Goal: Task Accomplishment & Management: Use online tool/utility

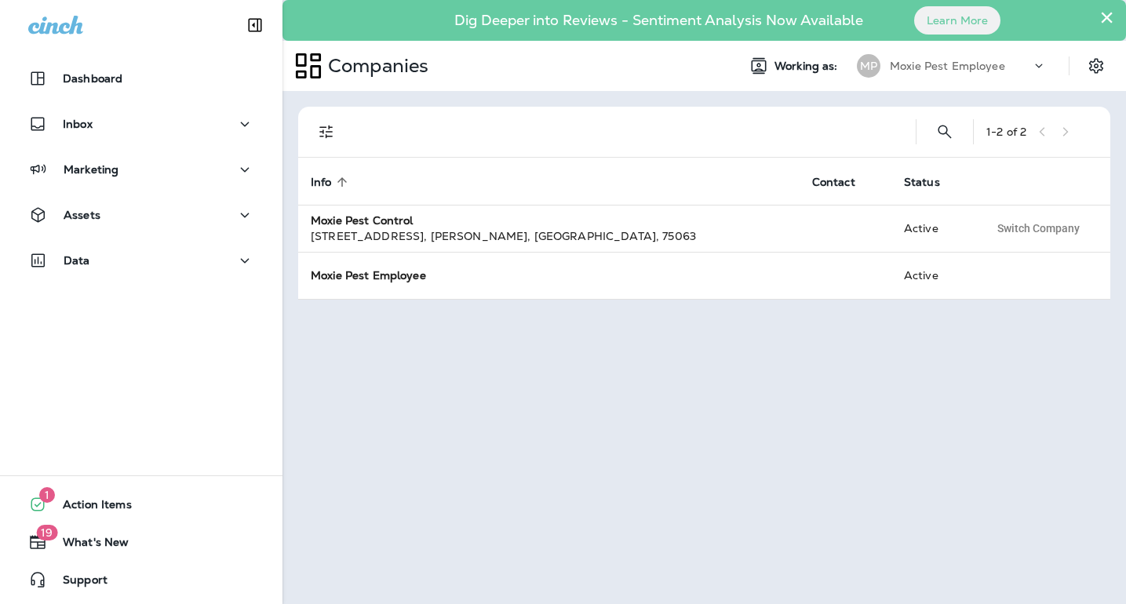
click at [1106, 17] on button "×" at bounding box center [1107, 17] width 15 height 25
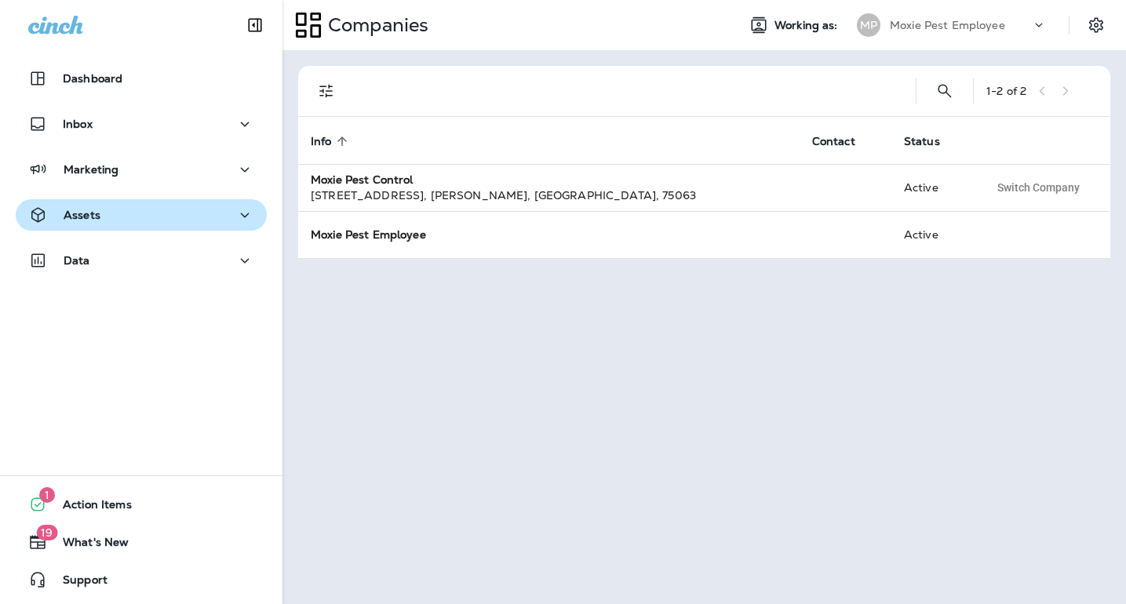
click at [112, 220] on div "Assets" at bounding box center [141, 216] width 226 height 20
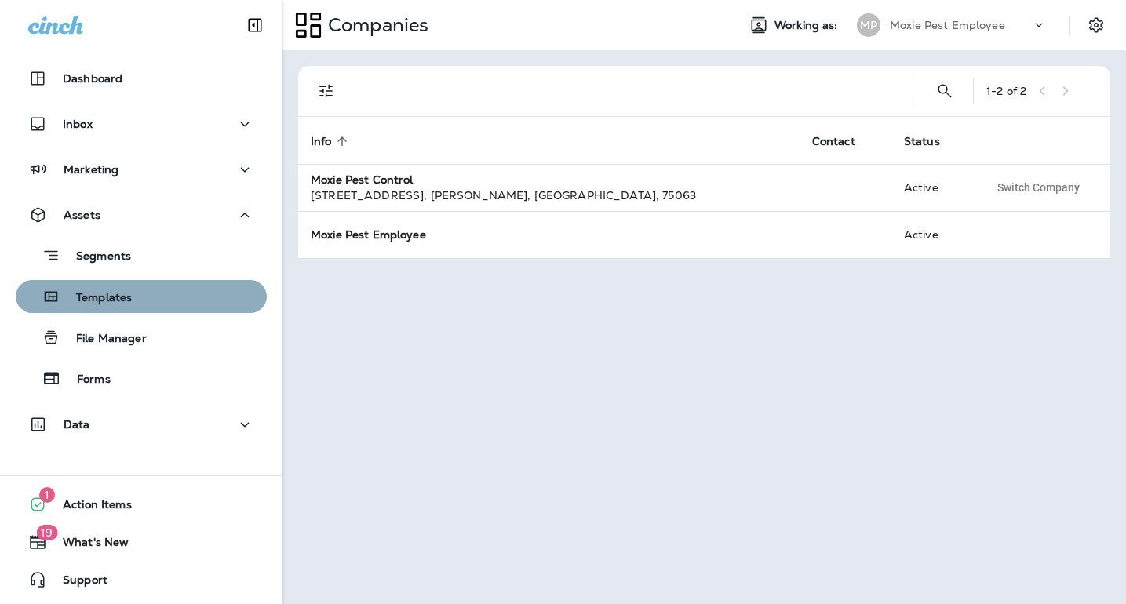
click at [104, 297] on p "Templates" at bounding box center [95, 298] width 71 height 15
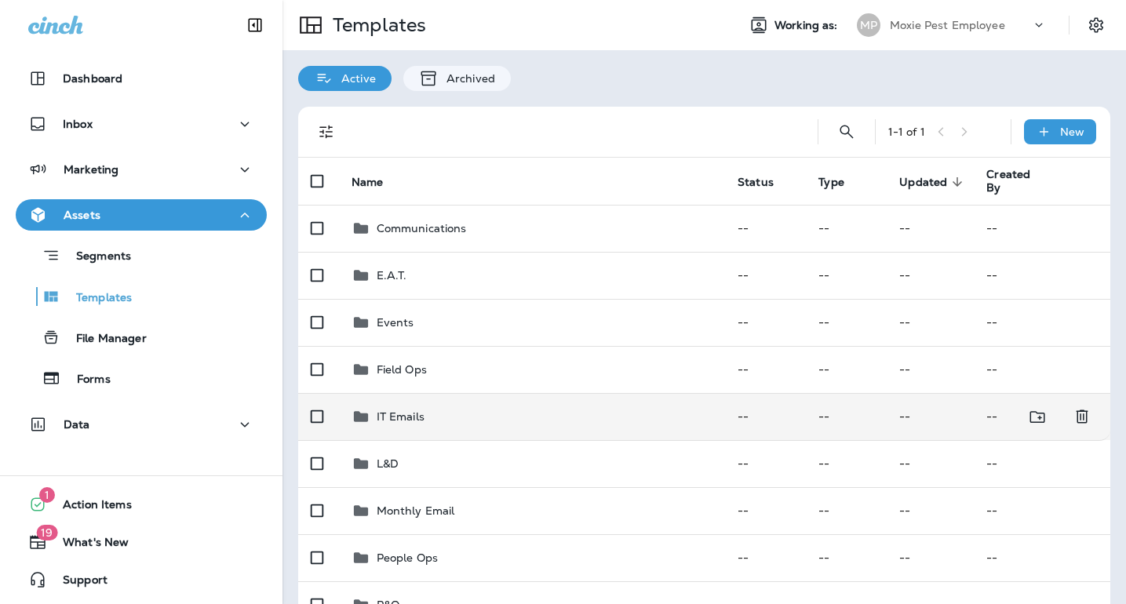
scroll to position [87, 0]
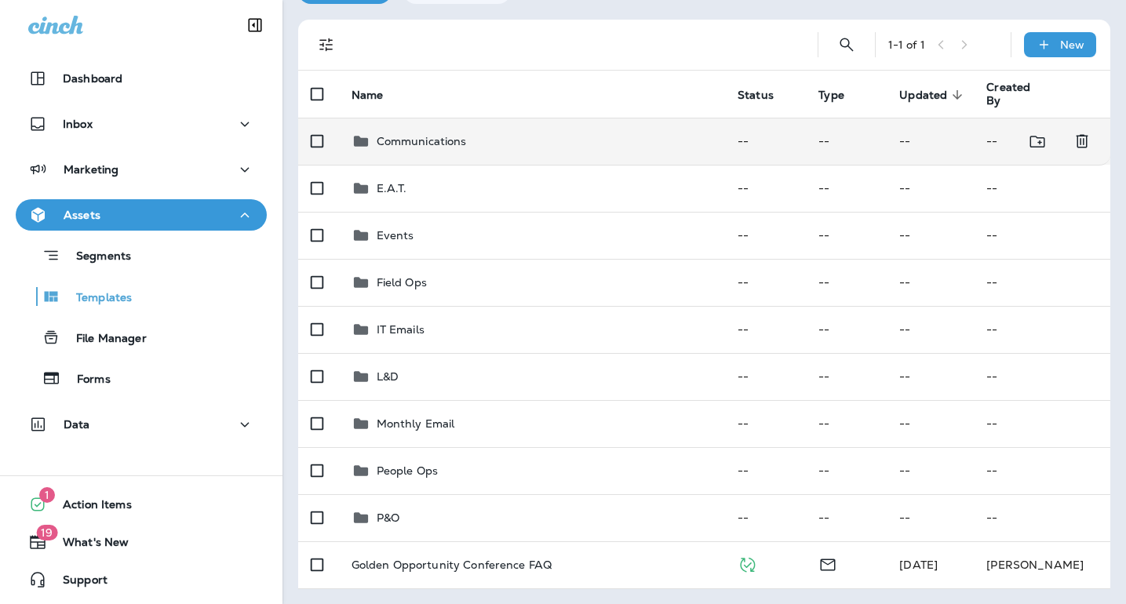
click at [491, 130] on td "Communications" at bounding box center [532, 141] width 386 height 47
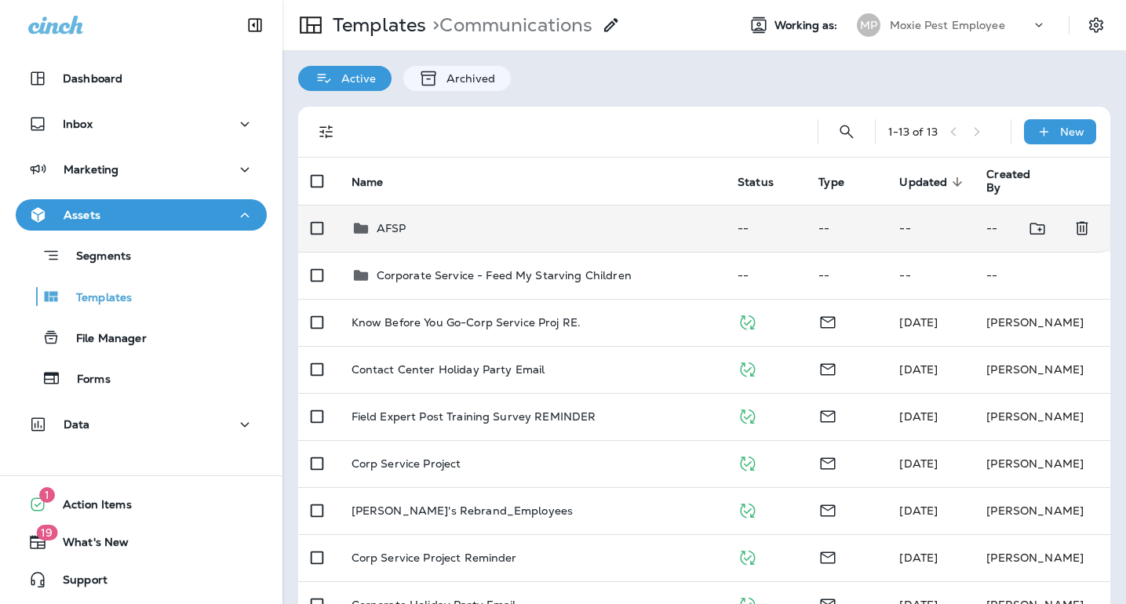
click at [411, 226] on div "AFSP" at bounding box center [532, 228] width 361 height 19
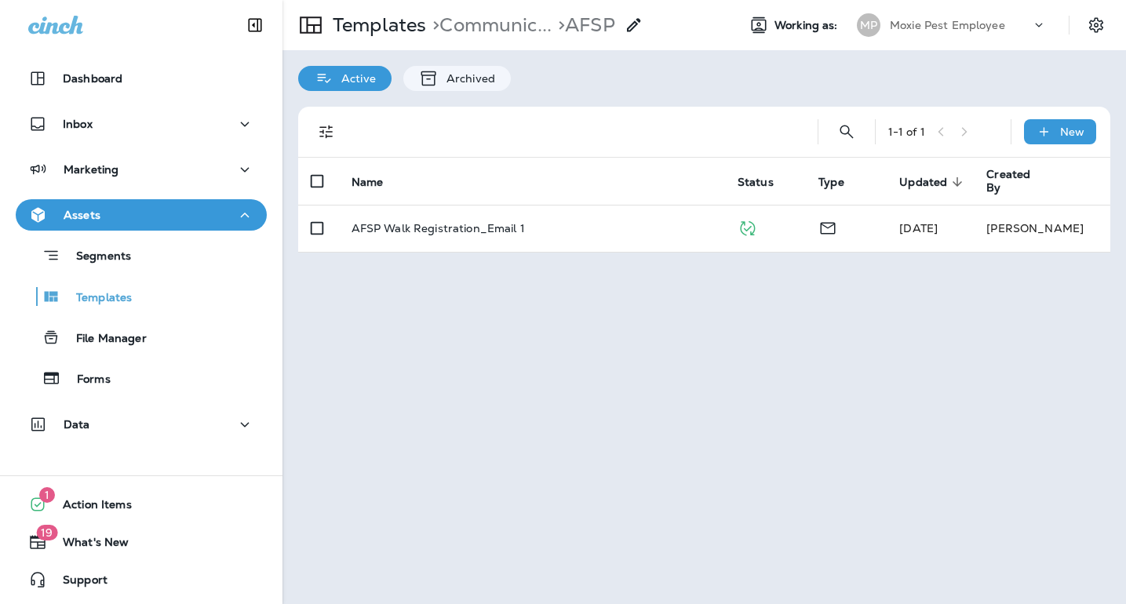
click at [411, 226] on p "AFSP Walk Registration_Email 1" at bounding box center [438, 228] width 173 height 13
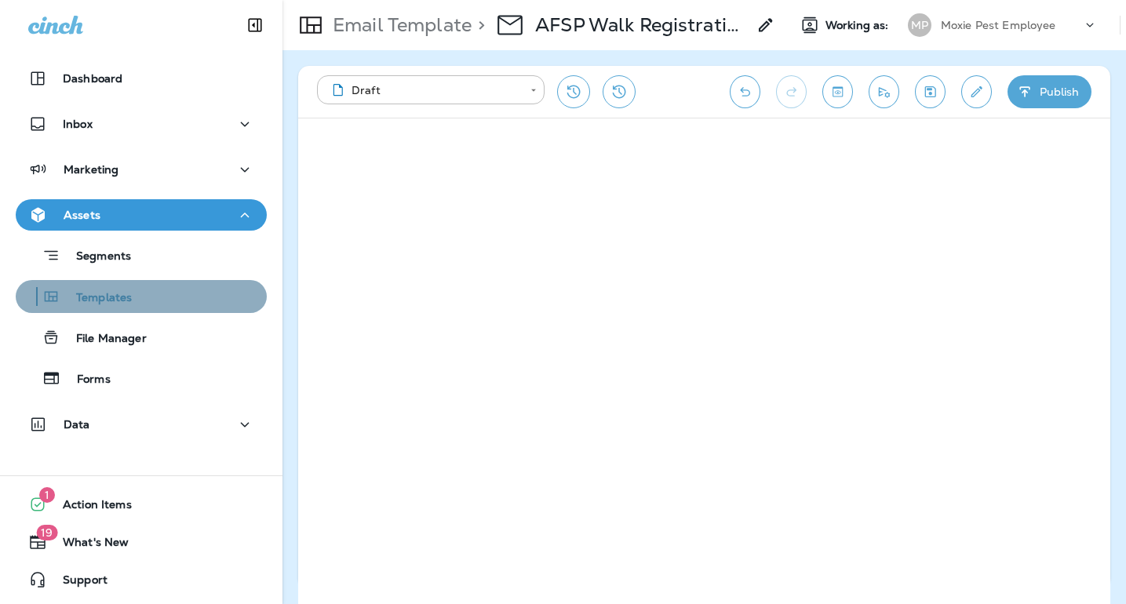
click at [113, 297] on p "Templates" at bounding box center [95, 298] width 71 height 15
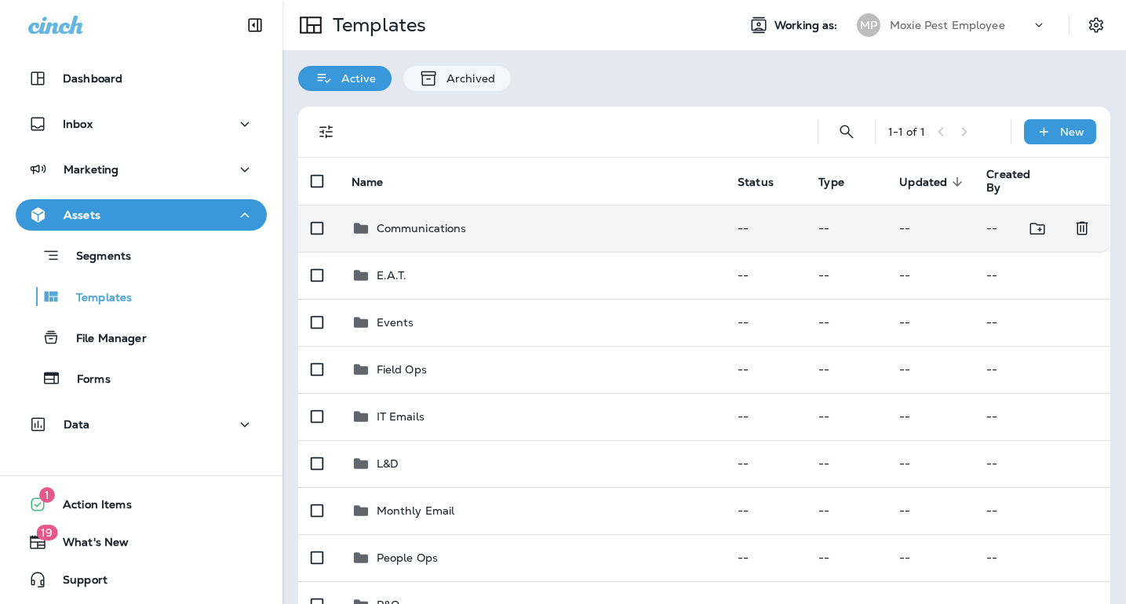
click at [412, 215] on td "Communications" at bounding box center [532, 228] width 386 height 47
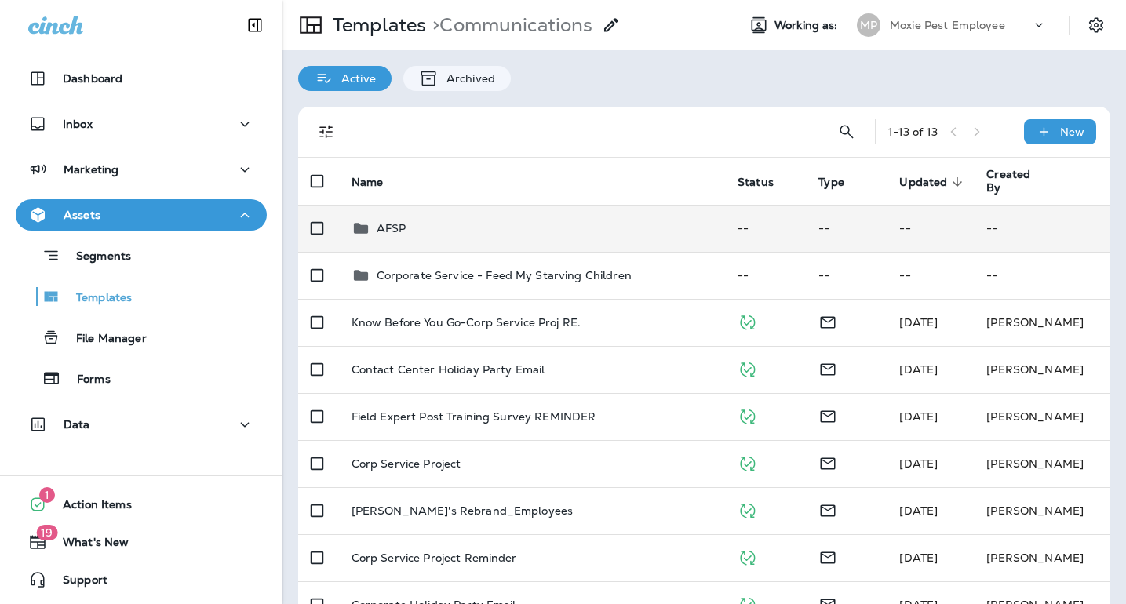
click at [400, 235] on div "AFSP" at bounding box center [392, 228] width 30 height 19
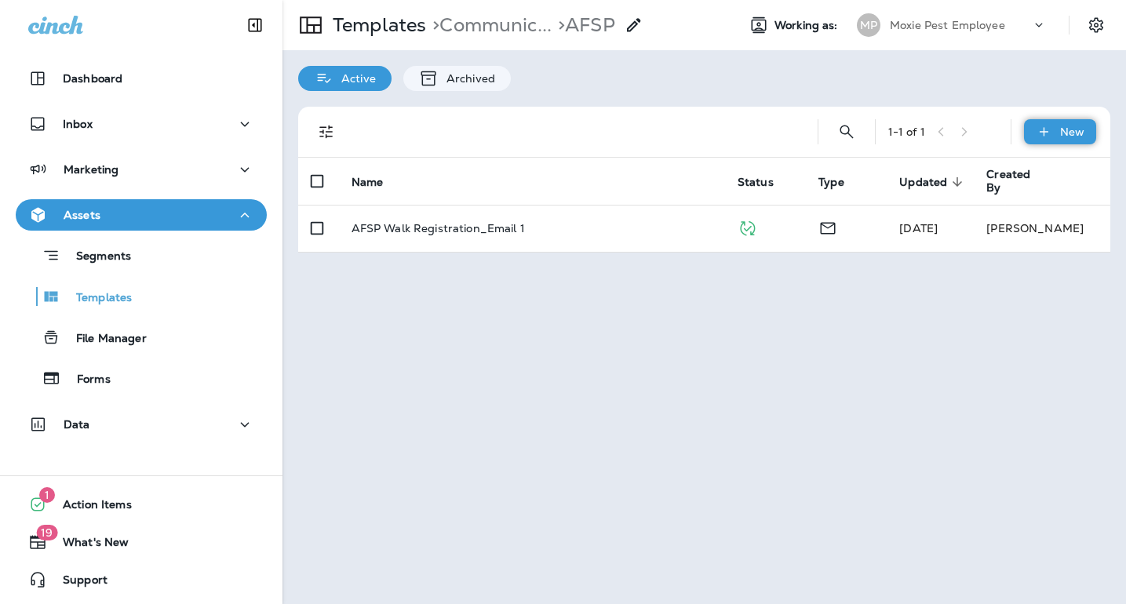
click at [1057, 126] on div "New" at bounding box center [1060, 131] width 72 height 25
click at [1048, 176] on li "New Template" at bounding box center [1050, 173] width 133 height 38
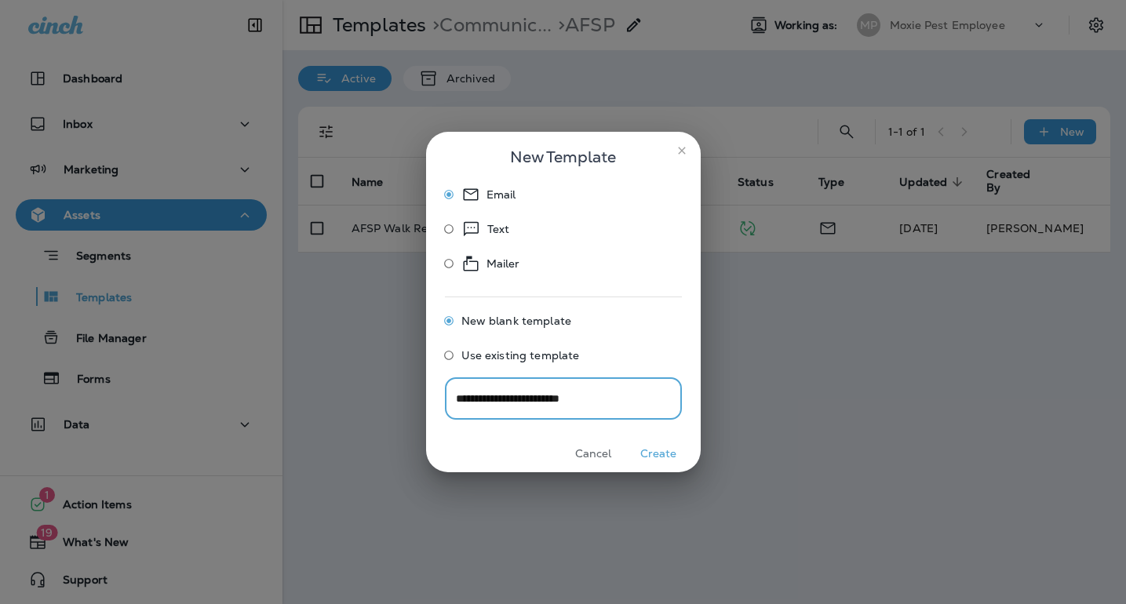
type input "**********"
click at [669, 456] on button "Create" at bounding box center [659, 454] width 59 height 24
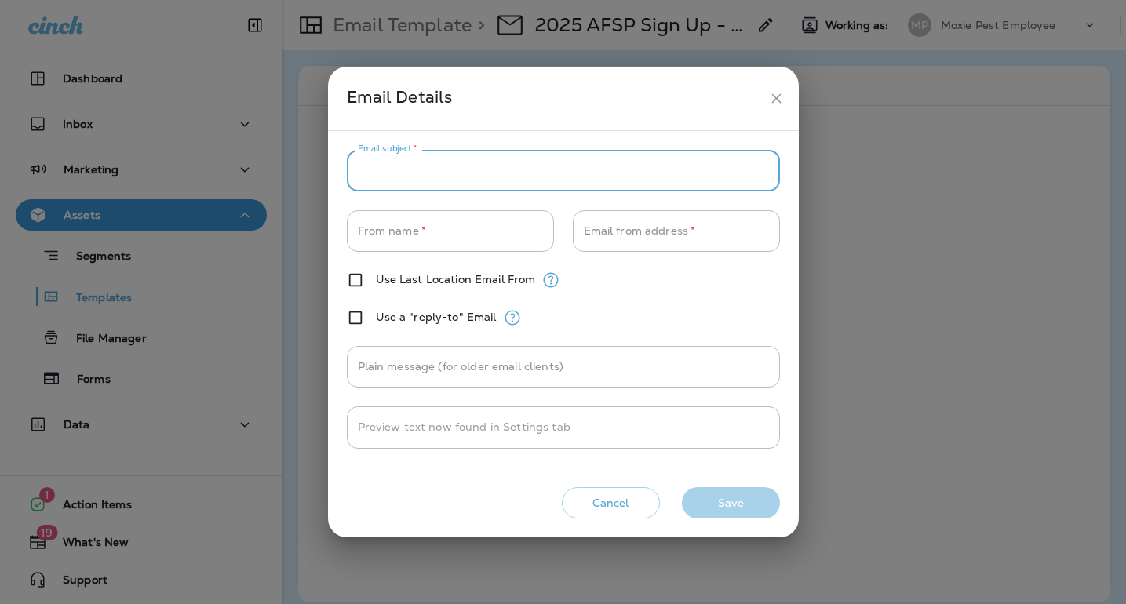
click at [413, 177] on input "Email subject   *" at bounding box center [563, 171] width 433 height 42
type input "**********"
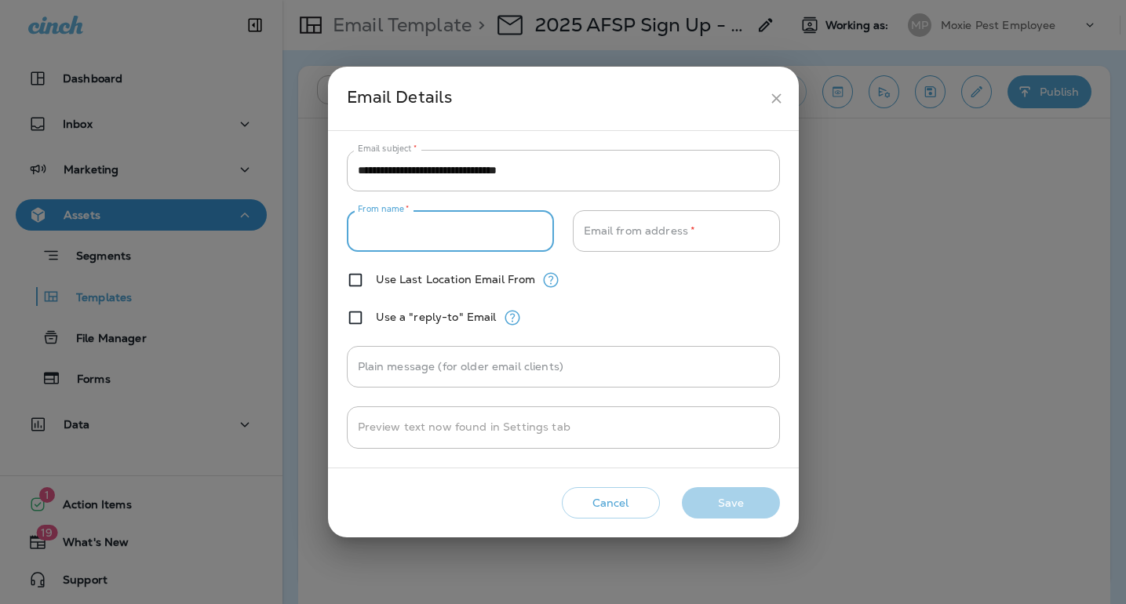
click at [408, 247] on input "From name   *" at bounding box center [450, 231] width 207 height 42
click at [440, 222] on input "From name   *" at bounding box center [450, 231] width 207 height 42
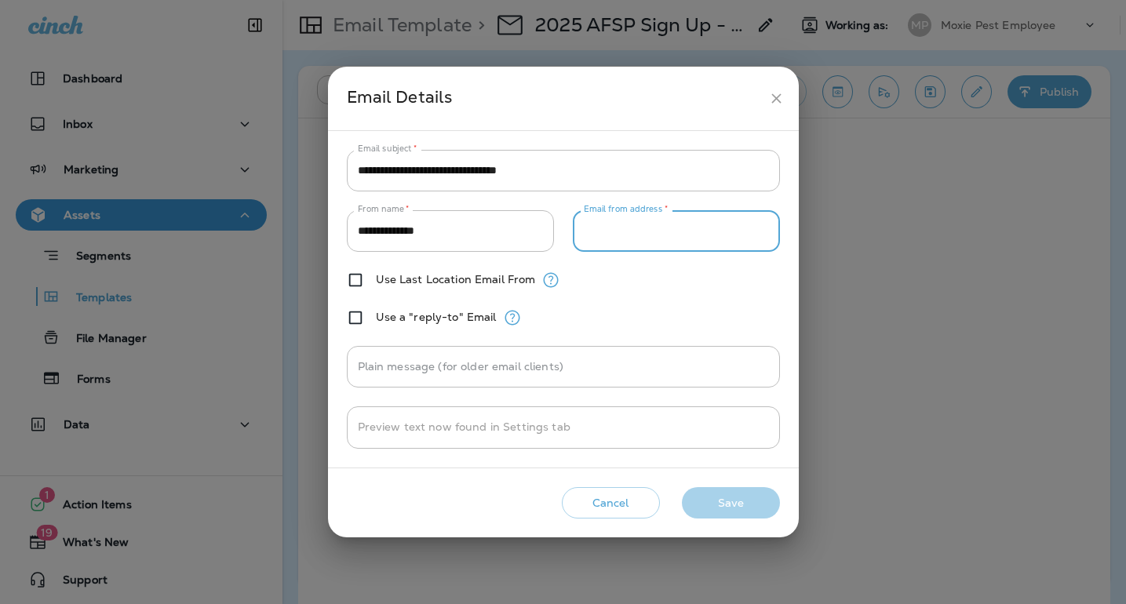
click at [655, 235] on input "Email from address   *" at bounding box center [676, 231] width 207 height 42
click at [484, 232] on input "**********" at bounding box center [450, 231] width 207 height 42
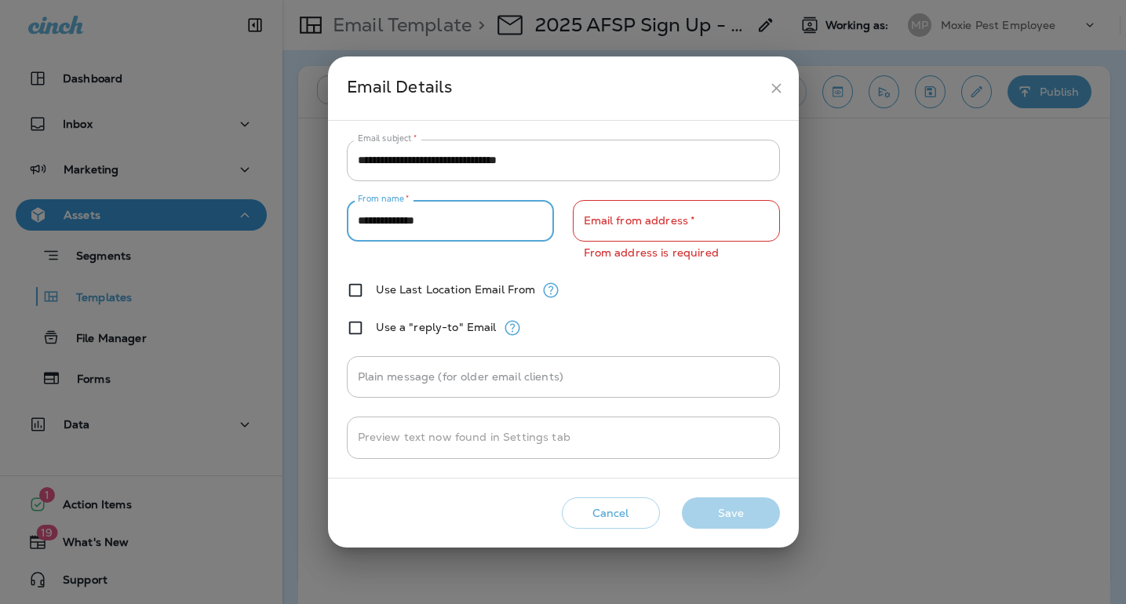
click at [484, 232] on input "**********" at bounding box center [450, 221] width 207 height 42
type input "**********"
click at [601, 238] on input "Email from address   *" at bounding box center [676, 221] width 207 height 42
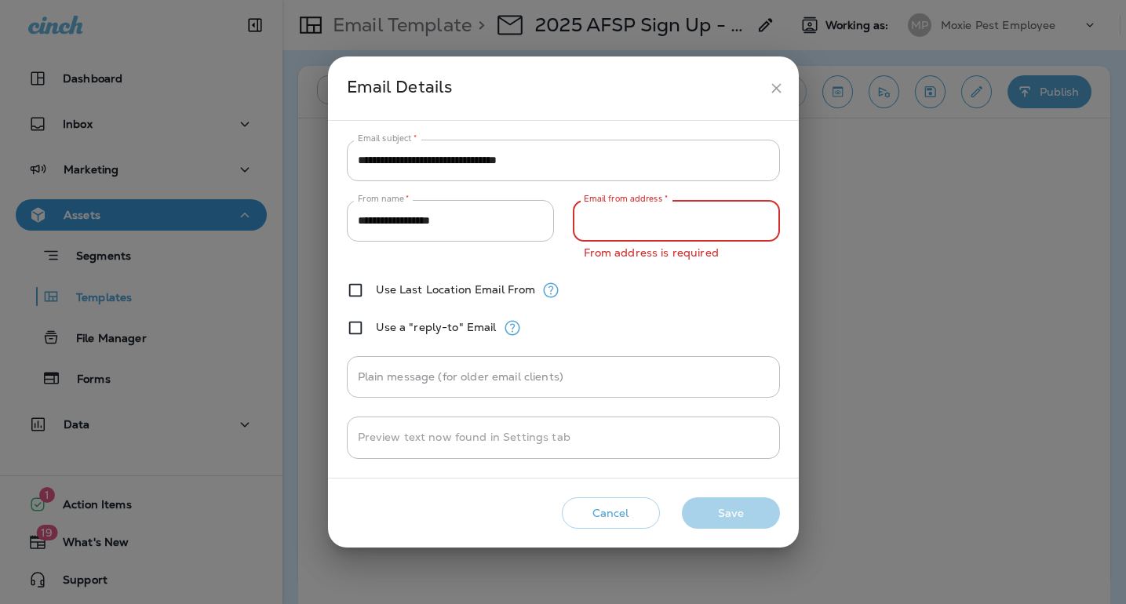
type input "**********"
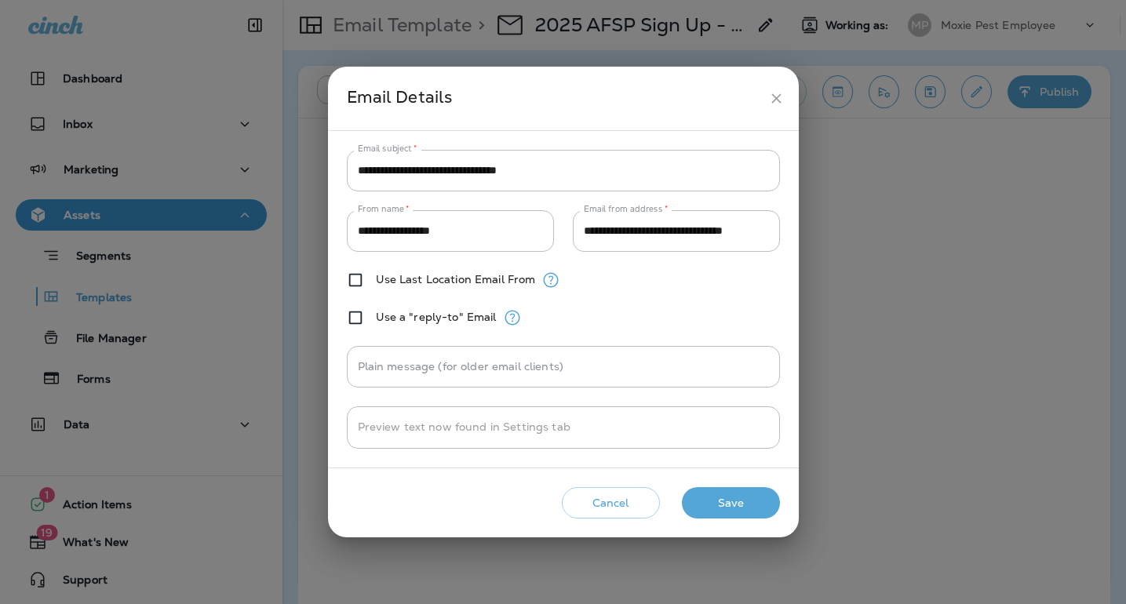
click at [710, 513] on div "Cancel Save" at bounding box center [564, 503] width 446 height 45
click at [713, 504] on button "Save" at bounding box center [731, 503] width 98 height 32
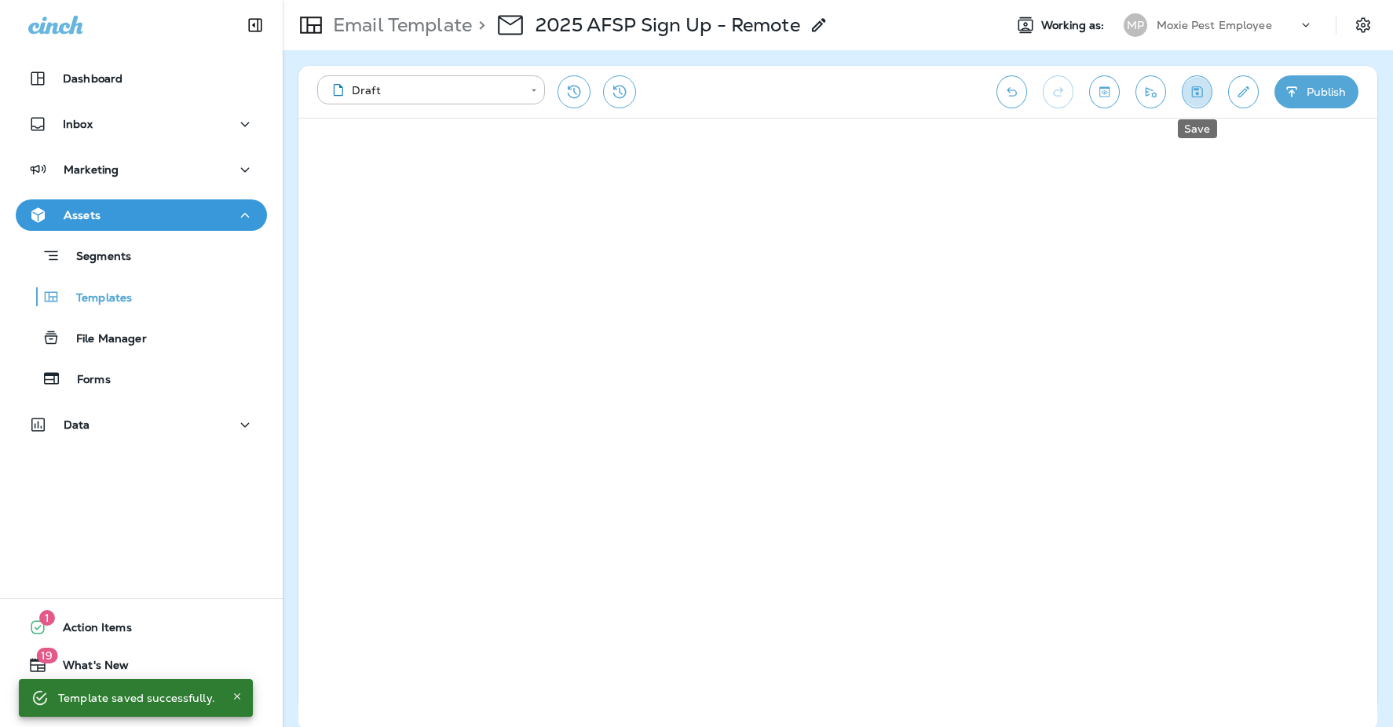
click at [1126, 91] on icon "Save" at bounding box center [1196, 92] width 16 height 16
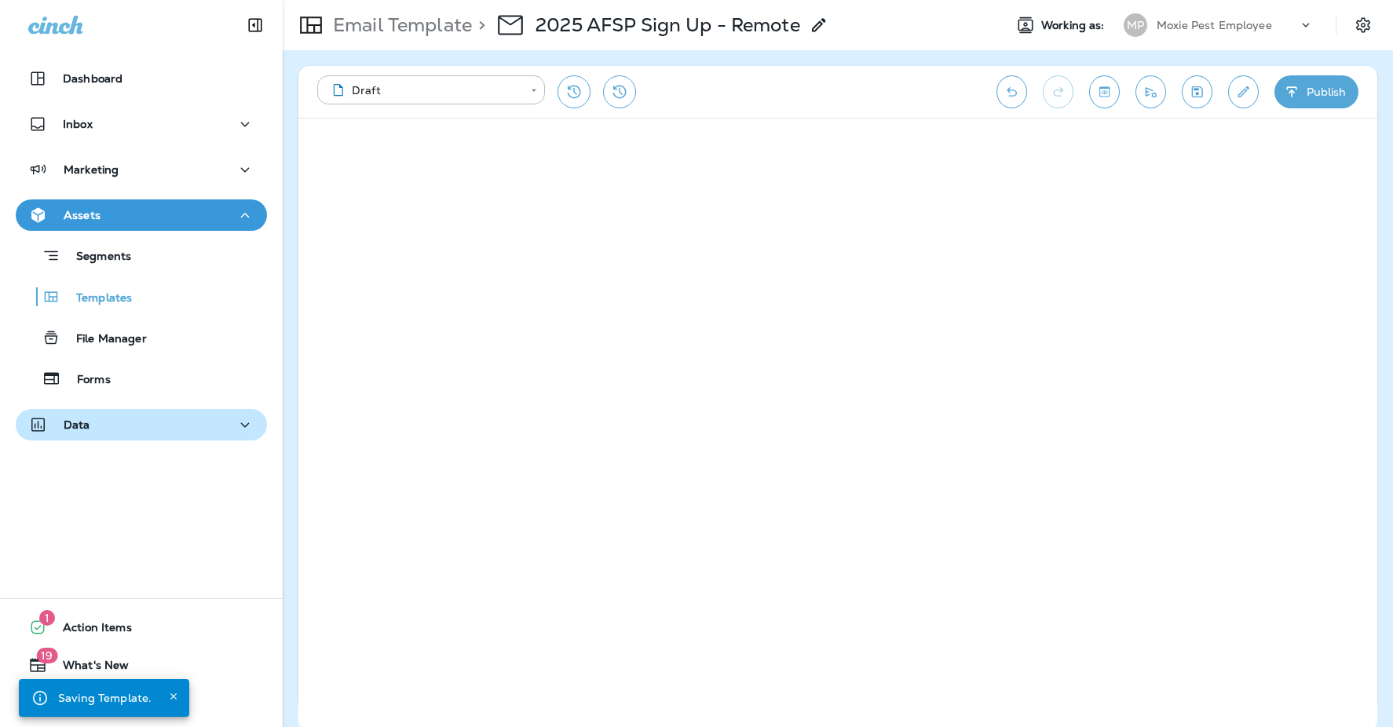
click at [114, 418] on div "Data" at bounding box center [141, 425] width 226 height 20
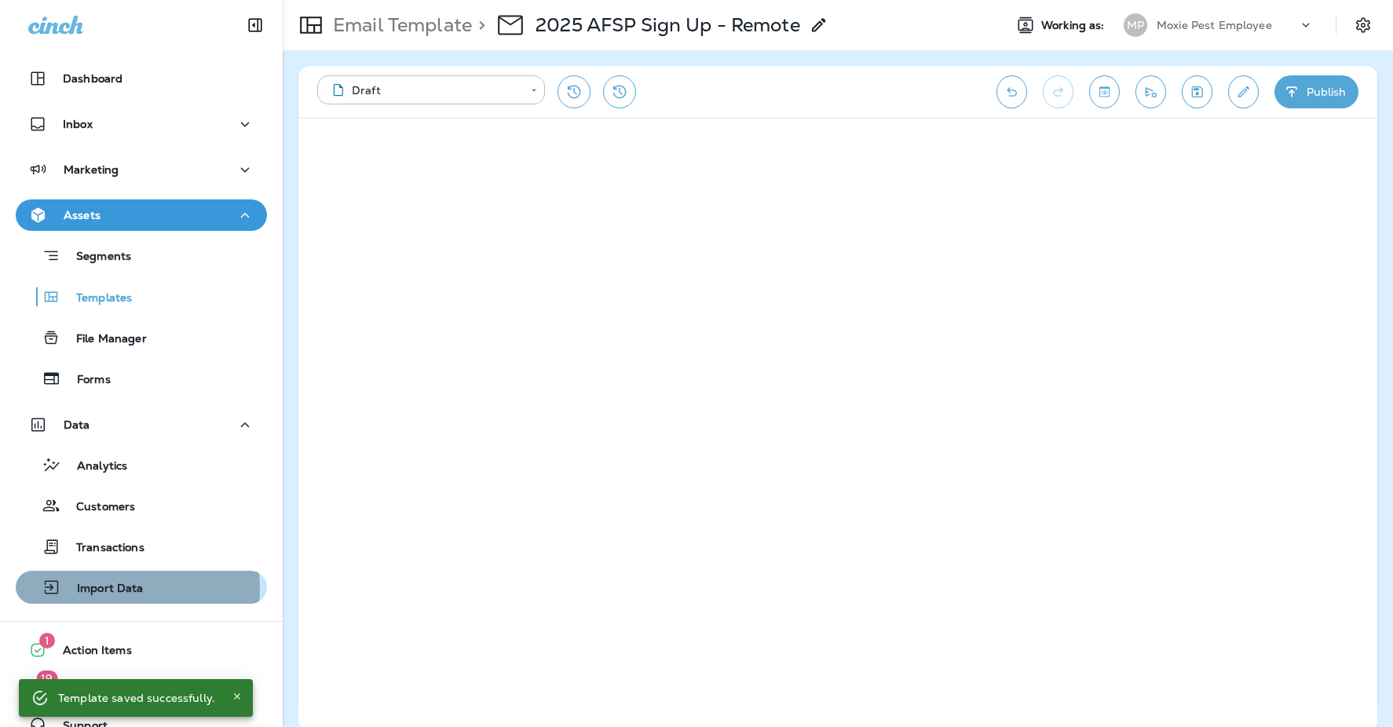
click at [113, 588] on p "Import Data" at bounding box center [102, 589] width 82 height 15
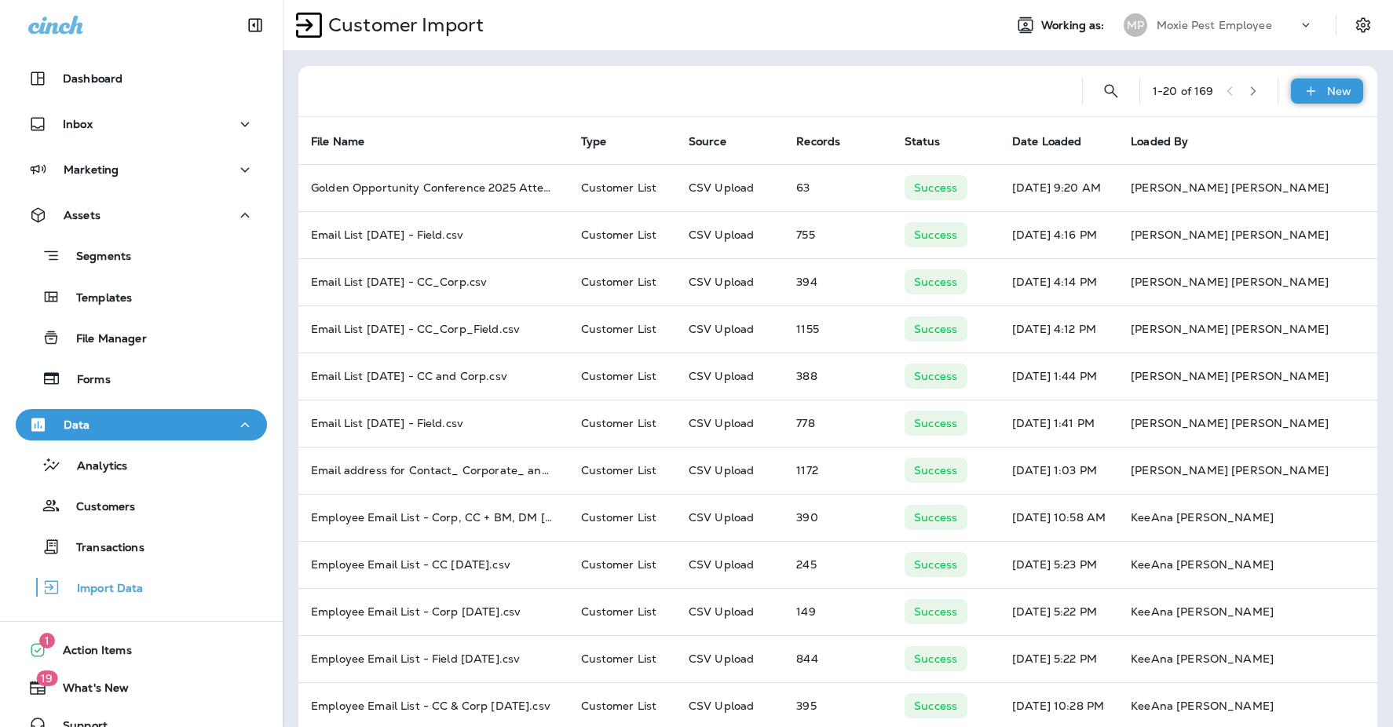
click at [1126, 87] on div "New" at bounding box center [1327, 90] width 72 height 25
click at [1126, 128] on p "Customer list" at bounding box center [1268, 132] width 73 height 13
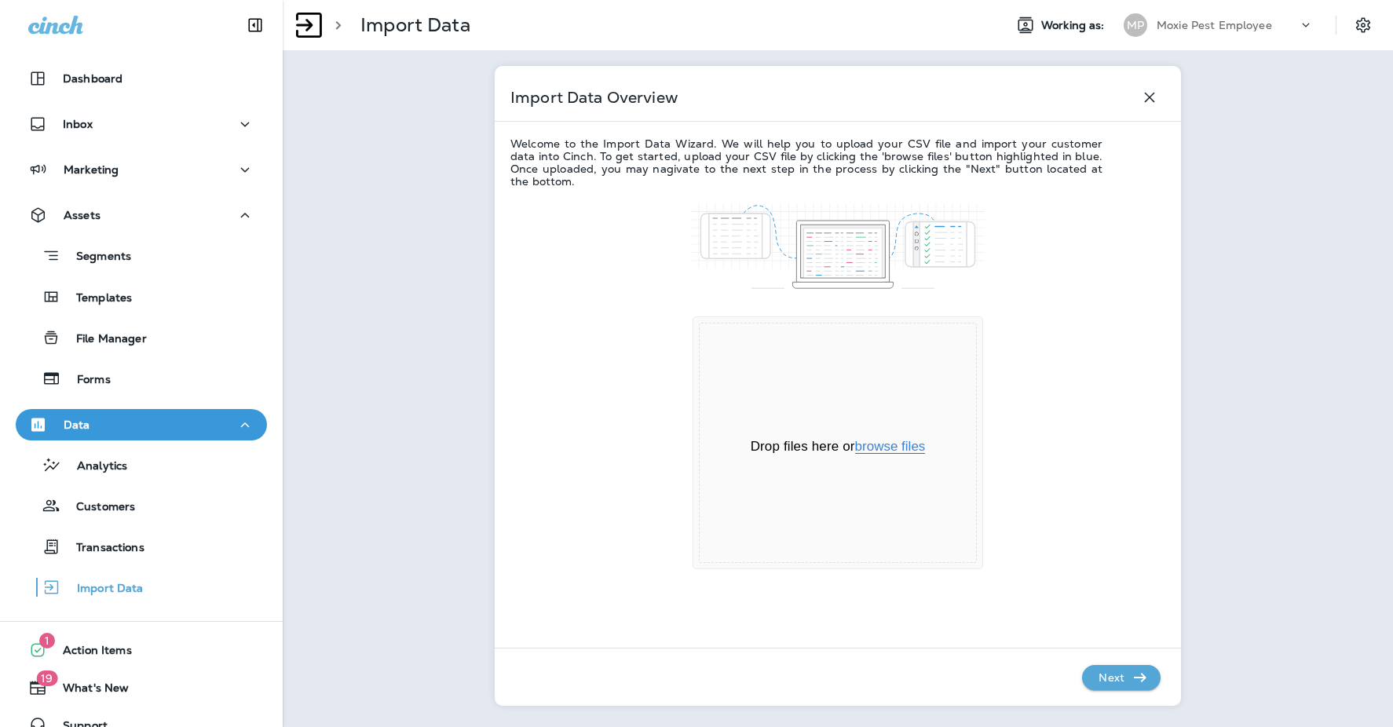
click at [897, 446] on button "browse files" at bounding box center [890, 447] width 71 height 14
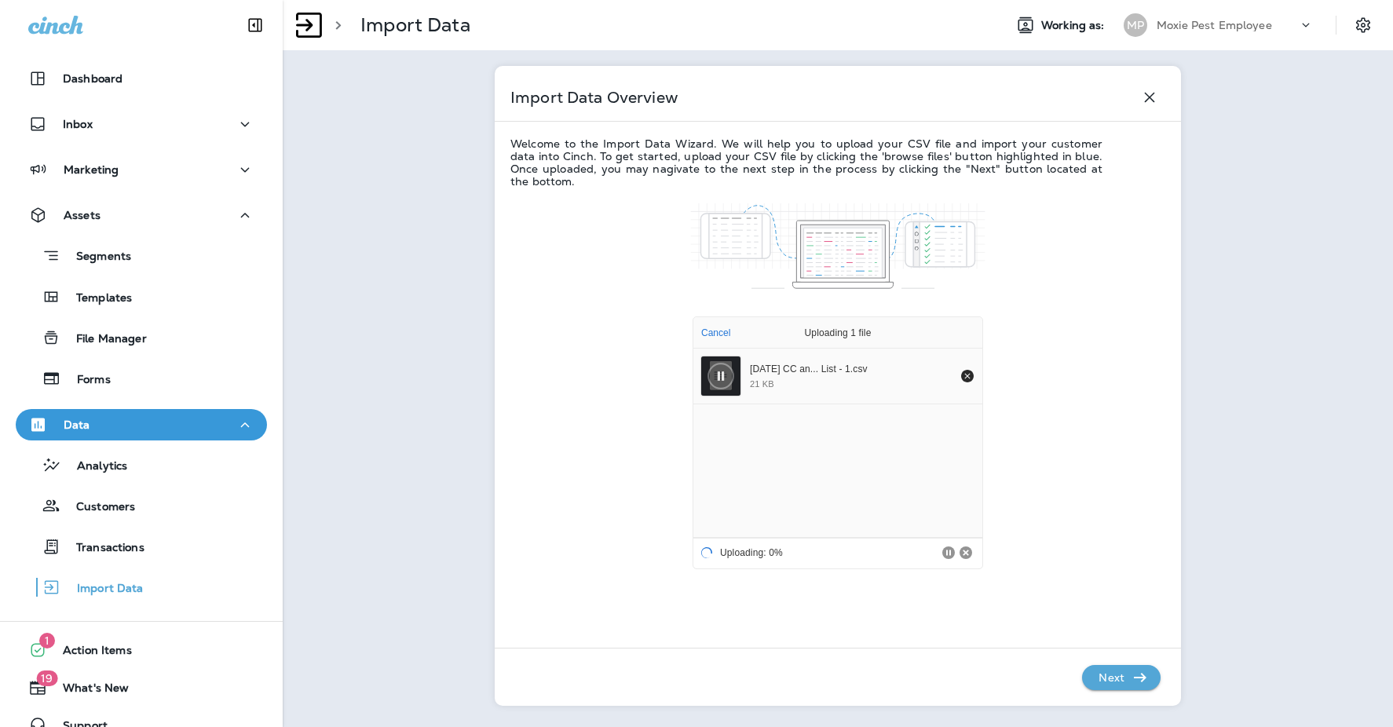
click at [1122, 604] on p "Next" at bounding box center [1111, 677] width 38 height 25
click at [1117, 604] on p "Next" at bounding box center [1111, 677] width 38 height 25
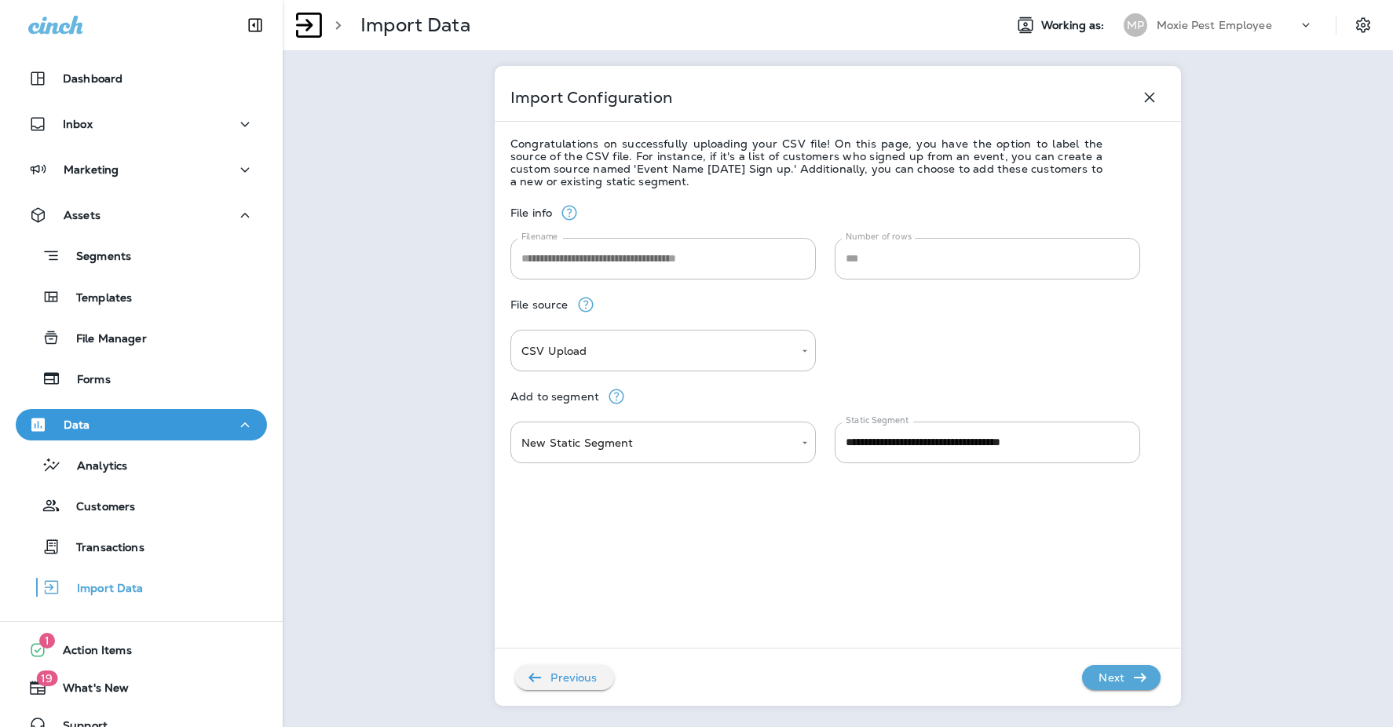
click at [681, 513] on div "**********" at bounding box center [837, 453] width 655 height 531
click at [1121, 604] on p "Next" at bounding box center [1111, 677] width 38 height 25
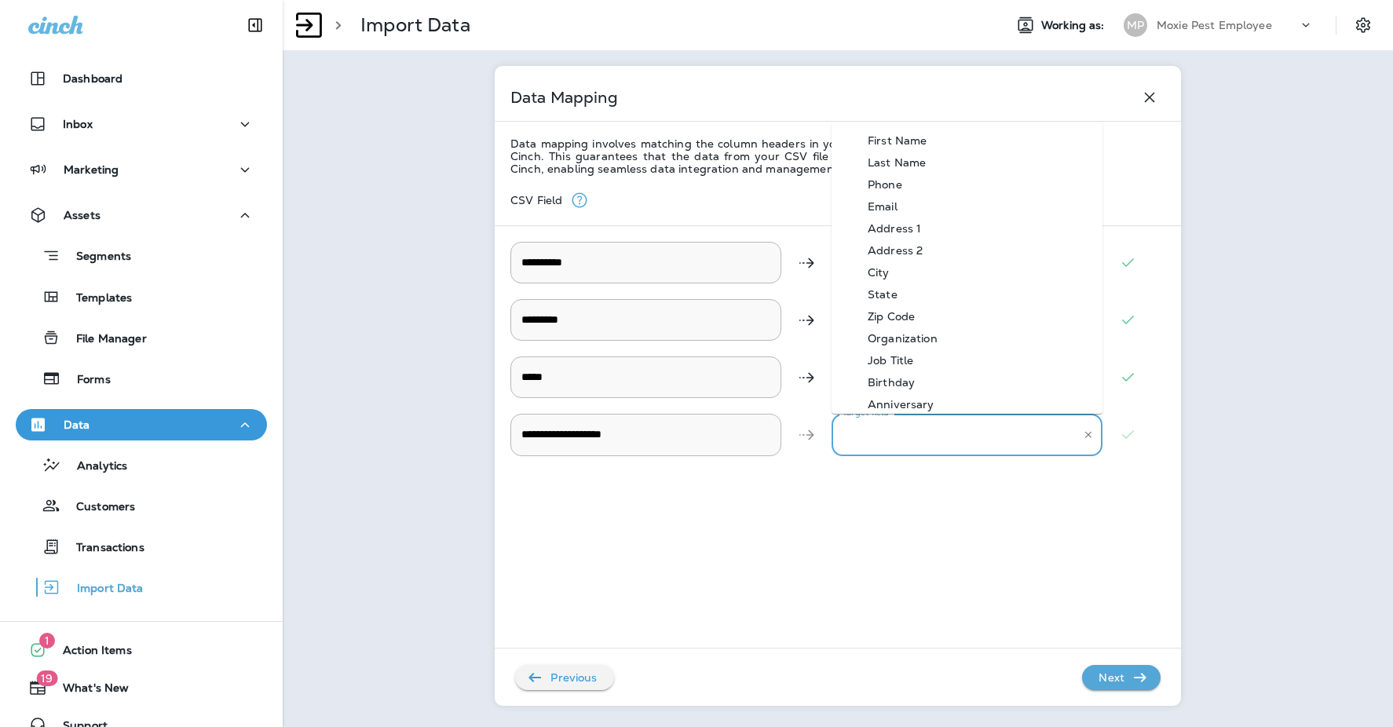
click at [969, 439] on Description "Target field" at bounding box center [954, 434] width 233 height 27
click at [909, 342] on div "Organization" at bounding box center [902, 338] width 117 height 13
type Description "**********"
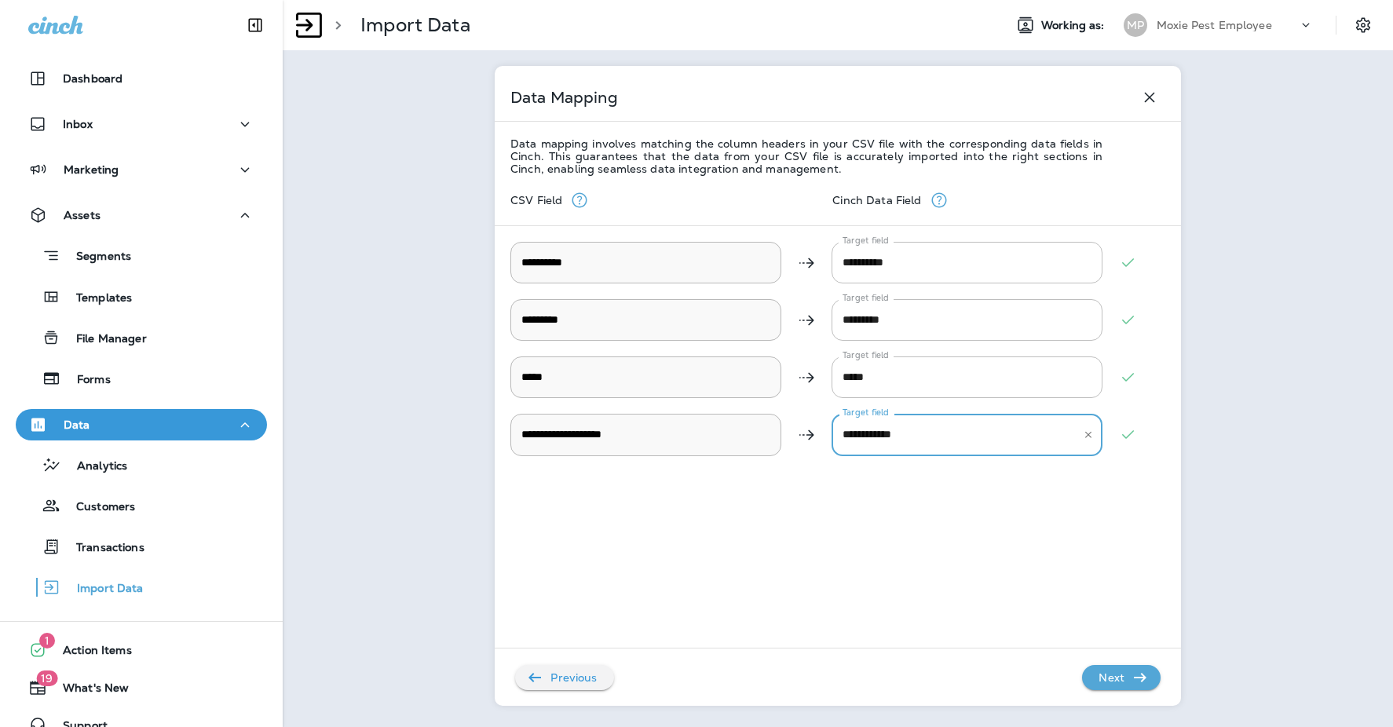
click at [1100, 604] on p "Next" at bounding box center [1111, 677] width 38 height 25
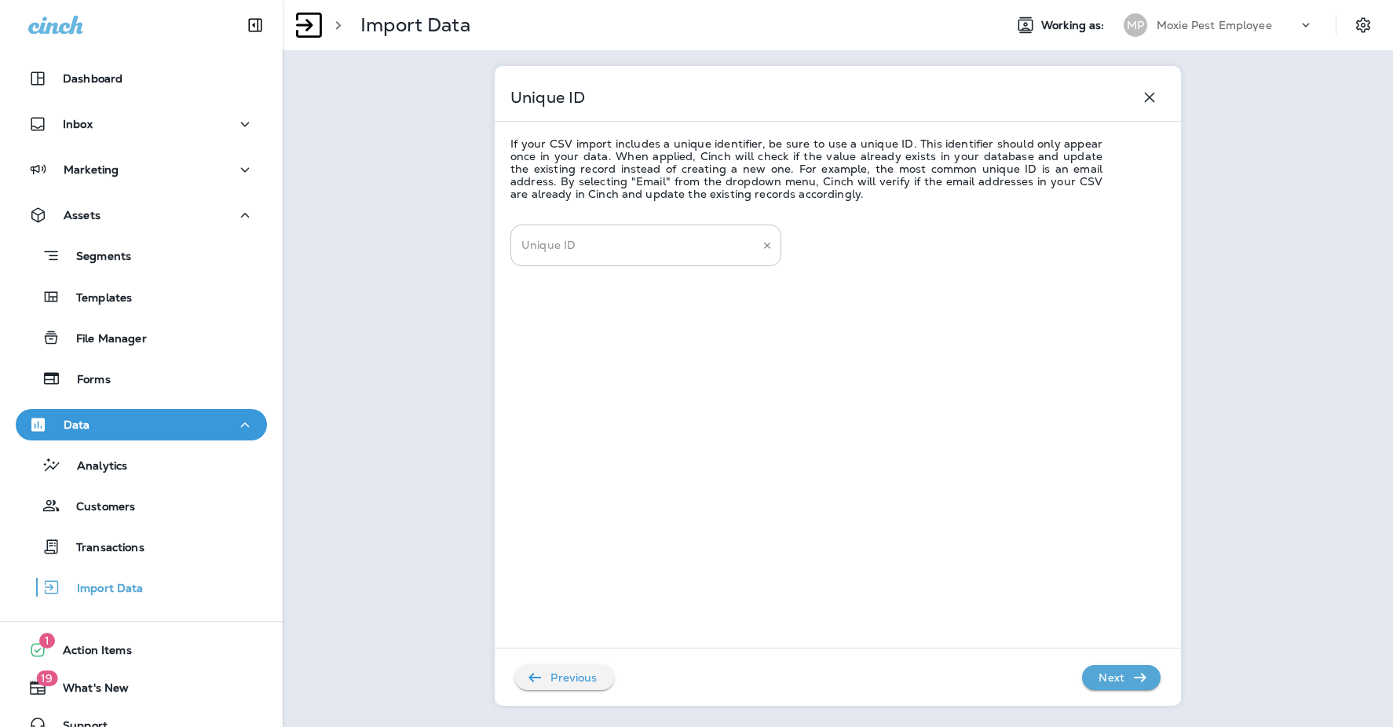
click at [644, 261] on div "Unique ID" at bounding box center [645, 246] width 271 height 42
click at [591, 342] on li "Email" at bounding box center [645, 349] width 271 height 22
type input "*****"
click at [1107, 604] on p "Next" at bounding box center [1111, 677] width 38 height 25
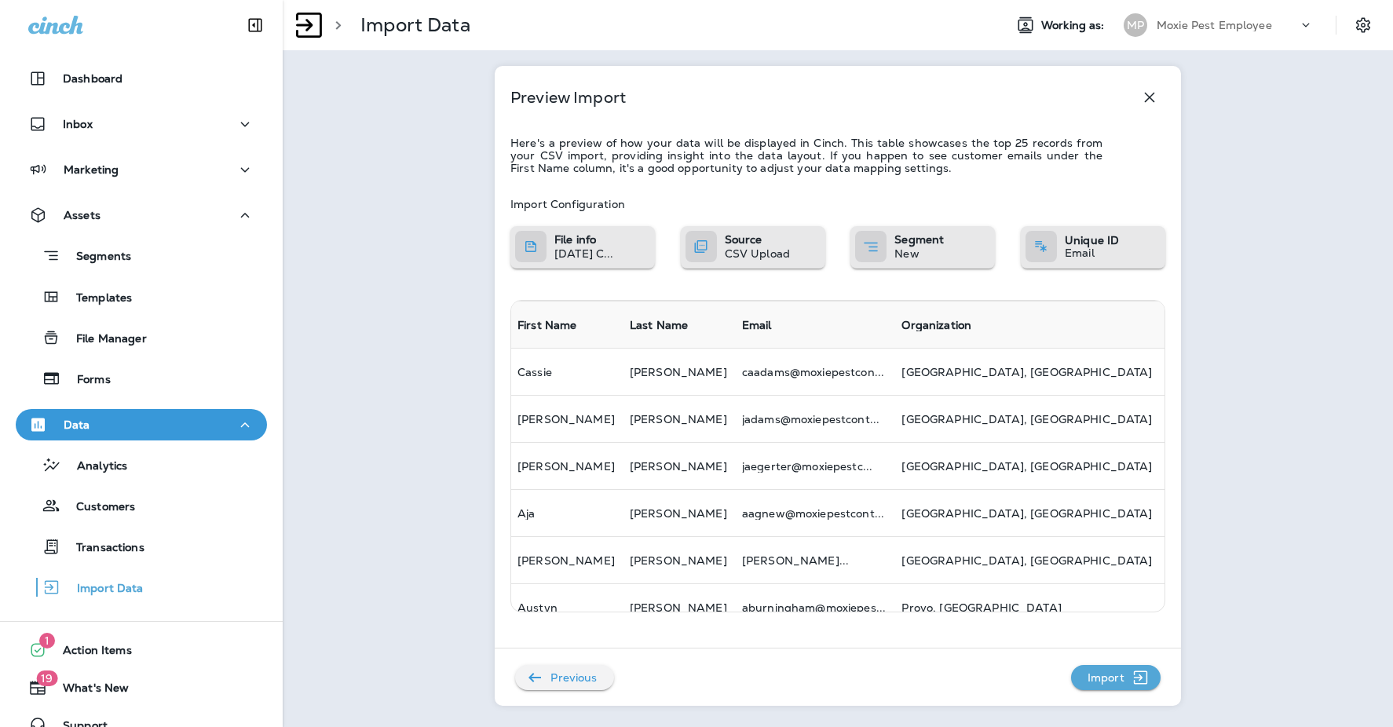
click at [1112, 604] on p "Import" at bounding box center [1105, 677] width 49 height 25
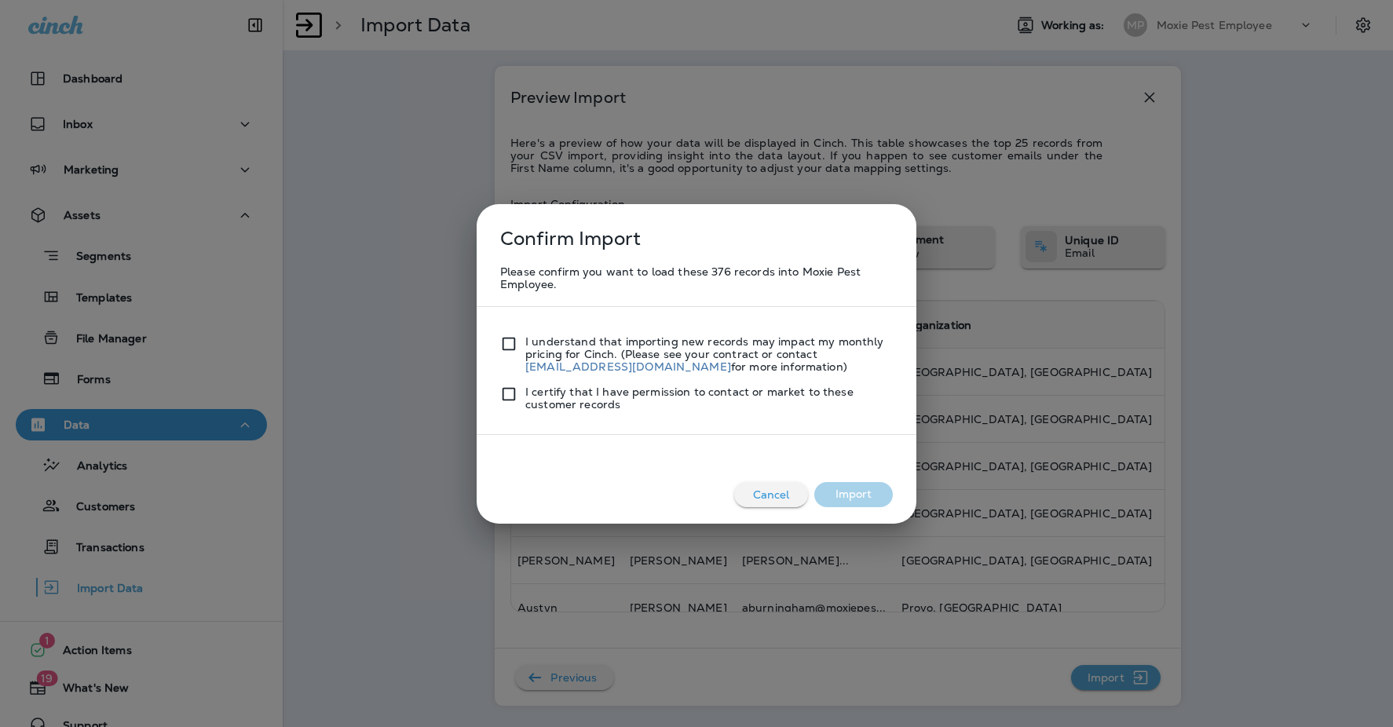
click at [523, 387] on div at bounding box center [512, 397] width 25 height 25
click at [868, 502] on button "Import" at bounding box center [853, 494] width 78 height 25
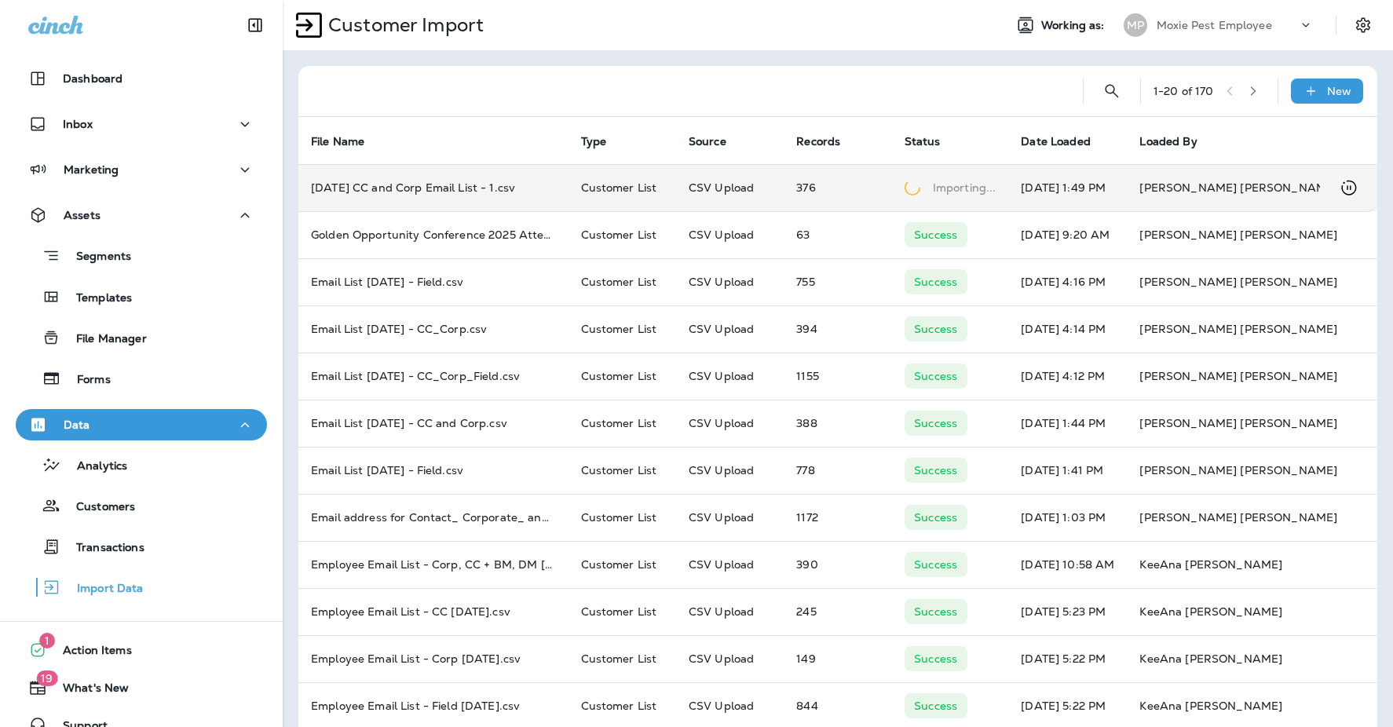
click at [858, 184] on td "376" at bounding box center [837, 187] width 108 height 47
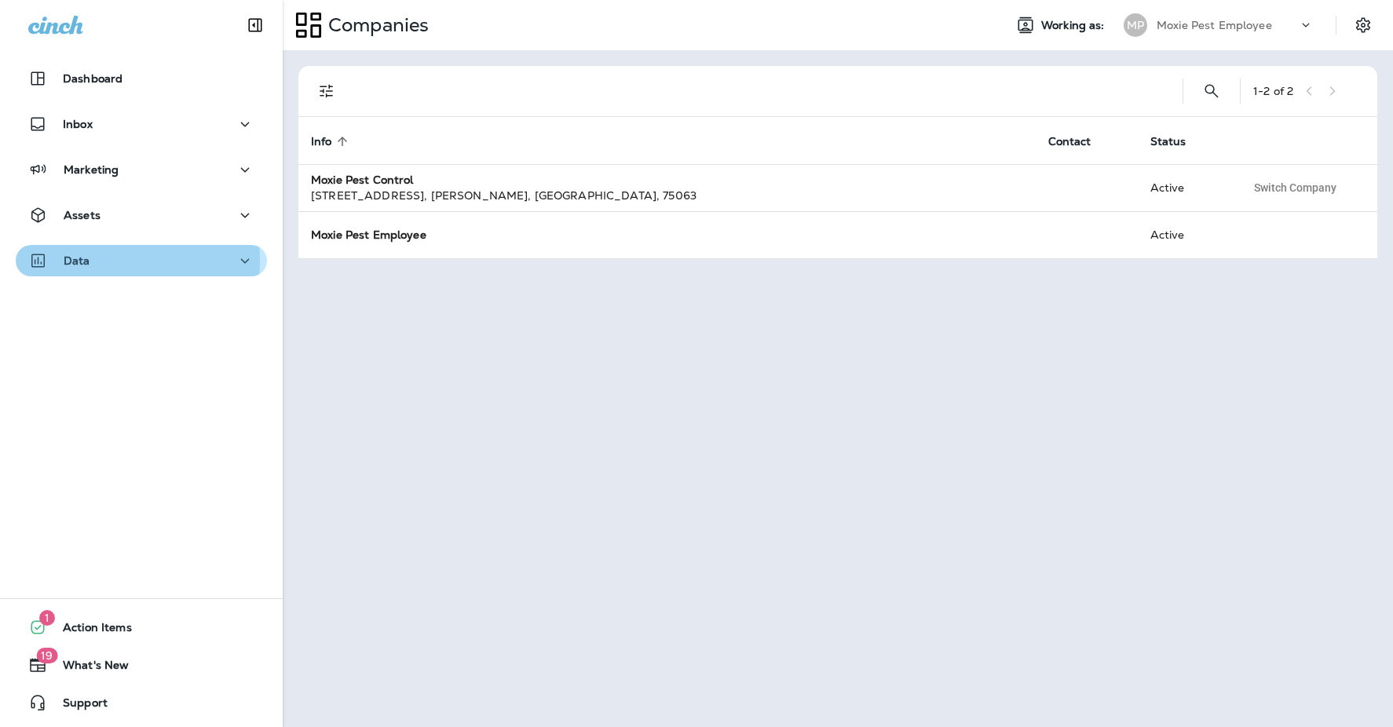
click at [111, 261] on div "Data" at bounding box center [141, 261] width 226 height 20
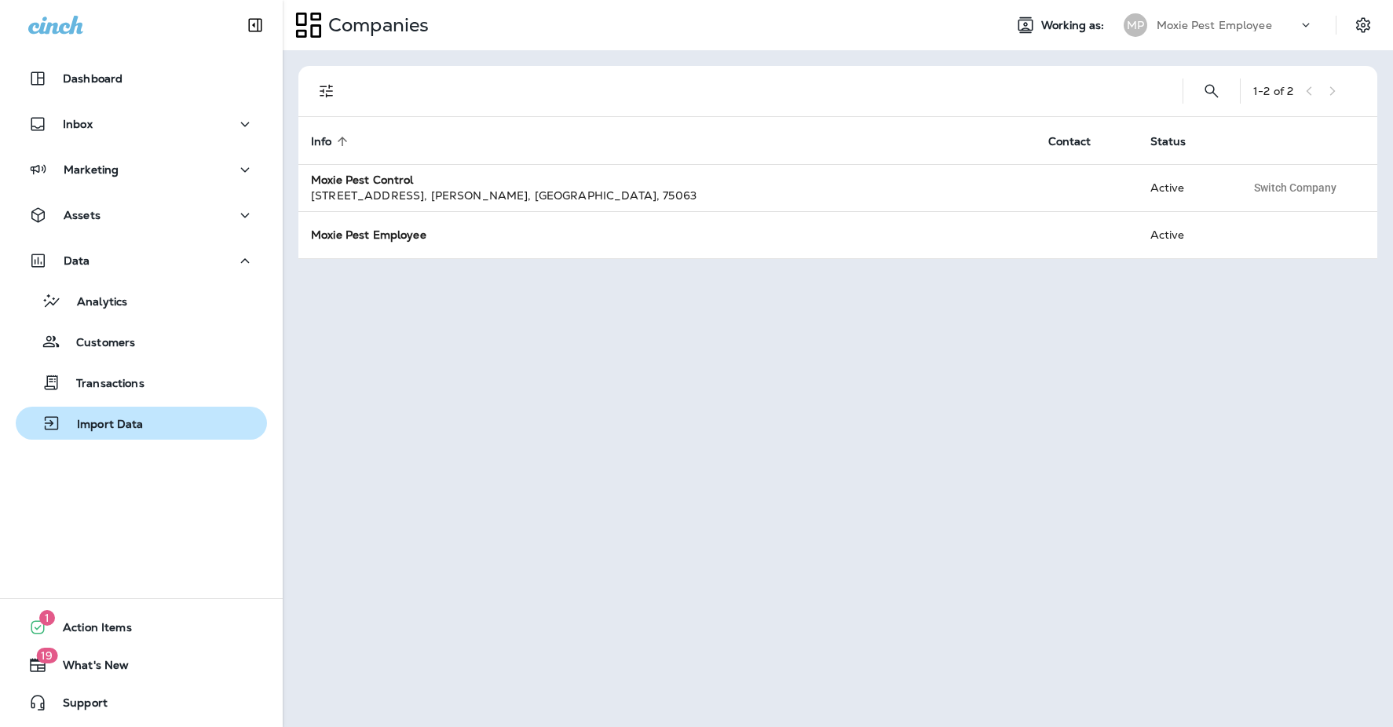
click at [115, 430] on p "Import Data" at bounding box center [102, 425] width 82 height 15
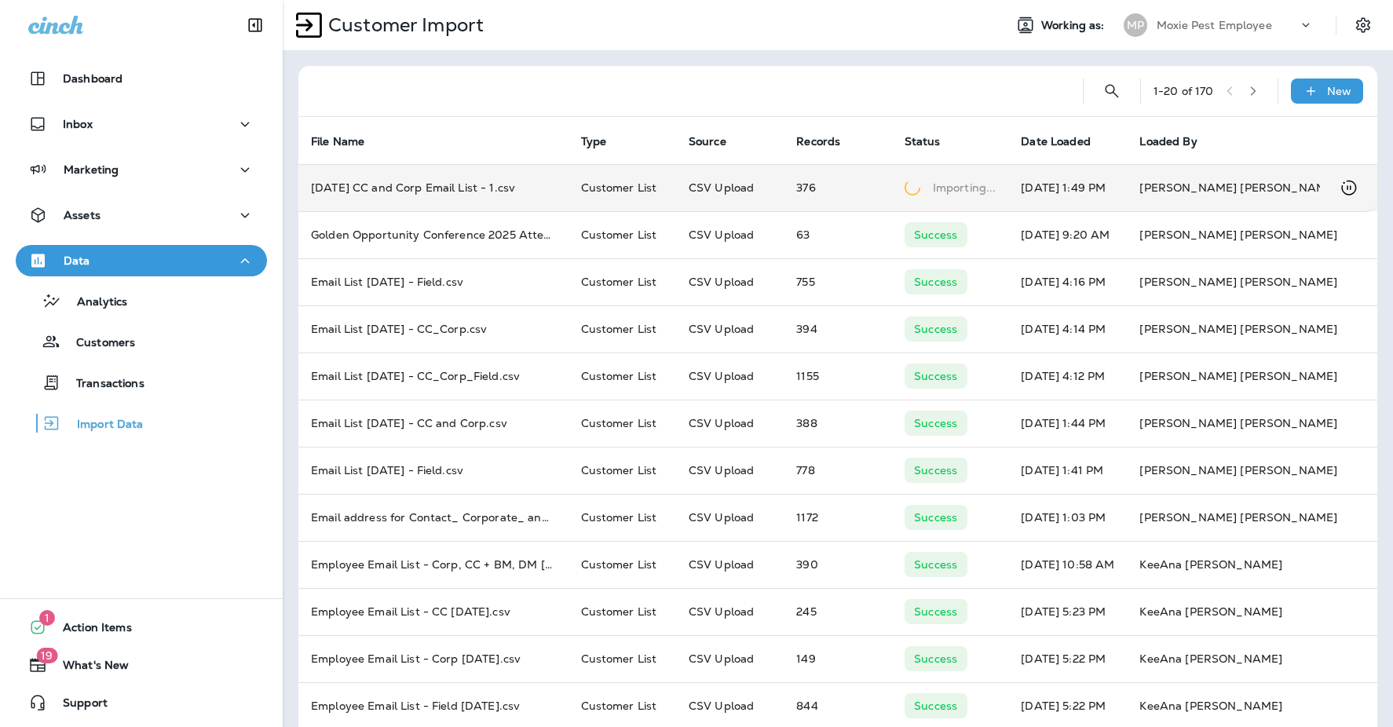
click at [917, 192] on div "Importing..." at bounding box center [950, 188] width 92 height 16
click at [936, 191] on p "Importing..." at bounding box center [965, 188] width 64 height 16
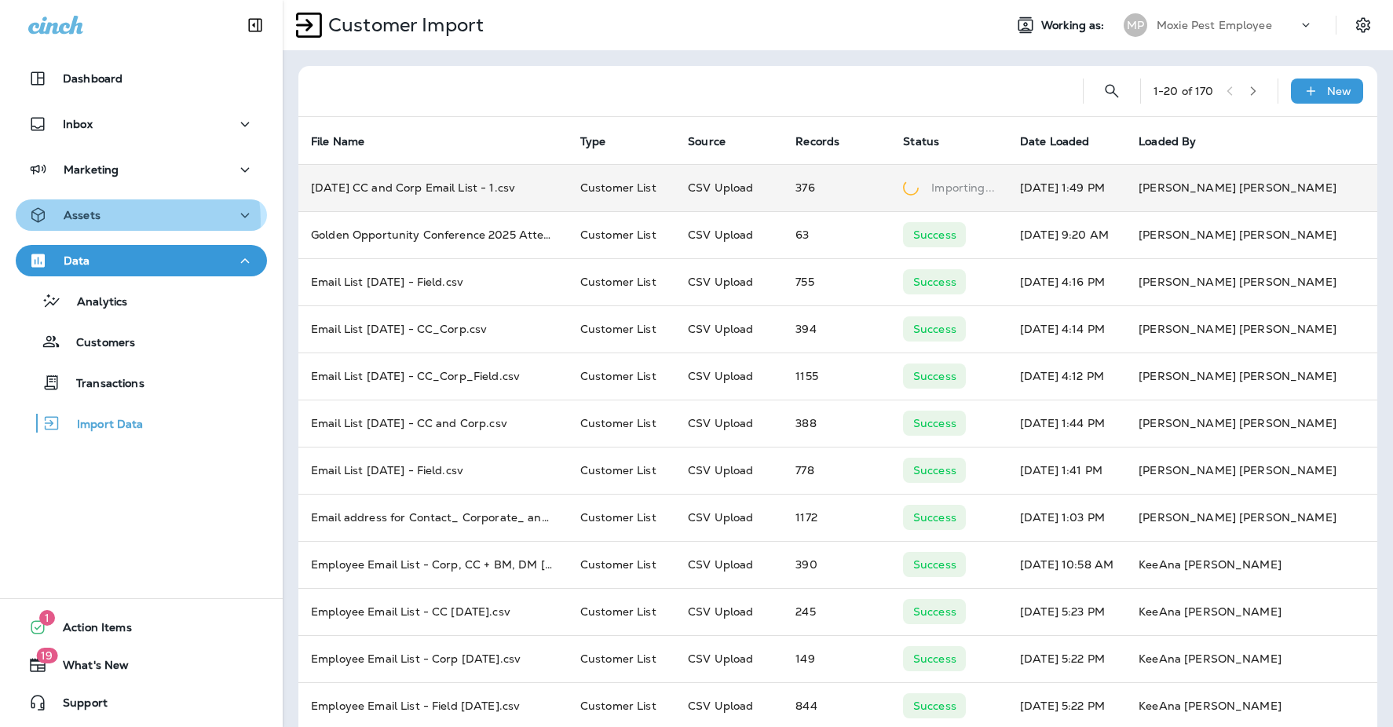
click at [119, 221] on div "Assets" at bounding box center [141, 216] width 226 height 20
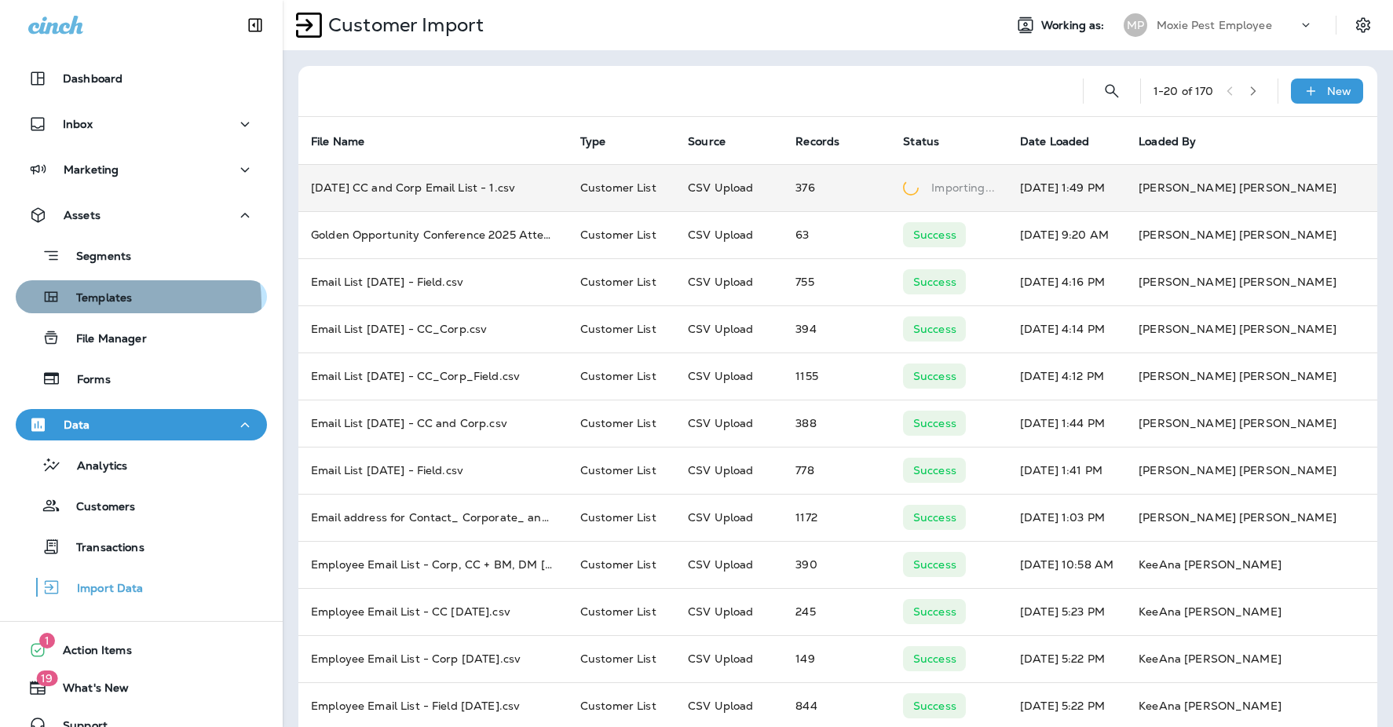
click at [121, 303] on p "Templates" at bounding box center [95, 298] width 71 height 15
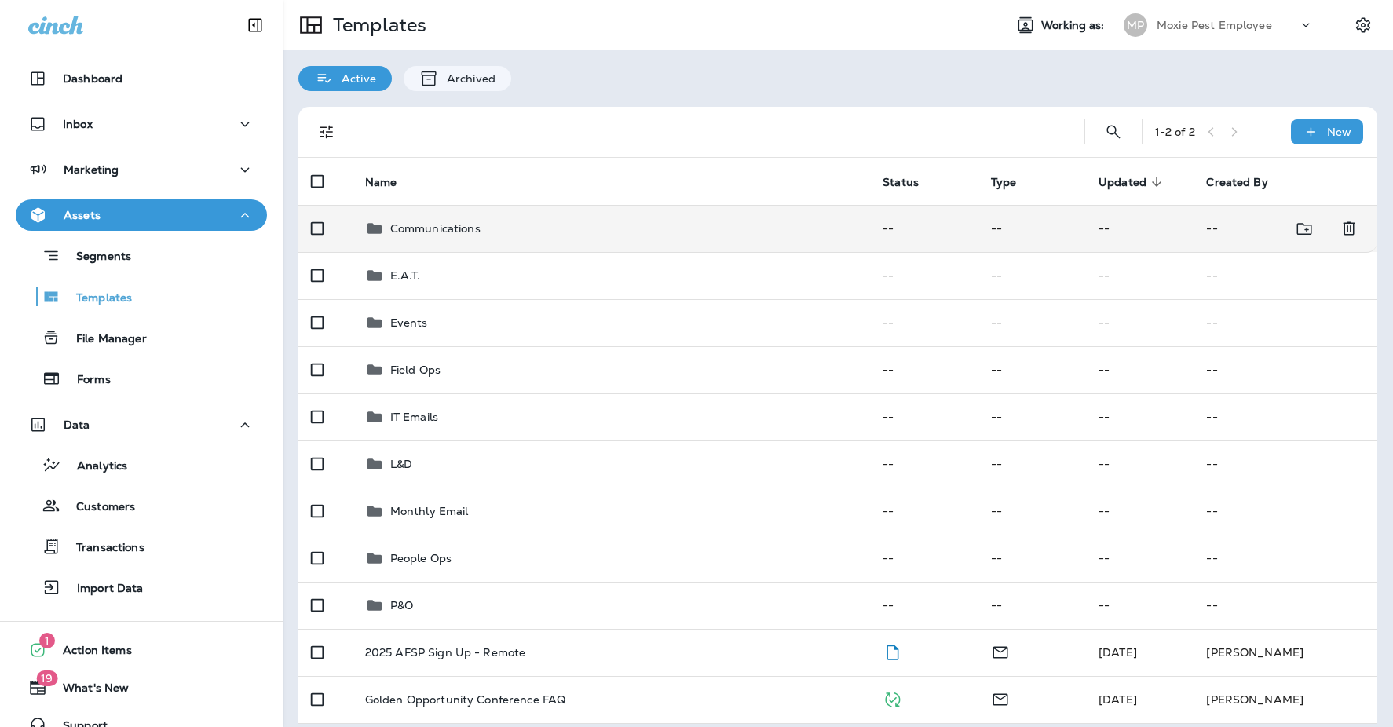
click at [442, 242] on td "Communications" at bounding box center [611, 228] width 518 height 47
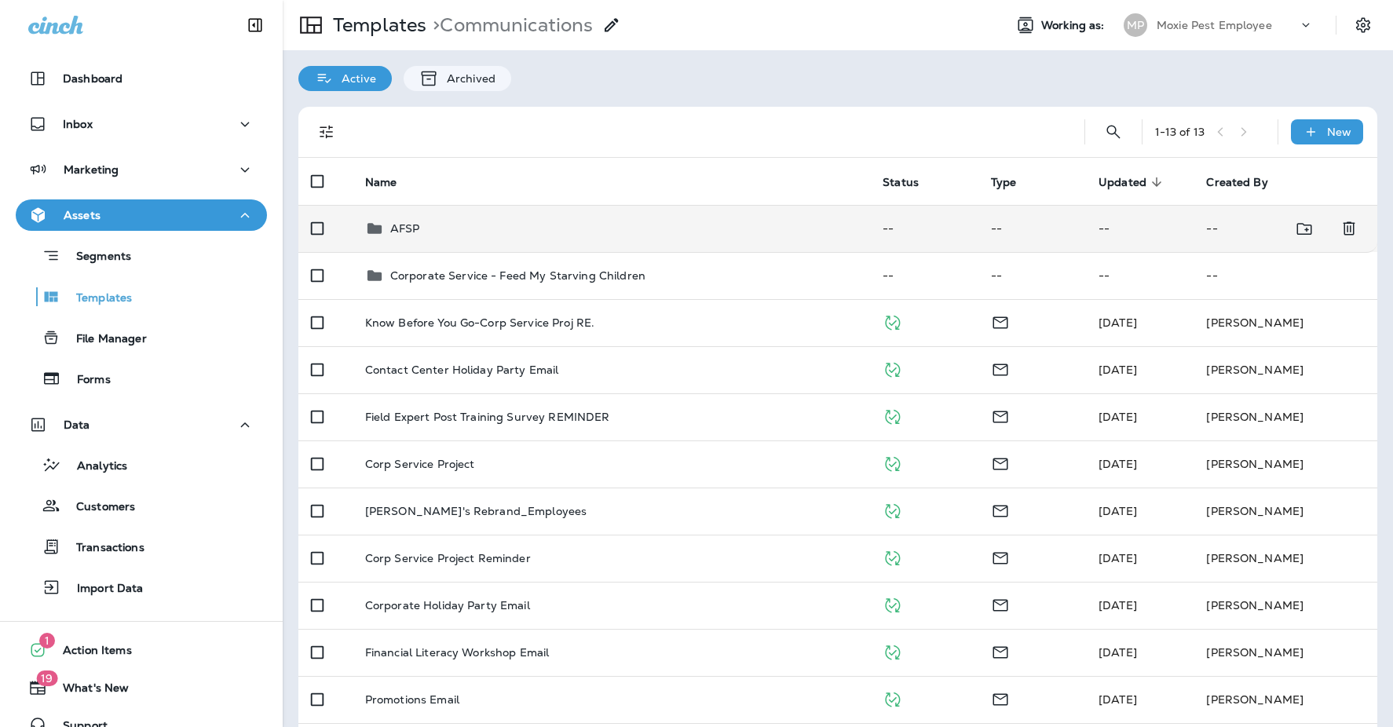
click at [454, 225] on div "AFSP" at bounding box center [611, 228] width 493 height 19
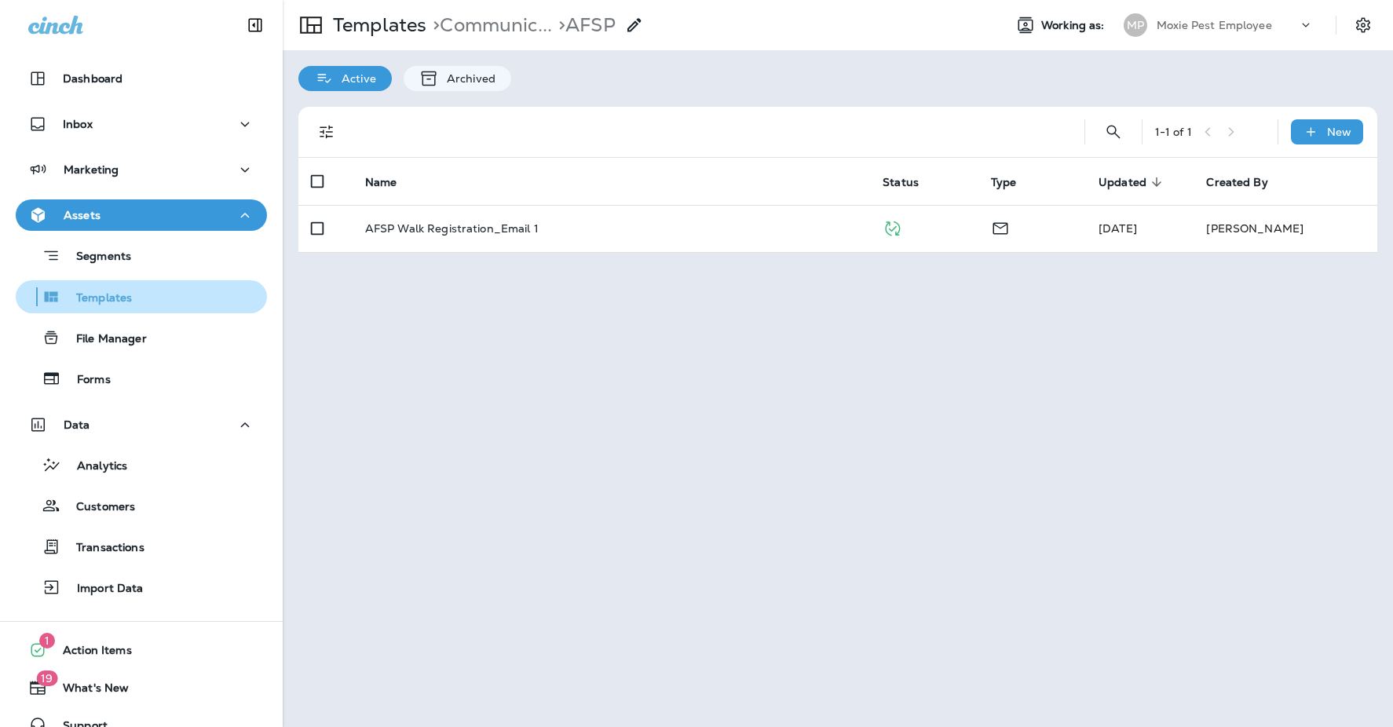
click at [115, 299] on p "Templates" at bounding box center [95, 298] width 71 height 15
click at [117, 296] on p "Templates" at bounding box center [95, 298] width 71 height 15
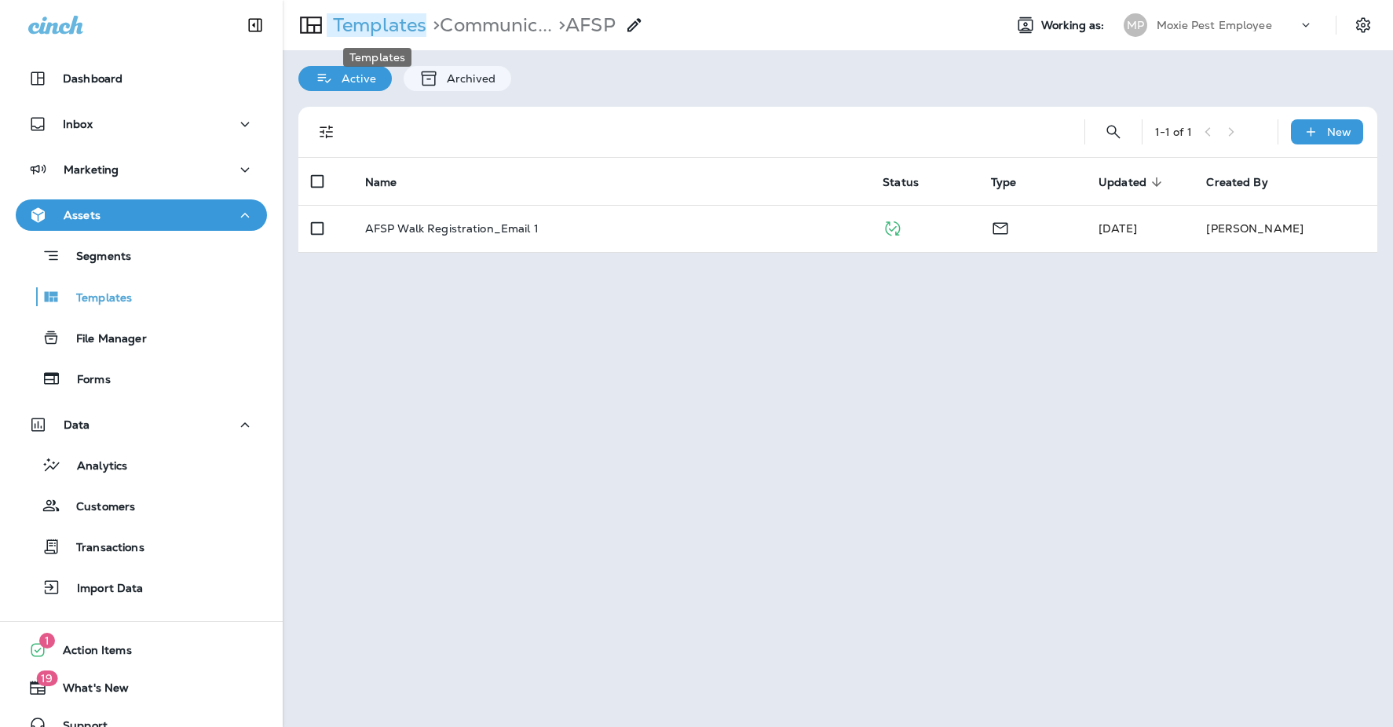
click at [368, 35] on p "Templates" at bounding box center [377, 25] width 100 height 24
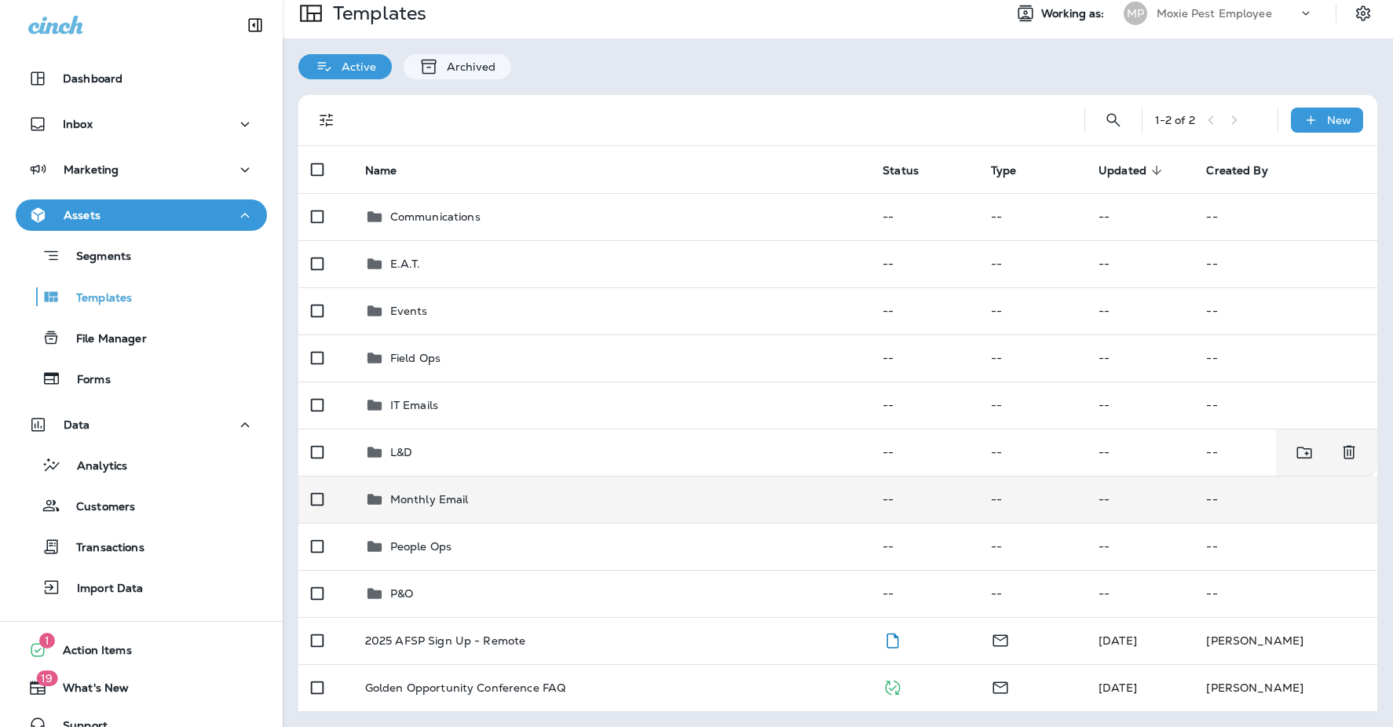
scroll to position [13, 0]
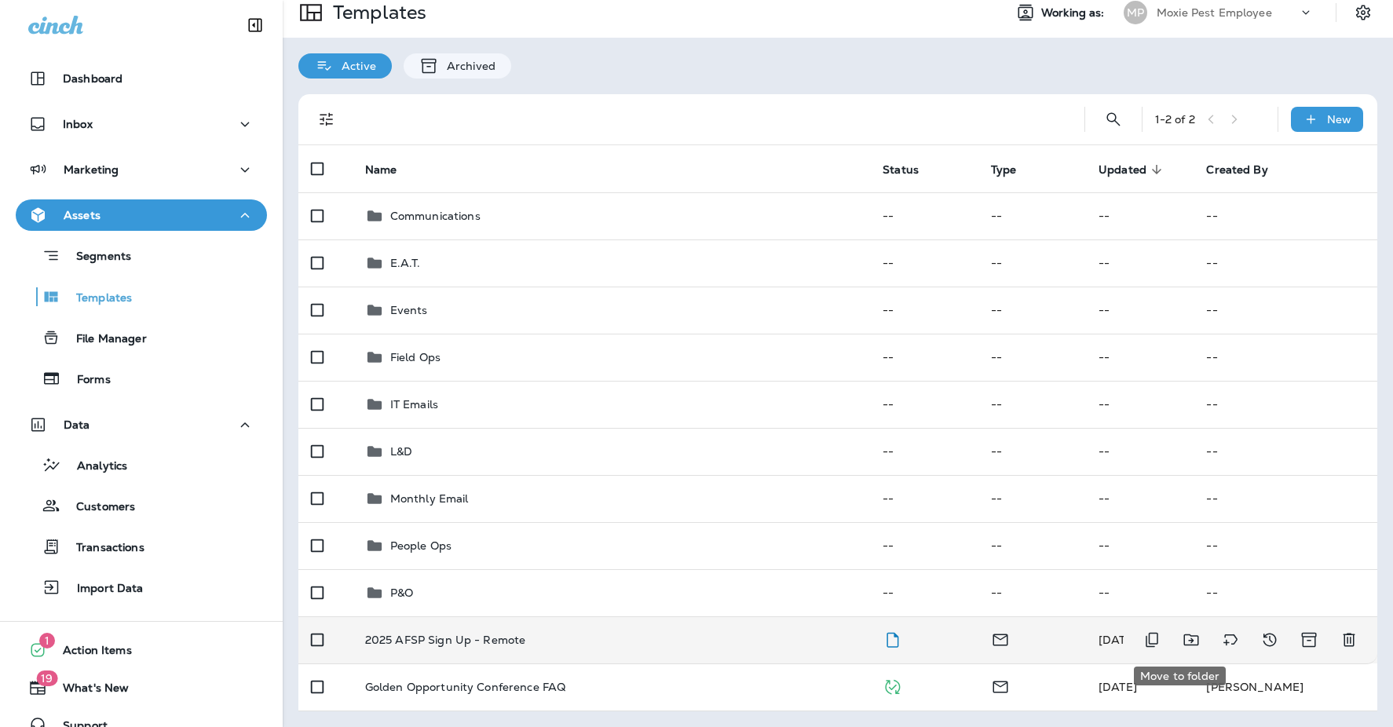
click at [1183, 638] on icon "Move to folder" at bounding box center [1190, 640] width 15 height 12
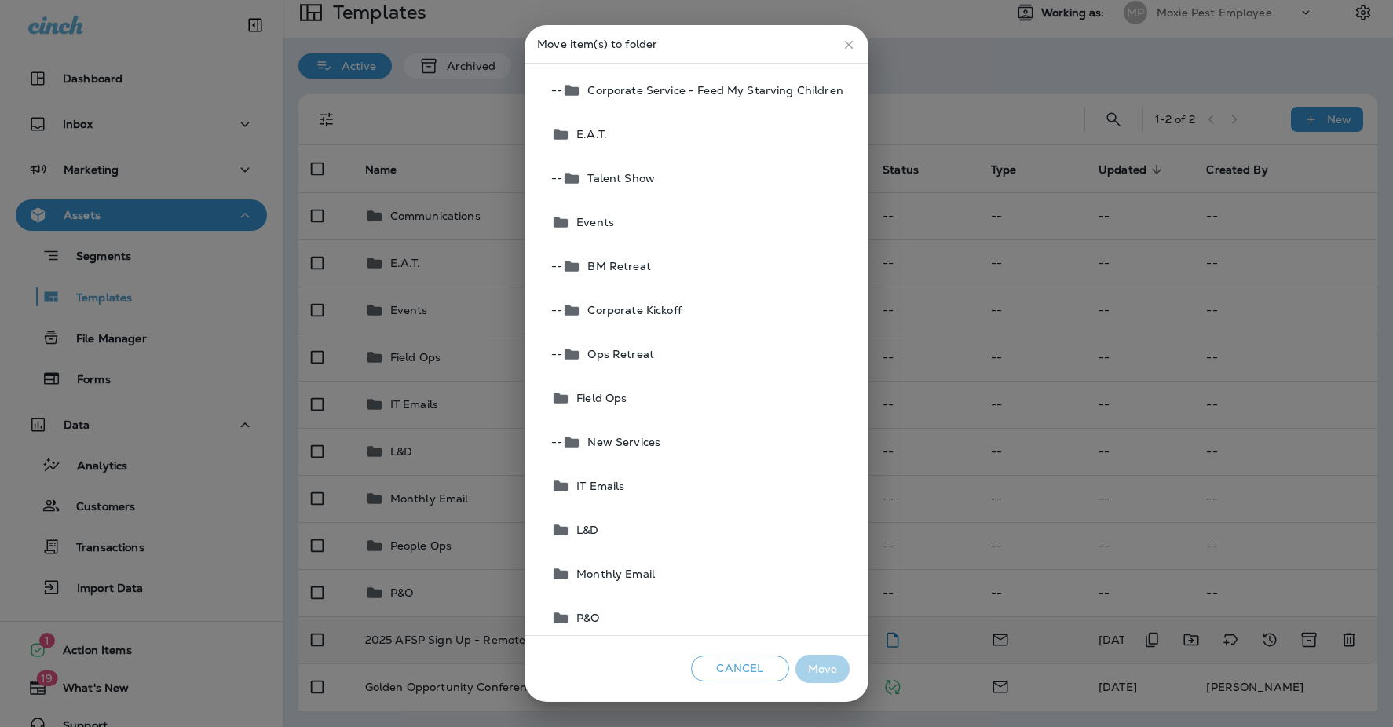
scroll to position [0, 0]
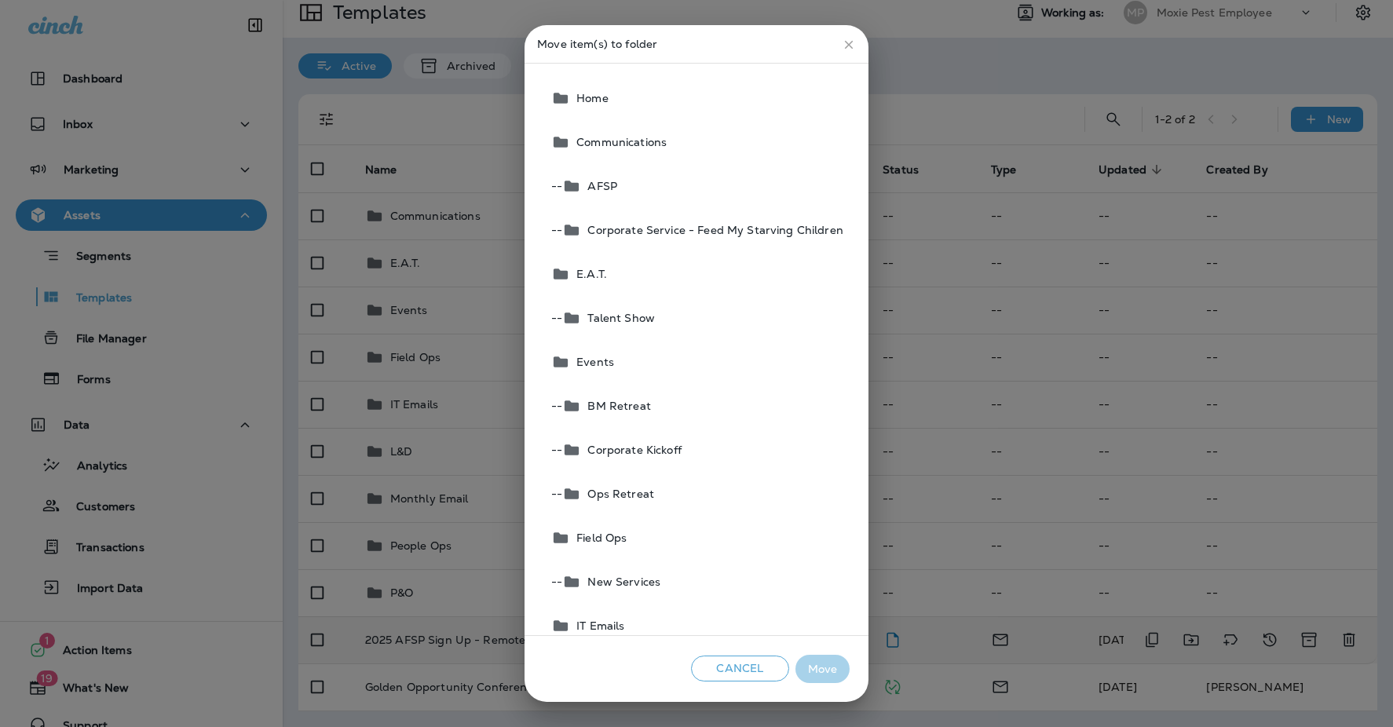
click at [597, 174] on button "-- AFSP" at bounding box center [697, 186] width 305 height 44
click at [836, 674] on button "Move" at bounding box center [822, 669] width 54 height 29
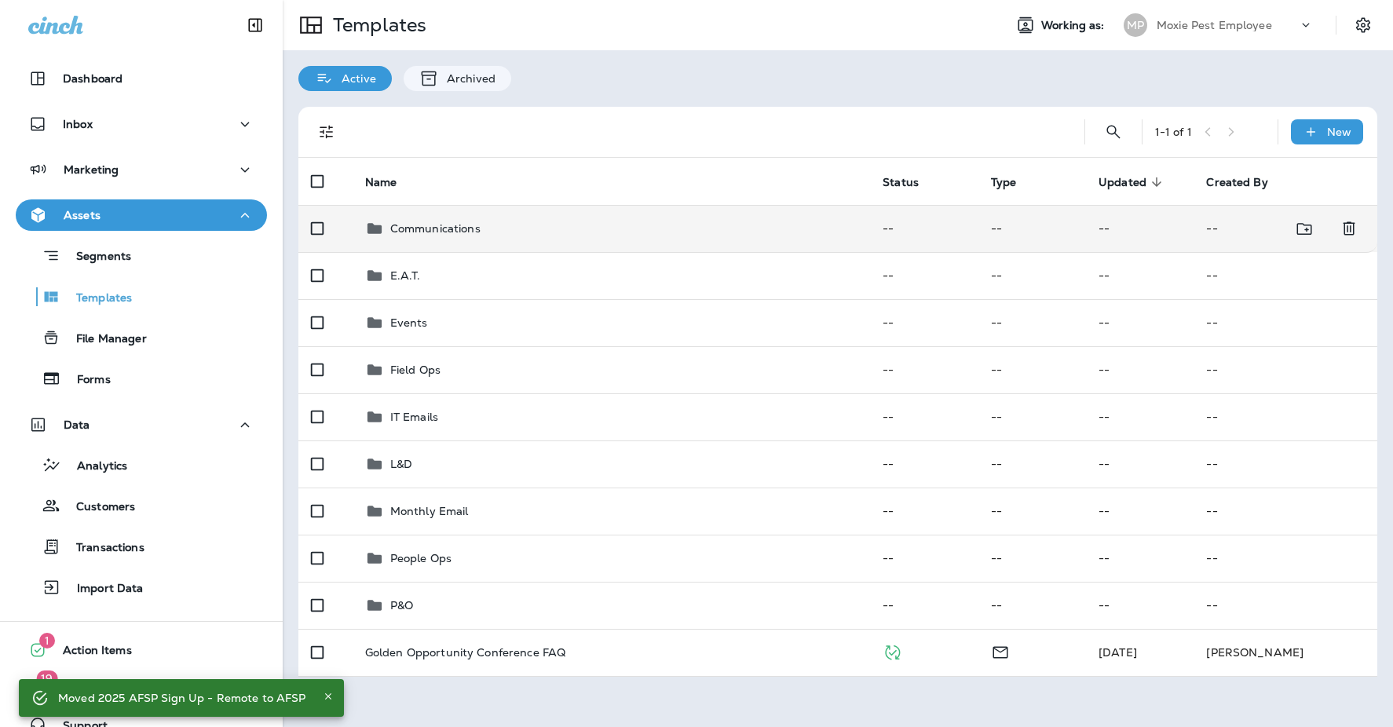
click at [440, 228] on p "Communications" at bounding box center [435, 228] width 90 height 13
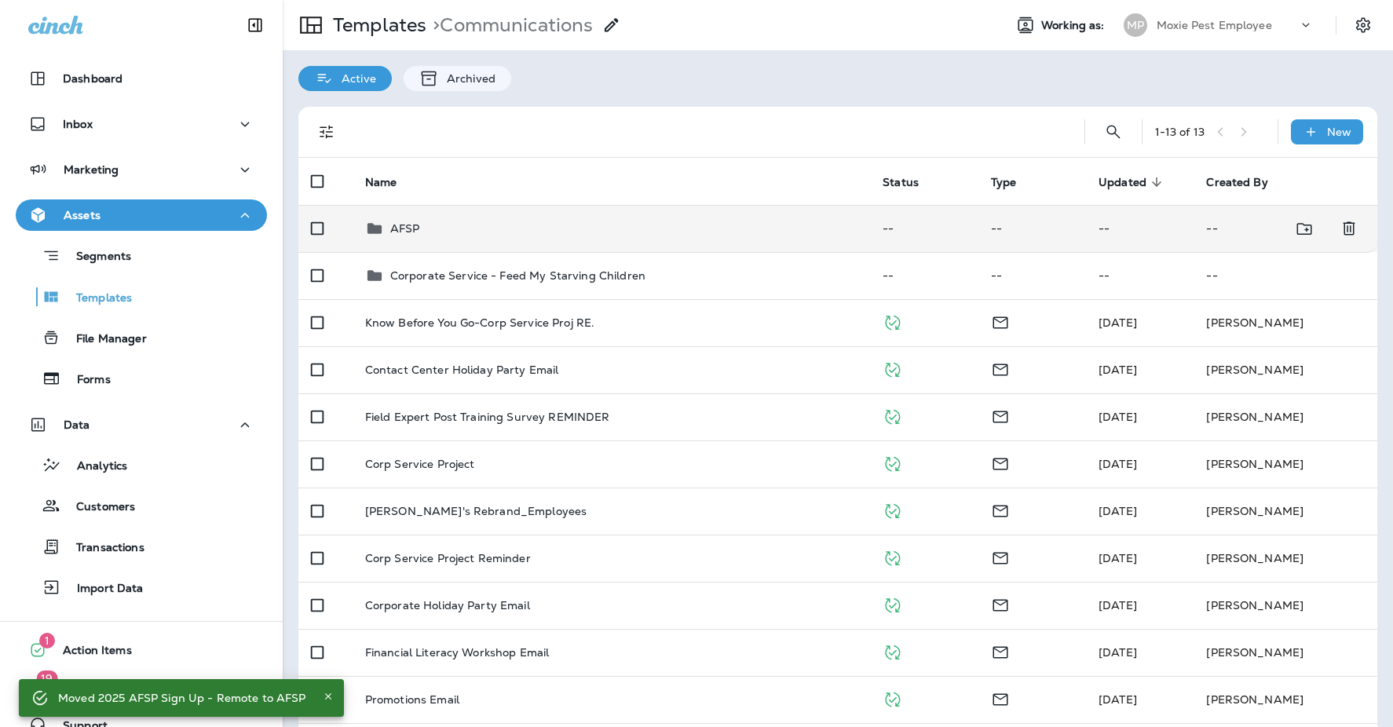
click at [436, 240] on td "AFSP" at bounding box center [611, 228] width 518 height 47
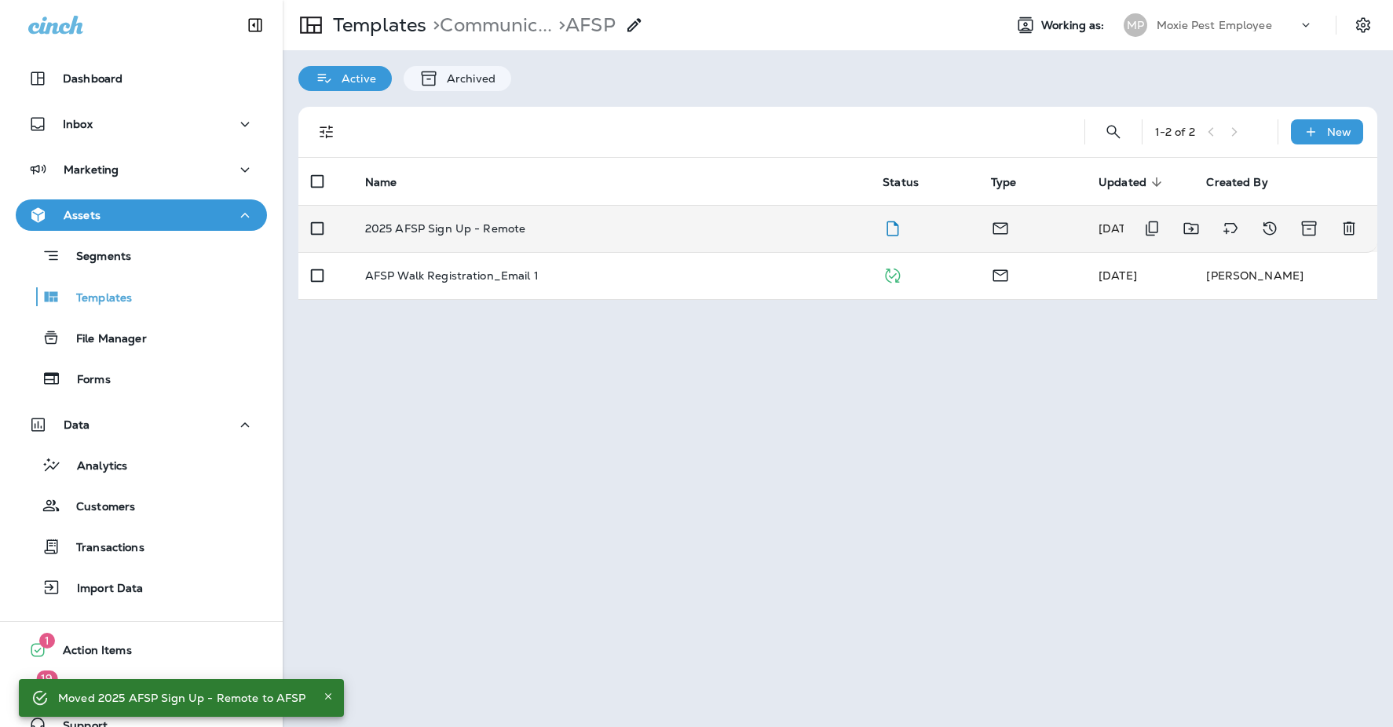
click at [452, 234] on p "2025 AFSP Sign Up - Remote" at bounding box center [445, 228] width 161 height 13
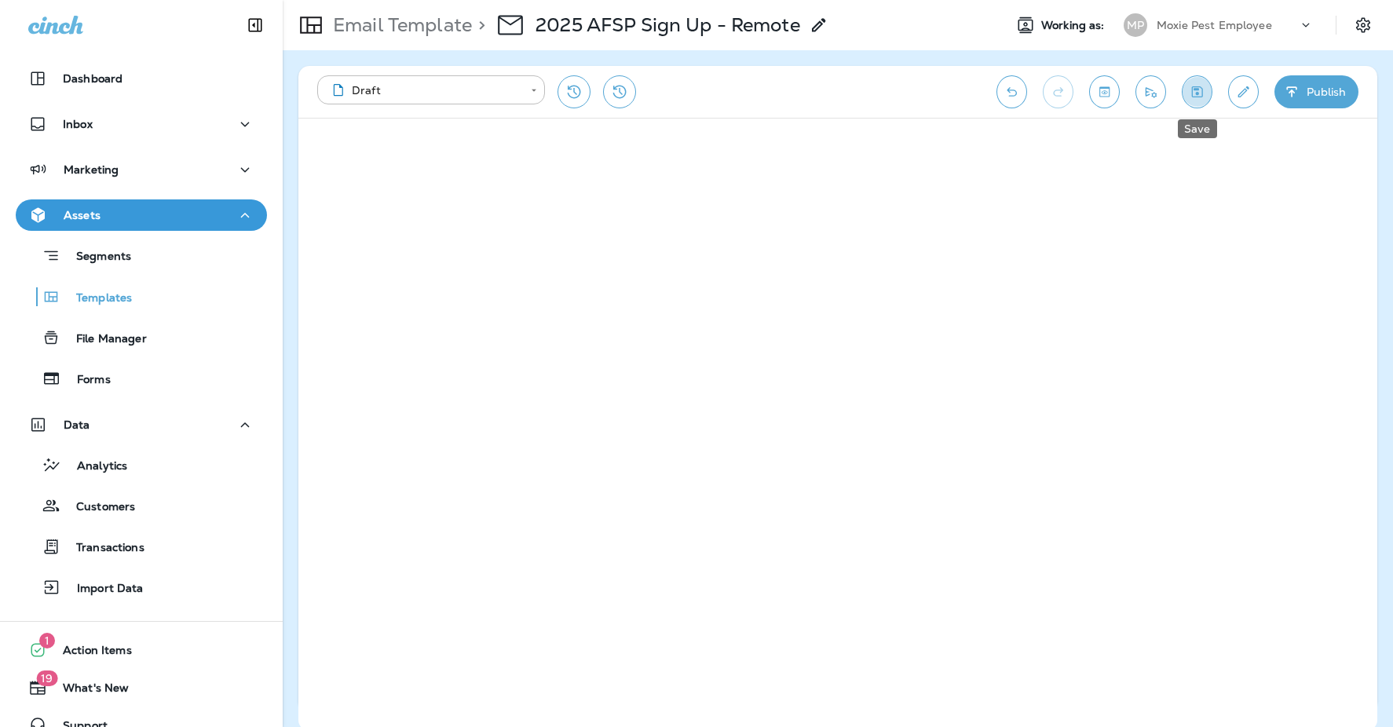
click at [1198, 86] on icon "Save" at bounding box center [1197, 91] width 11 height 11
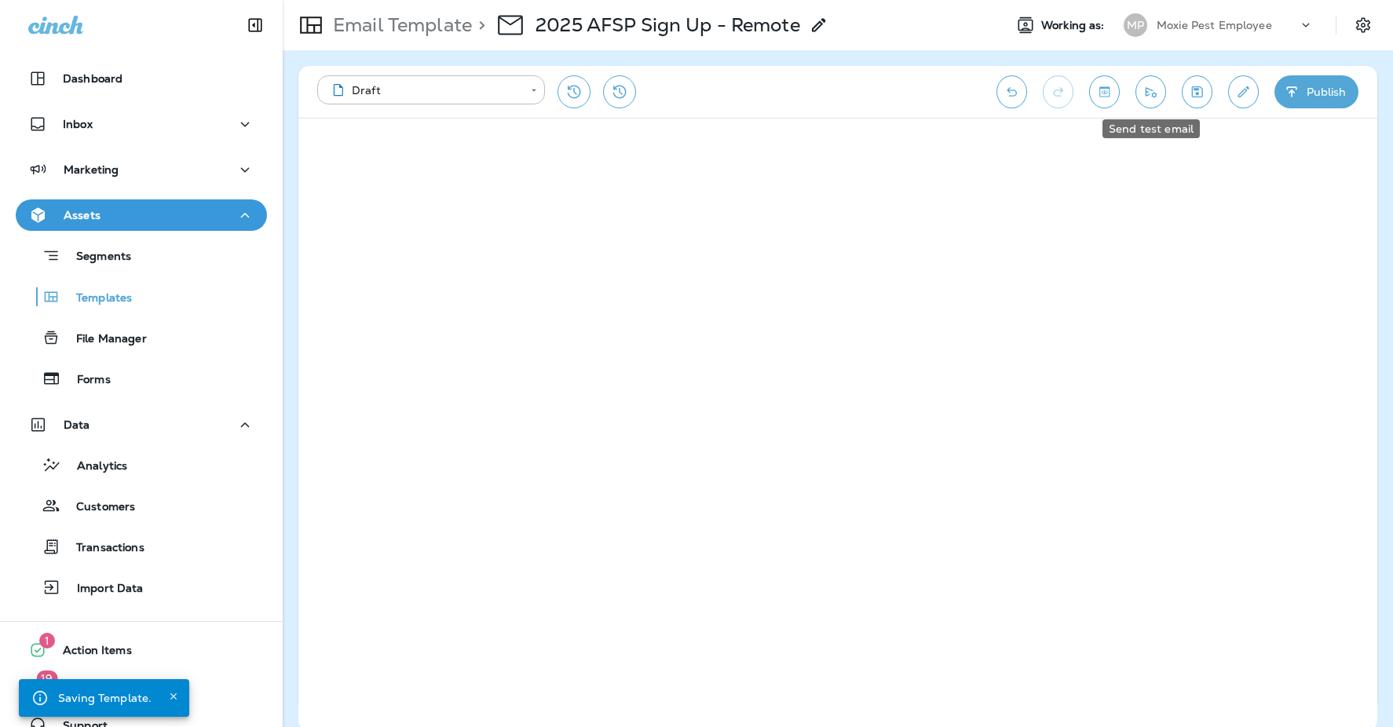
click at [1153, 87] on icon "Send test email" at bounding box center [1150, 92] width 16 height 16
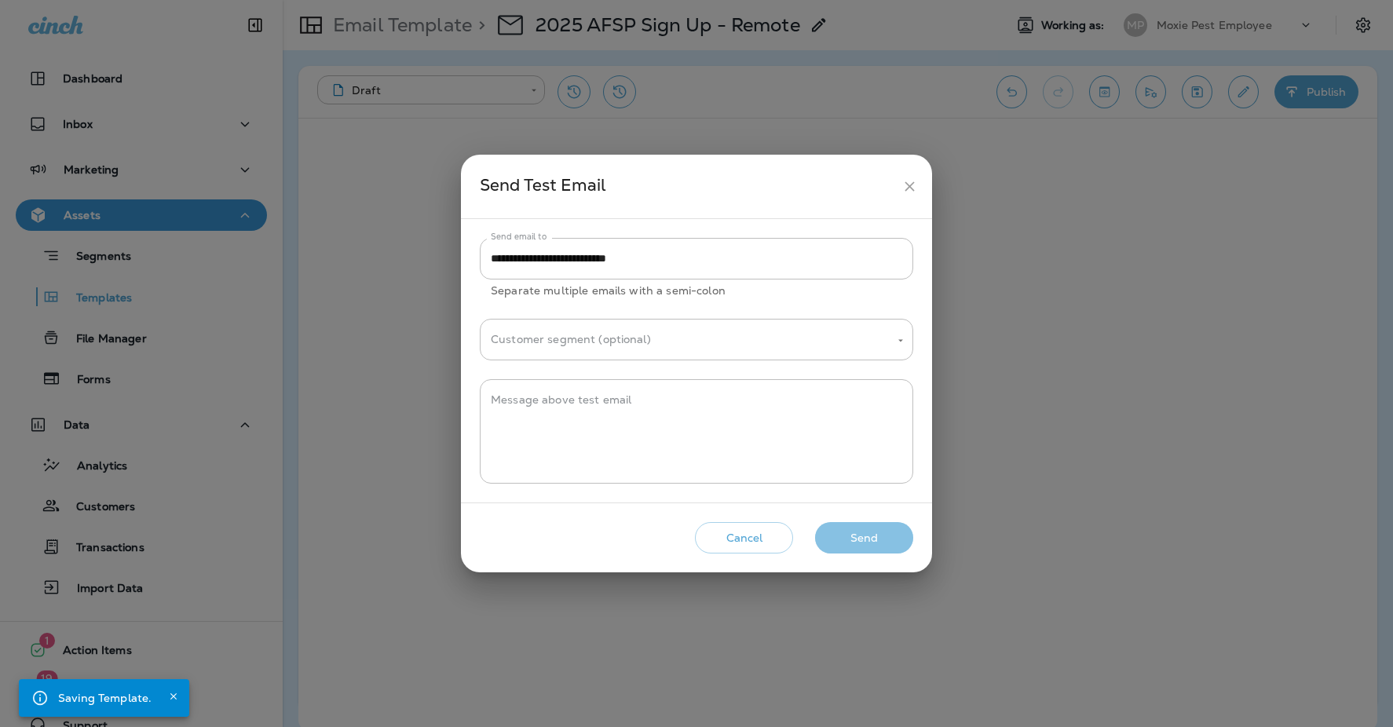
click at [840, 543] on button "Send" at bounding box center [864, 538] width 98 height 32
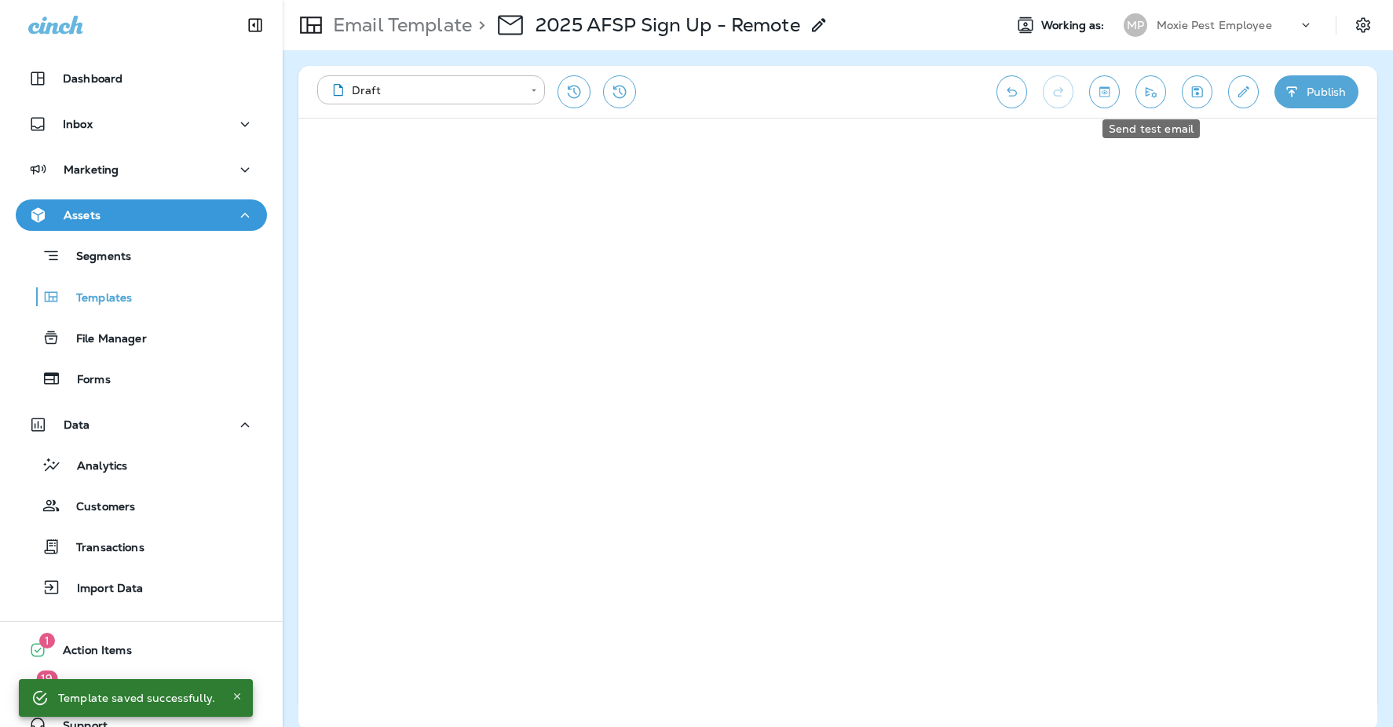
click at [1155, 96] on icon "Send test email" at bounding box center [1150, 92] width 11 height 10
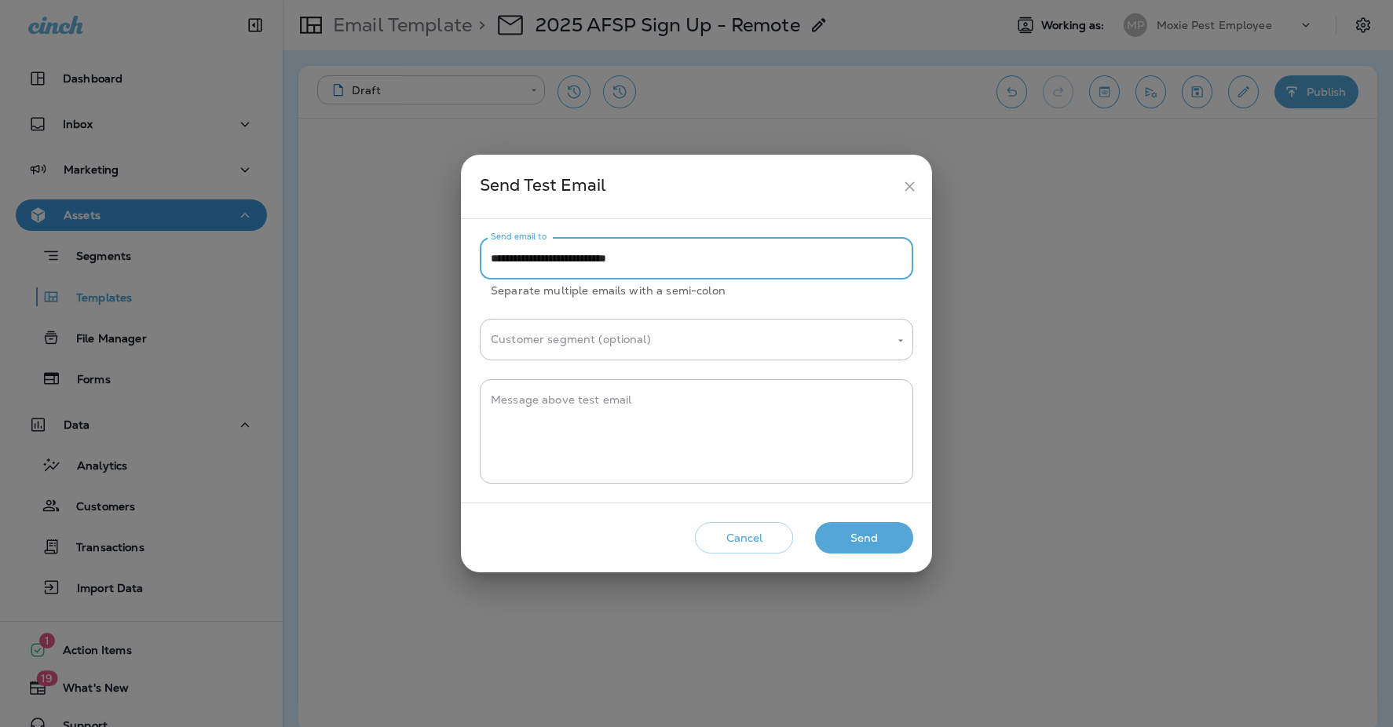
drag, startPoint x: 542, startPoint y: 261, endPoint x: 490, endPoint y: 262, distance: 51.8
click at [490, 262] on input "**********" at bounding box center [696, 259] width 433 height 42
type input "**********"
click at [881, 540] on button "Send" at bounding box center [864, 538] width 98 height 32
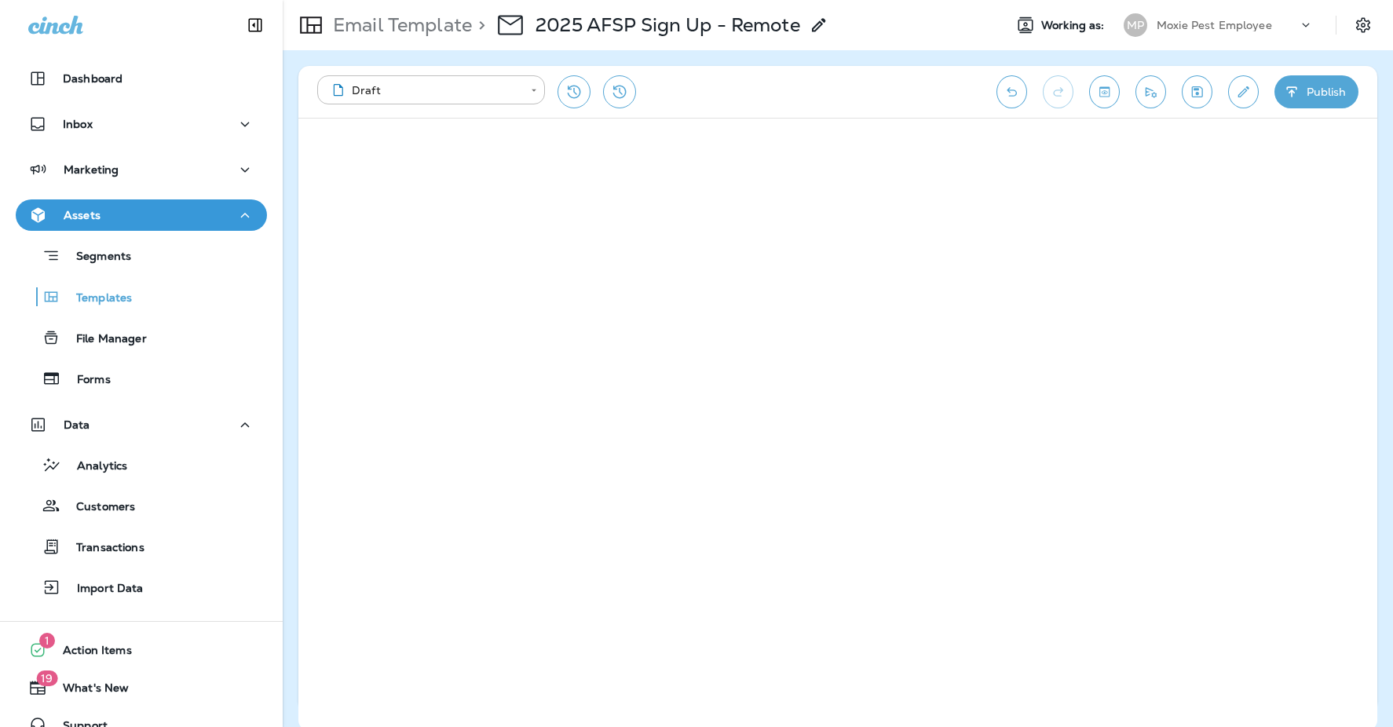
click at [1148, 93] on icon "Send test email" at bounding box center [1150, 92] width 11 height 10
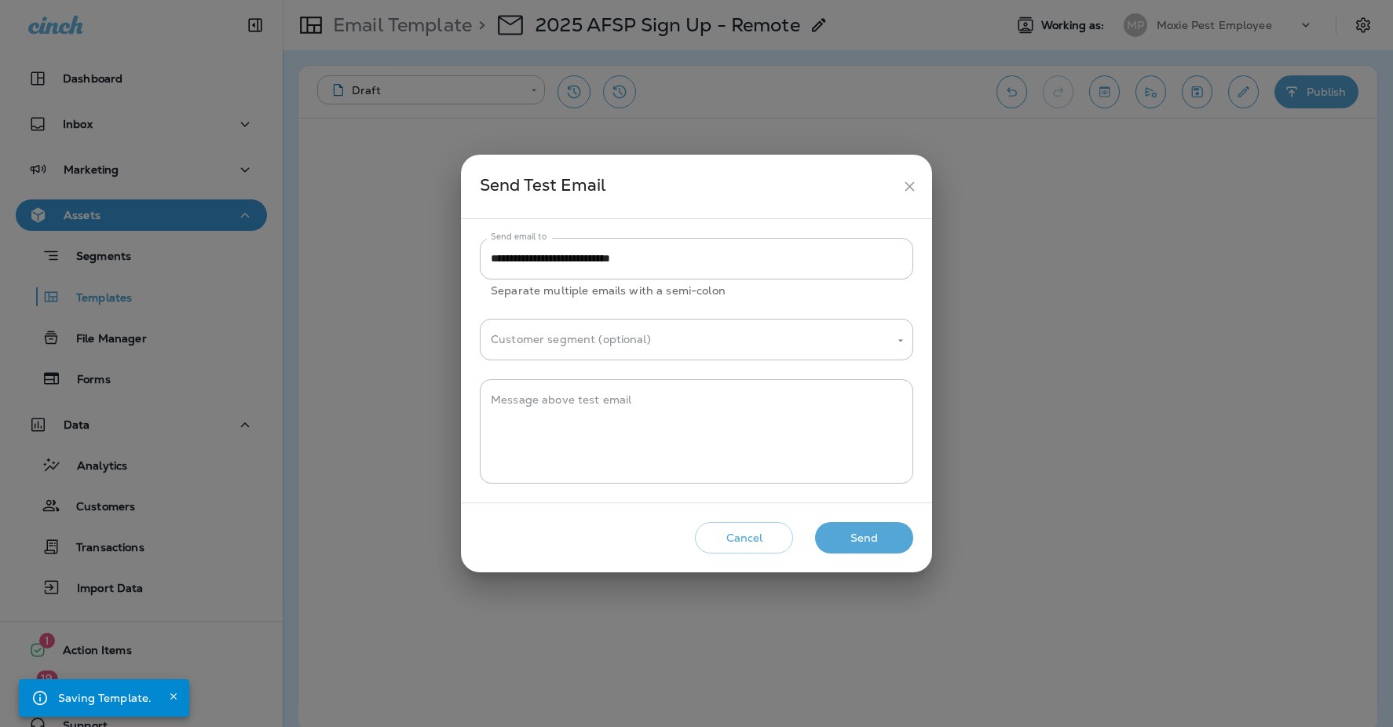
click at [871, 535] on button "Send" at bounding box center [864, 538] width 98 height 32
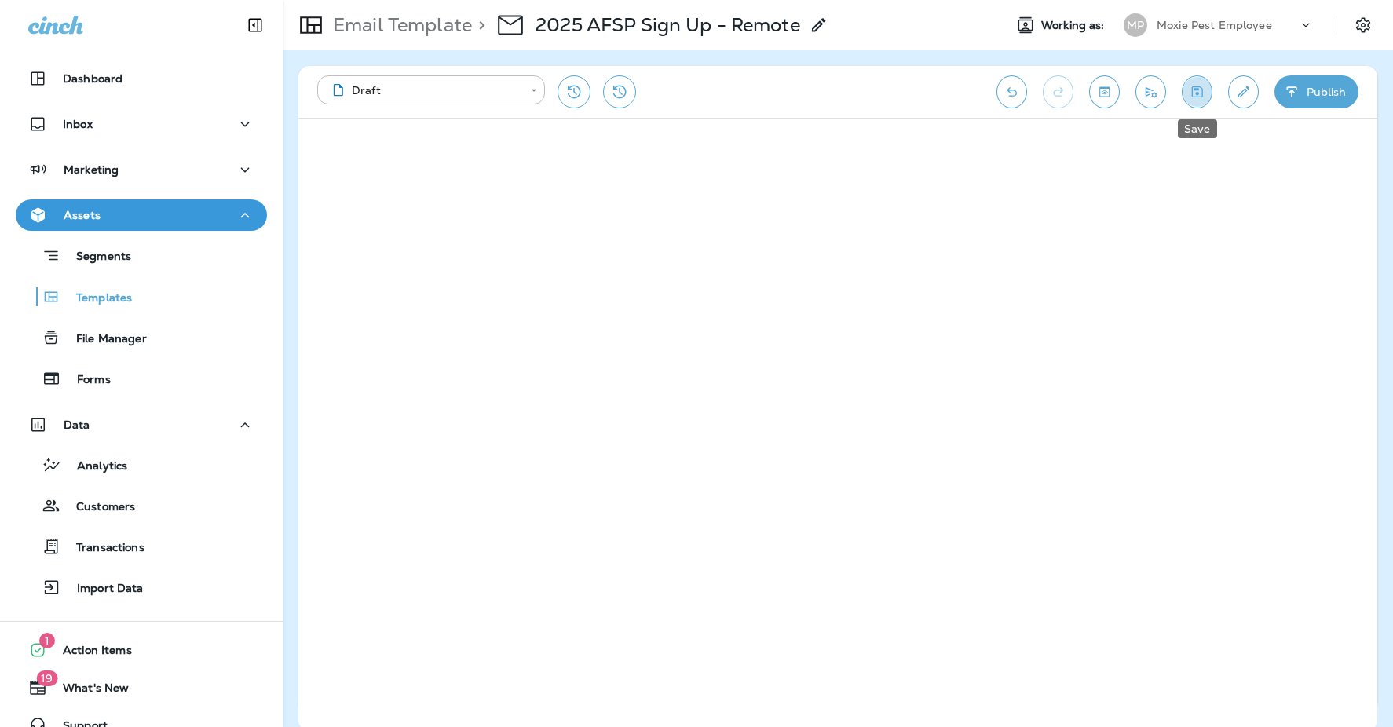
click at [1196, 84] on icon "Save" at bounding box center [1196, 92] width 16 height 16
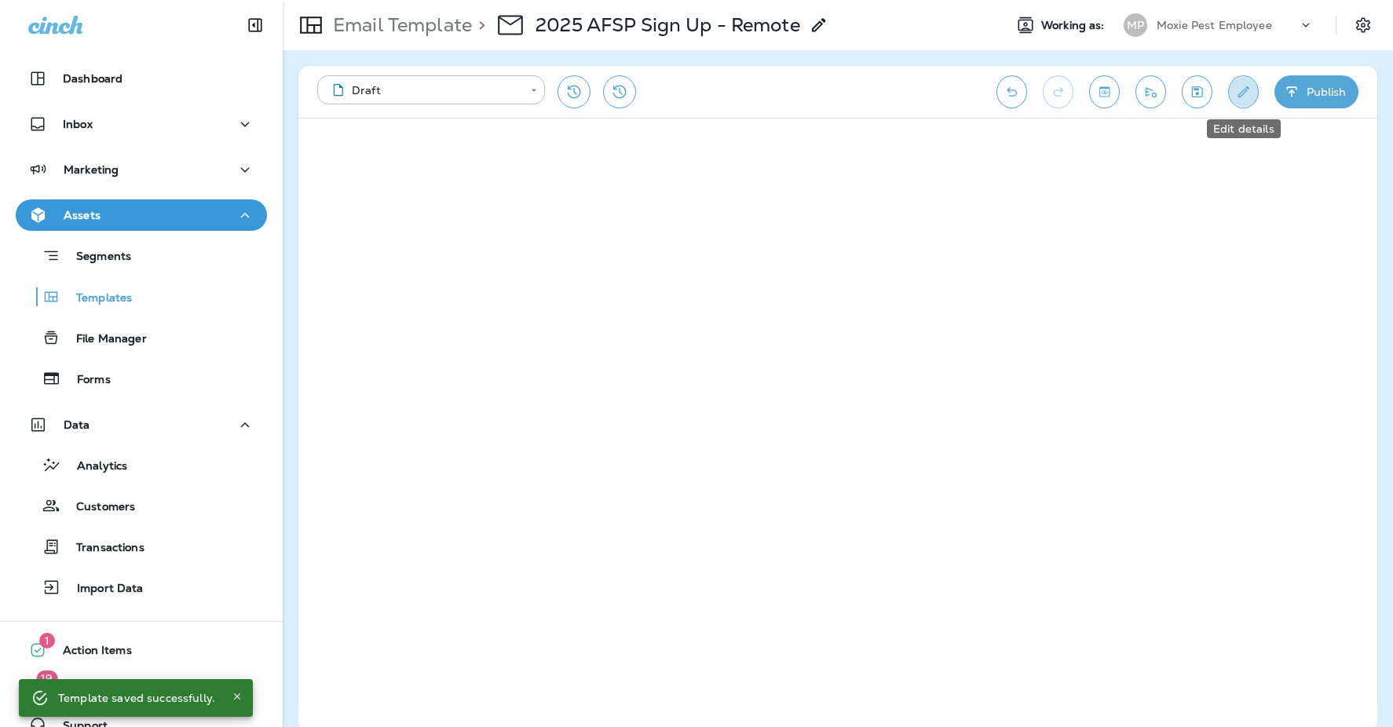
click at [1247, 101] on button "Edit details" at bounding box center [1243, 91] width 31 height 33
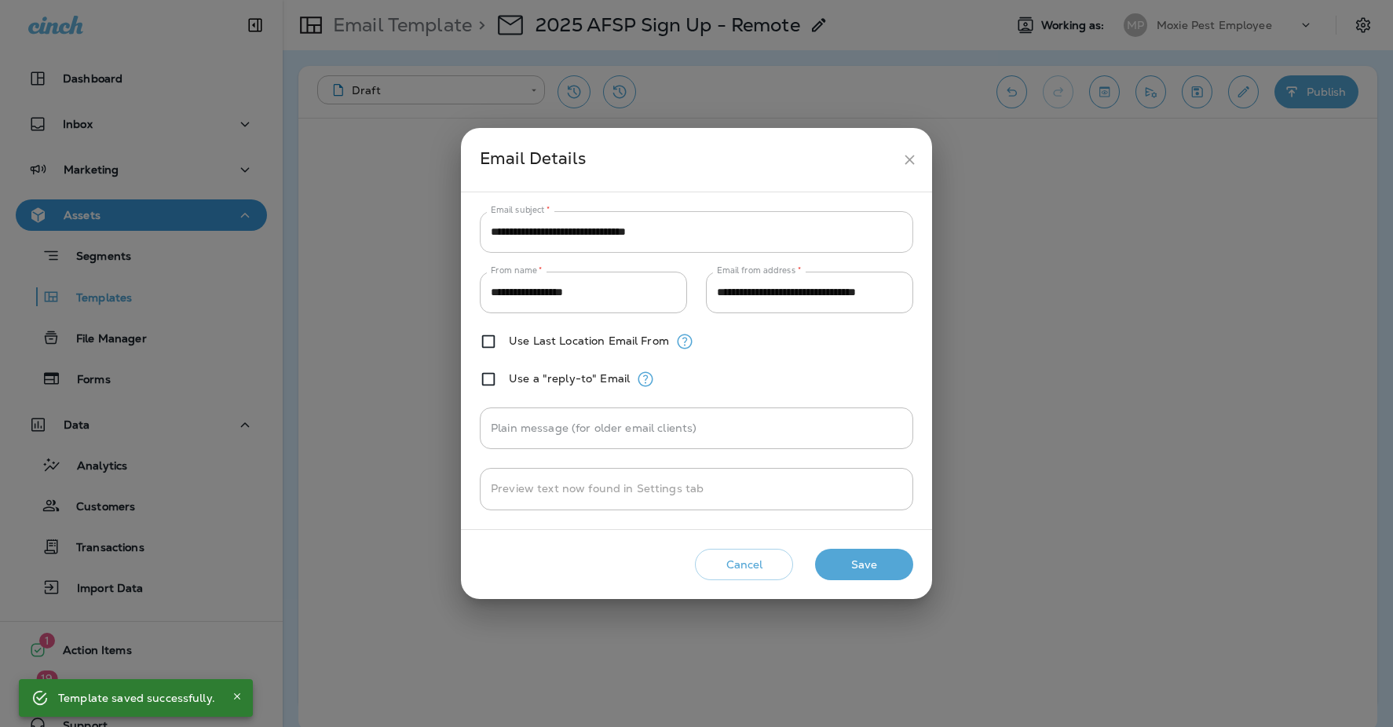
click at [663, 235] on input "**********" at bounding box center [696, 232] width 433 height 42
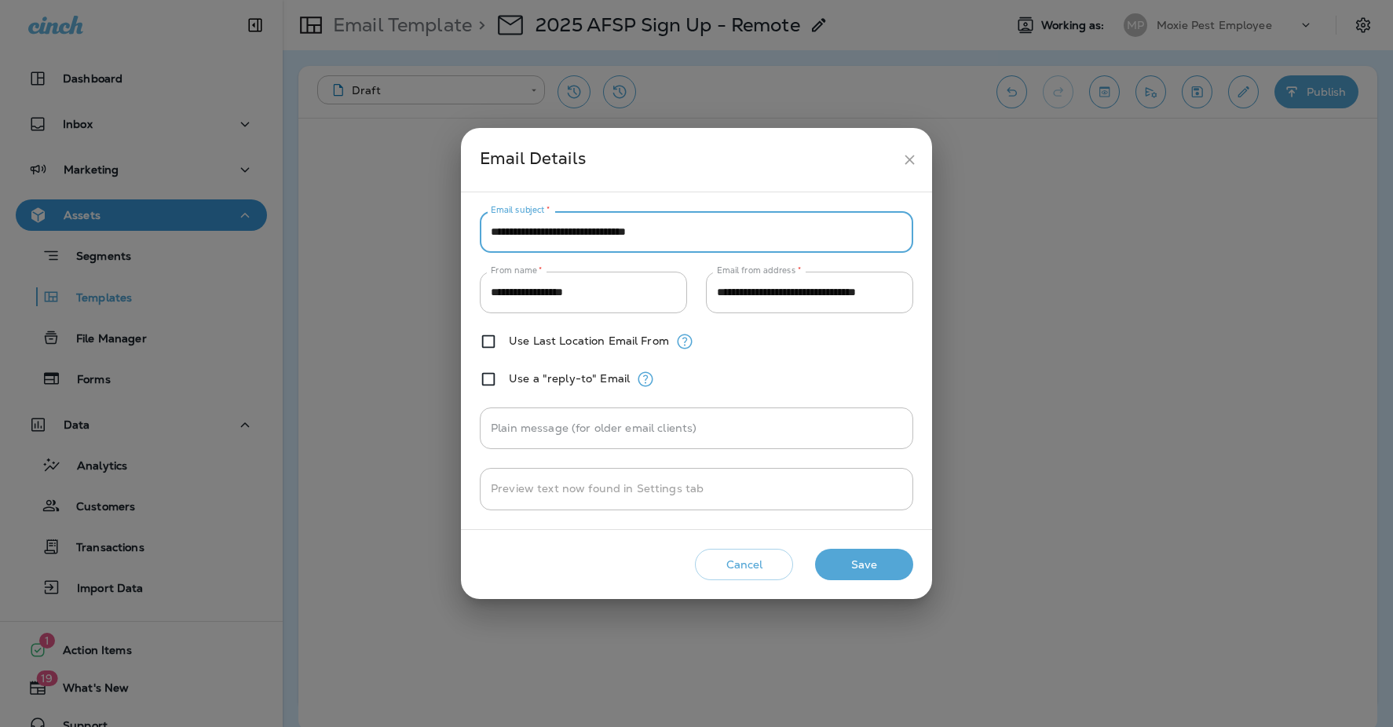
click at [709, 232] on input "**********" at bounding box center [696, 232] width 433 height 42
click at [798, 237] on input "**********" at bounding box center [696, 232] width 433 height 42
click at [809, 180] on h2 "Email Details" at bounding box center [696, 160] width 471 height 64
click at [880, 562] on button "Save" at bounding box center [864, 565] width 98 height 32
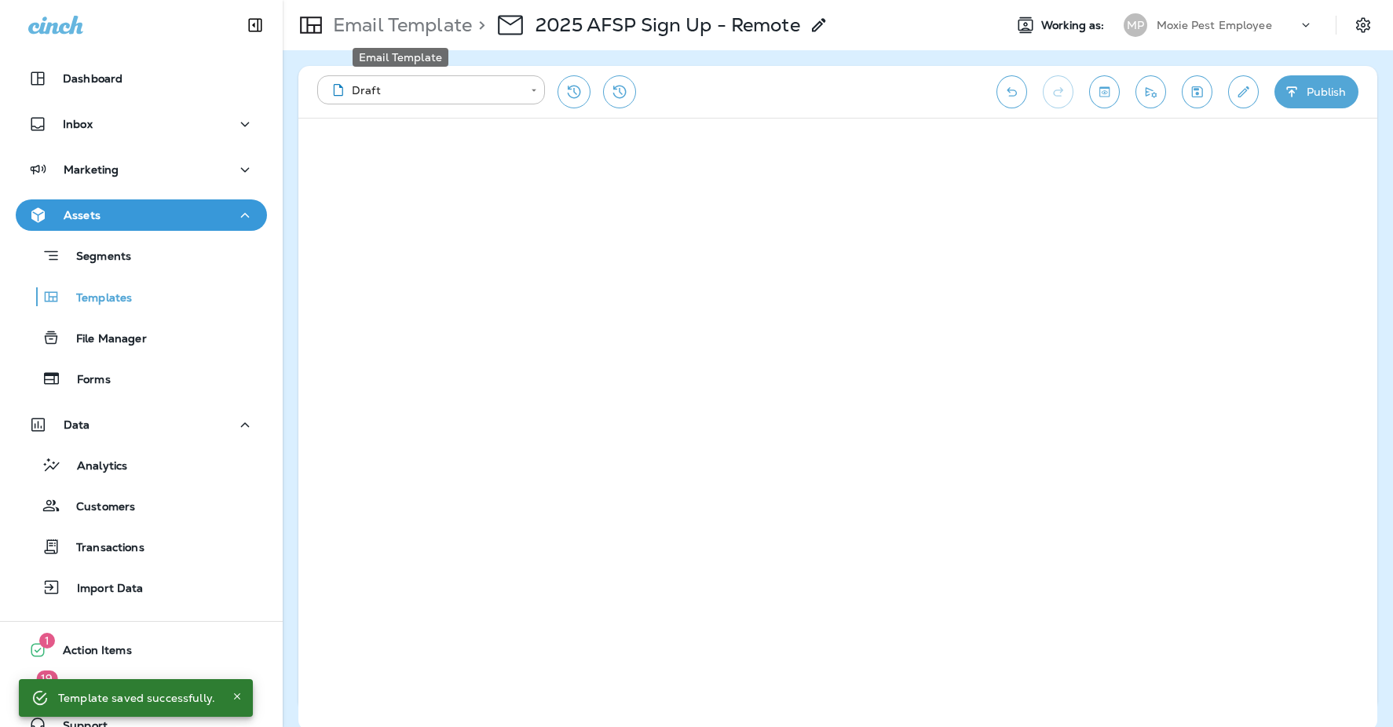
click at [440, 22] on p "Email Template" at bounding box center [399, 25] width 145 height 24
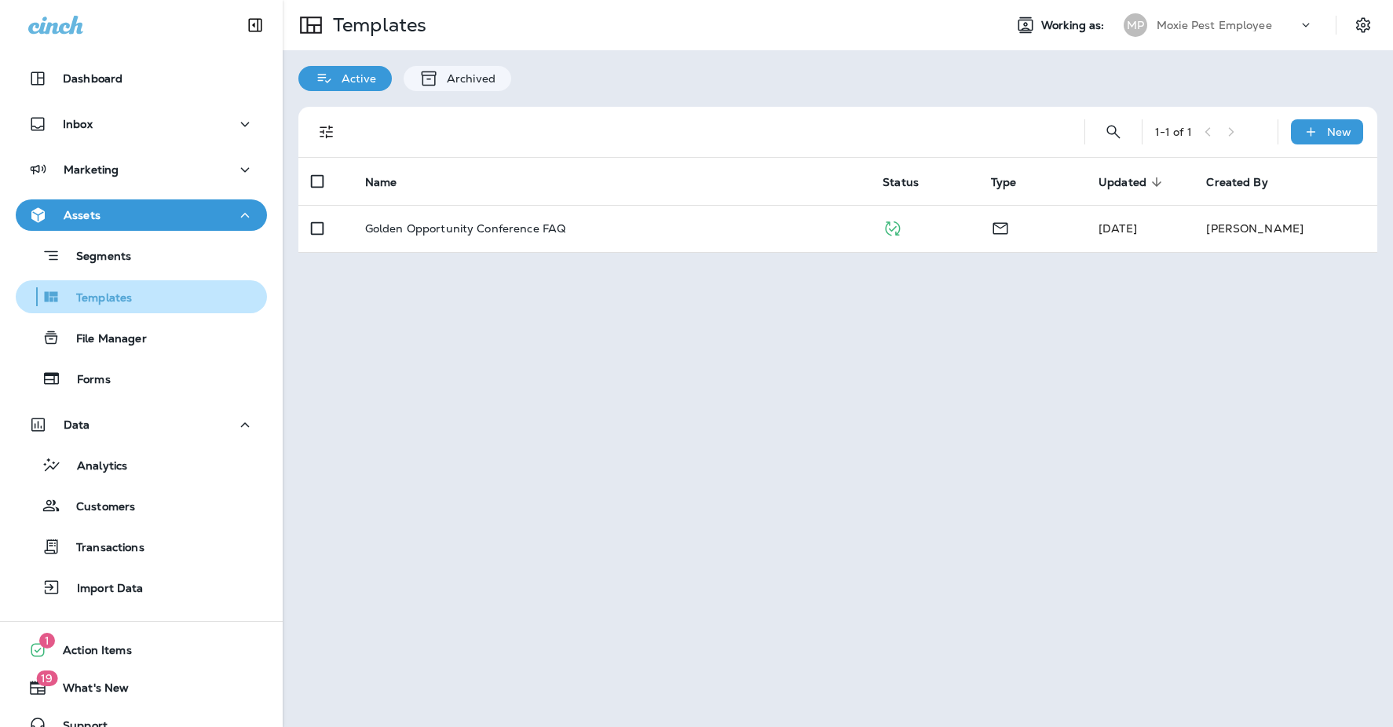
click at [135, 300] on div "Templates" at bounding box center [141, 297] width 239 height 24
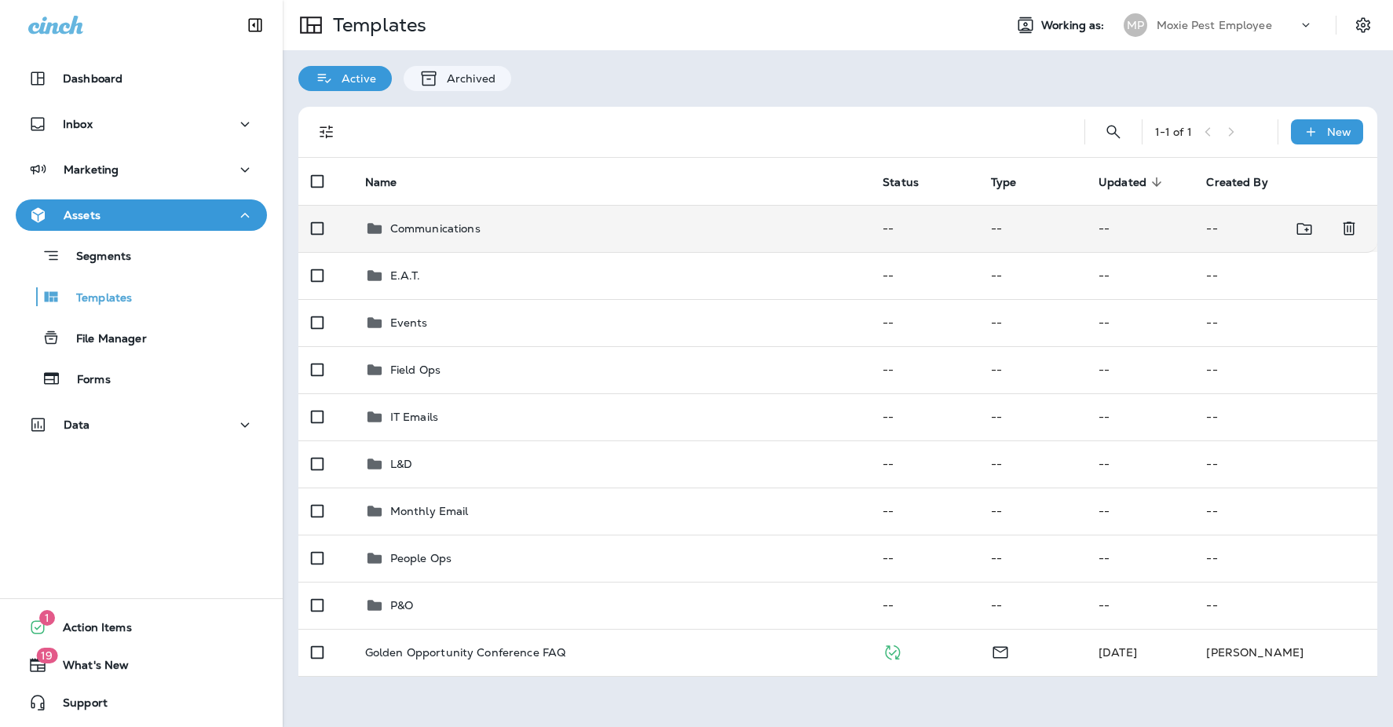
click at [473, 222] on p "Communications" at bounding box center [435, 228] width 90 height 13
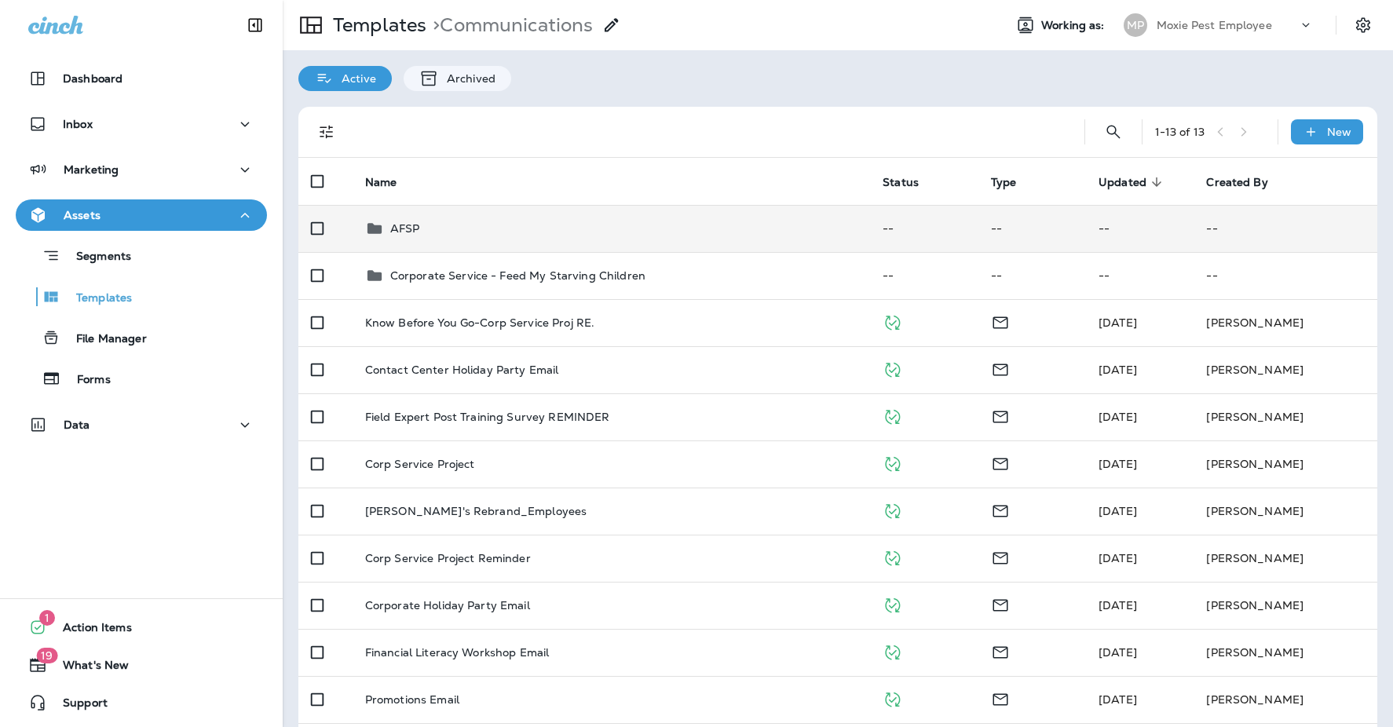
click at [427, 223] on div "AFSP" at bounding box center [611, 228] width 493 height 19
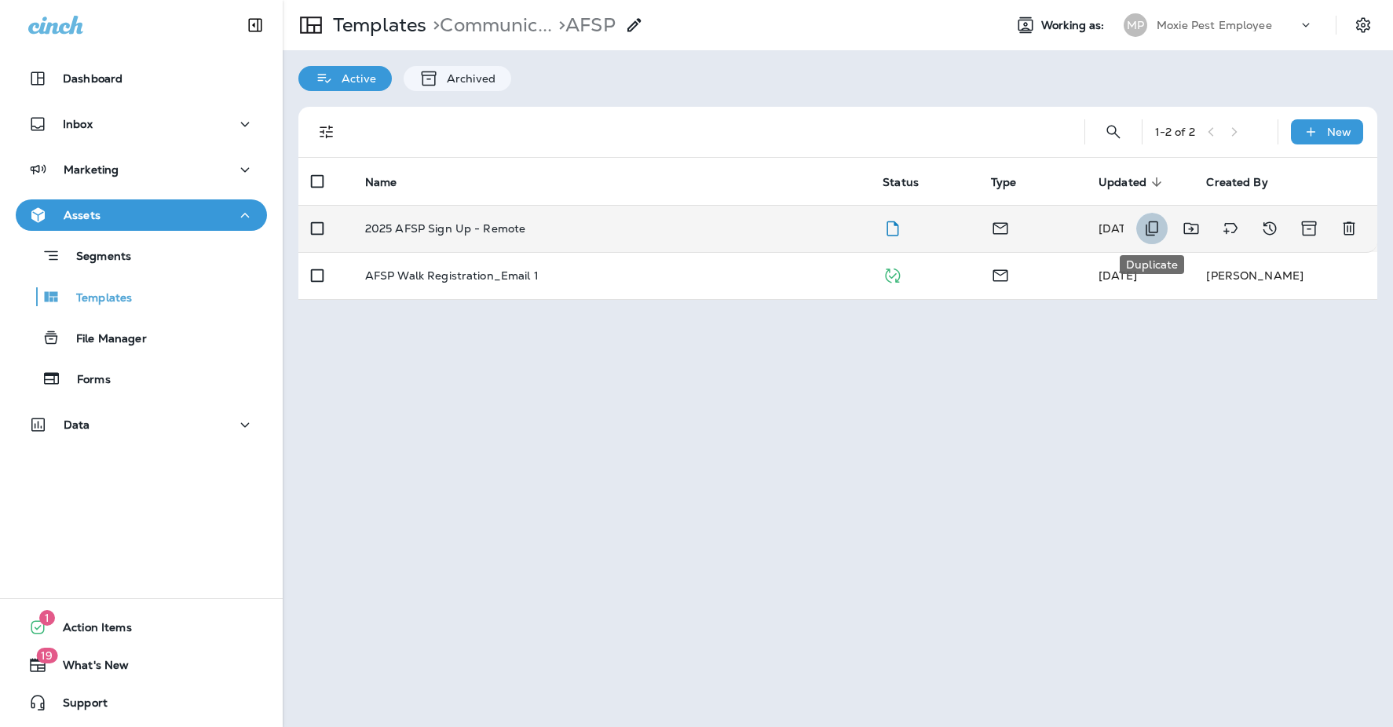
click at [1158, 228] on icon "Duplicate" at bounding box center [1151, 228] width 19 height 19
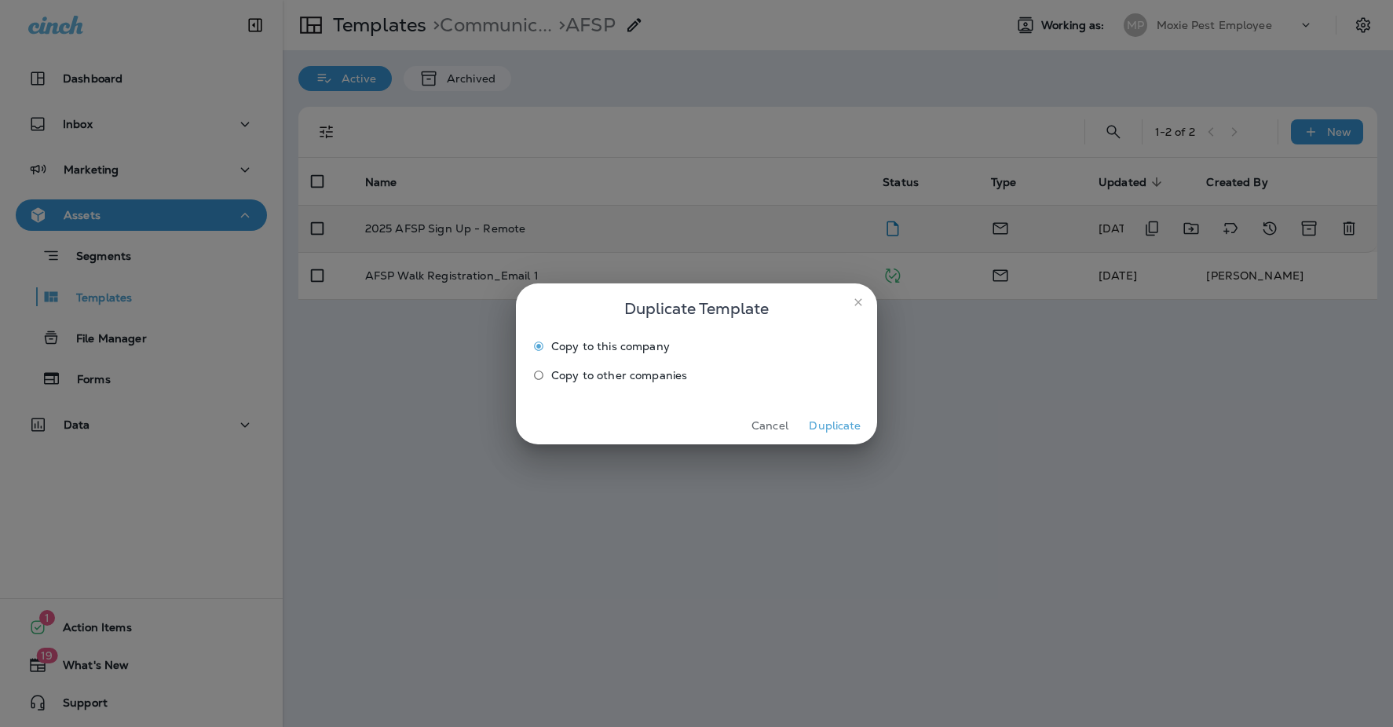
click at [839, 426] on button "Duplicate" at bounding box center [834, 426] width 59 height 24
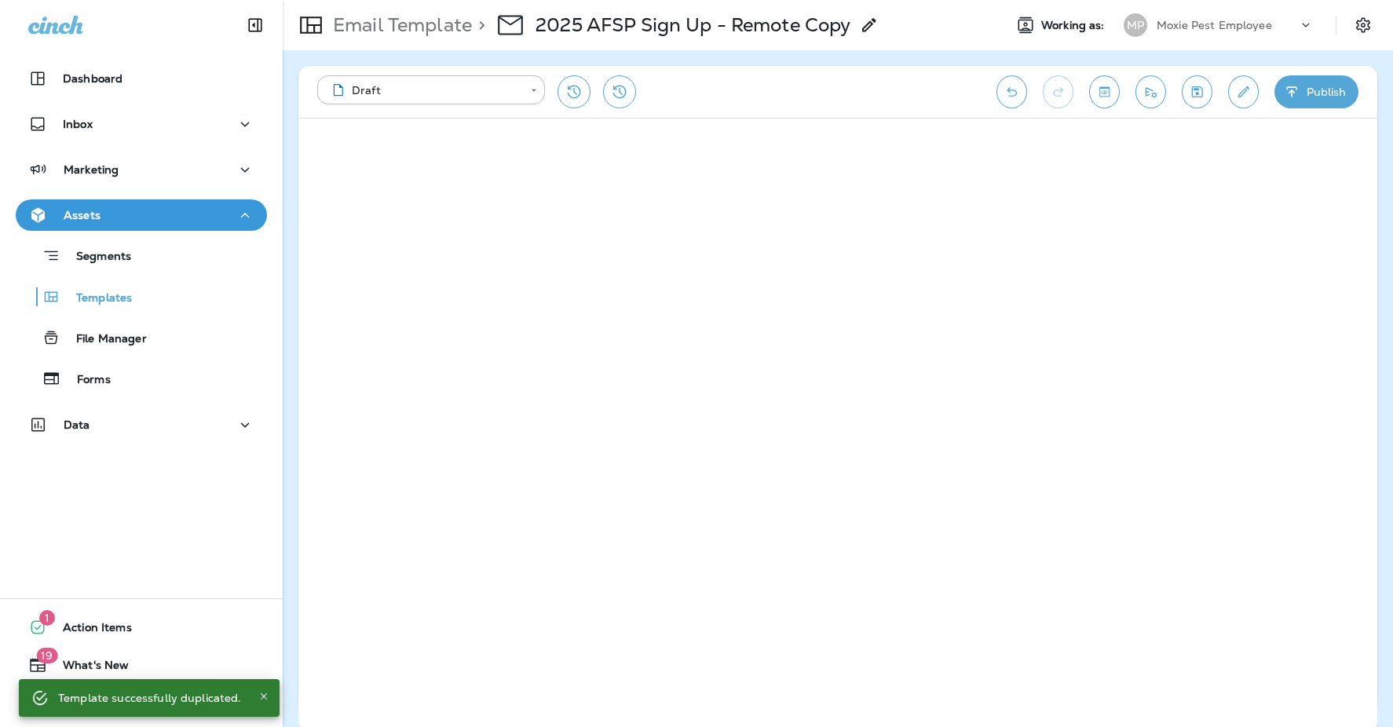
click at [875, 19] on use at bounding box center [868, 24] width 13 height 13
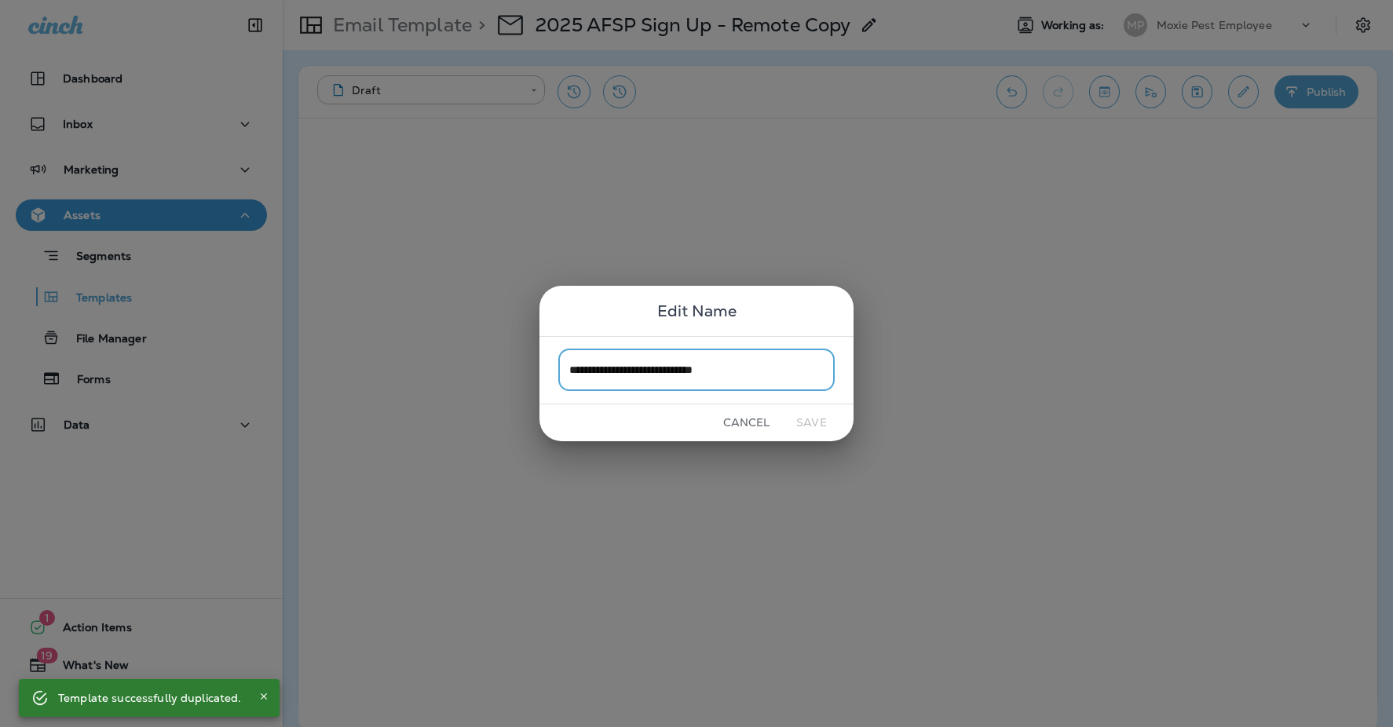
click at [769, 377] on input "**********" at bounding box center [696, 370] width 276 height 42
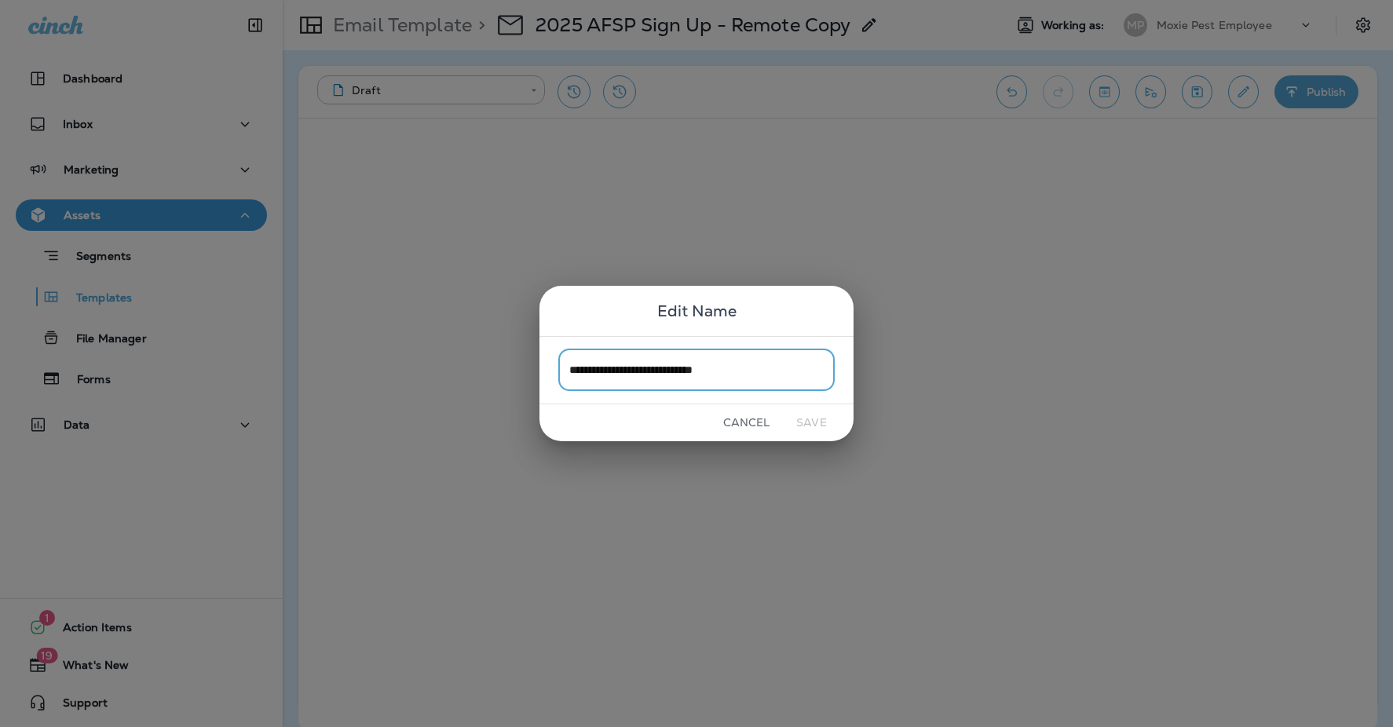
drag, startPoint x: 761, startPoint y: 377, endPoint x: 685, endPoint y: 373, distance: 76.2
click at [685, 373] on input "**********" at bounding box center [696, 370] width 276 height 42
type input "**********"
click at [798, 419] on button "Save" at bounding box center [811, 423] width 59 height 24
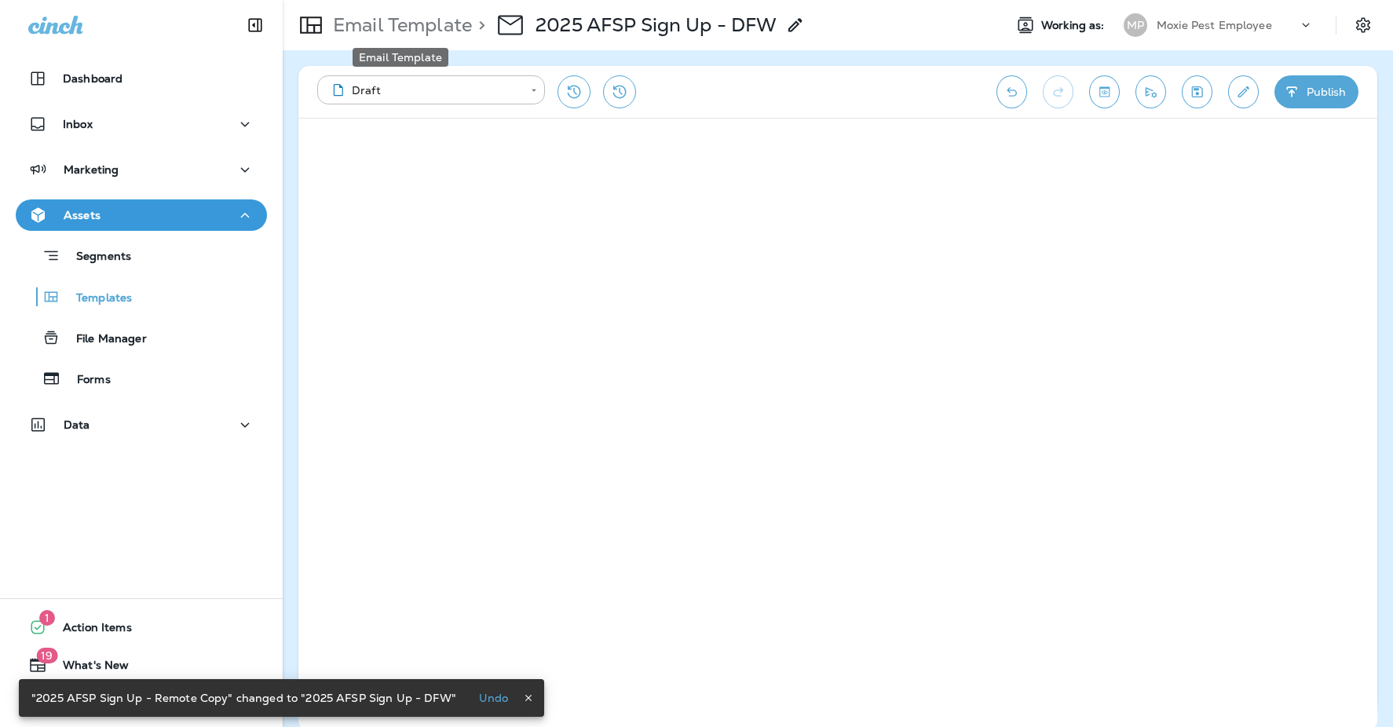
click at [429, 25] on p "Email Template" at bounding box center [399, 25] width 145 height 24
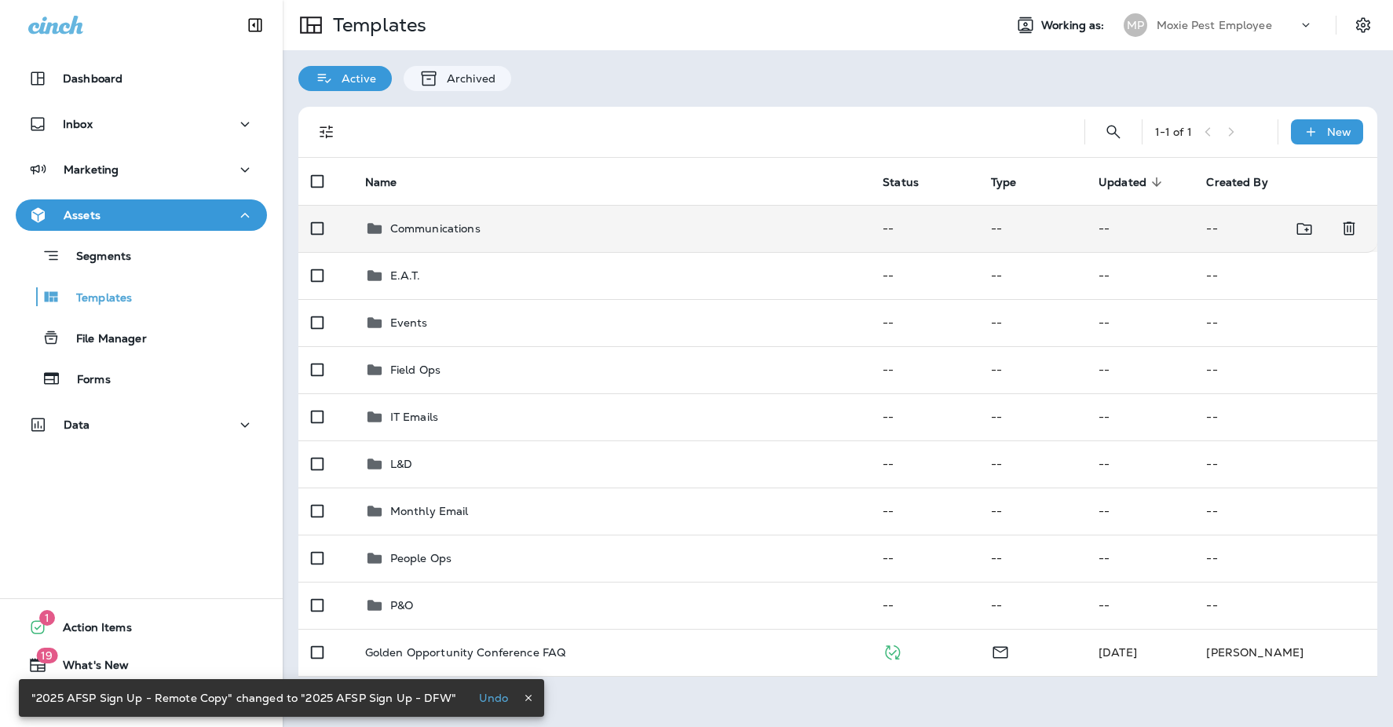
click at [436, 238] on td "Communications" at bounding box center [611, 228] width 518 height 47
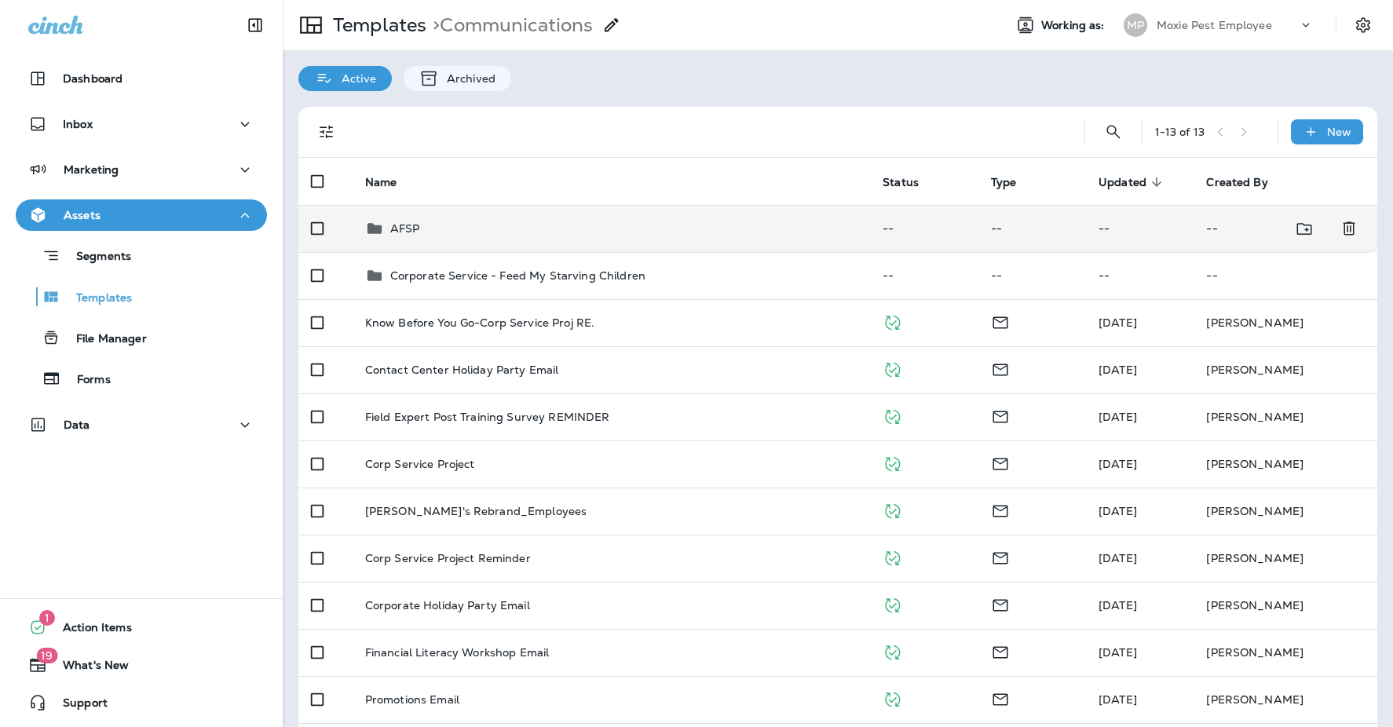
click at [440, 242] on td "AFSP" at bounding box center [611, 228] width 518 height 47
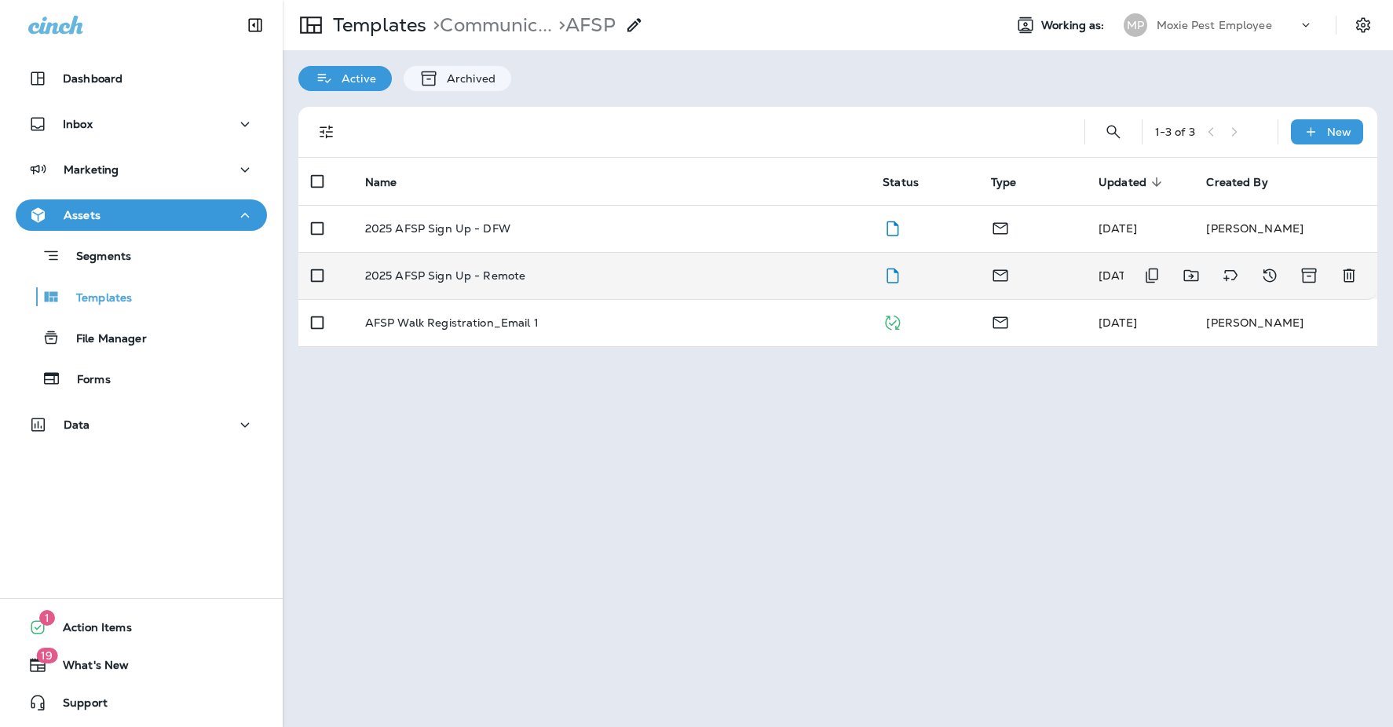
click at [517, 285] on td "2025 AFSP Sign Up - Remote" at bounding box center [611, 275] width 518 height 47
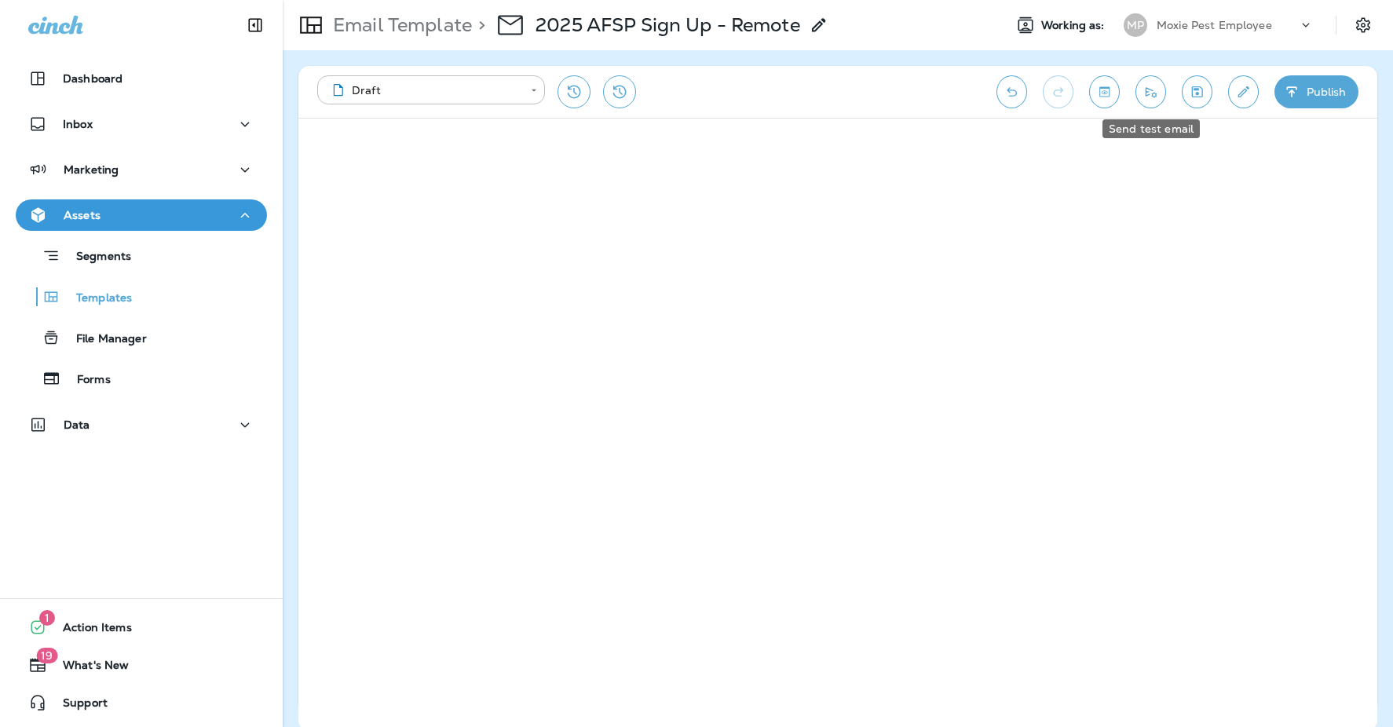
click at [1143, 93] on icon "Send test email" at bounding box center [1150, 92] width 16 height 16
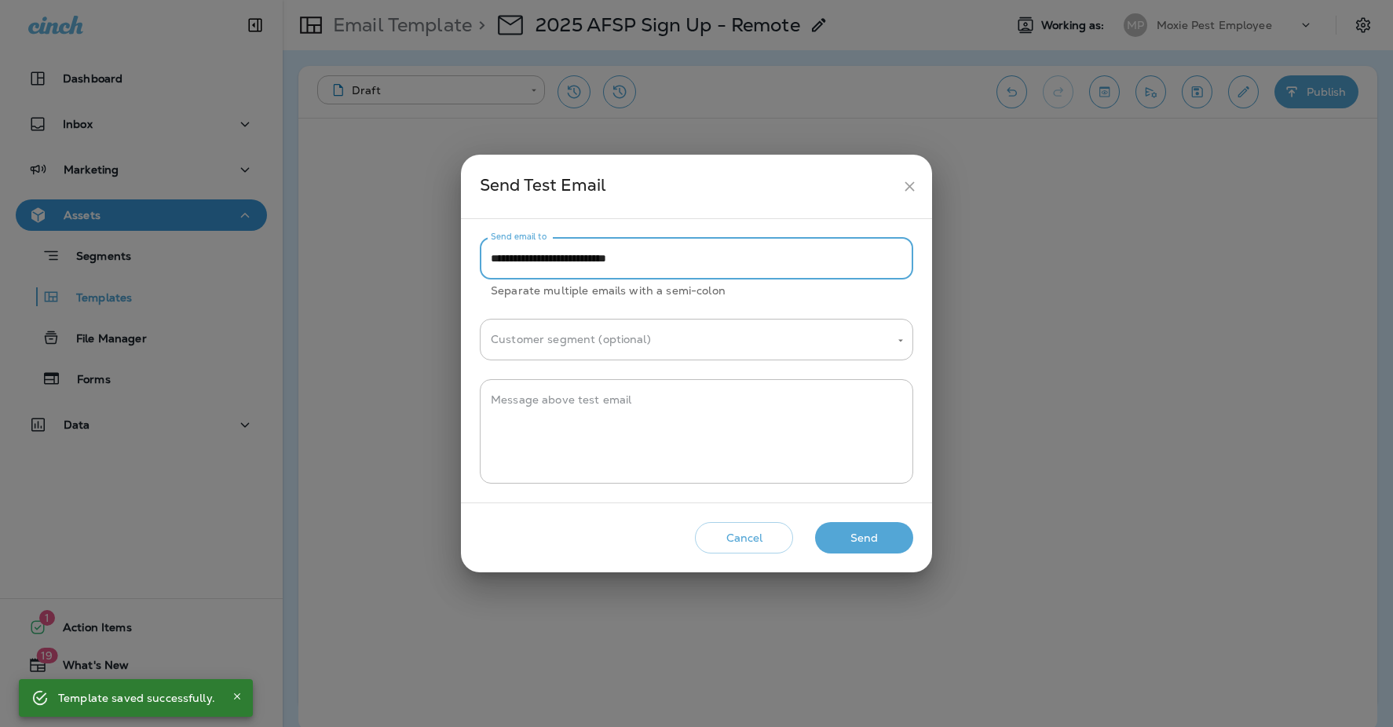
drag, startPoint x: 544, startPoint y: 261, endPoint x: 500, endPoint y: 263, distance: 44.0
click at [500, 263] on input "**********" at bounding box center [696, 259] width 433 height 42
click at [498, 263] on input "**********" at bounding box center [696, 259] width 433 height 42
click at [542, 258] on input "**********" at bounding box center [696, 259] width 433 height 42
type input "**********"
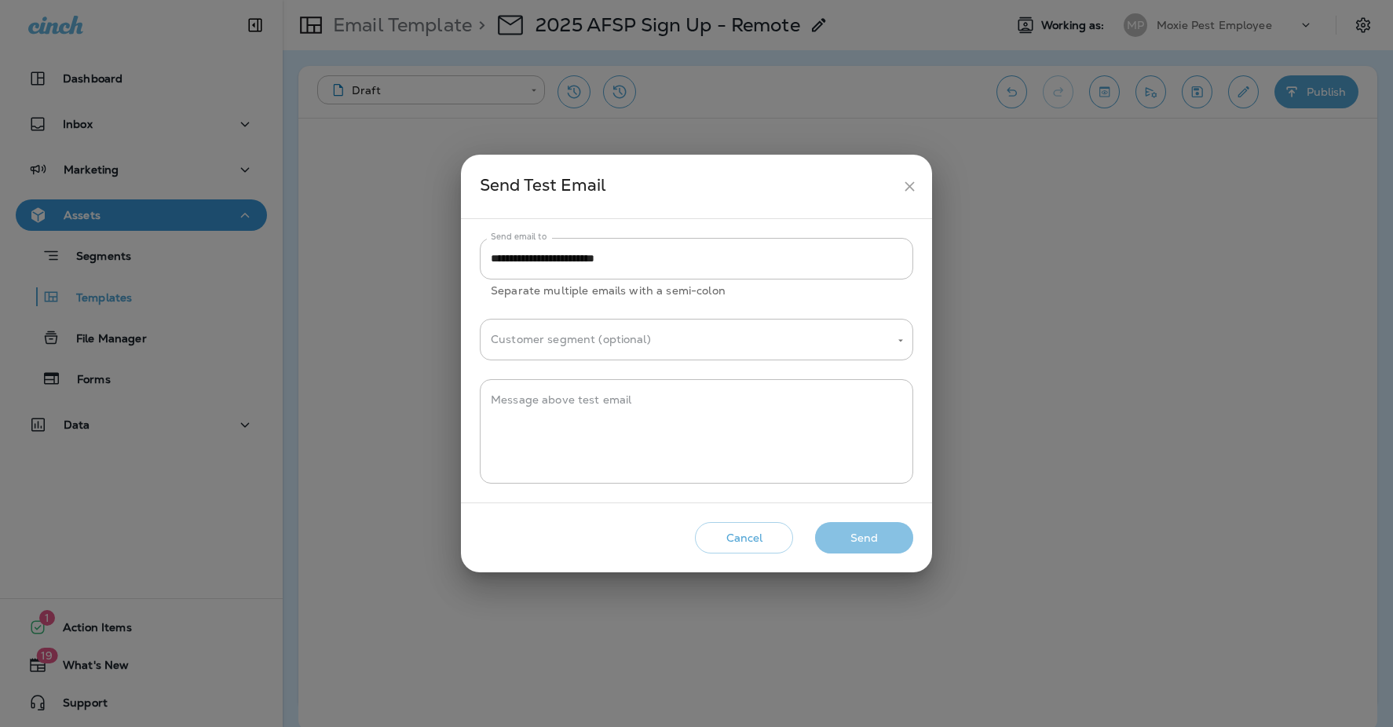
click at [845, 528] on button "Send" at bounding box center [864, 538] width 98 height 32
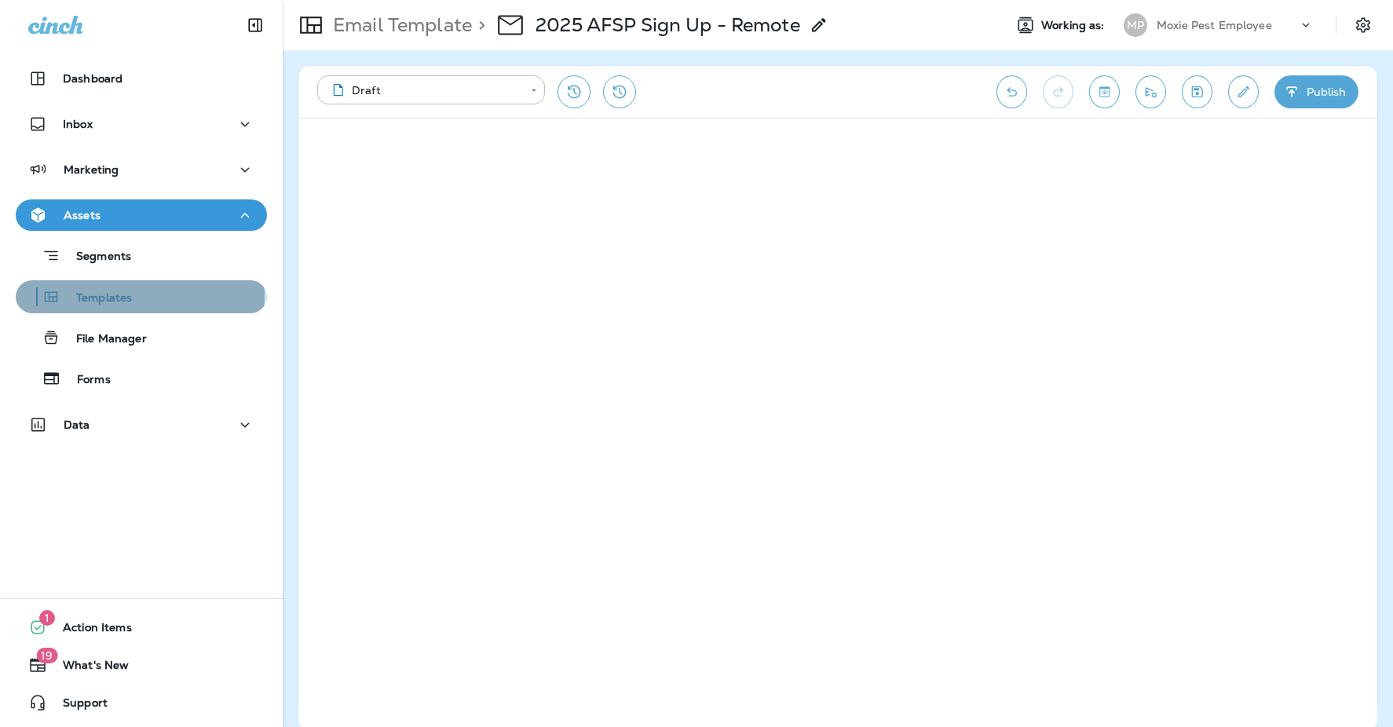
click at [139, 295] on div "Templates" at bounding box center [141, 297] width 239 height 24
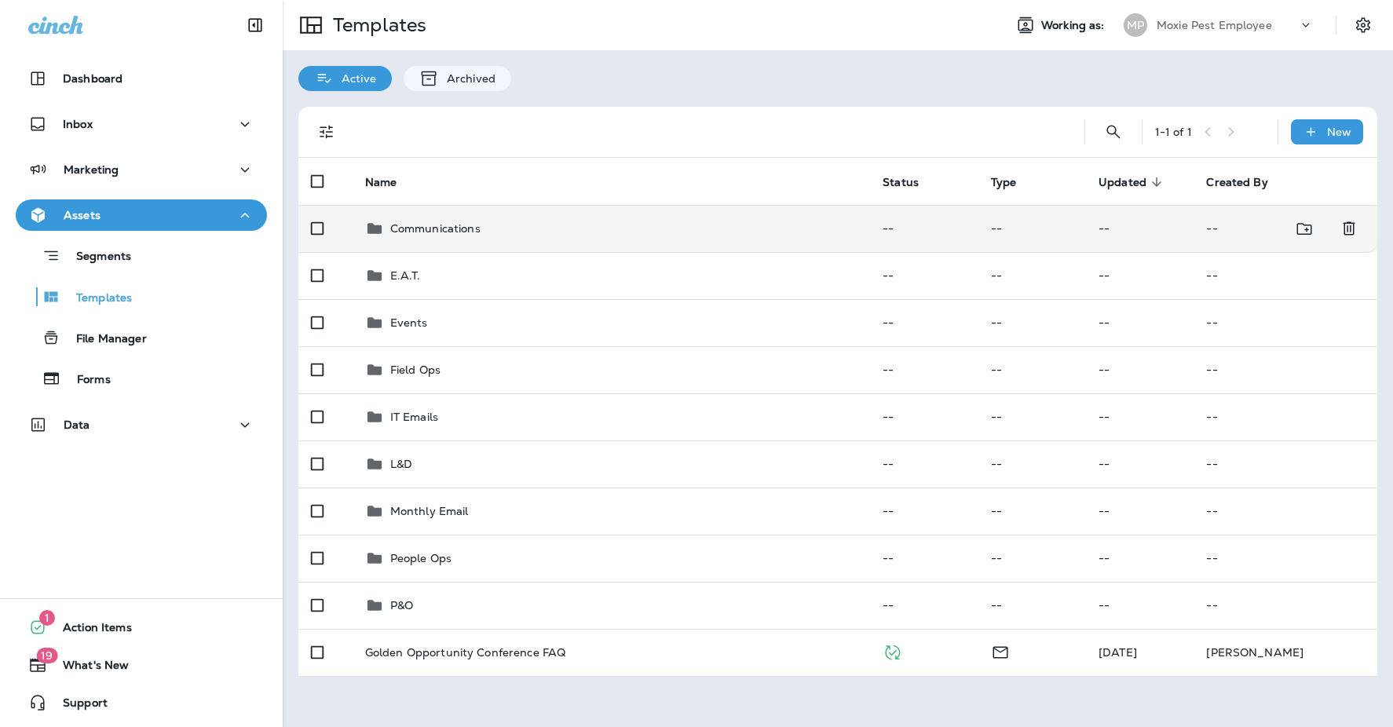
click at [462, 236] on div "Communications" at bounding box center [435, 228] width 90 height 19
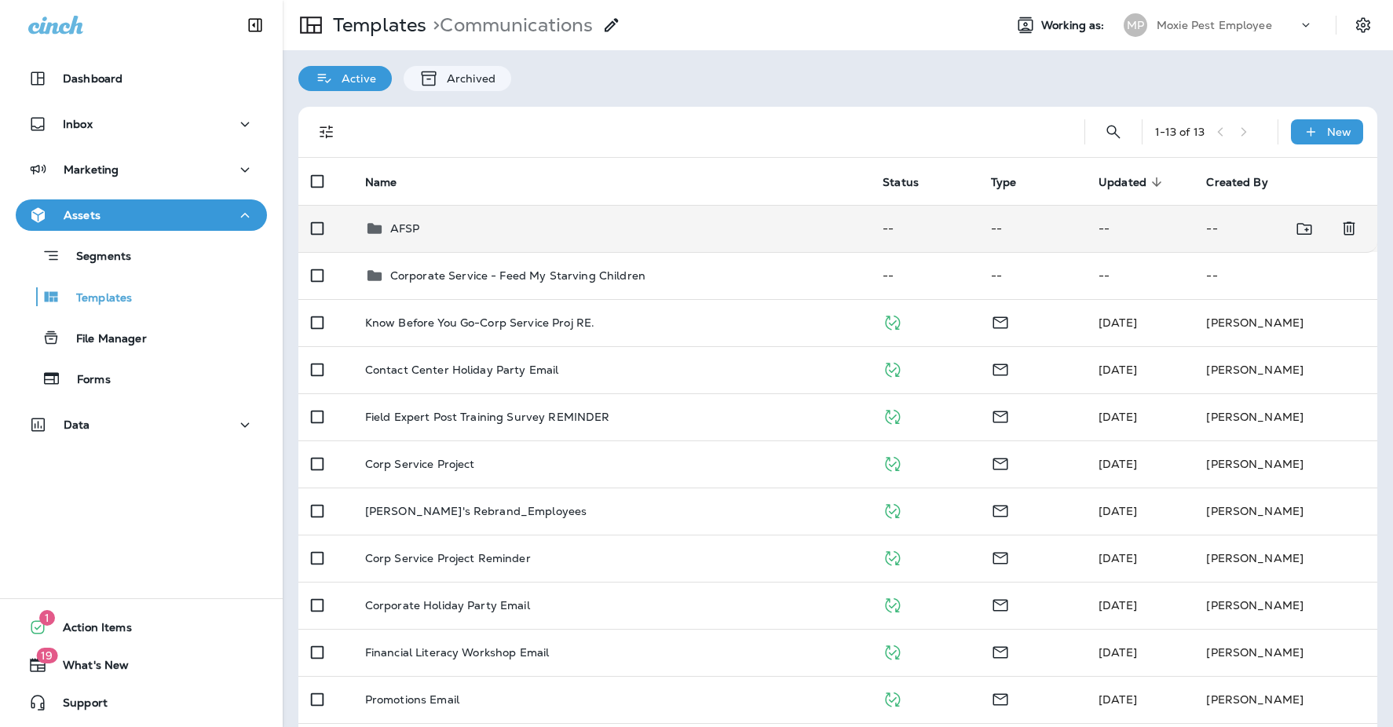
click at [408, 243] on td "AFSP" at bounding box center [611, 228] width 518 height 47
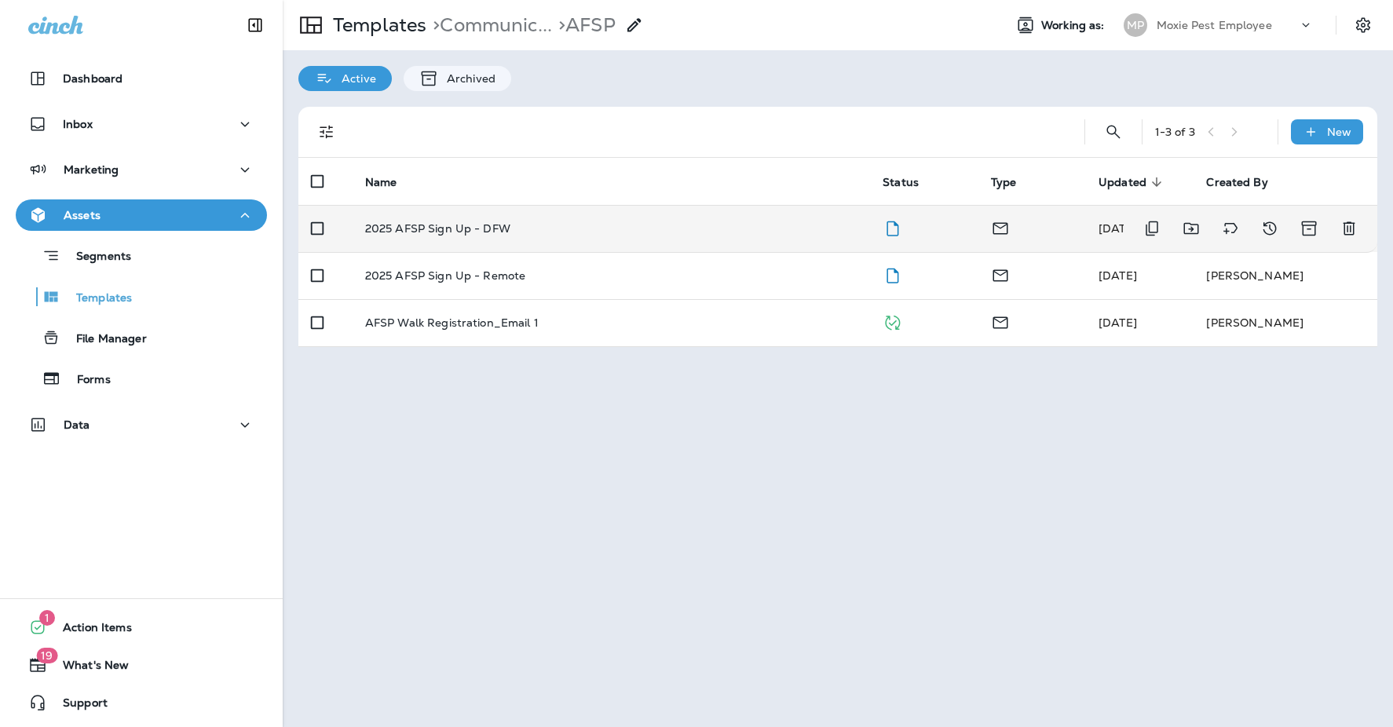
click at [493, 232] on p "2025 AFSP Sign Up - DFW" at bounding box center [437, 228] width 145 height 13
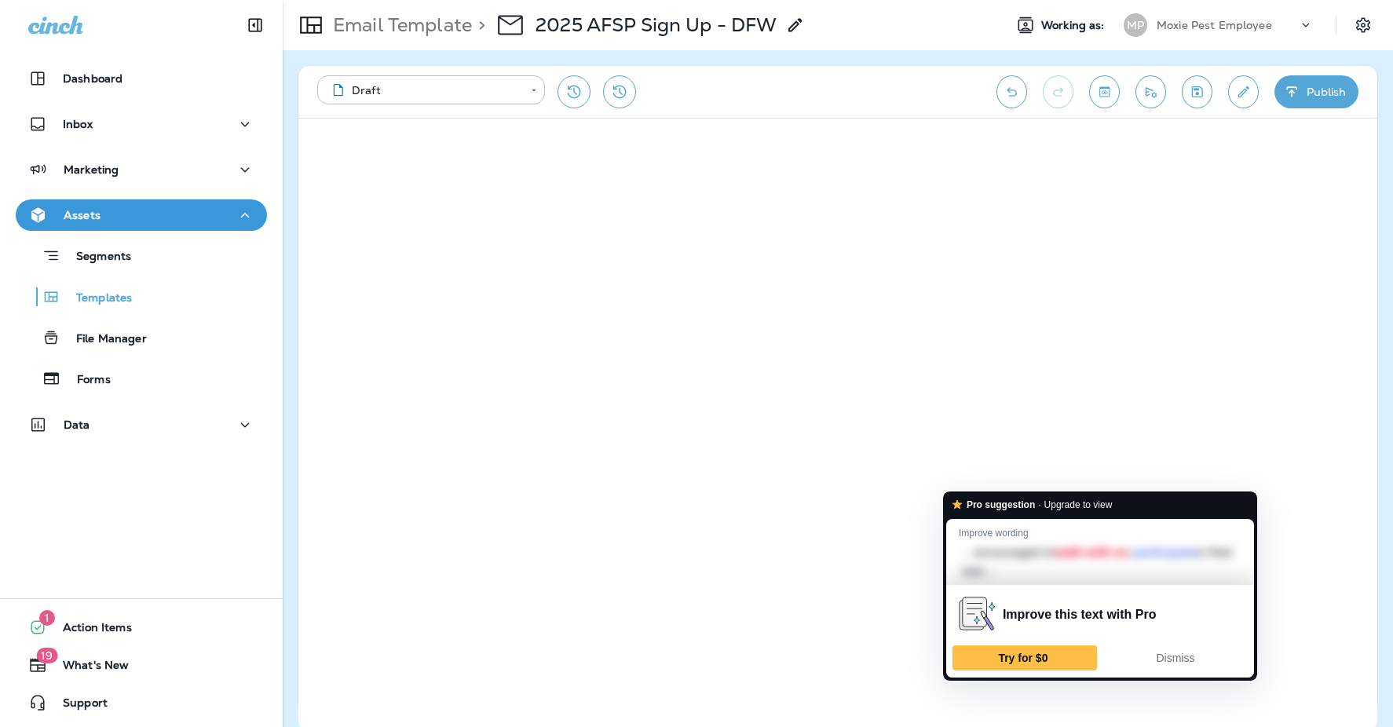
click at [1009, 498] on strong "Pro suggestion" at bounding box center [1000, 505] width 68 height 15
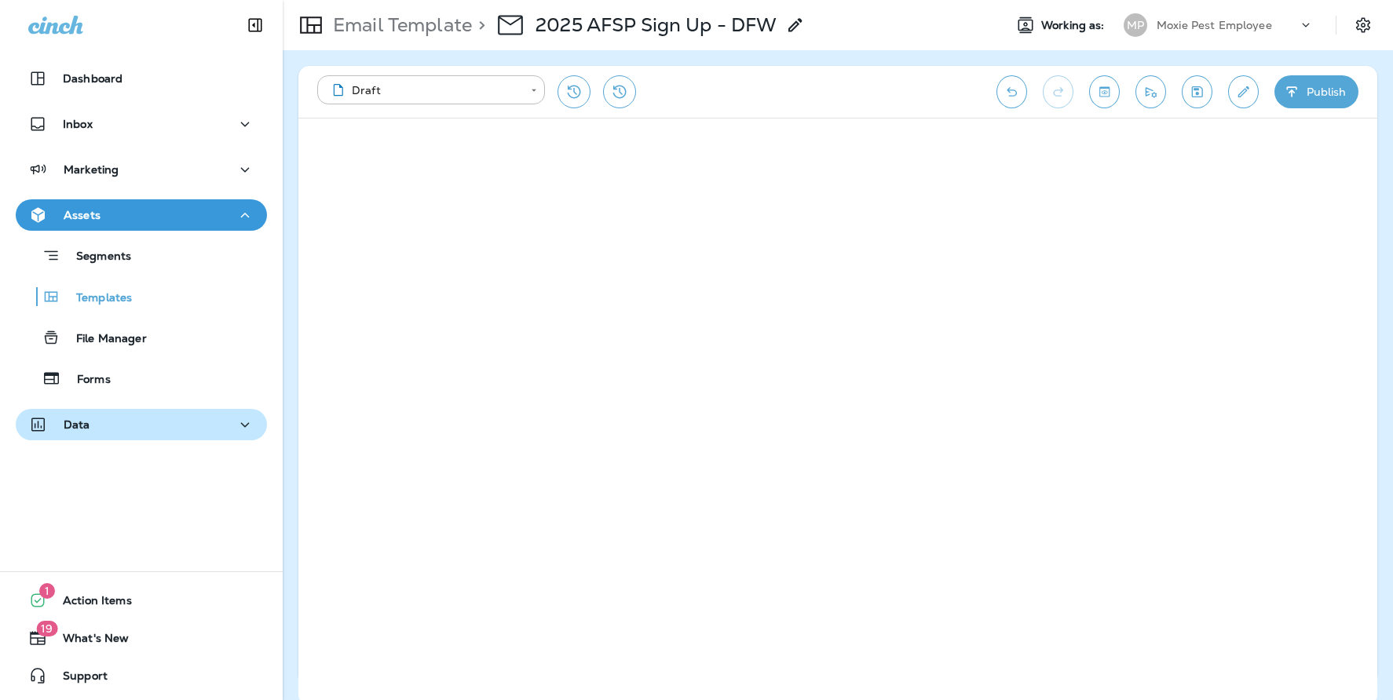
click at [115, 415] on div "Data" at bounding box center [141, 425] width 226 height 20
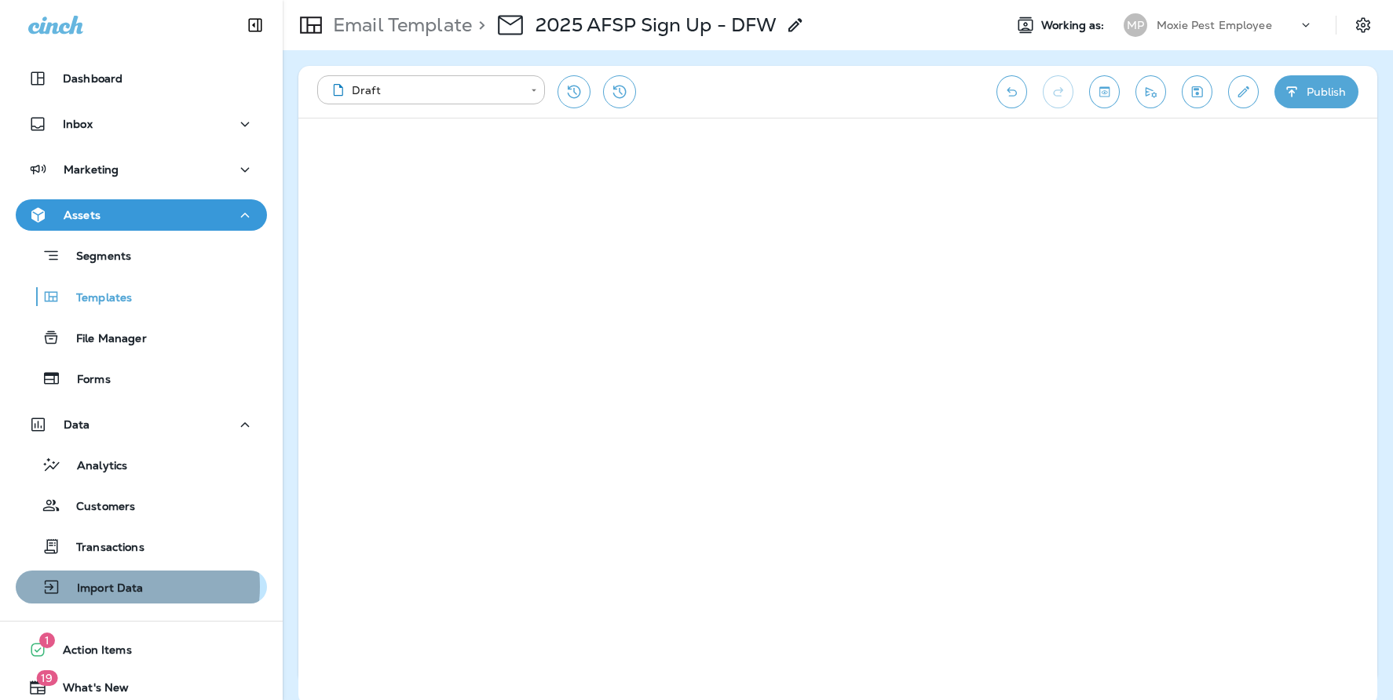
click at [118, 586] on p "Import Data" at bounding box center [102, 589] width 82 height 15
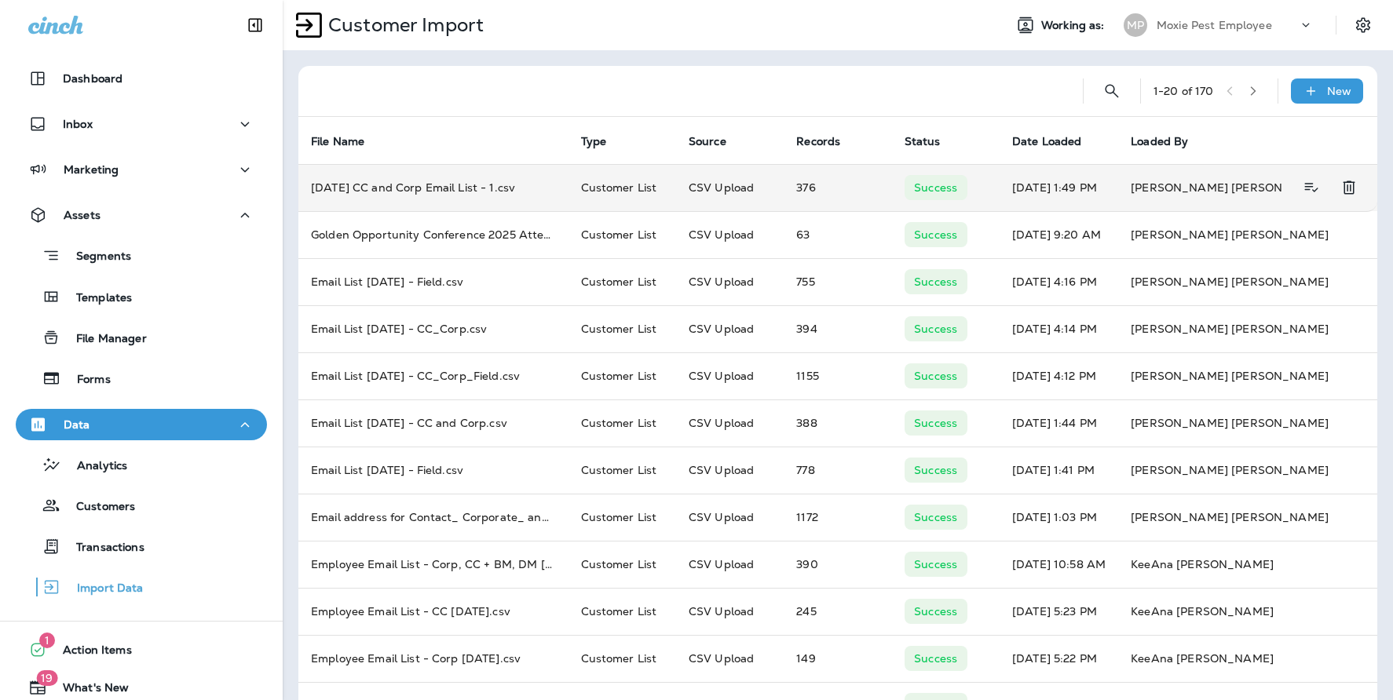
click at [425, 188] on td "[DATE] CC and Corp Email List - 1.csv" at bounding box center [433, 187] width 270 height 47
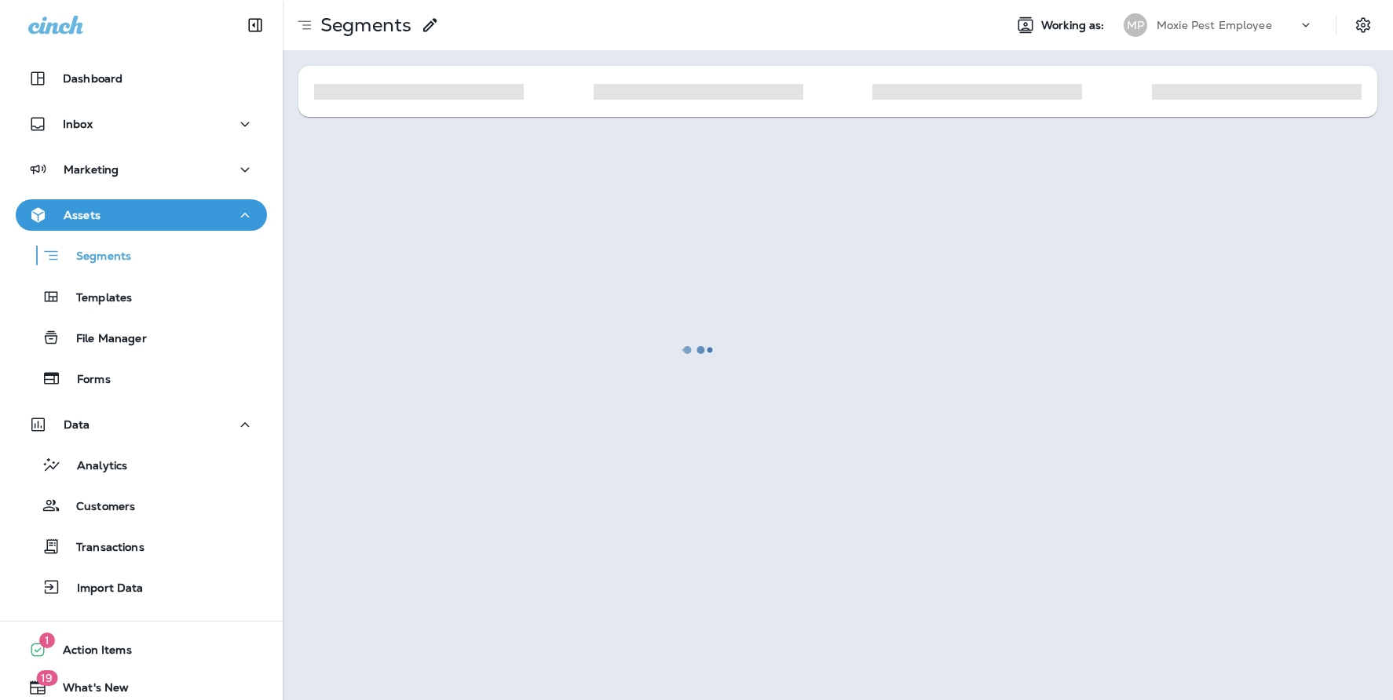
click at [425, 188] on div at bounding box center [696, 350] width 1389 height 697
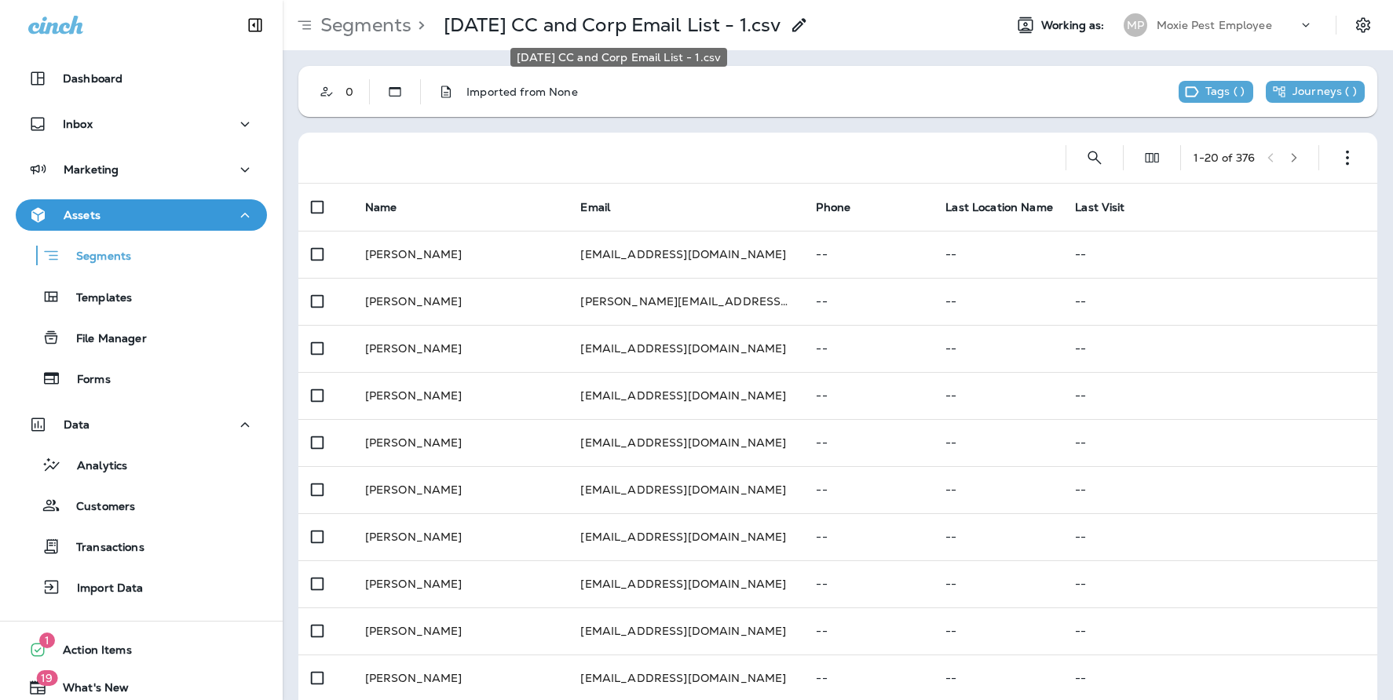
click at [623, 26] on p "[DATE] CC and Corp Email List - 1.csv" at bounding box center [612, 25] width 337 height 24
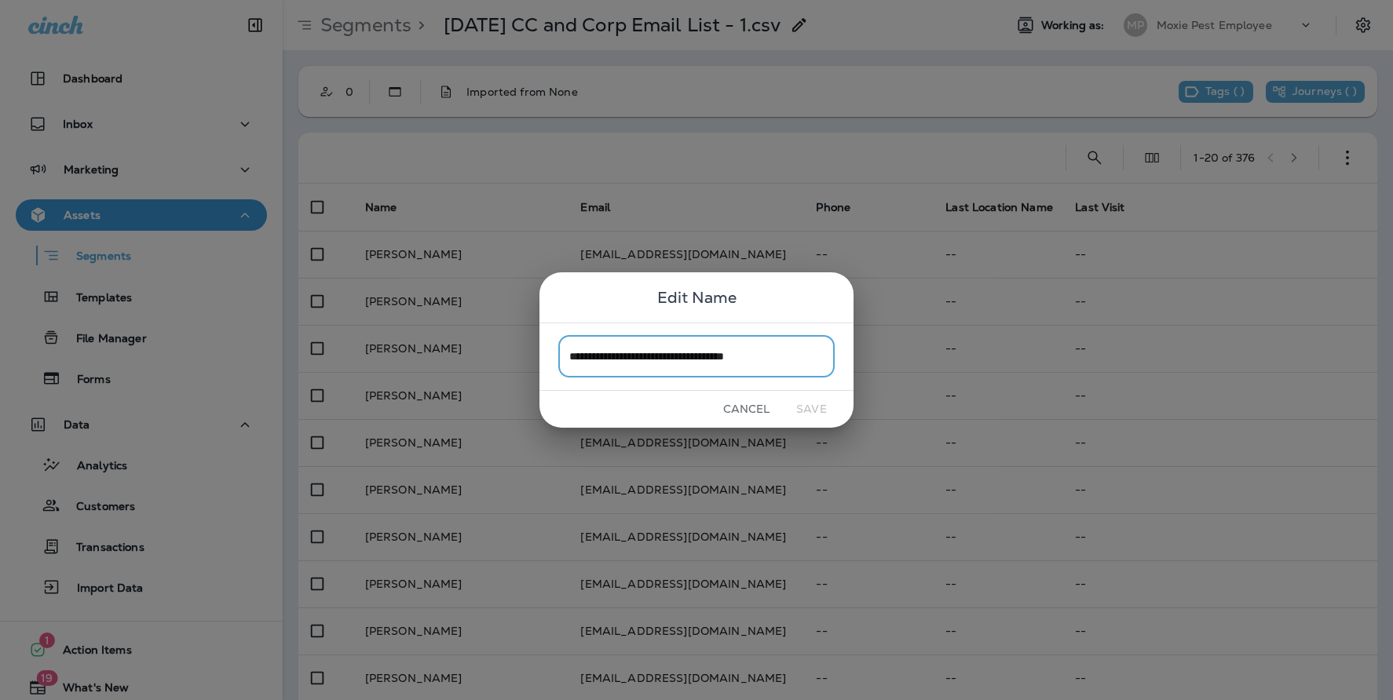
click at [623, 26] on div "**********" at bounding box center [696, 350] width 1393 height 700
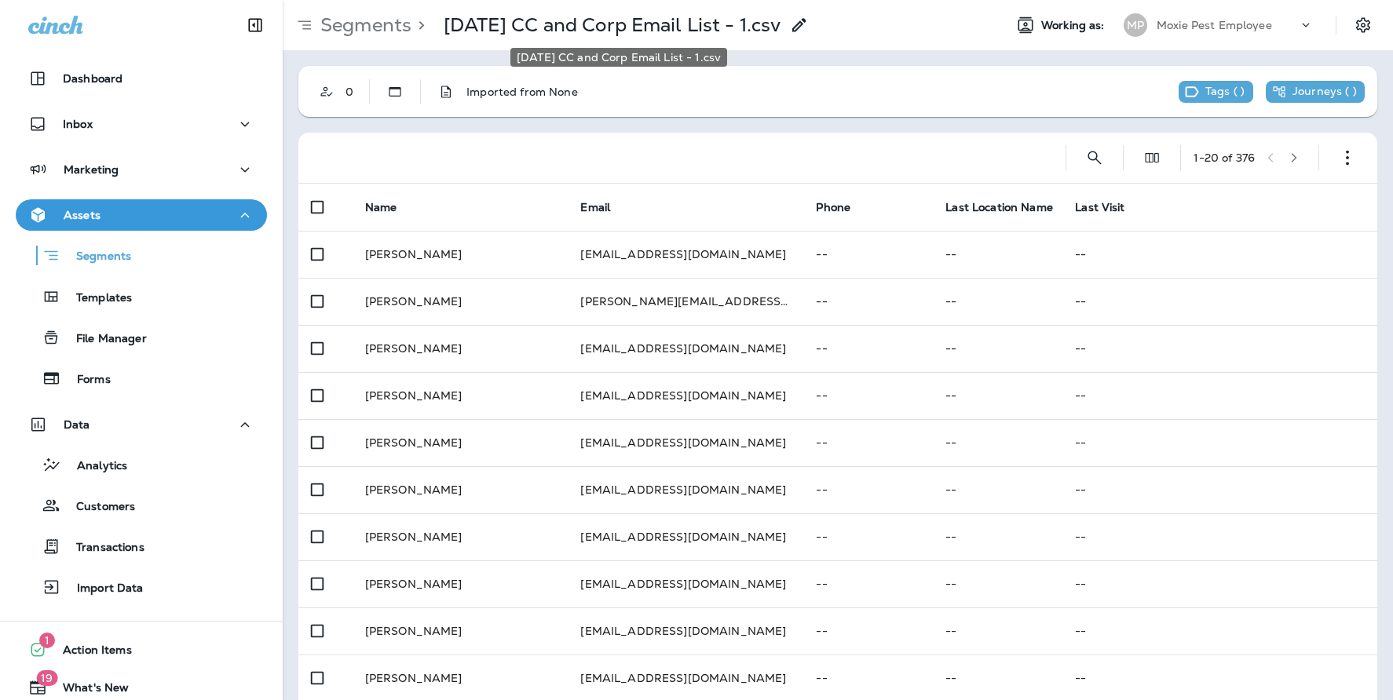
click at [623, 26] on p "[DATE] CC and Corp Email List - 1.csv" at bounding box center [612, 25] width 337 height 24
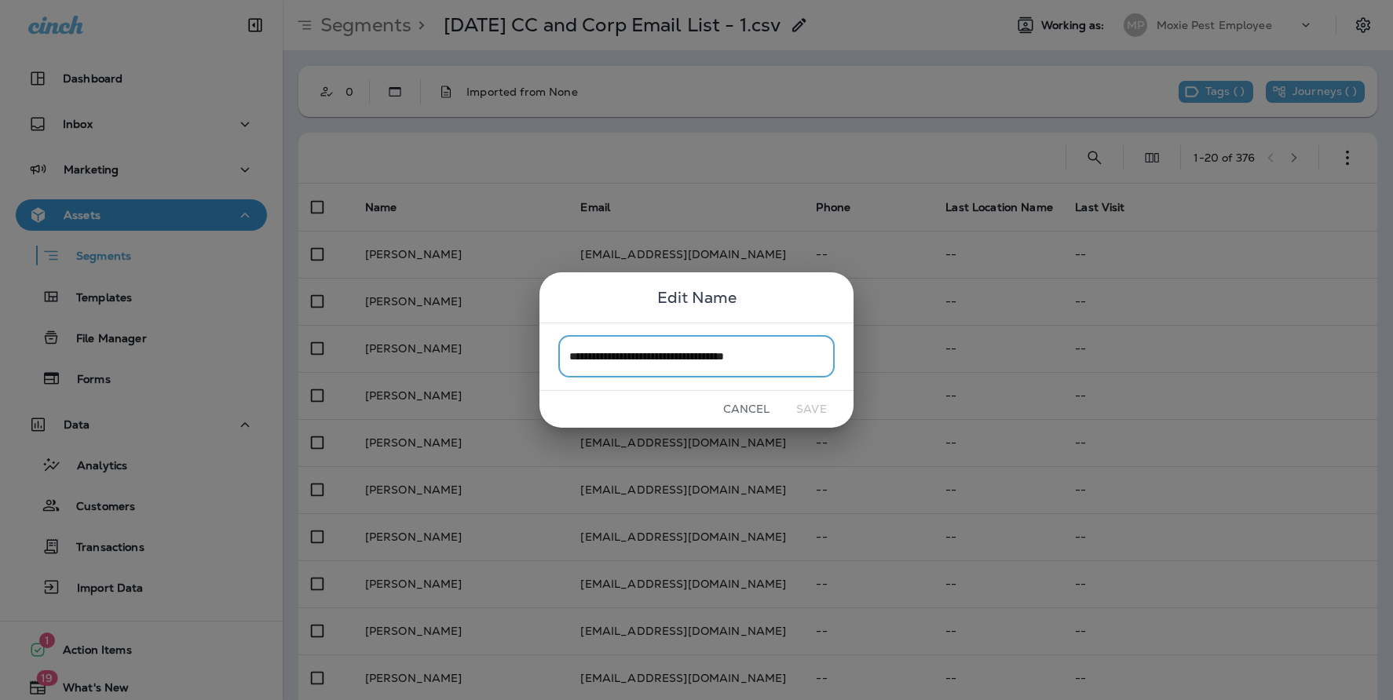
click at [122, 163] on div "**********" at bounding box center [696, 350] width 1393 height 700
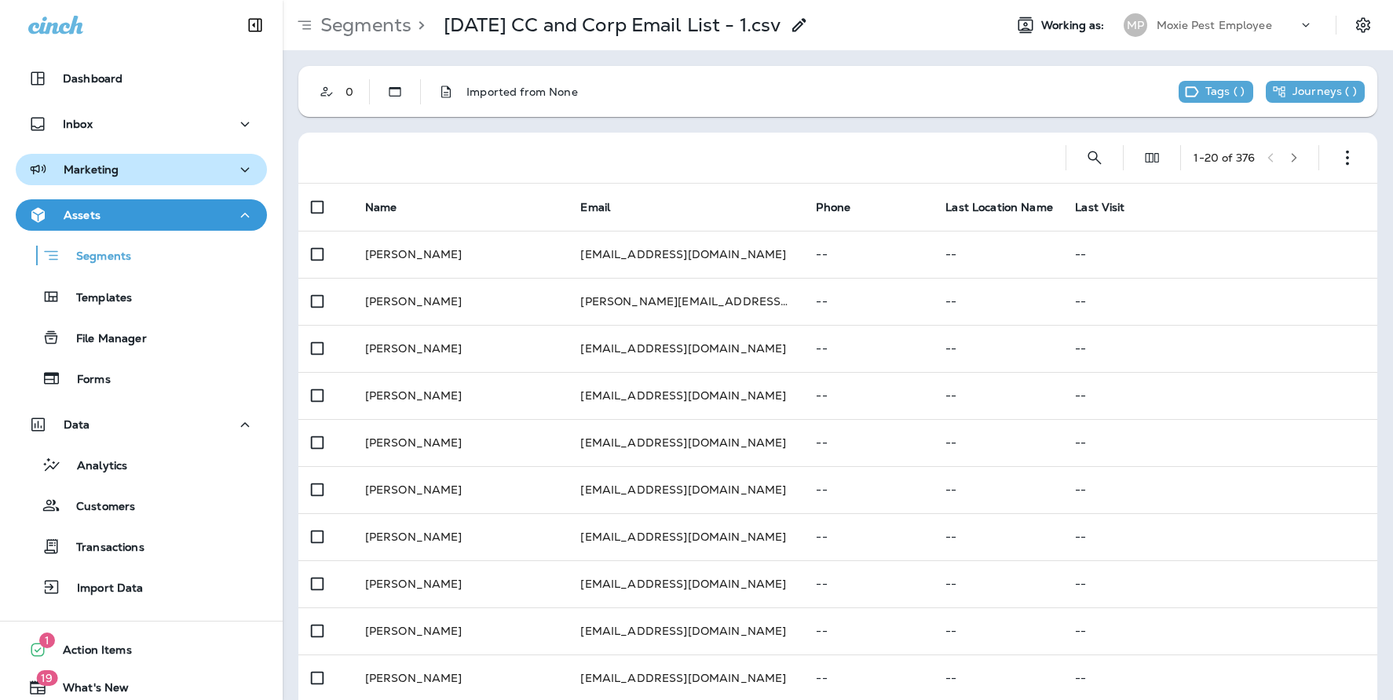
click at [59, 165] on div "Marketing" at bounding box center [73, 170] width 90 height 20
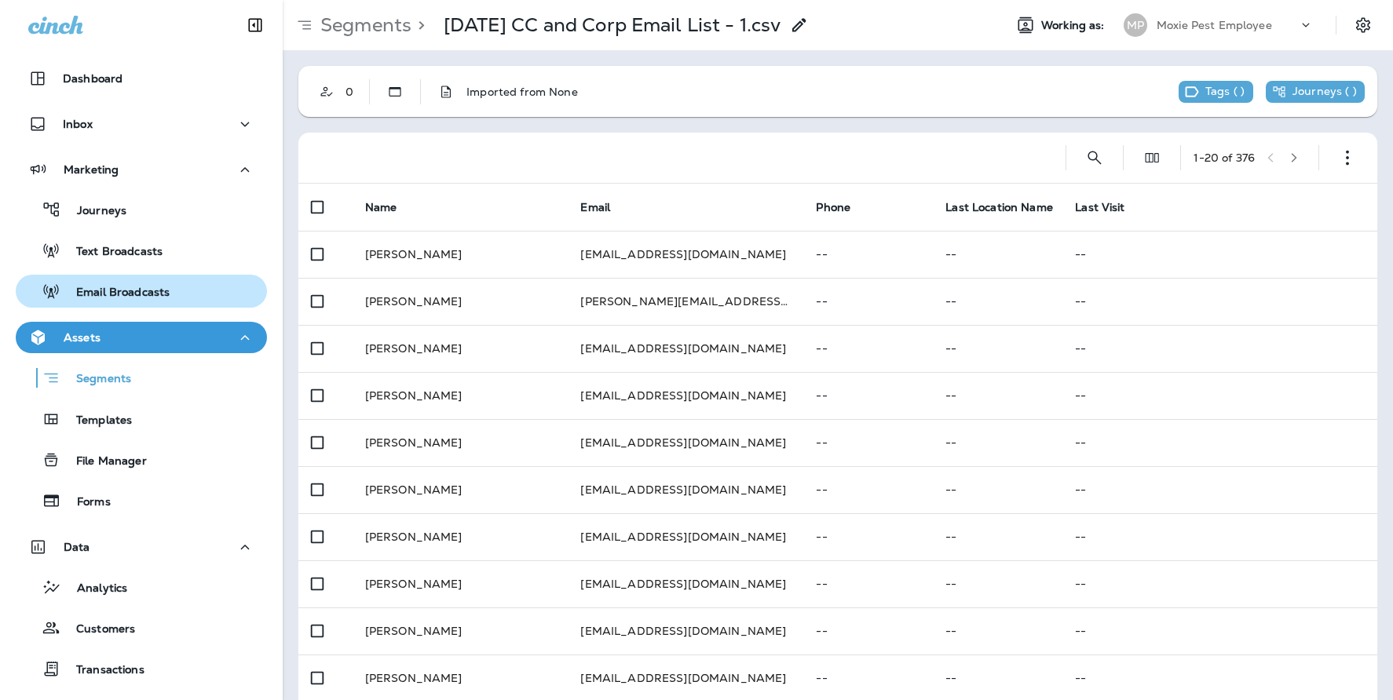
click at [145, 290] on p "Email Broadcasts" at bounding box center [114, 293] width 109 height 15
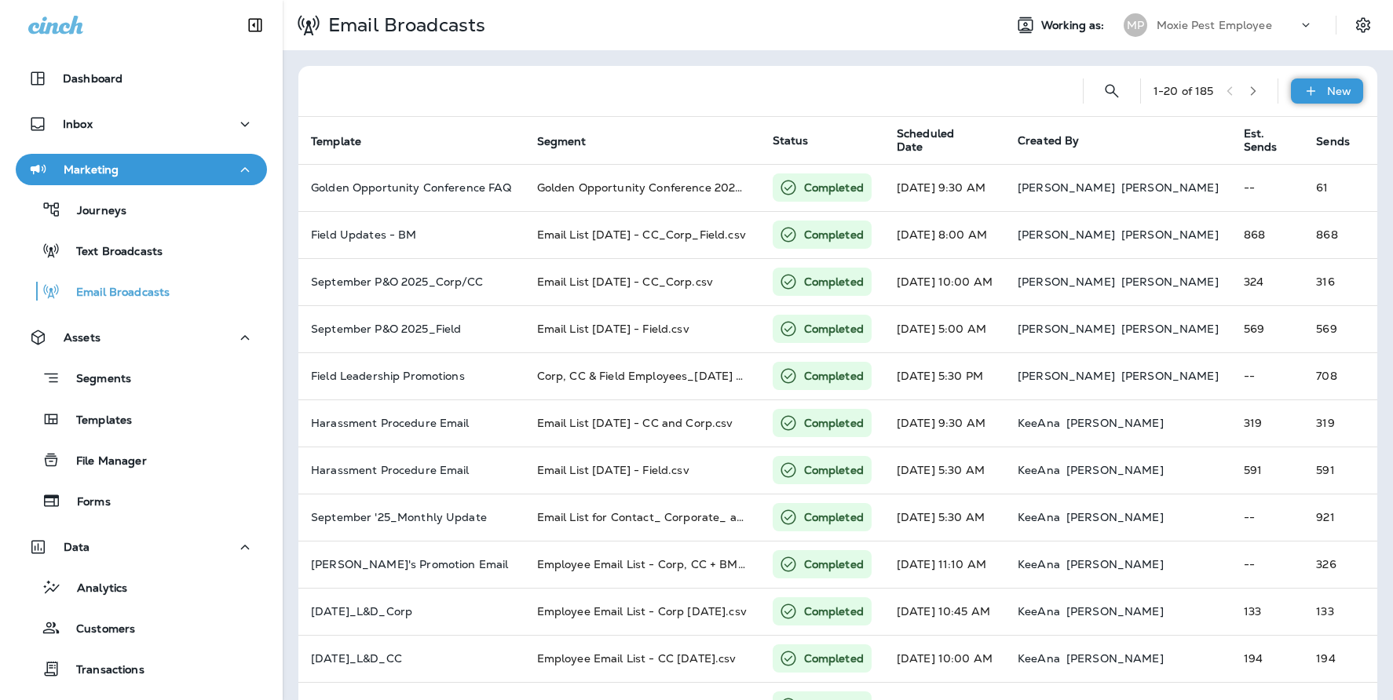
click at [1302, 96] on icon at bounding box center [1310, 91] width 16 height 16
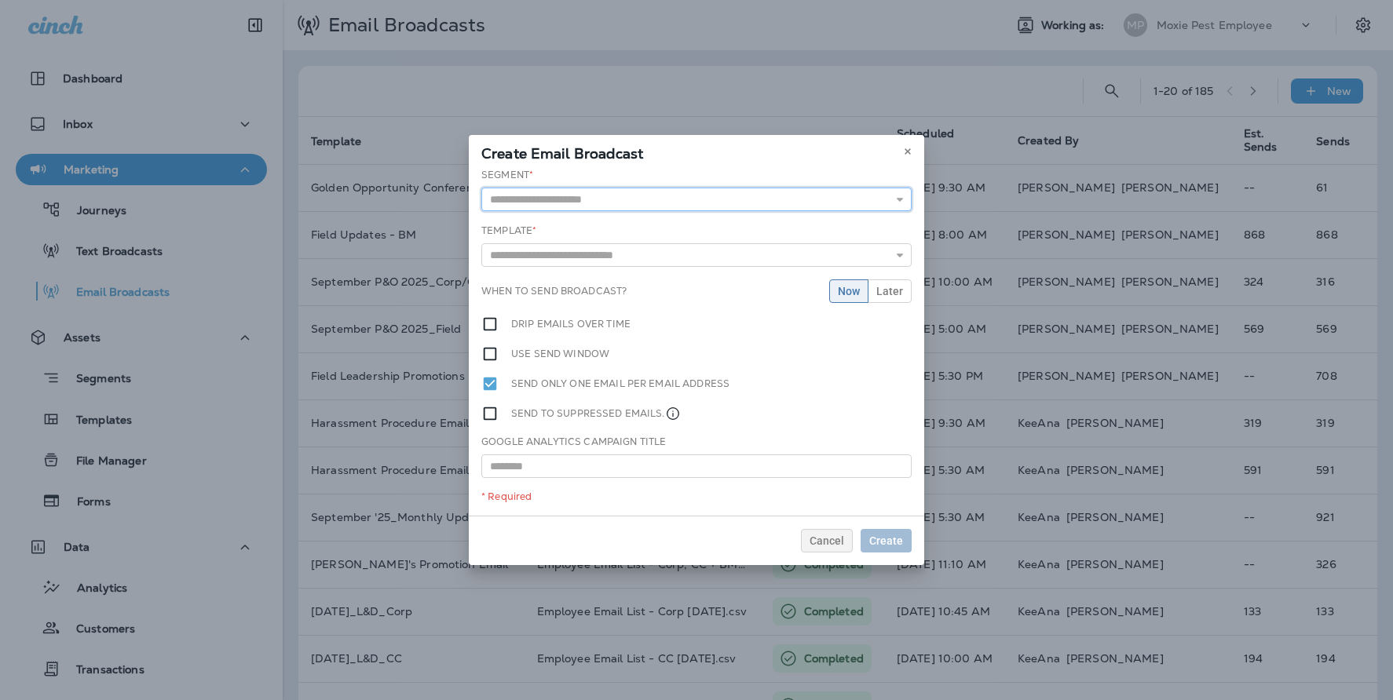
click at [542, 204] on input "text" at bounding box center [696, 200] width 430 height 24
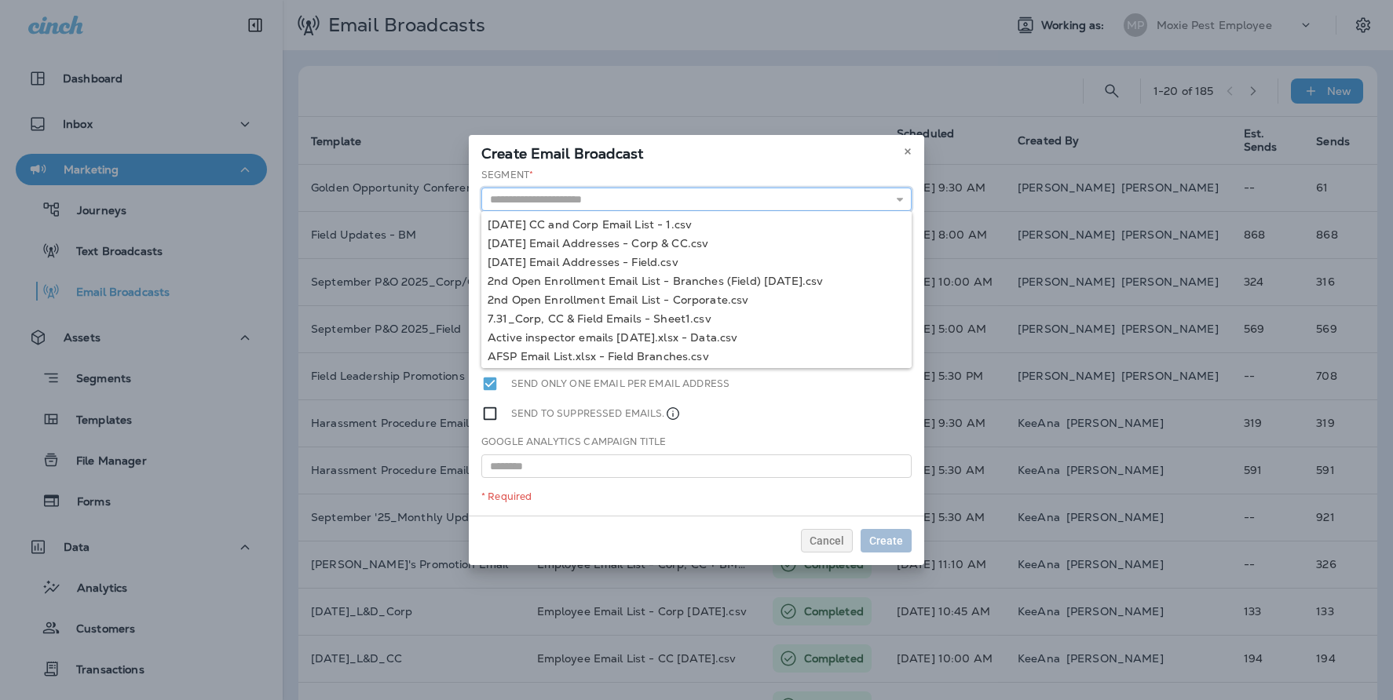
paste input "**********"
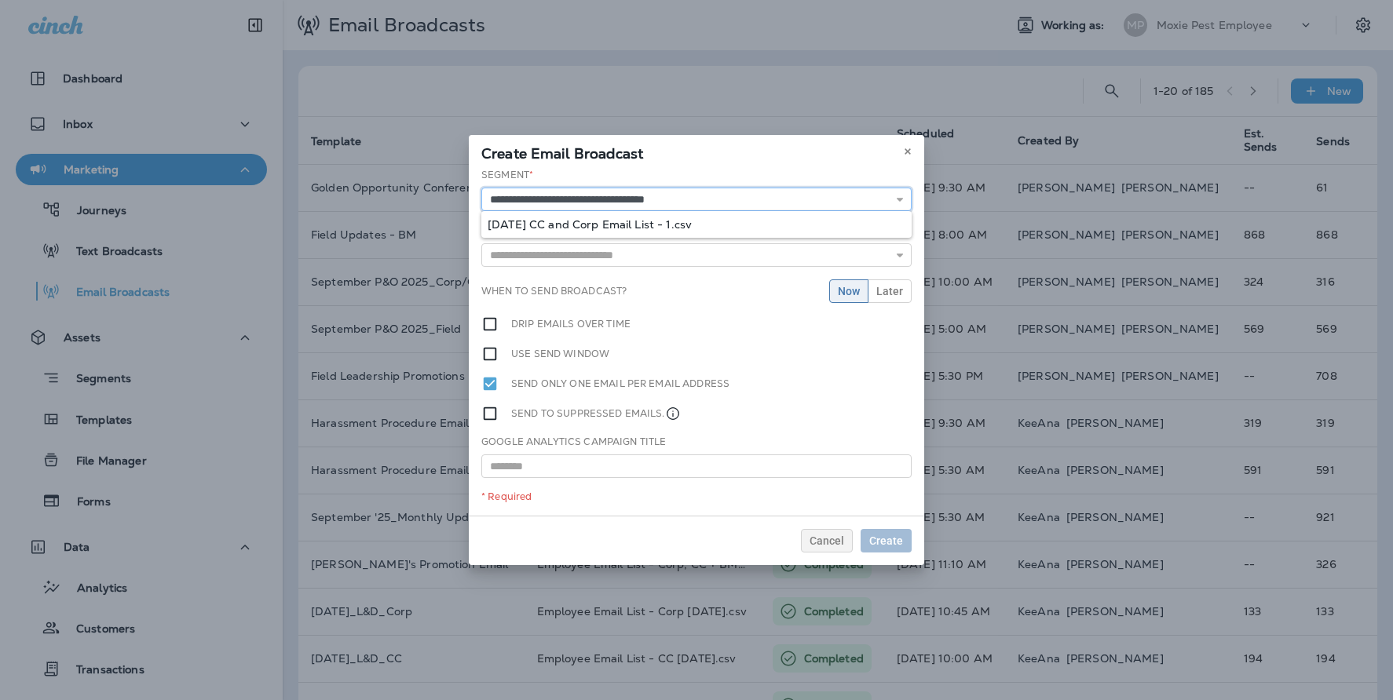
type input "**********"
click at [612, 225] on div "**********" at bounding box center [696, 342] width 455 height 348
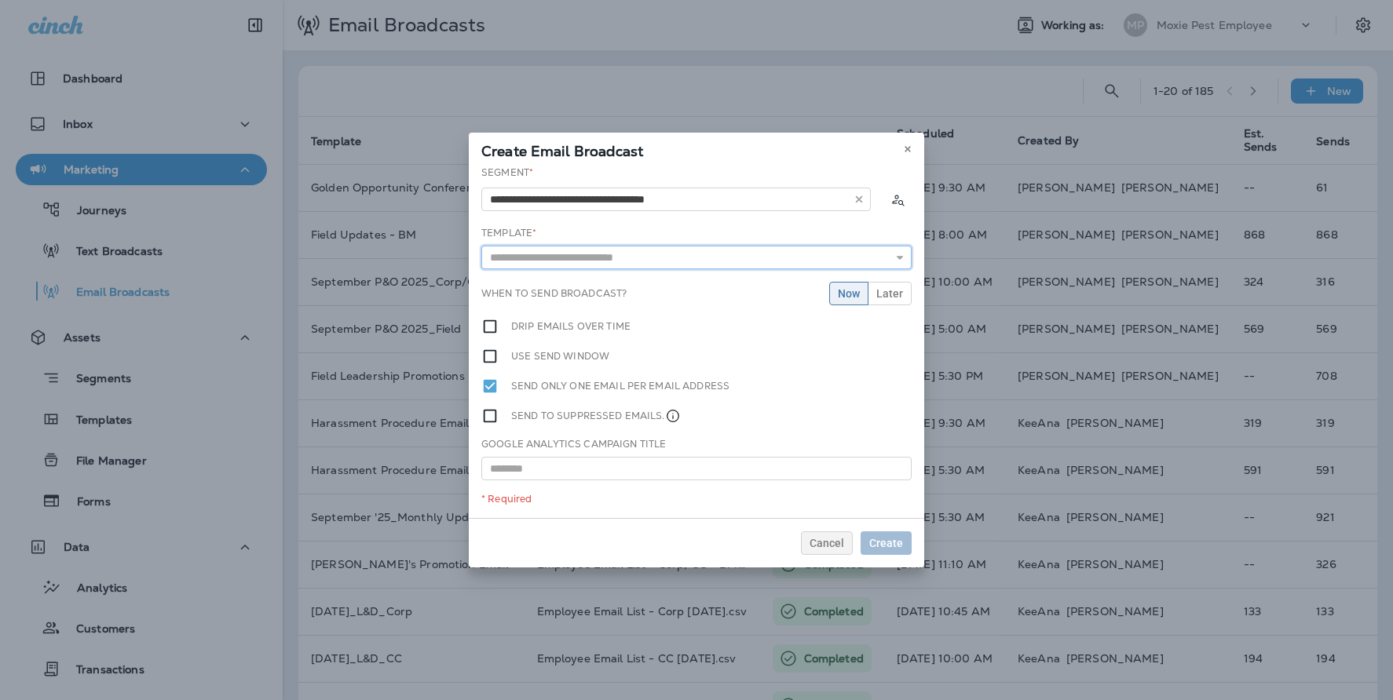
click at [522, 265] on input "text" at bounding box center [696, 258] width 430 height 24
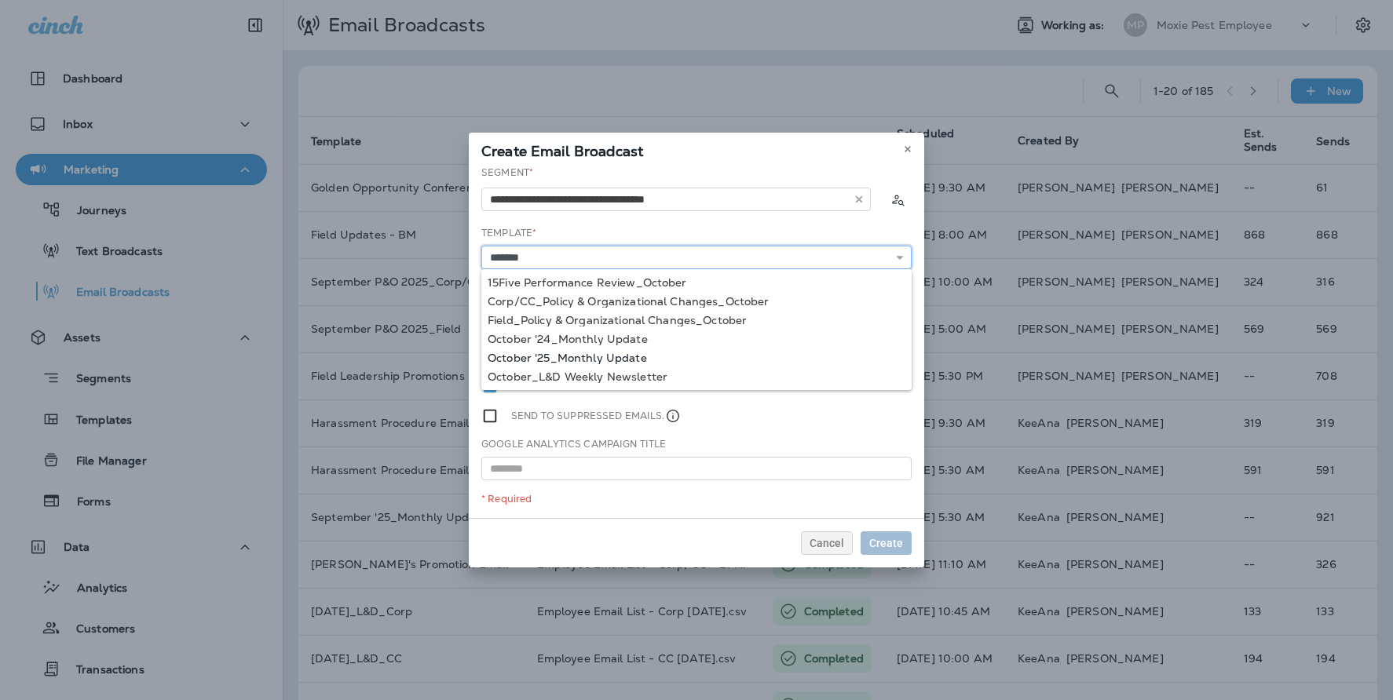
type input "**********"
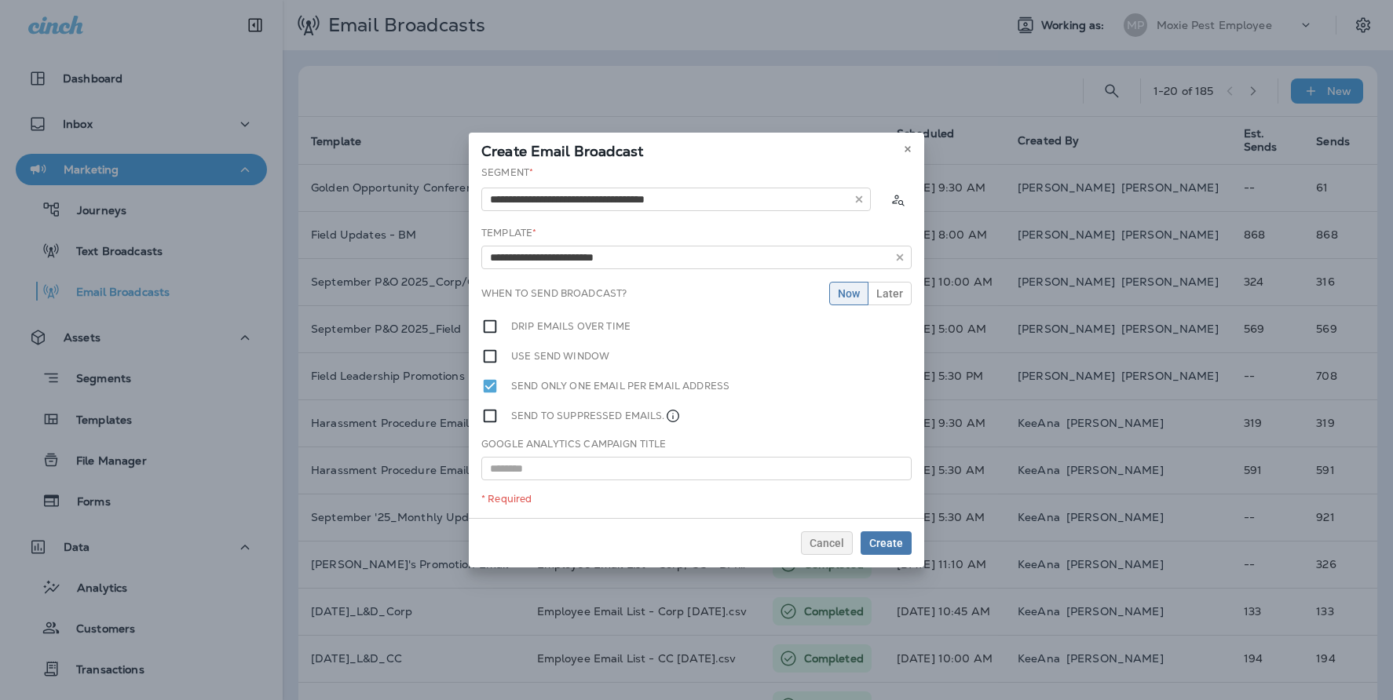
click at [508, 359] on div "**********" at bounding box center [696, 342] width 455 height 352
click at [890, 294] on span "Later" at bounding box center [889, 293] width 27 height 11
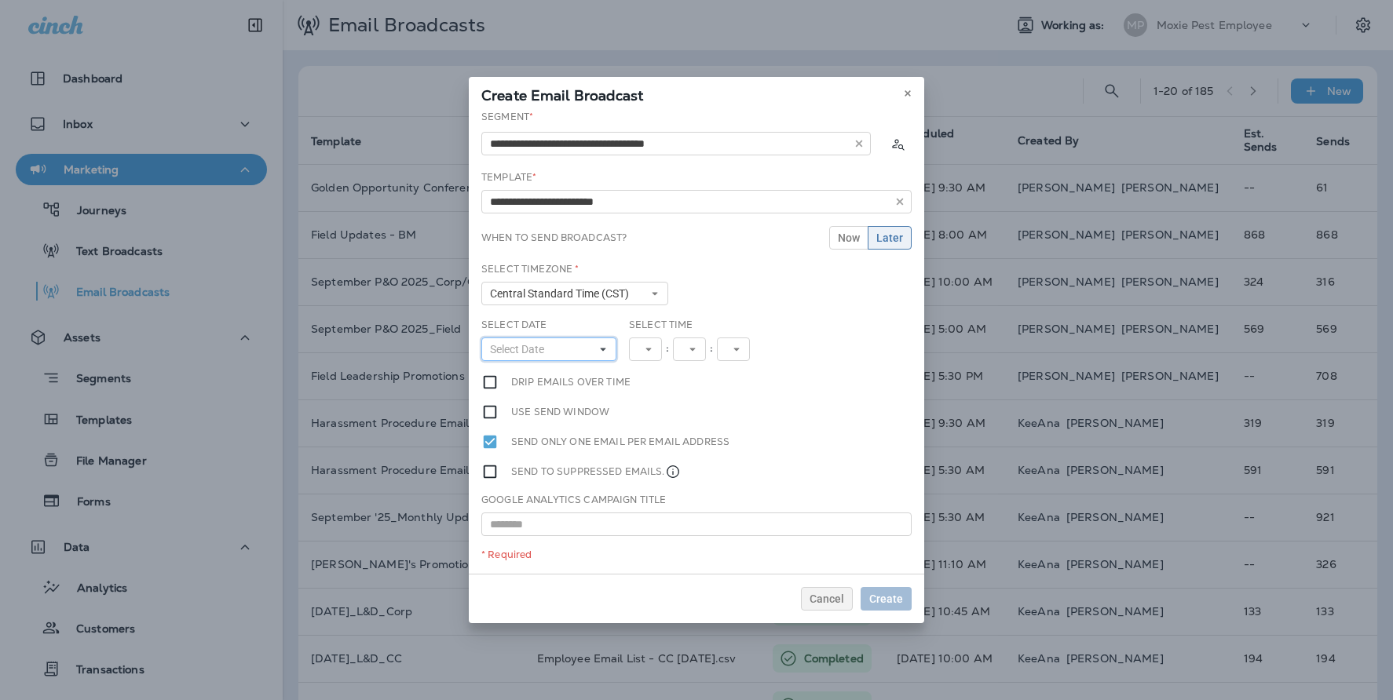
click at [546, 341] on button "Select Date" at bounding box center [548, 350] width 135 height 24
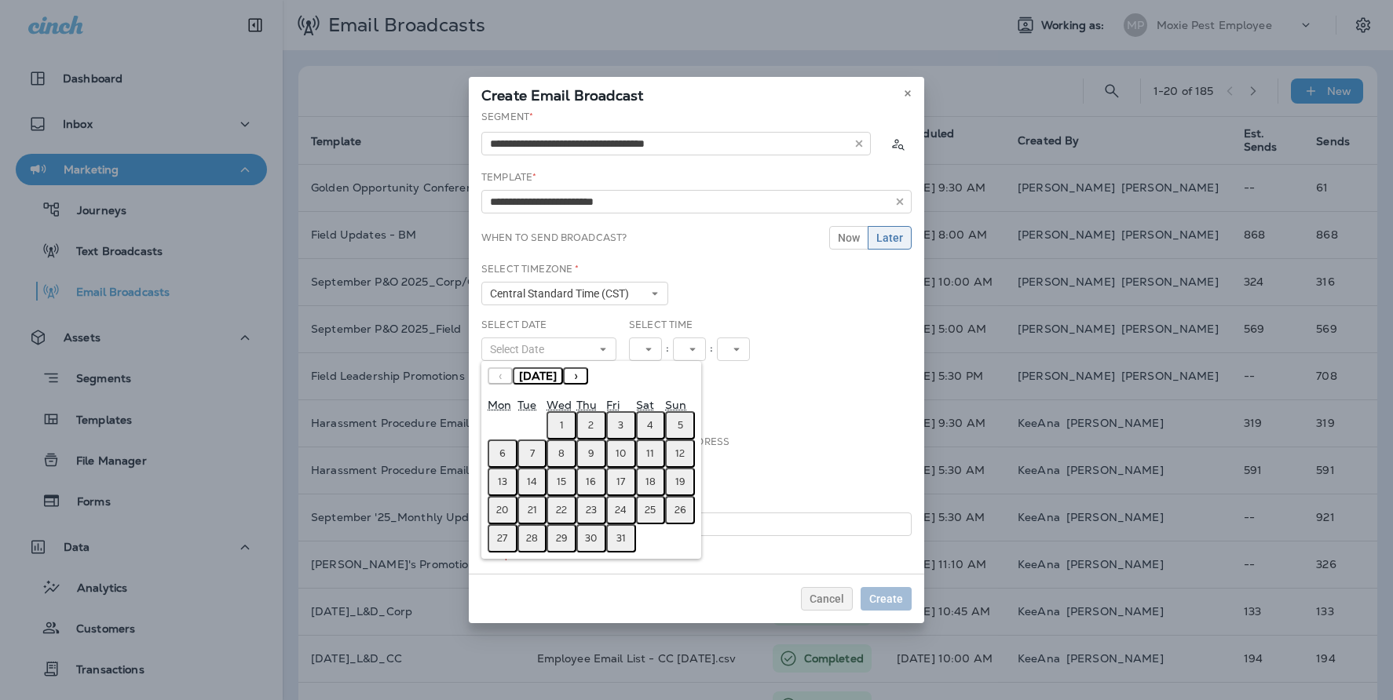
click at [561, 424] on abbr "1" at bounding box center [562, 425] width 4 height 13
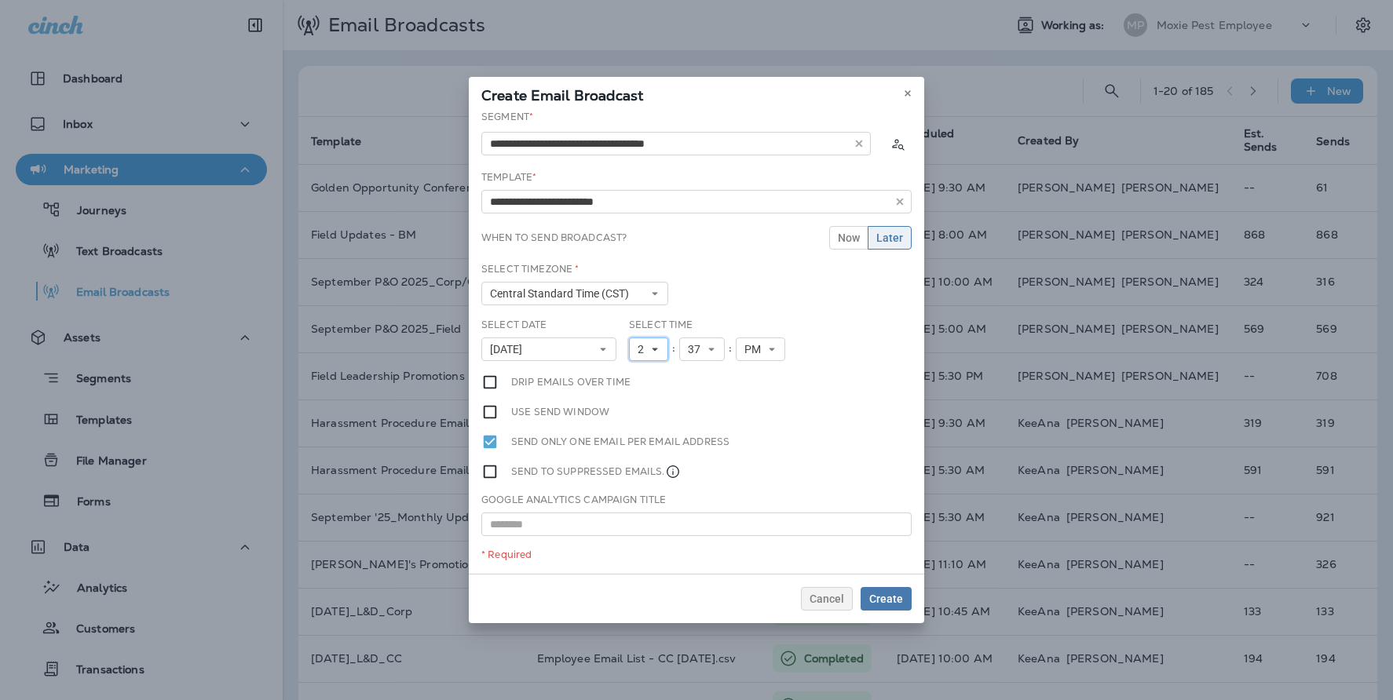
click at [657, 350] on icon at bounding box center [654, 349] width 9 height 9
click at [640, 414] on link "3" at bounding box center [648, 412] width 39 height 19
click at [702, 351] on span "37" at bounding box center [697, 349] width 19 height 13
click at [692, 378] on link "45" at bounding box center [702, 376] width 46 height 19
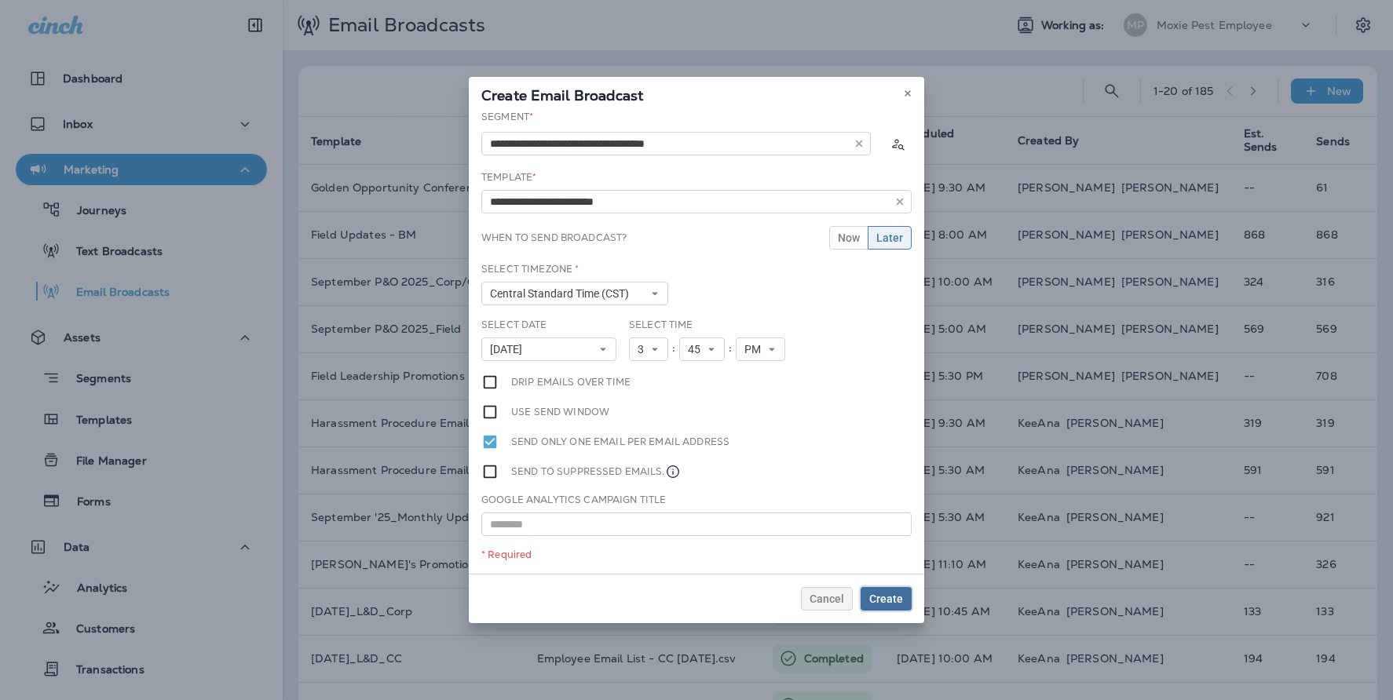
click at [898, 593] on span "Create" at bounding box center [886, 598] width 34 height 11
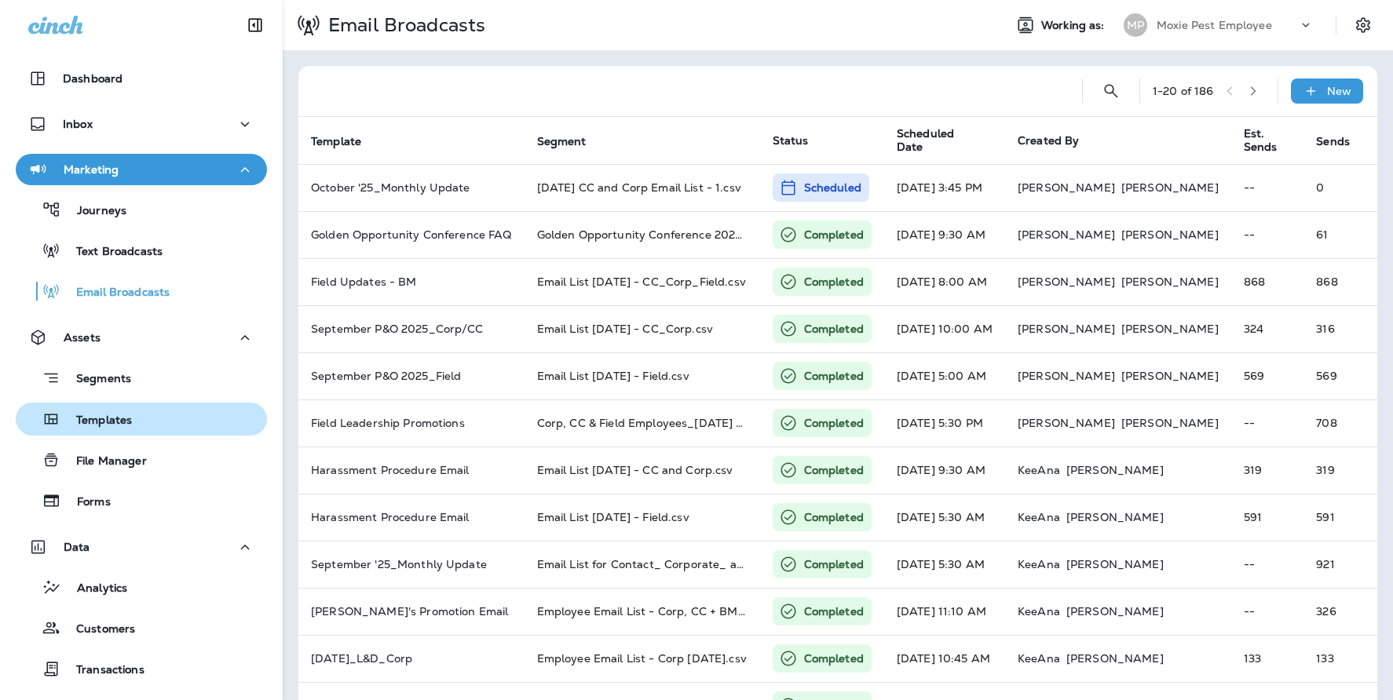
click at [127, 429] on div "Templates" at bounding box center [77, 419] width 110 height 24
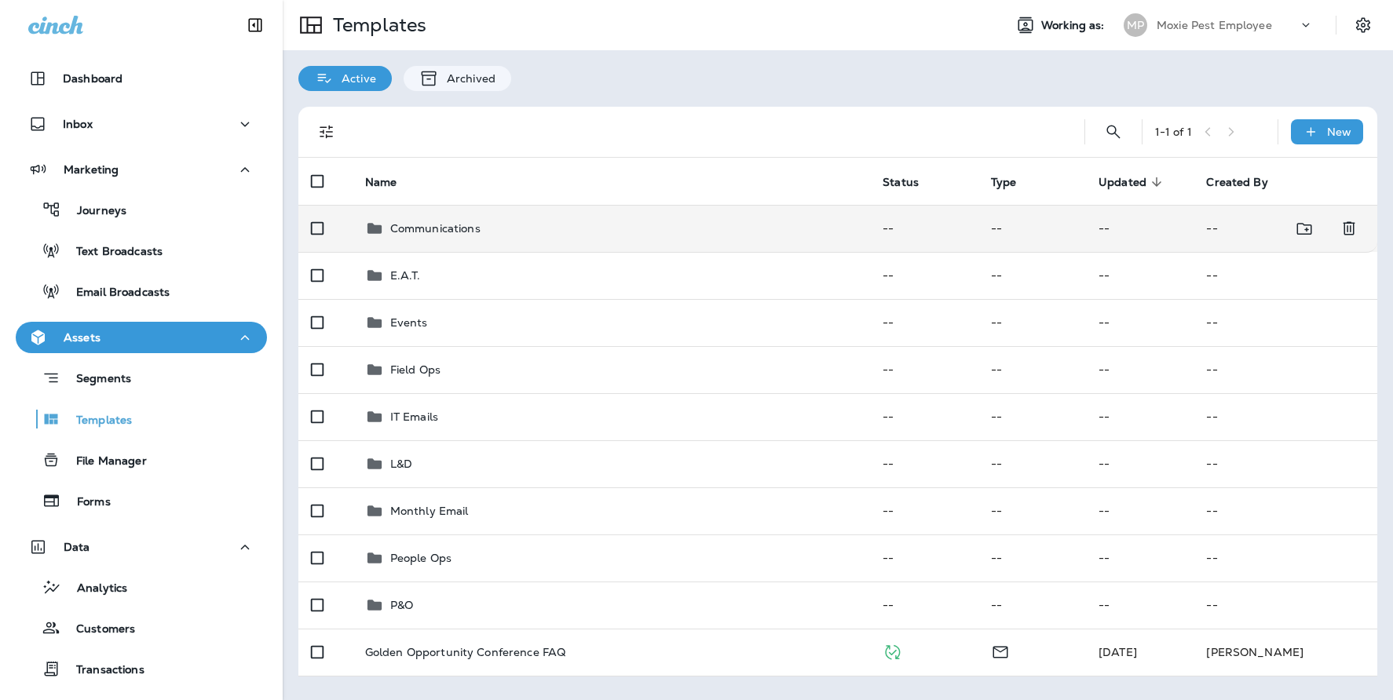
click at [474, 236] on div "Communications" at bounding box center [435, 228] width 90 height 19
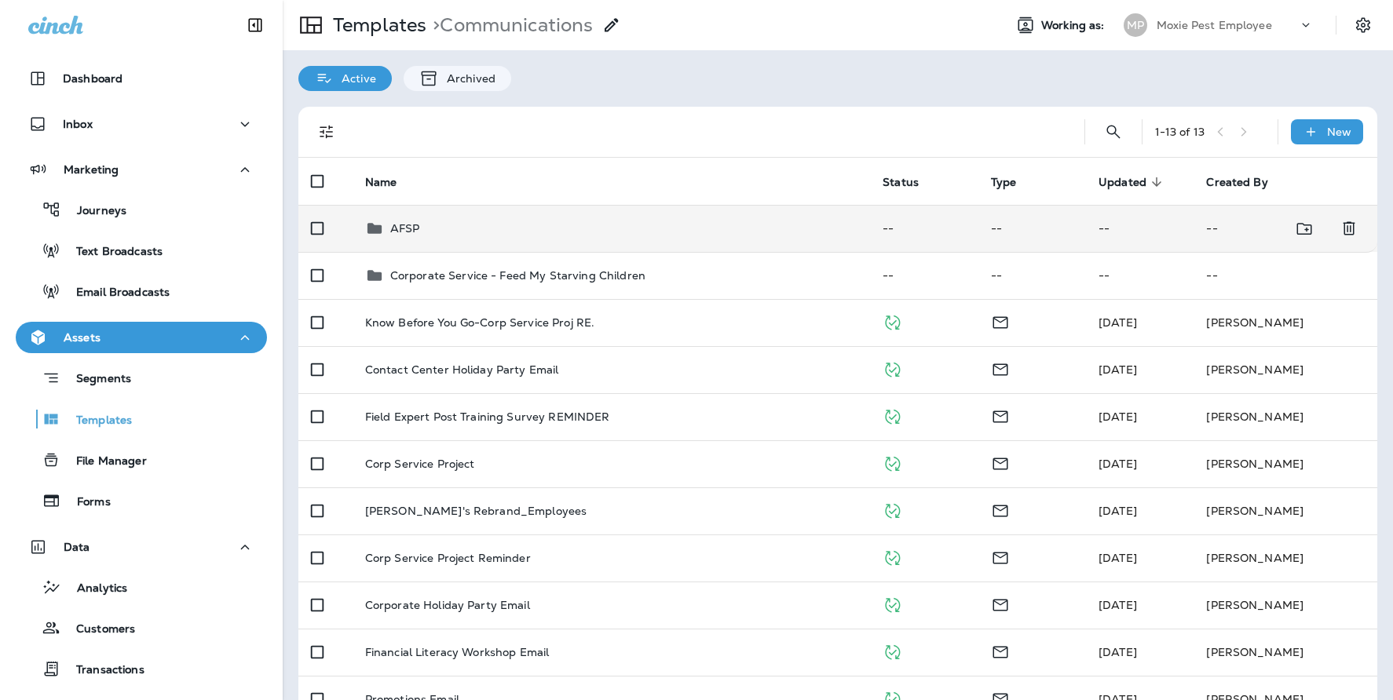
click at [437, 239] on td "AFSP" at bounding box center [611, 228] width 518 height 47
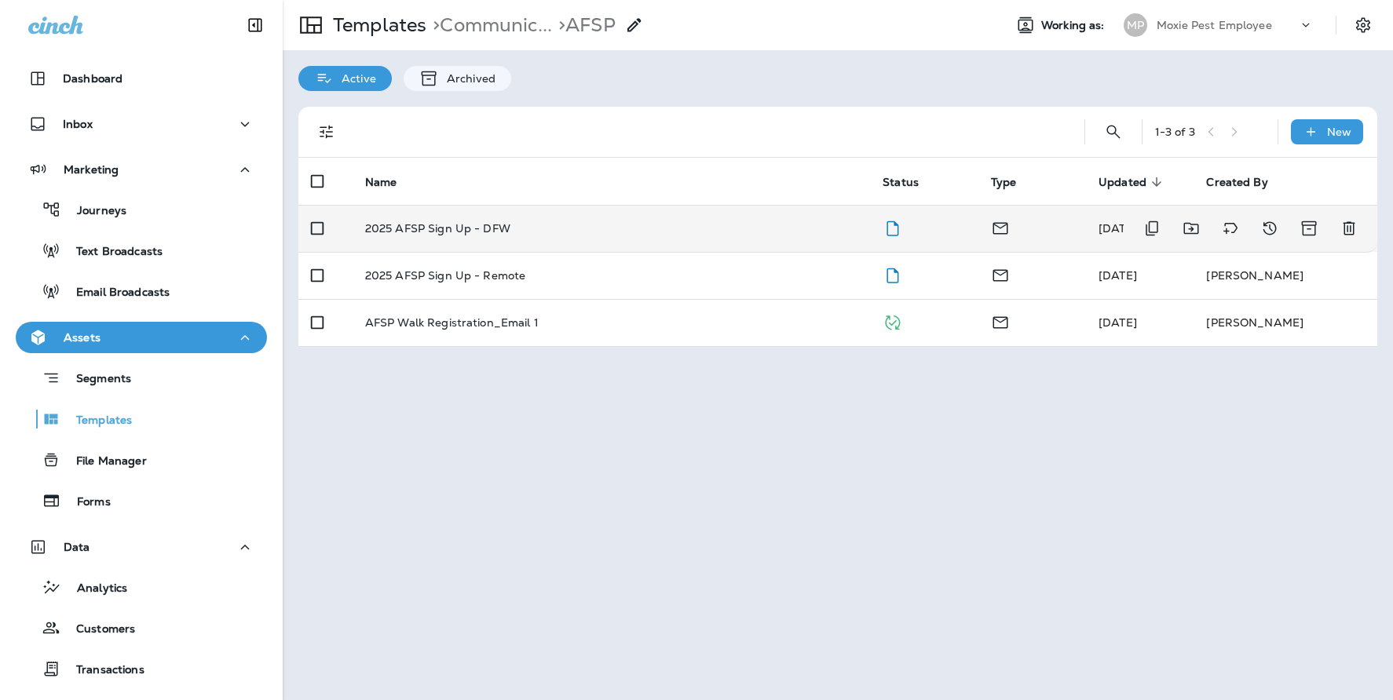
click at [448, 224] on p "2025 AFSP Sign Up - DFW" at bounding box center [437, 228] width 145 height 13
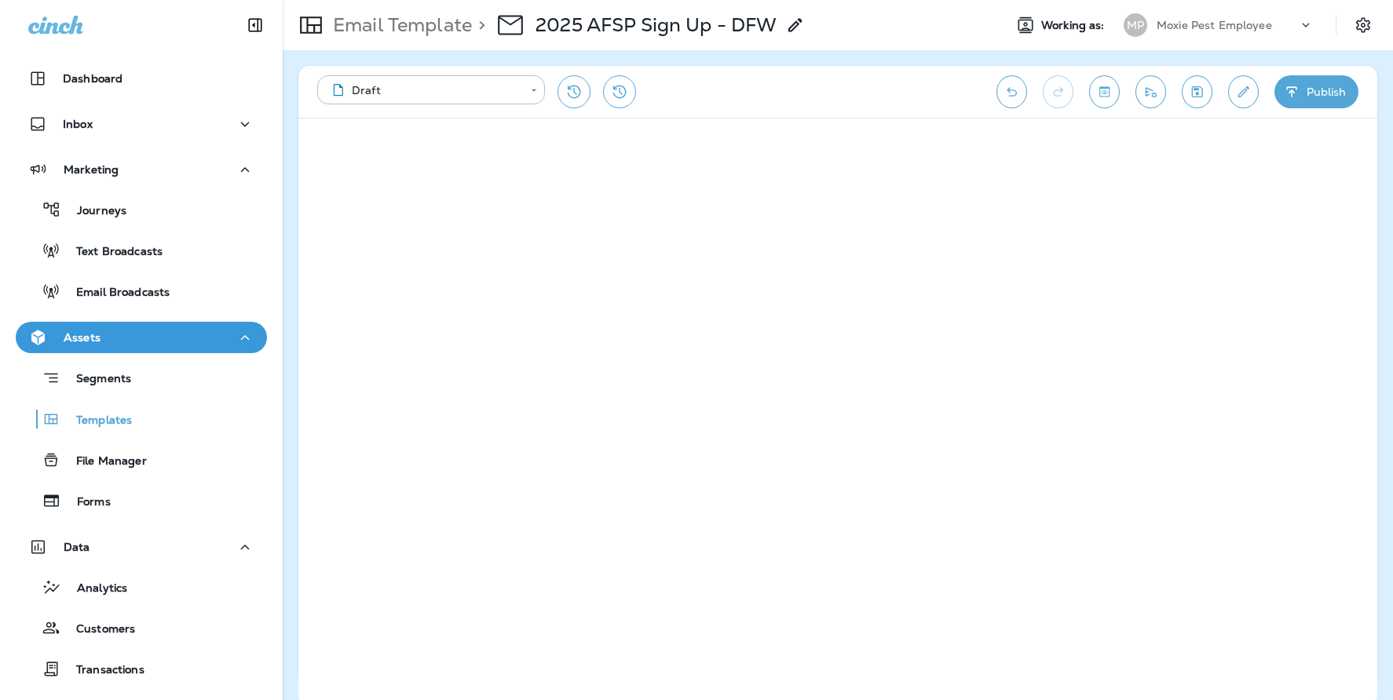
click at [857, 45] on div "Email Template > 2025 AFSP Sign Up - DFW" at bounding box center [637, 25] width 708 height 44
click at [1210, 96] on button "Save" at bounding box center [1196, 91] width 31 height 33
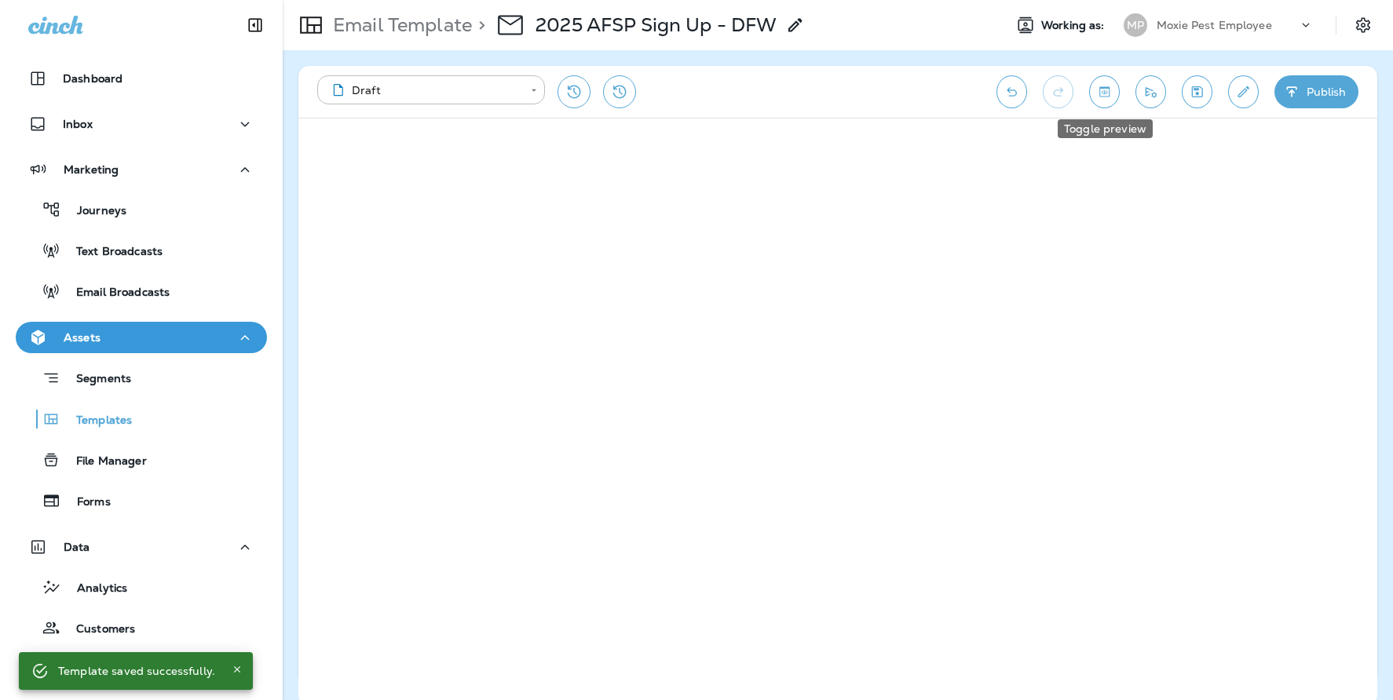
click at [1104, 93] on icon "Toggle preview" at bounding box center [1104, 92] width 16 height 16
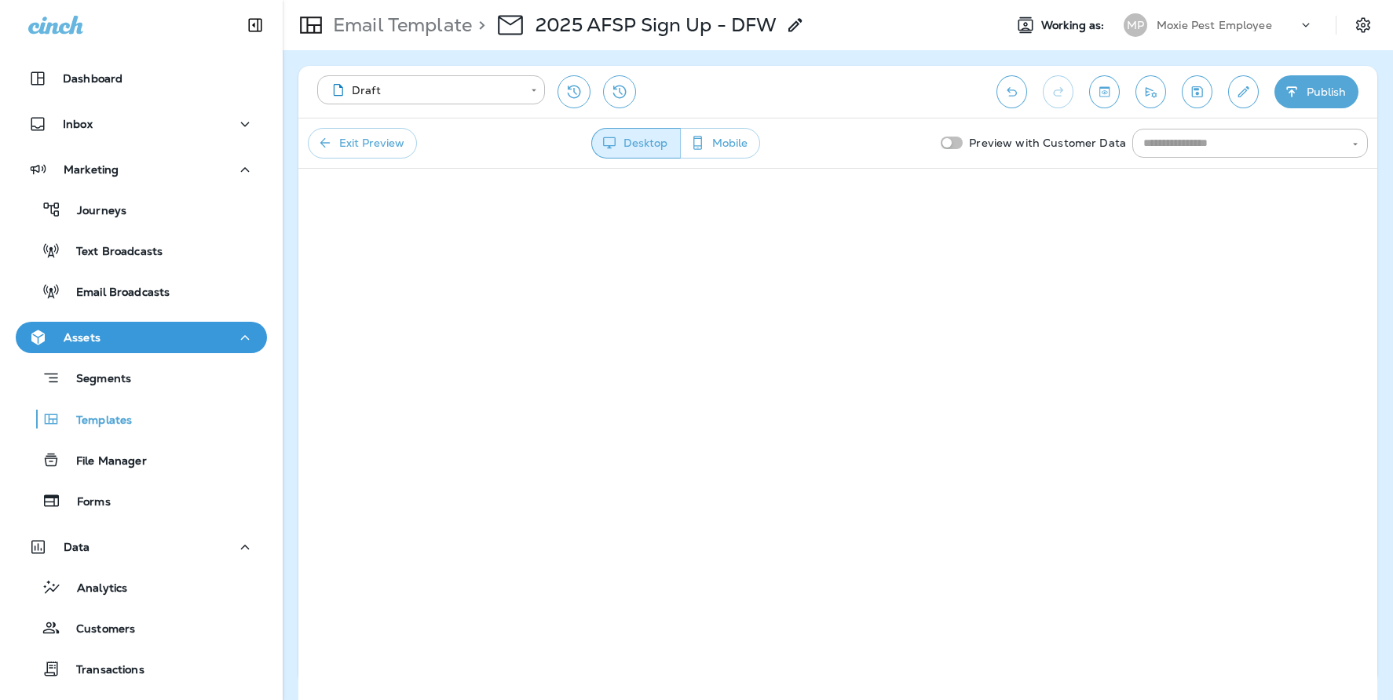
click at [367, 133] on button "Exit Preview" at bounding box center [362, 143] width 109 height 31
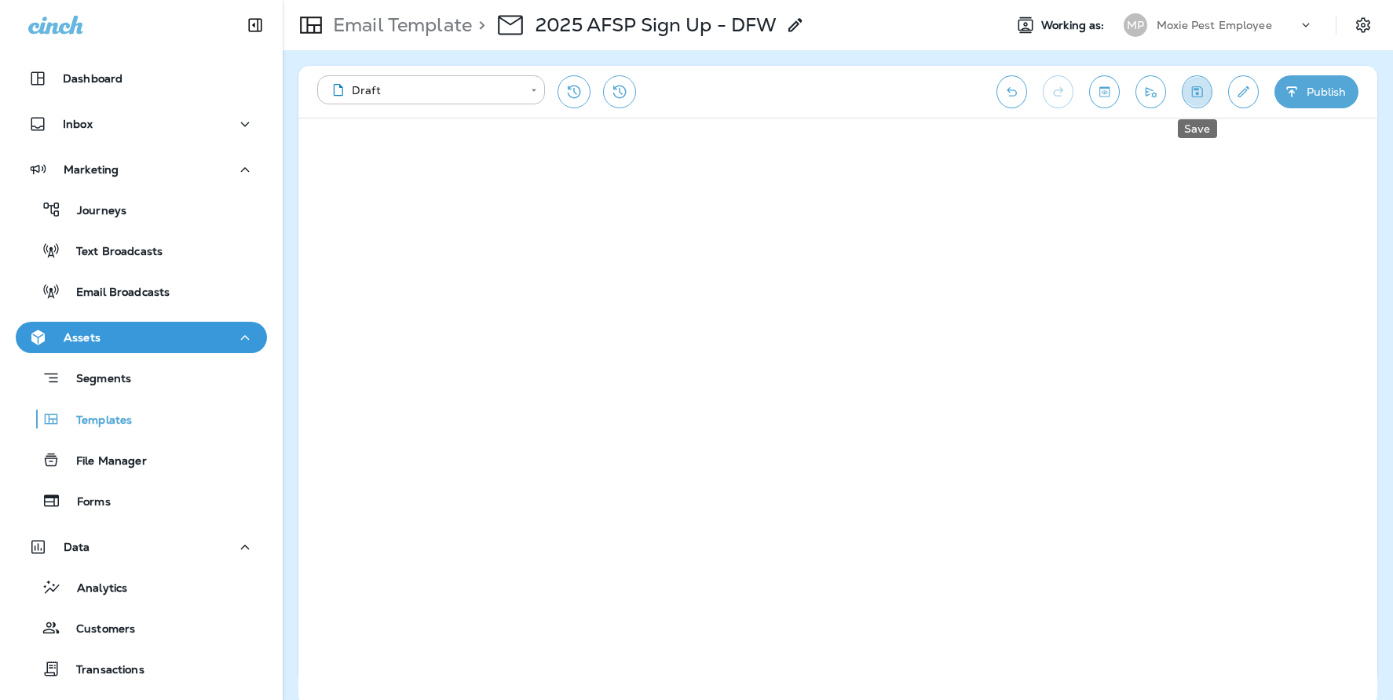
click at [1188, 89] on icon "Save" at bounding box center [1196, 92] width 16 height 16
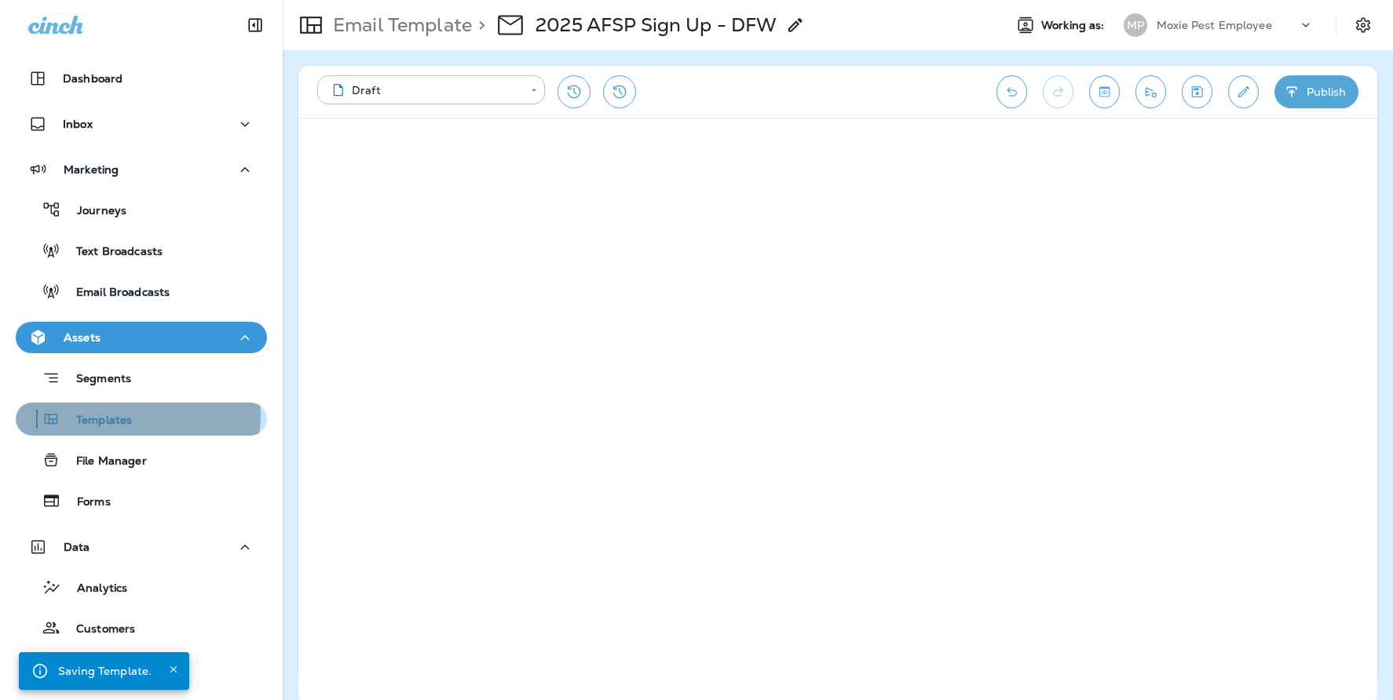
click at [126, 414] on p "Templates" at bounding box center [95, 421] width 71 height 15
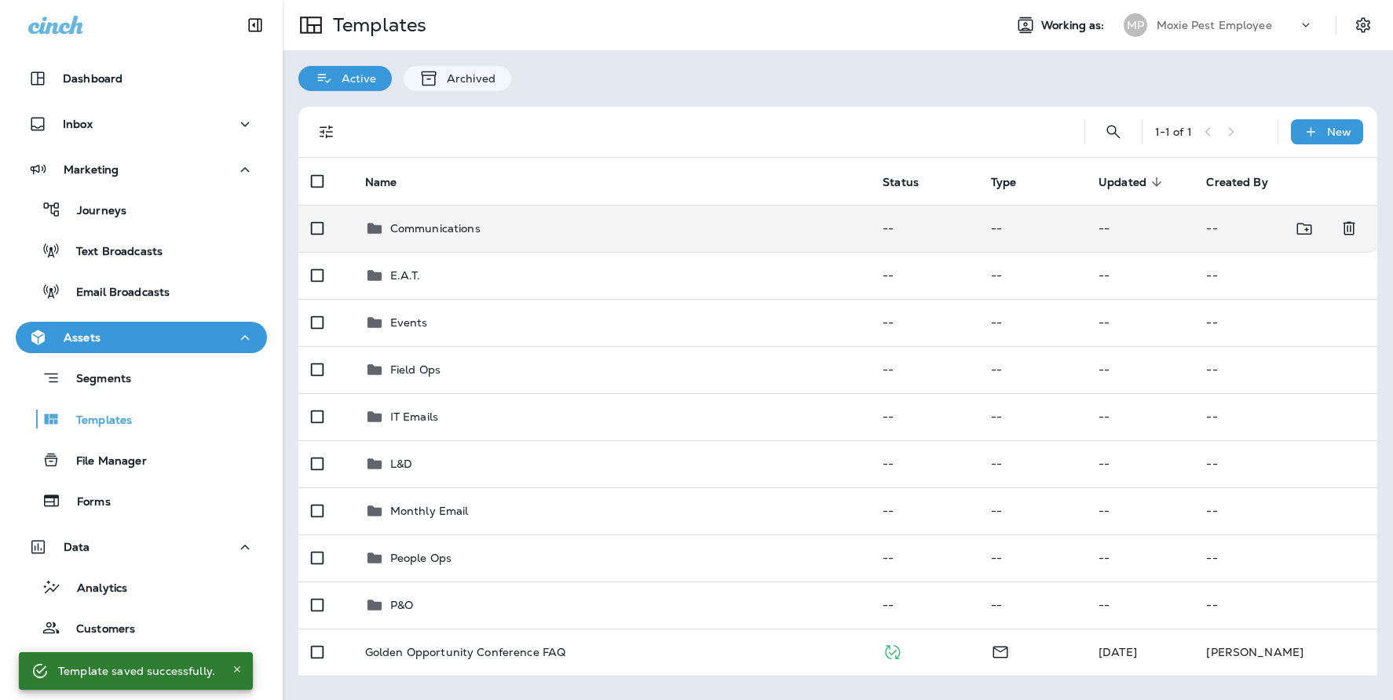
click at [420, 233] on p "Communications" at bounding box center [435, 228] width 90 height 13
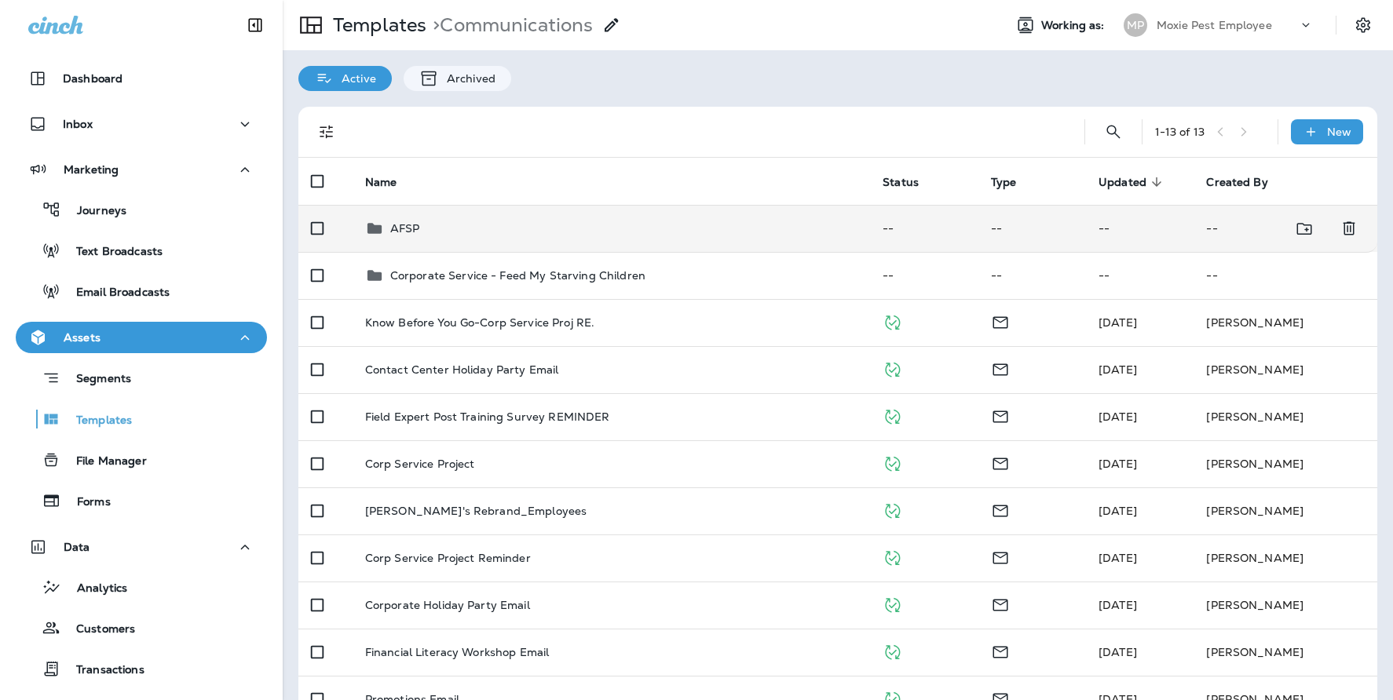
click at [443, 227] on div "AFSP" at bounding box center [611, 228] width 493 height 19
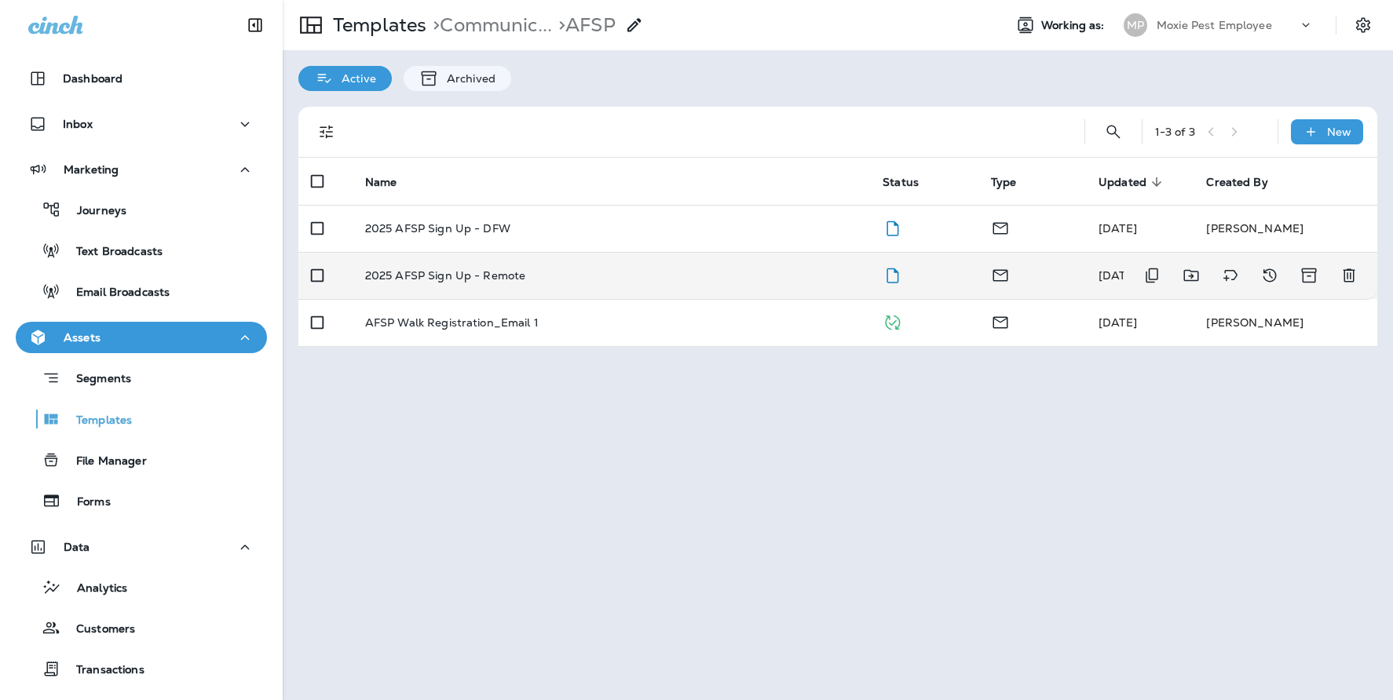
click at [476, 282] on p "2025 AFSP Sign Up - Remote" at bounding box center [445, 275] width 161 height 13
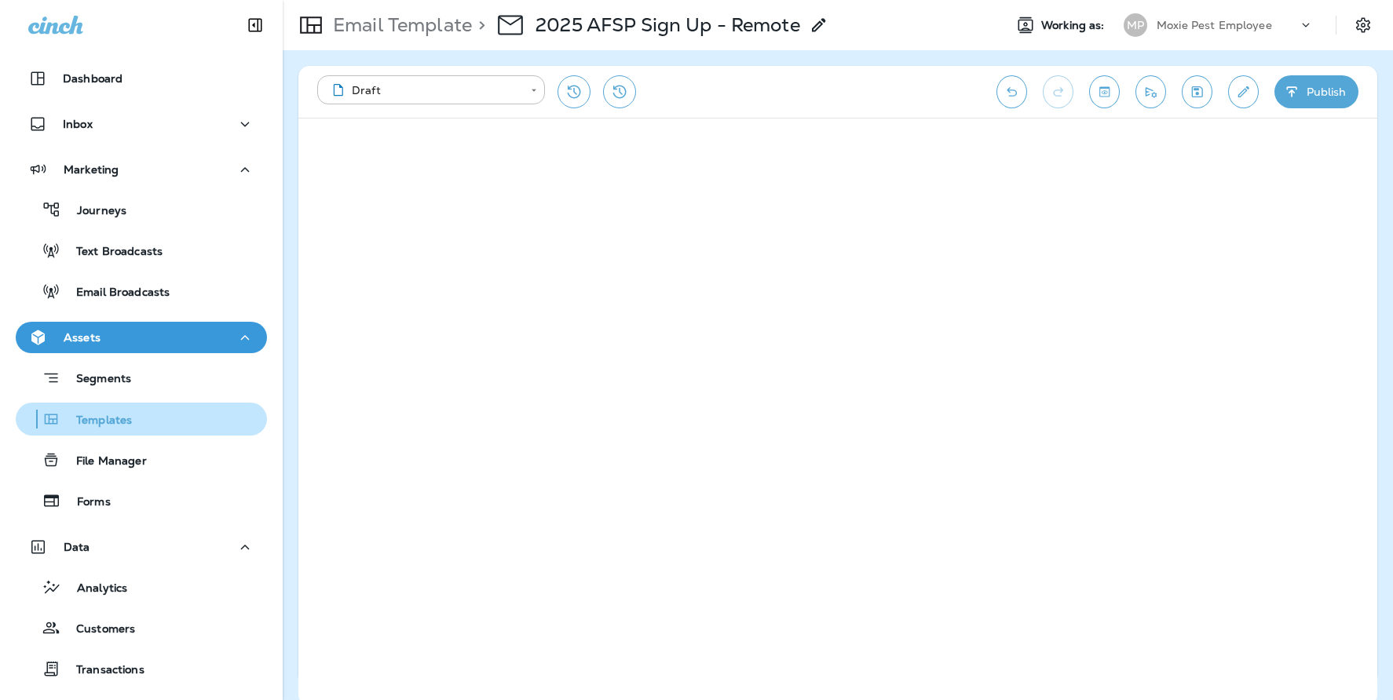
click at [123, 421] on p "Templates" at bounding box center [95, 421] width 71 height 15
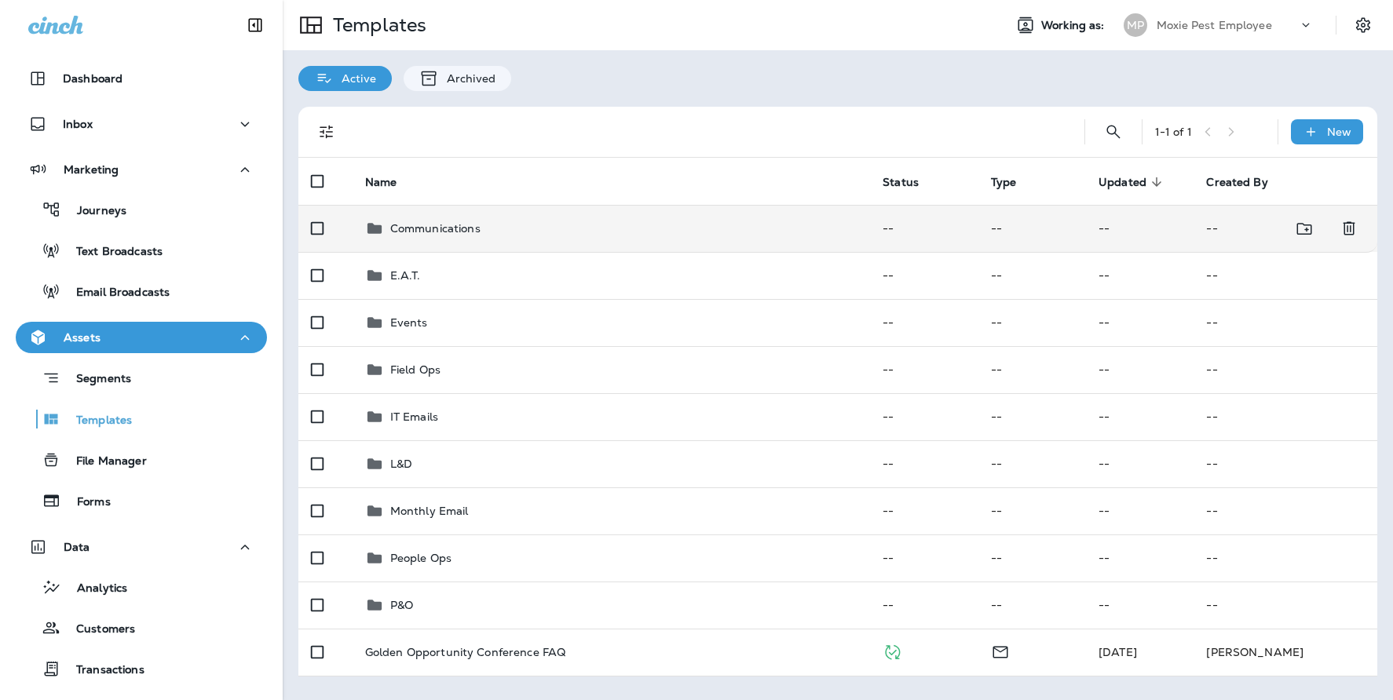
click at [430, 233] on p "Communications" at bounding box center [435, 228] width 90 height 13
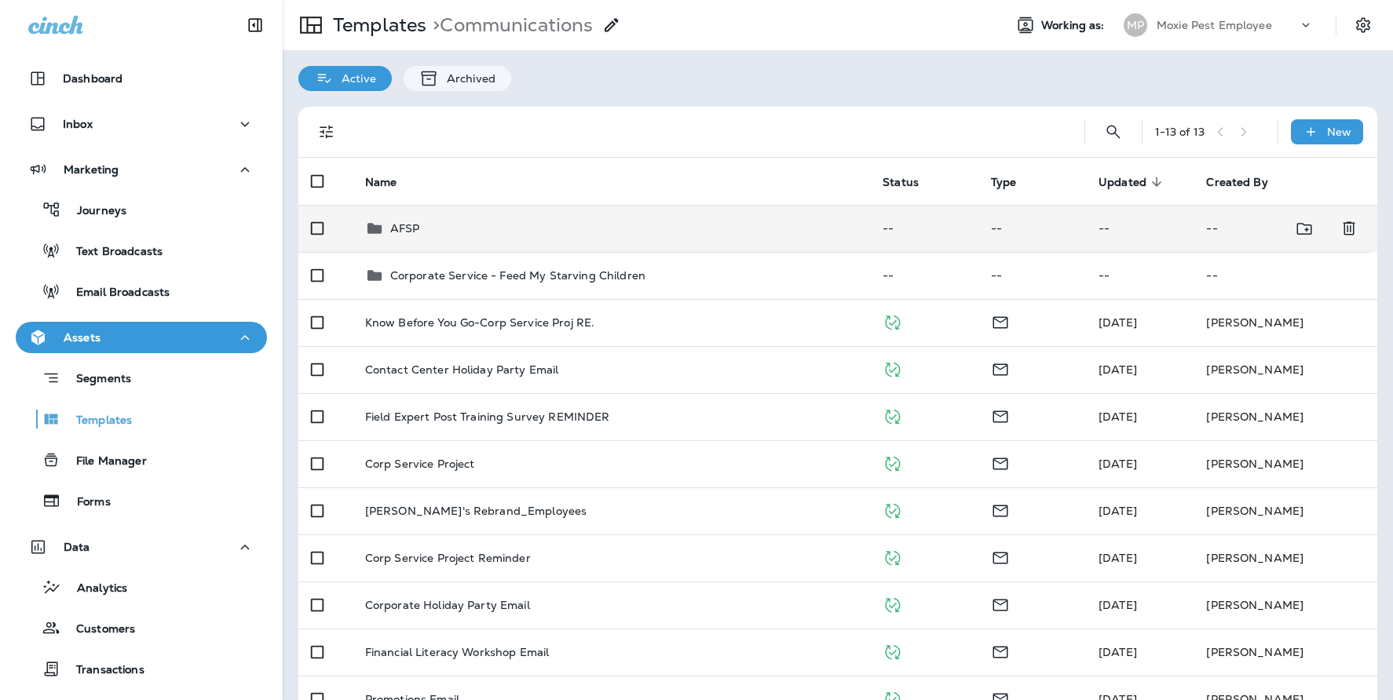
click at [451, 232] on div "AFSP" at bounding box center [611, 228] width 493 height 19
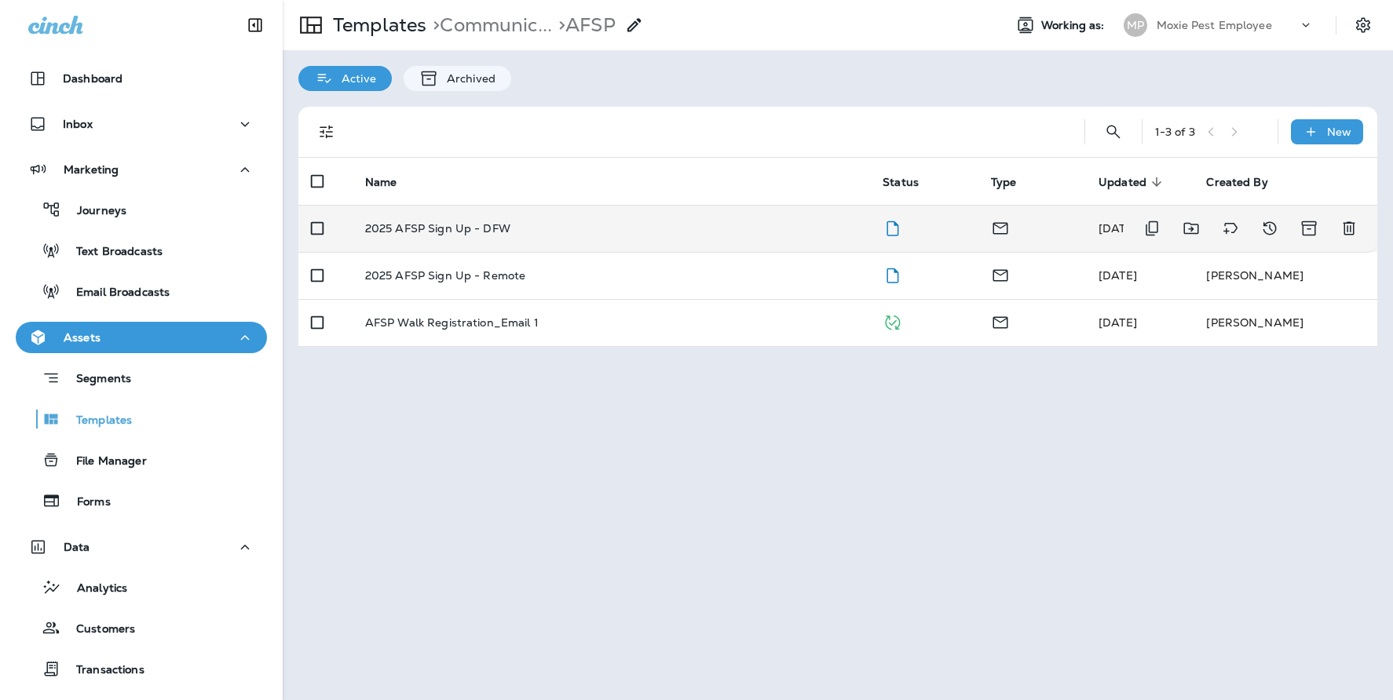
click at [499, 232] on p "2025 AFSP Sign Up - DFW" at bounding box center [437, 228] width 145 height 13
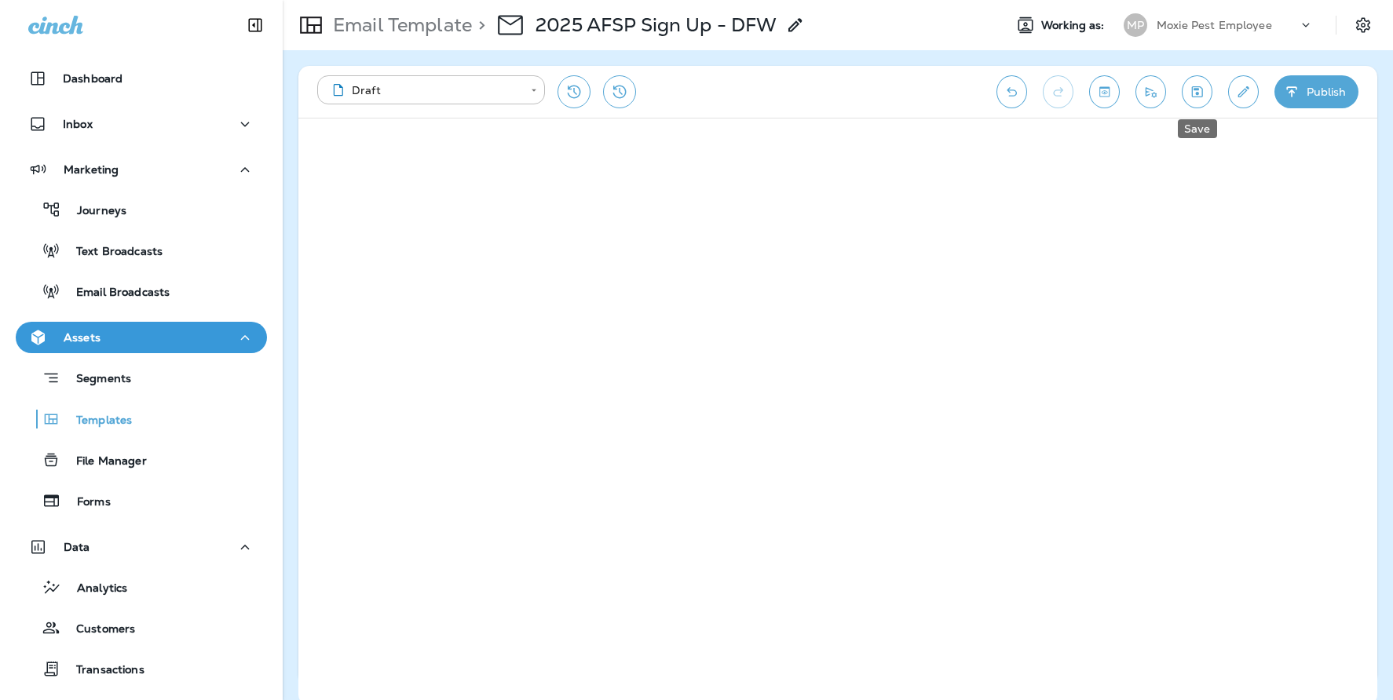
click at [1207, 93] on button "Save" at bounding box center [1196, 91] width 31 height 33
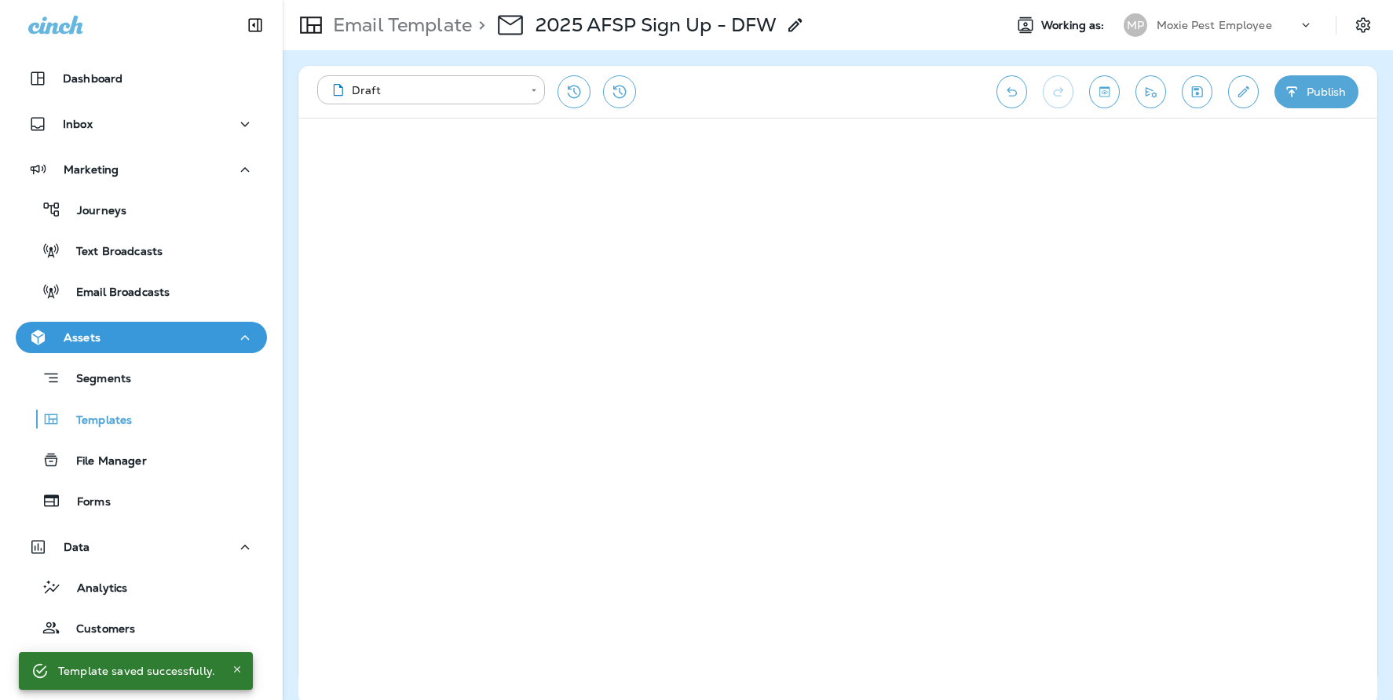
click at [1155, 94] on icon "Send test email" at bounding box center [1150, 92] width 16 height 16
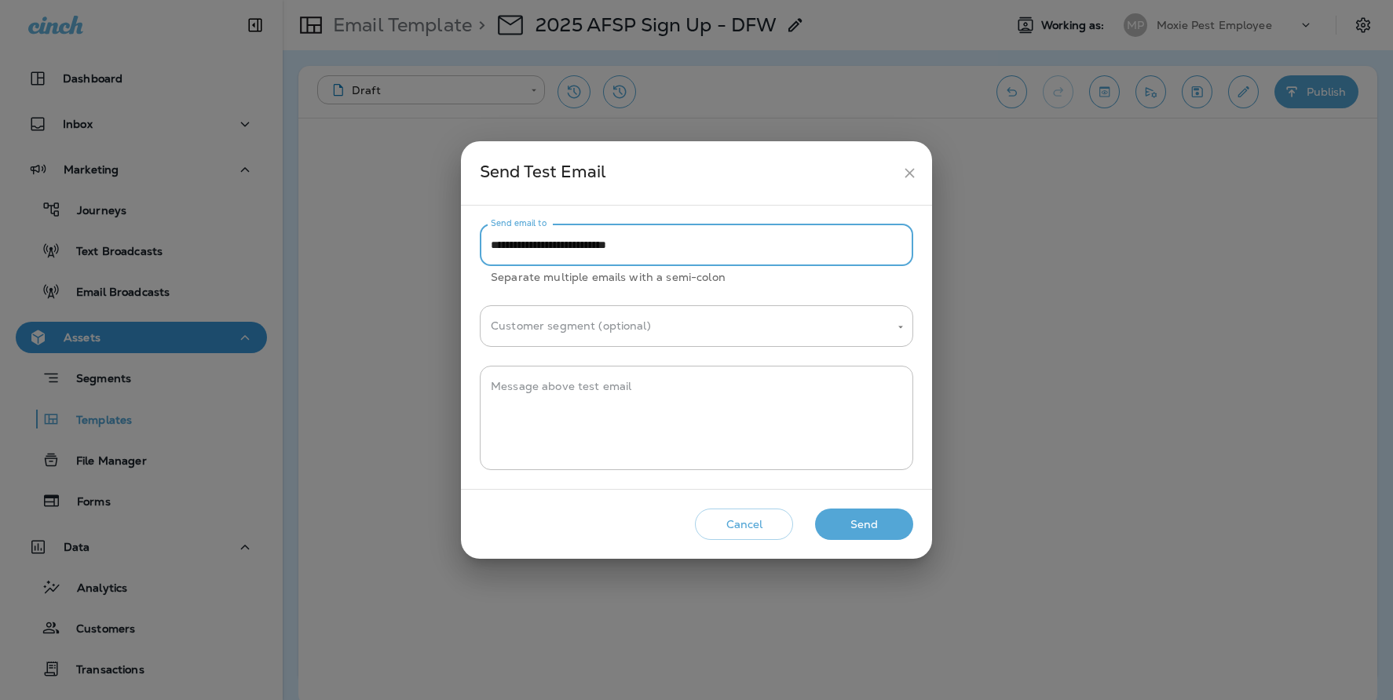
drag, startPoint x: 541, startPoint y: 248, endPoint x: 491, endPoint y: 247, distance: 49.5
click at [491, 247] on input "**********" at bounding box center [696, 246] width 433 height 42
type input "**********"
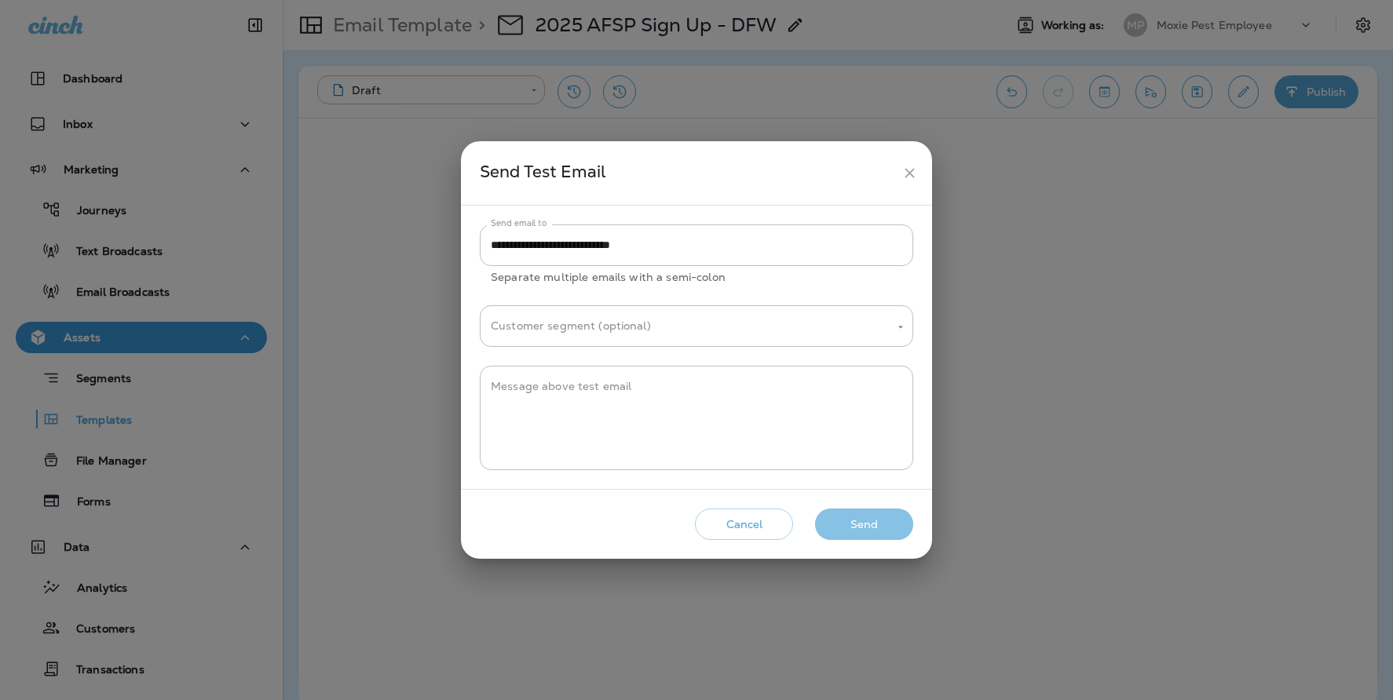
click at [846, 518] on button "Send" at bounding box center [864, 525] width 98 height 32
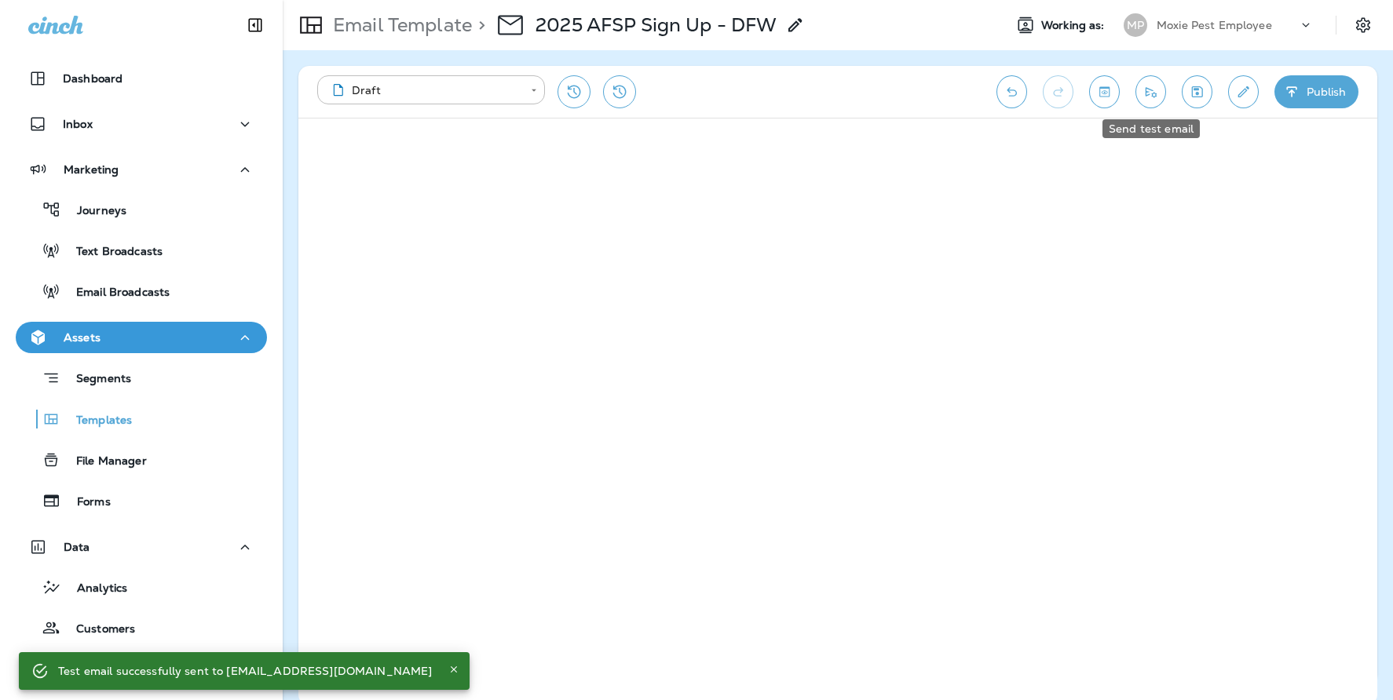
click at [1150, 95] on icon "Send test email" at bounding box center [1150, 92] width 16 height 16
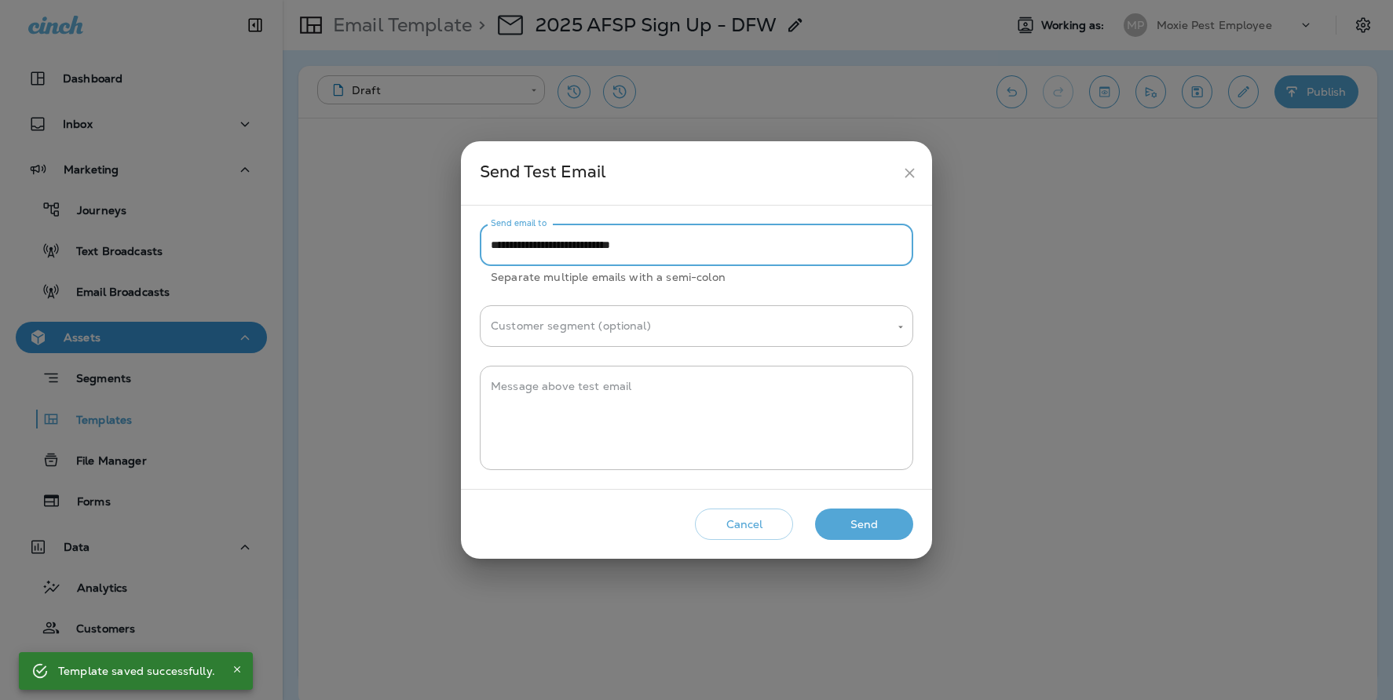
drag, startPoint x: 542, startPoint y: 248, endPoint x: 489, endPoint y: 252, distance: 52.7
click at [489, 252] on input "**********" at bounding box center [696, 246] width 433 height 42
type input "**********"
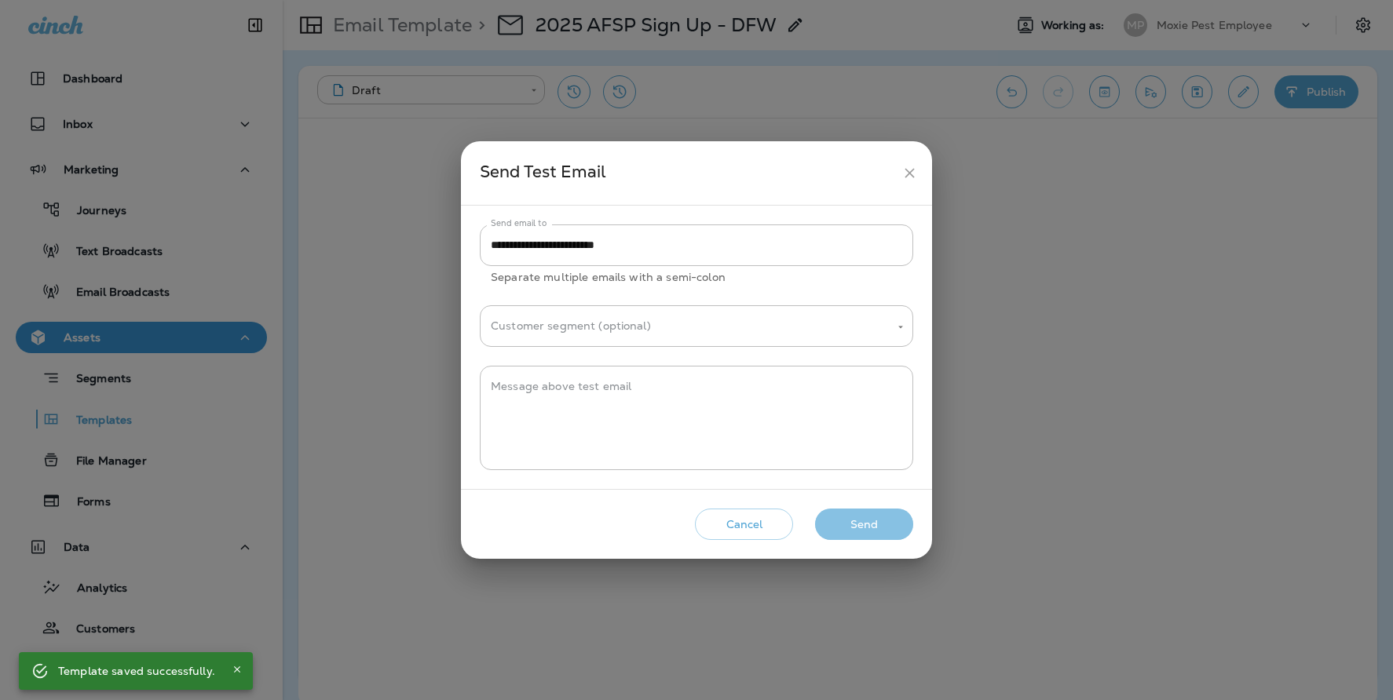
click at [841, 517] on button "Send" at bounding box center [864, 525] width 98 height 32
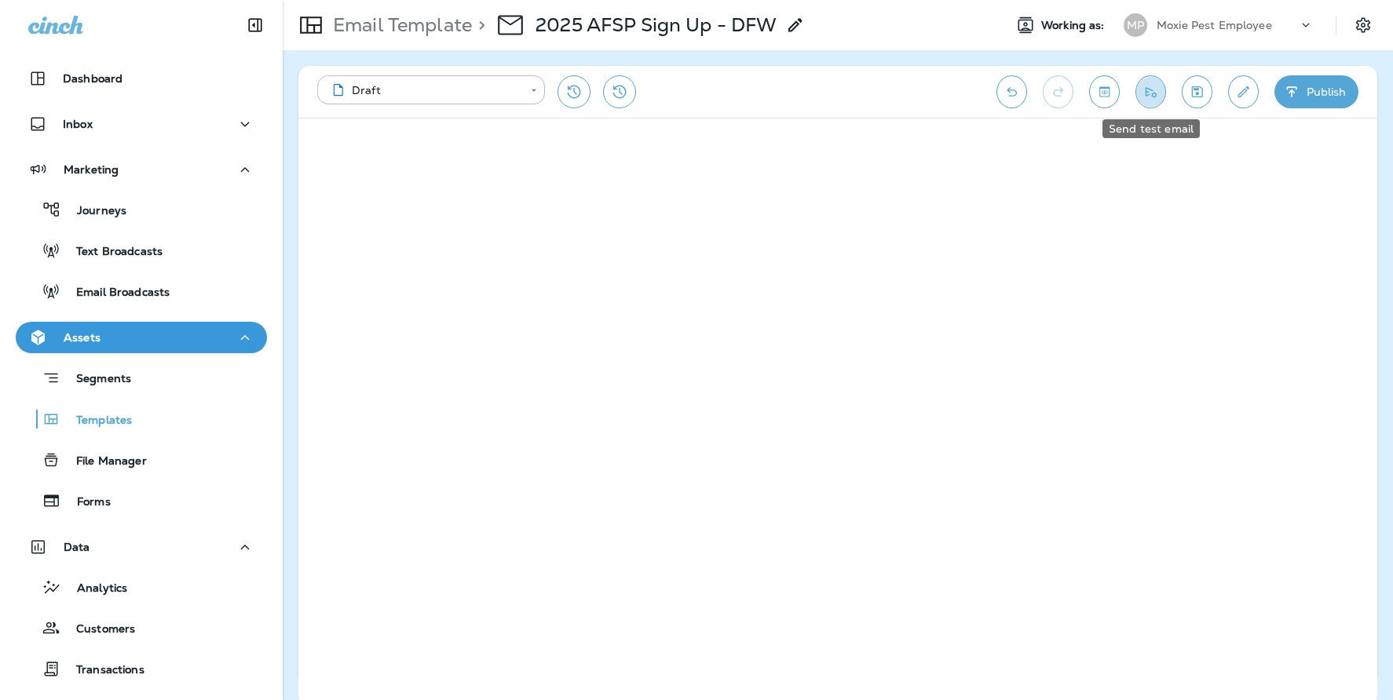
click at [1144, 93] on icon "Send test email" at bounding box center [1150, 92] width 16 height 16
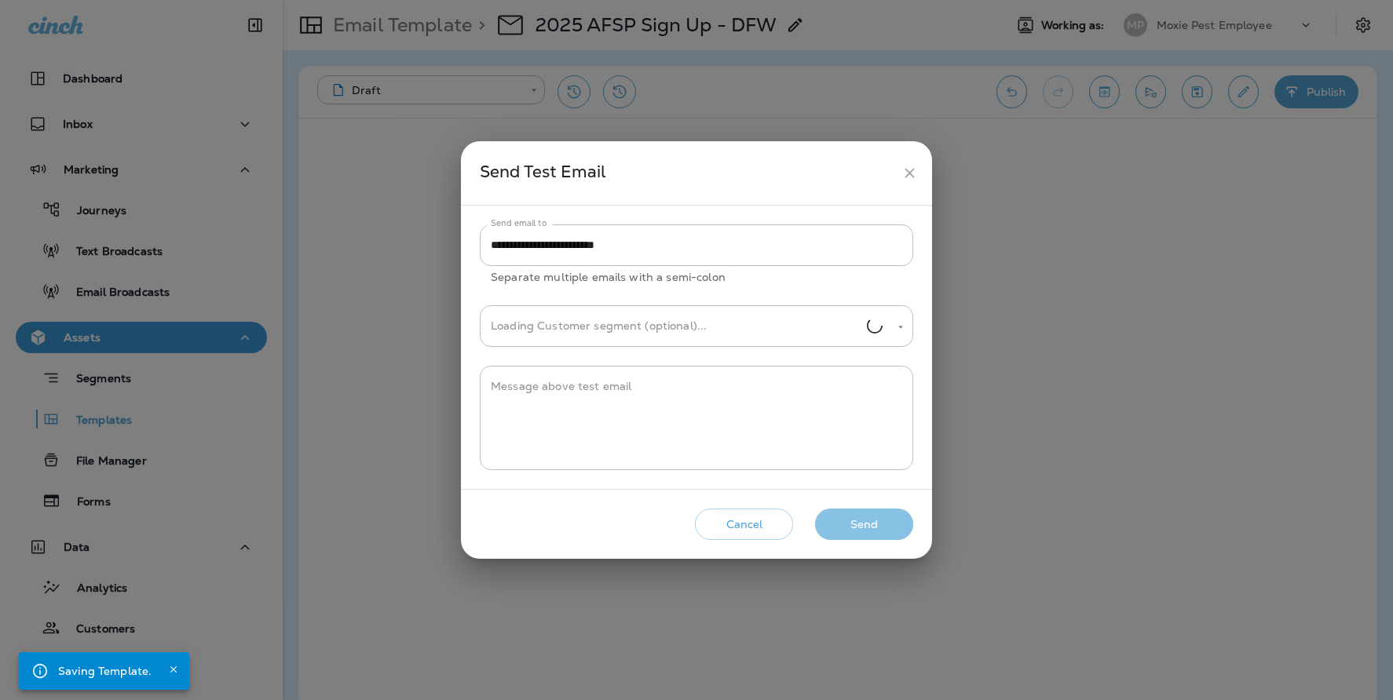
click at [839, 528] on button "Send" at bounding box center [864, 525] width 98 height 32
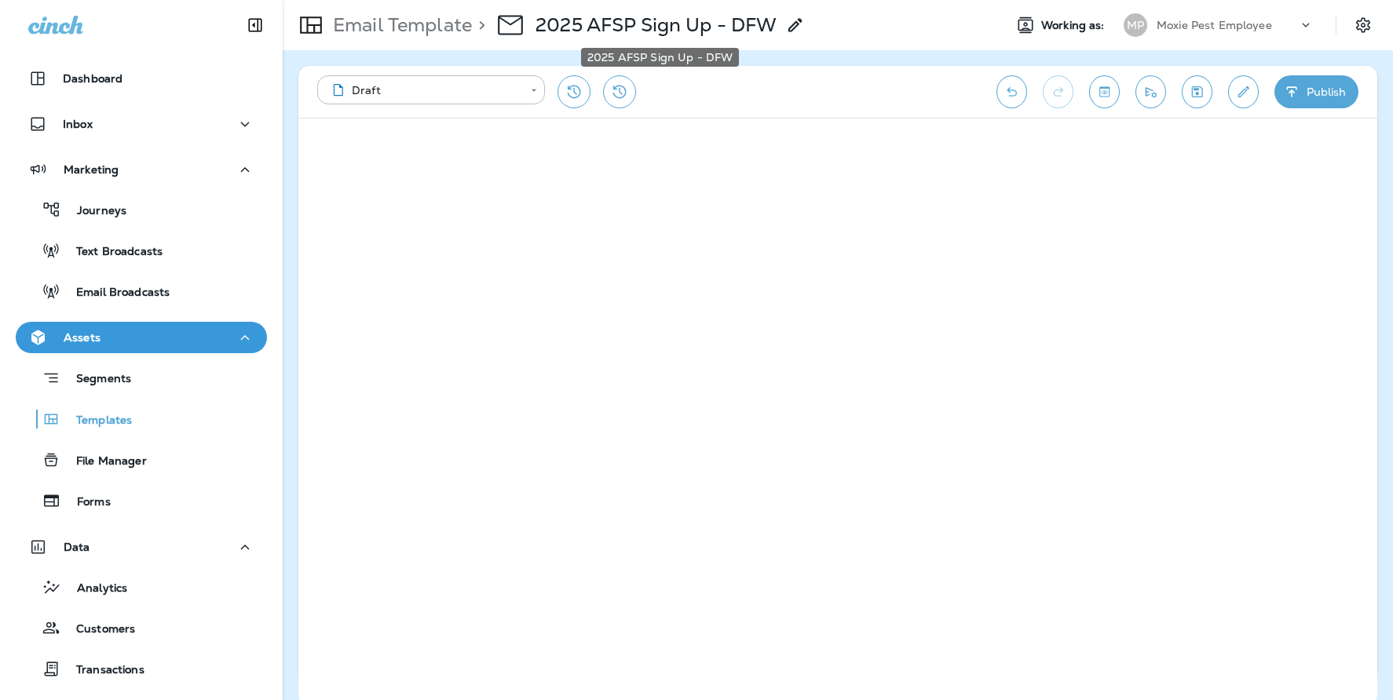
click at [564, 29] on p "2025 AFSP Sign Up - DFW" at bounding box center [655, 25] width 241 height 24
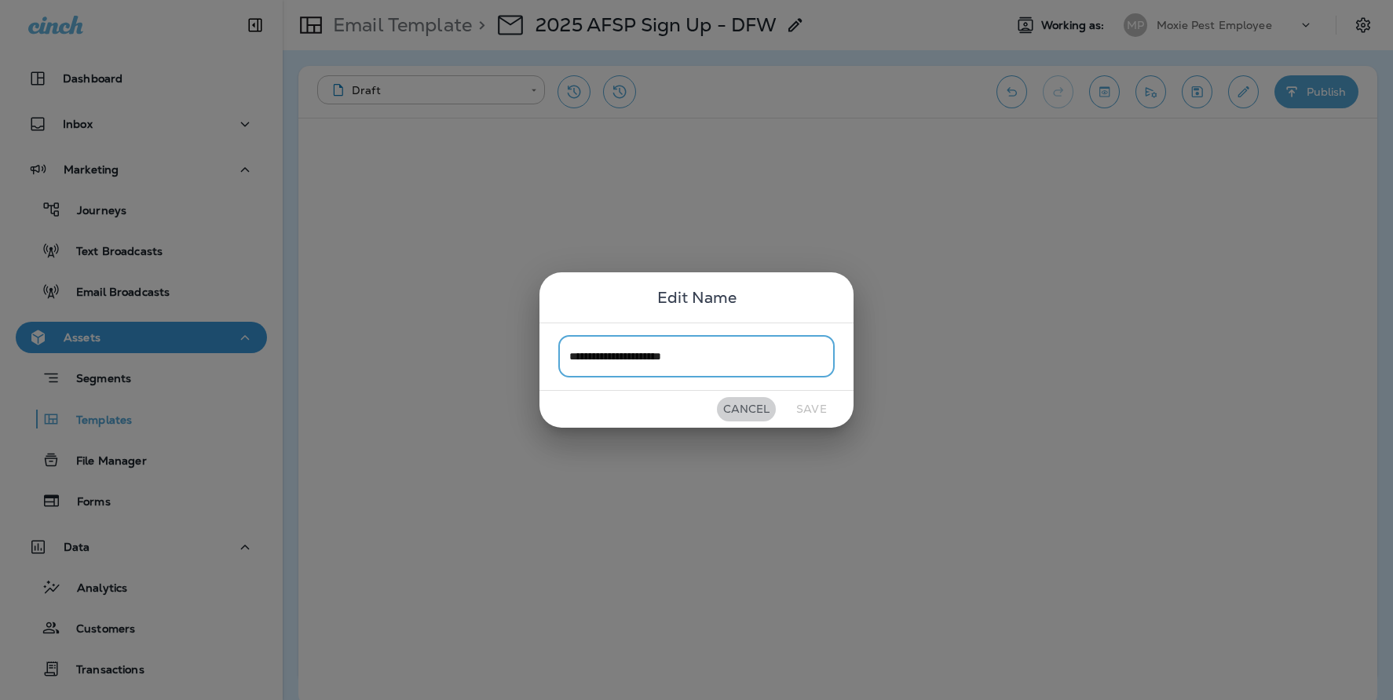
click at [748, 413] on button "Cancel" at bounding box center [746, 409] width 59 height 24
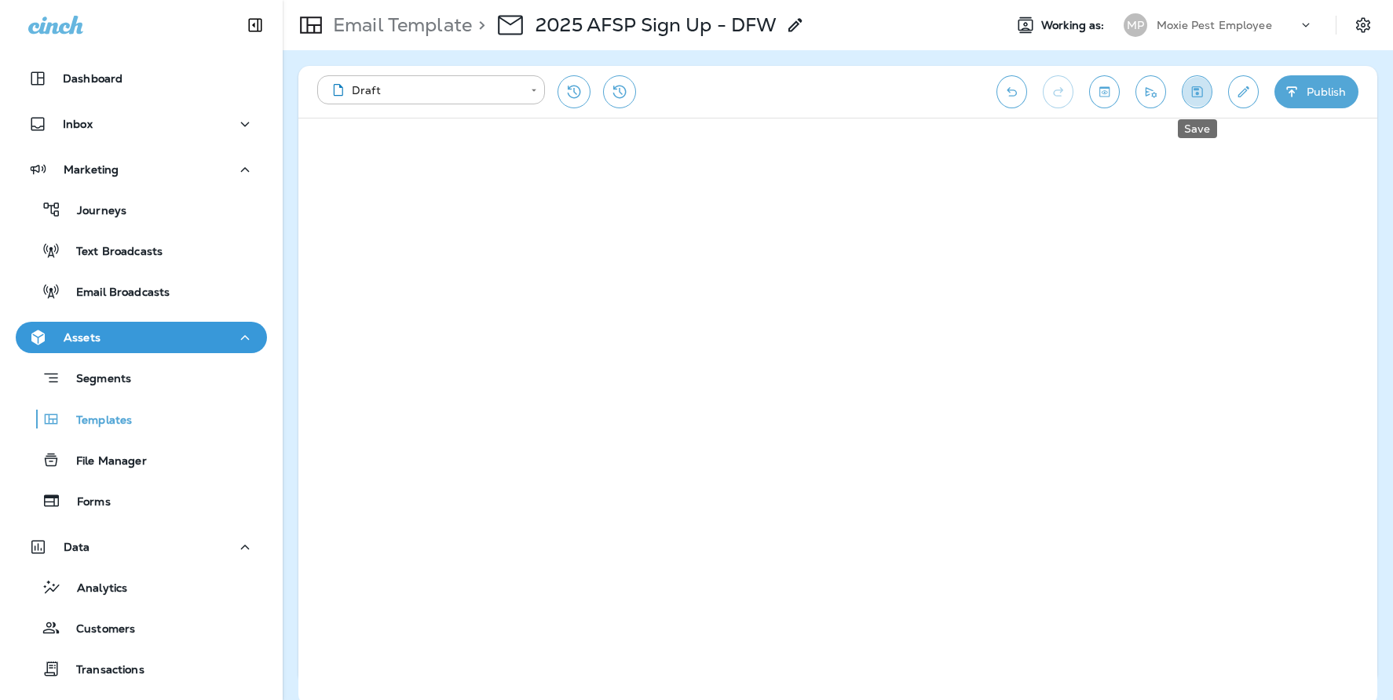
click at [1203, 98] on icon "Save" at bounding box center [1196, 92] width 16 height 16
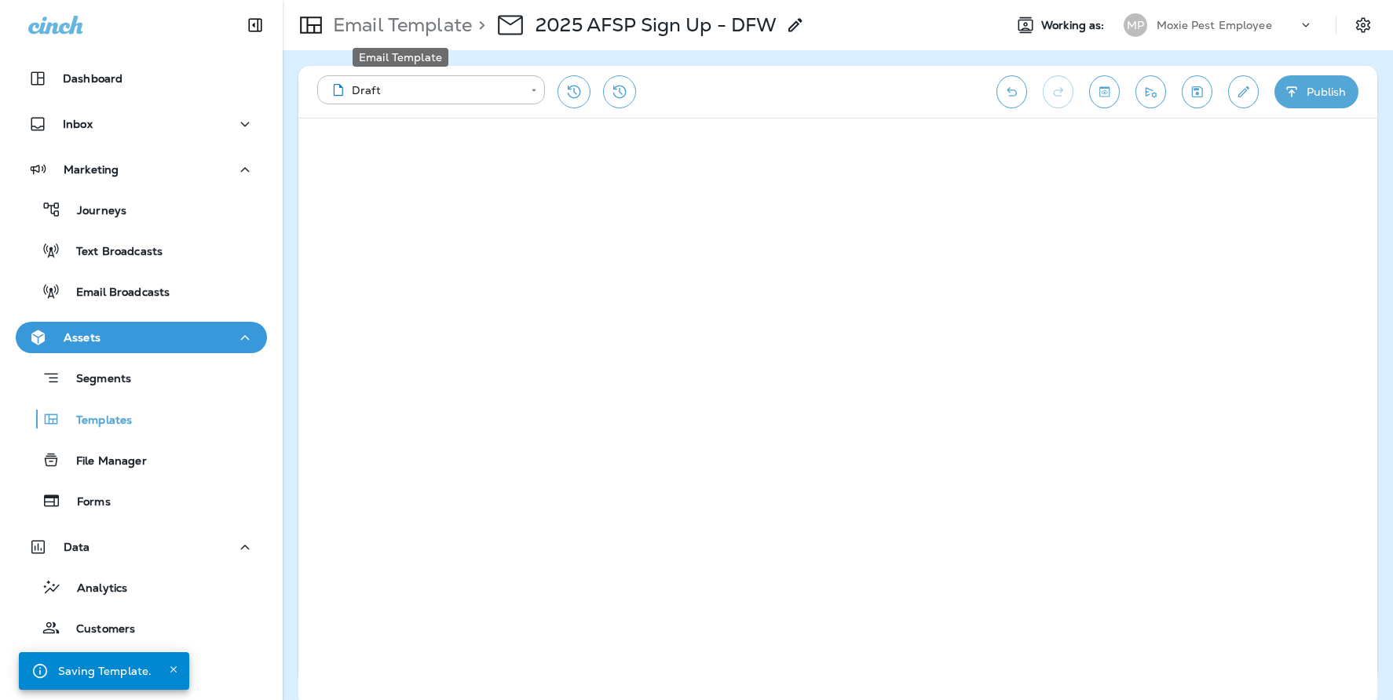
click at [392, 30] on p "Email Template" at bounding box center [399, 25] width 145 height 24
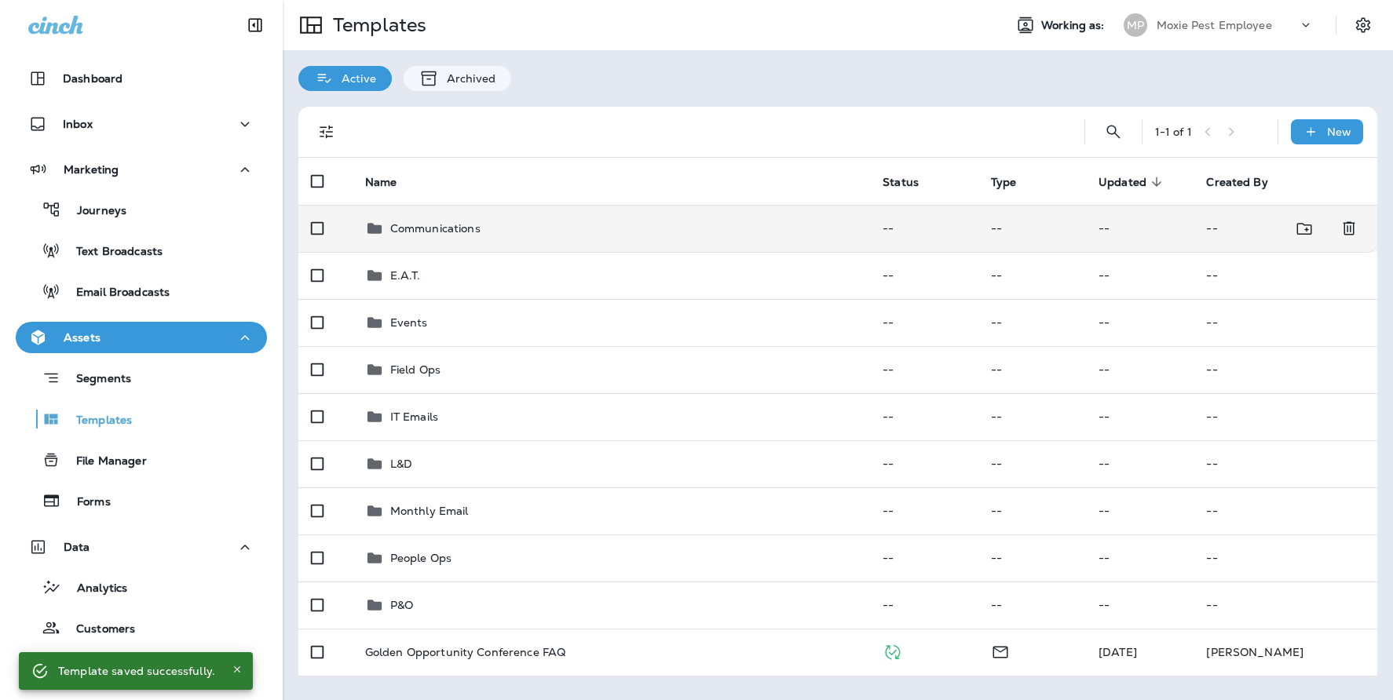
click at [420, 232] on p "Communications" at bounding box center [435, 228] width 90 height 13
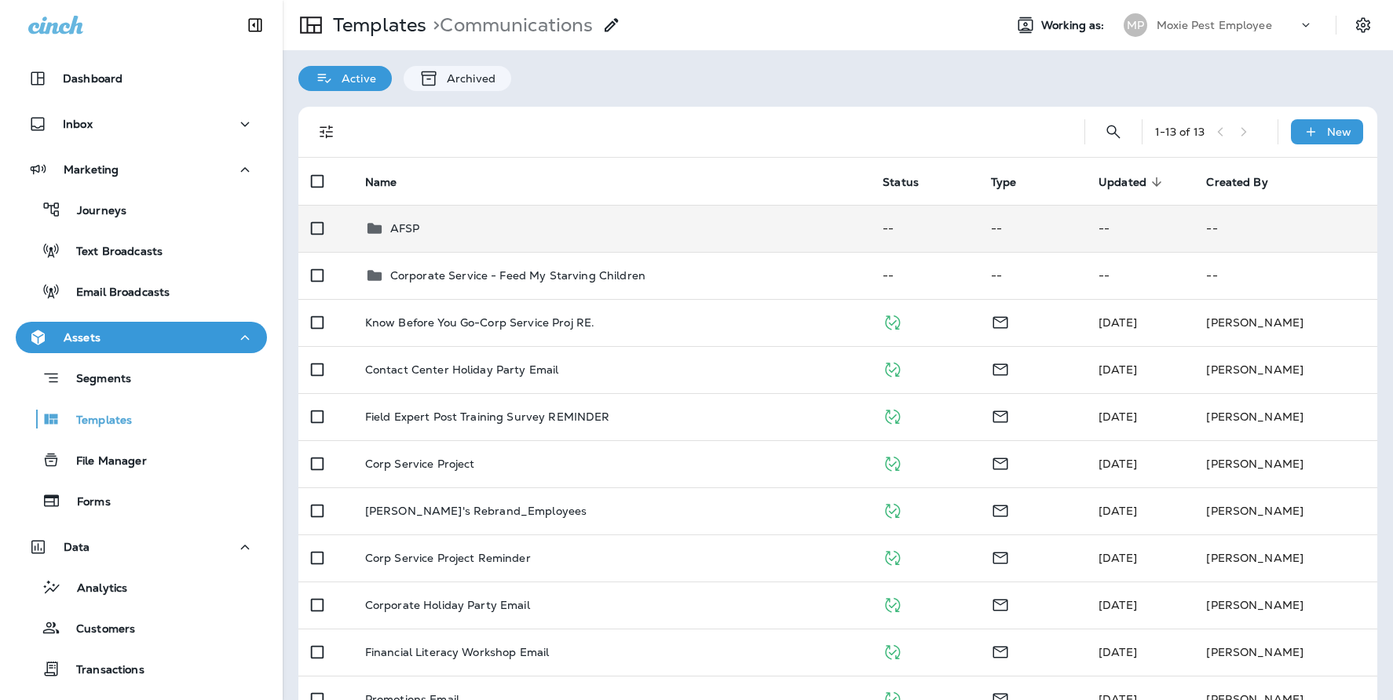
click at [427, 222] on div "AFSP" at bounding box center [611, 228] width 493 height 19
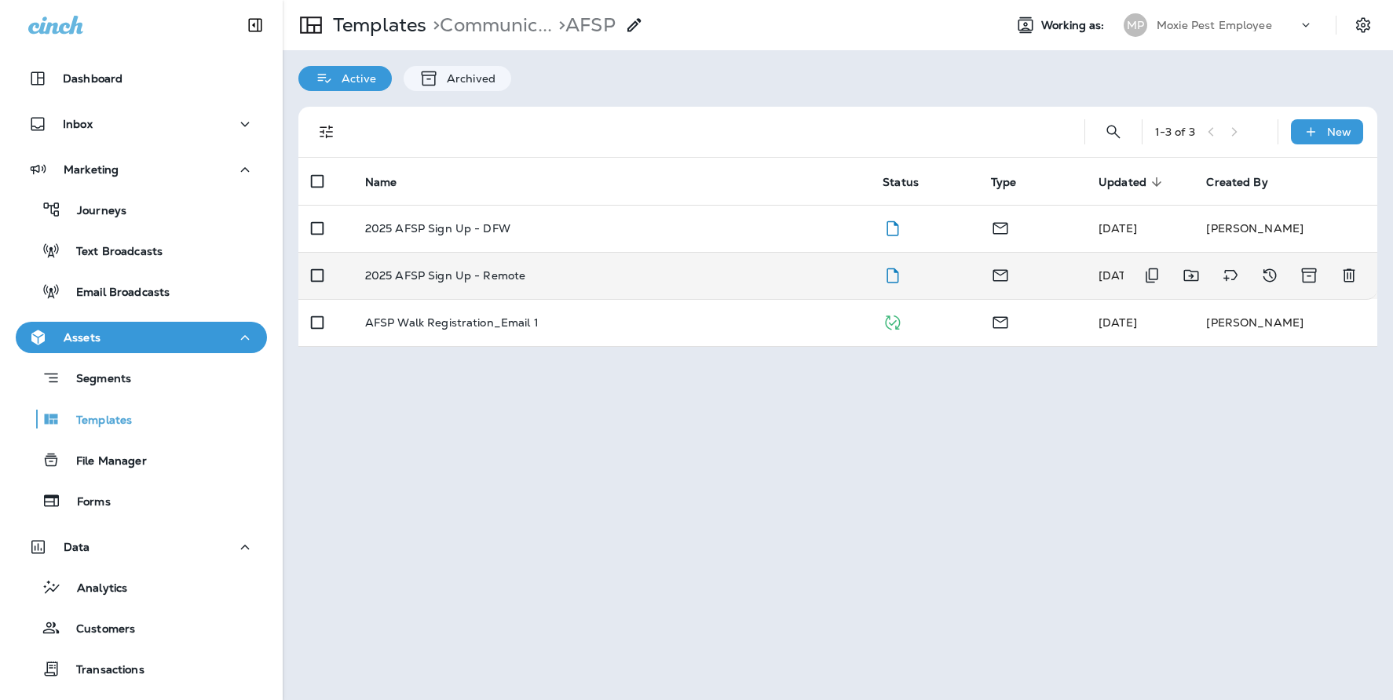
click at [509, 278] on p "2025 AFSP Sign Up - Remote" at bounding box center [445, 275] width 161 height 13
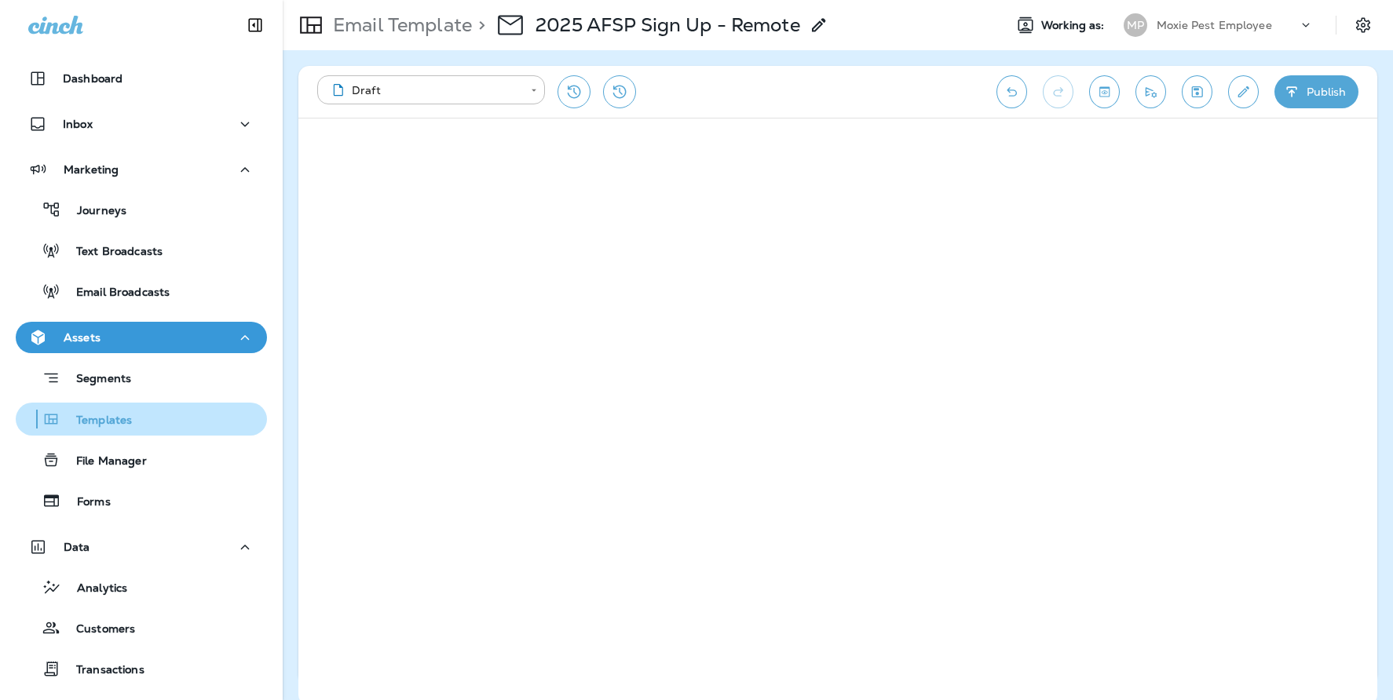
click at [98, 422] on p "Templates" at bounding box center [95, 421] width 71 height 15
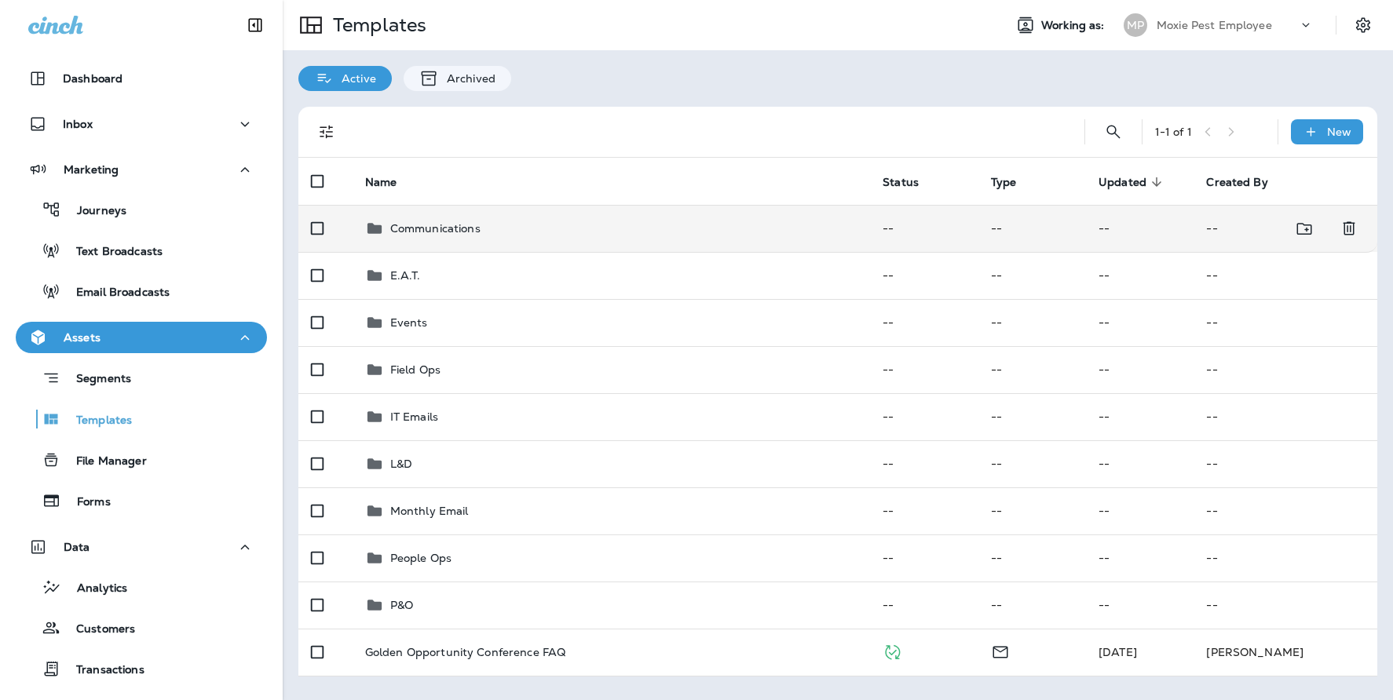
click at [458, 239] on td "Communications" at bounding box center [611, 228] width 518 height 47
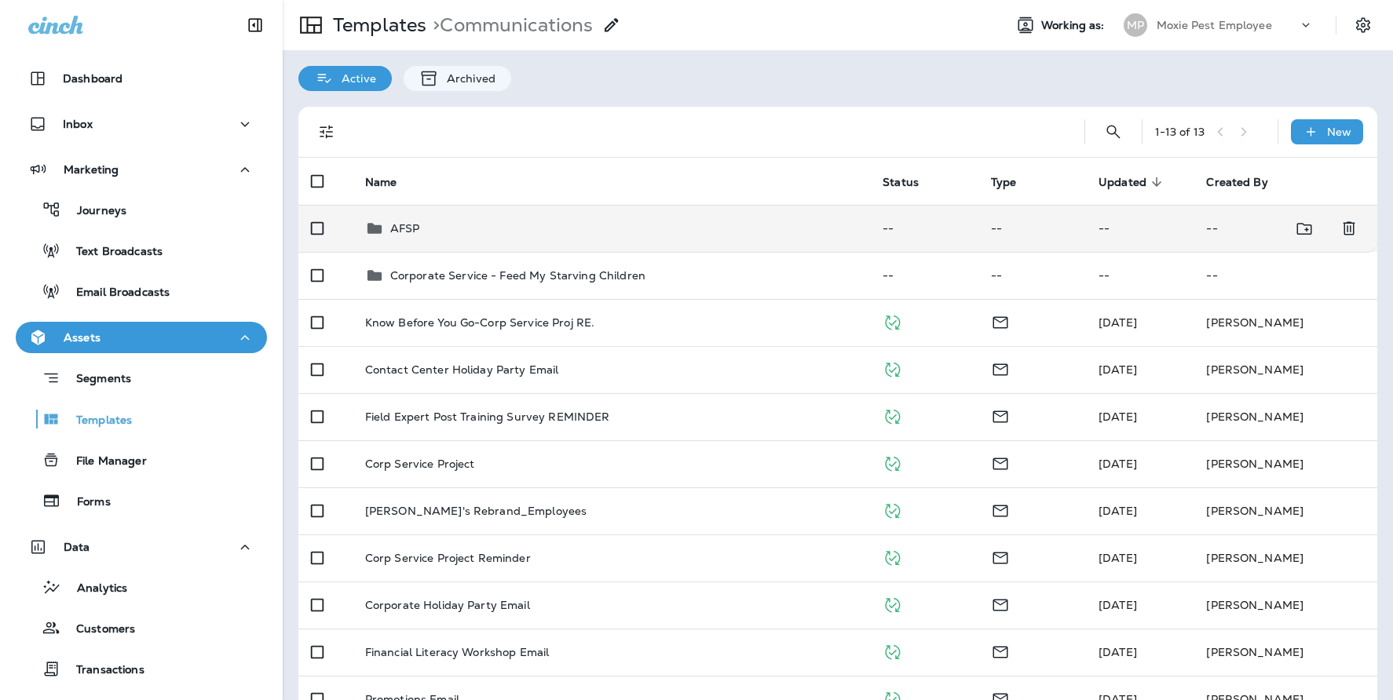
click at [437, 235] on div "AFSP" at bounding box center [611, 228] width 493 height 19
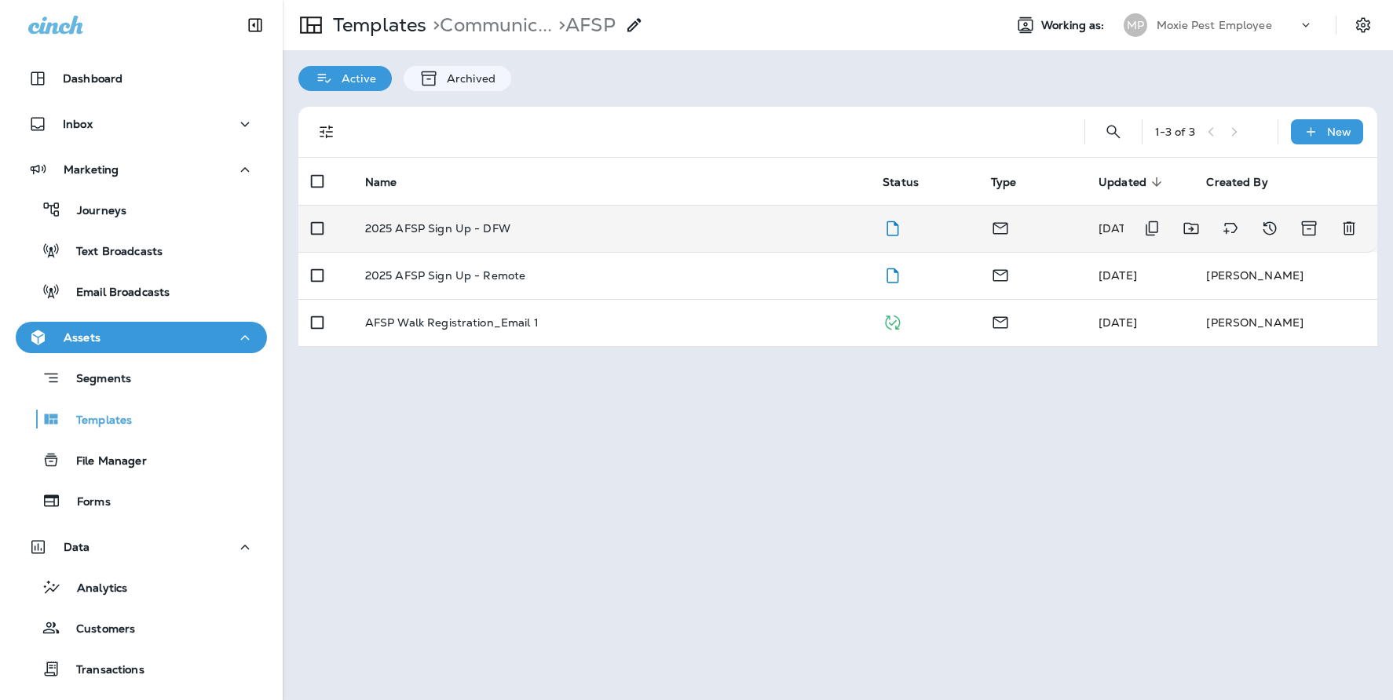
click at [557, 228] on div "2025 AFSP Sign Up - DFW" at bounding box center [611, 228] width 493 height 13
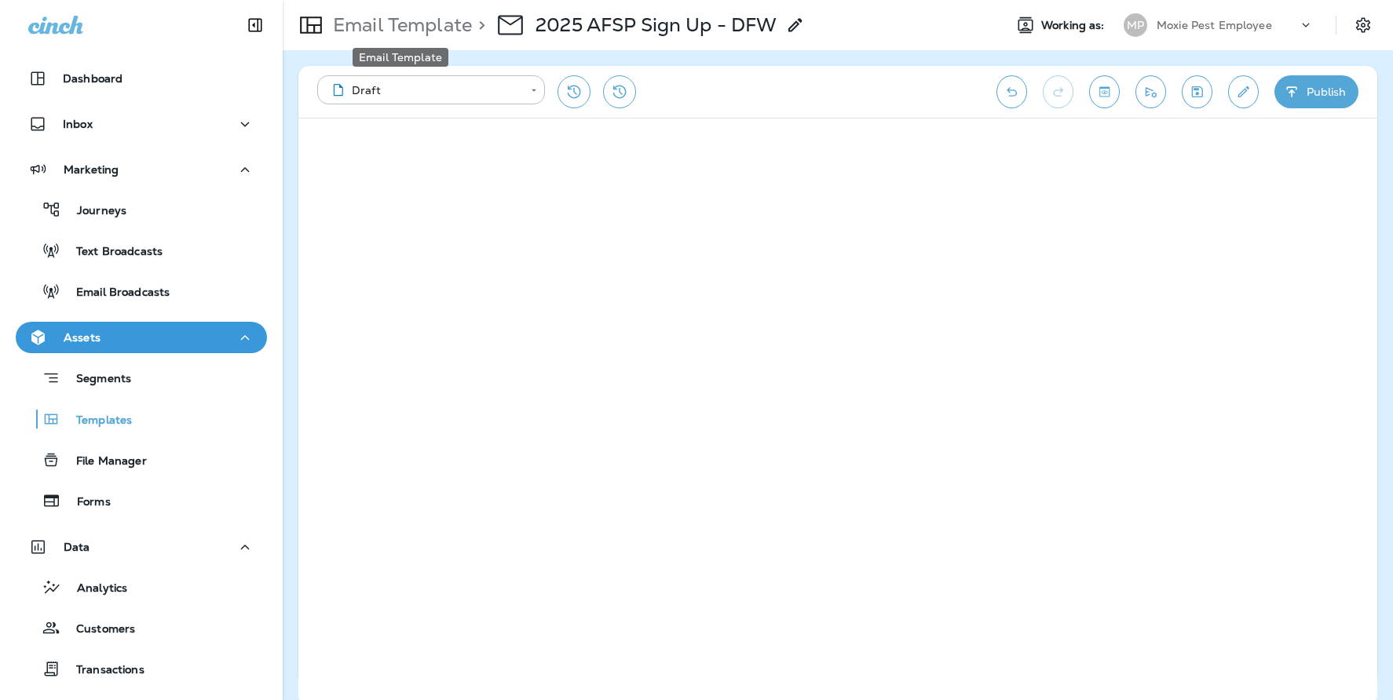
click at [429, 31] on p "Email Template" at bounding box center [399, 25] width 145 height 24
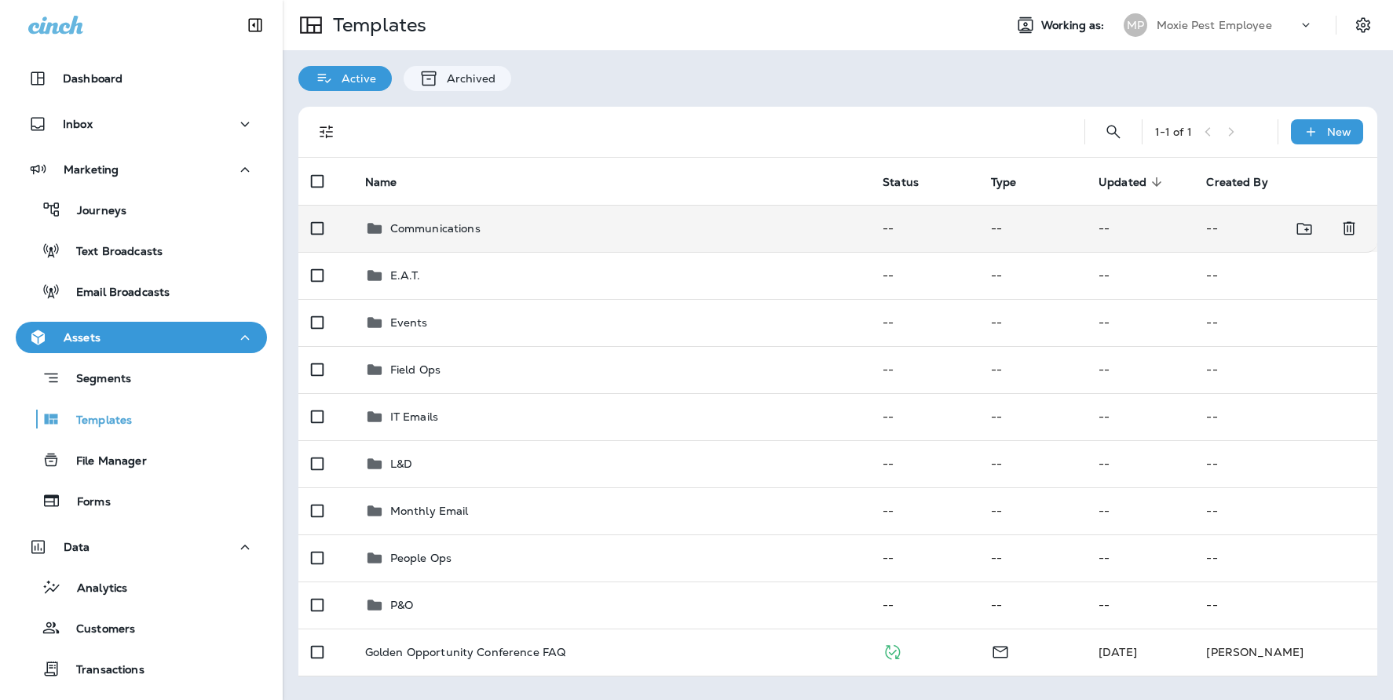
click at [475, 237] on div "Communications" at bounding box center [435, 228] width 90 height 19
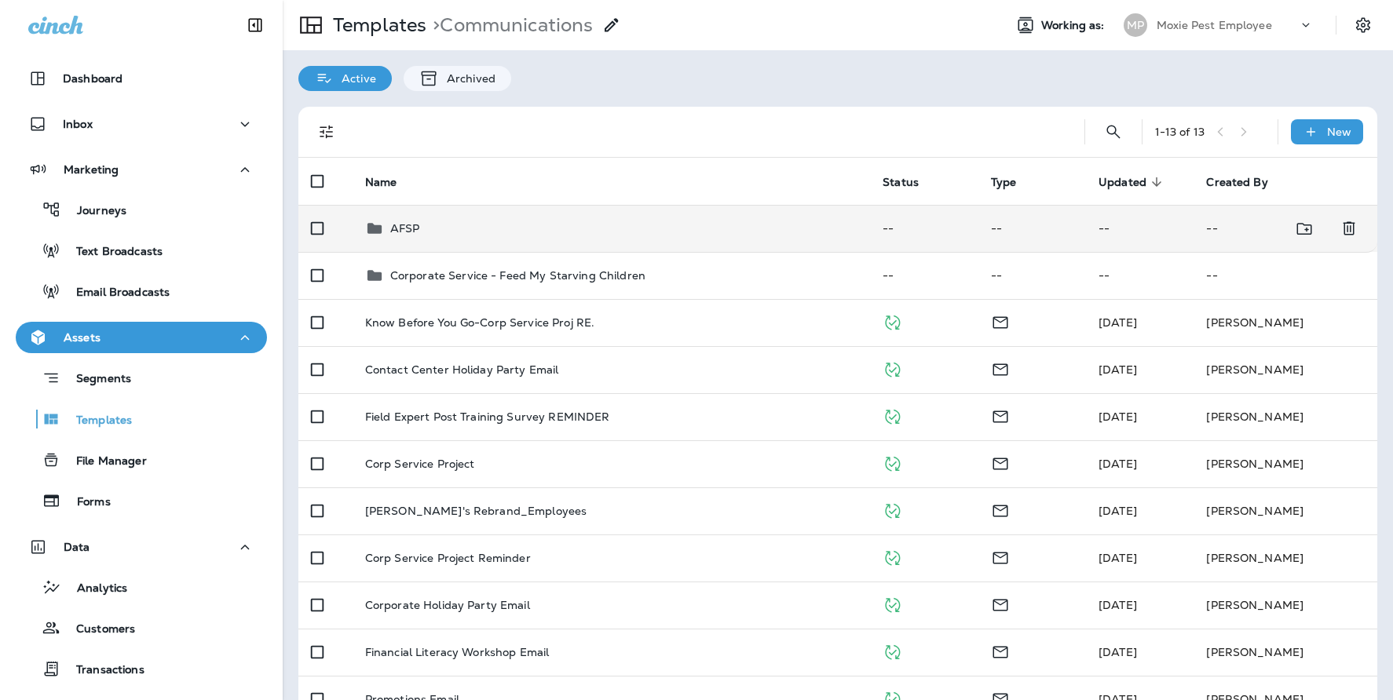
click at [479, 233] on div "AFSP" at bounding box center [611, 228] width 493 height 19
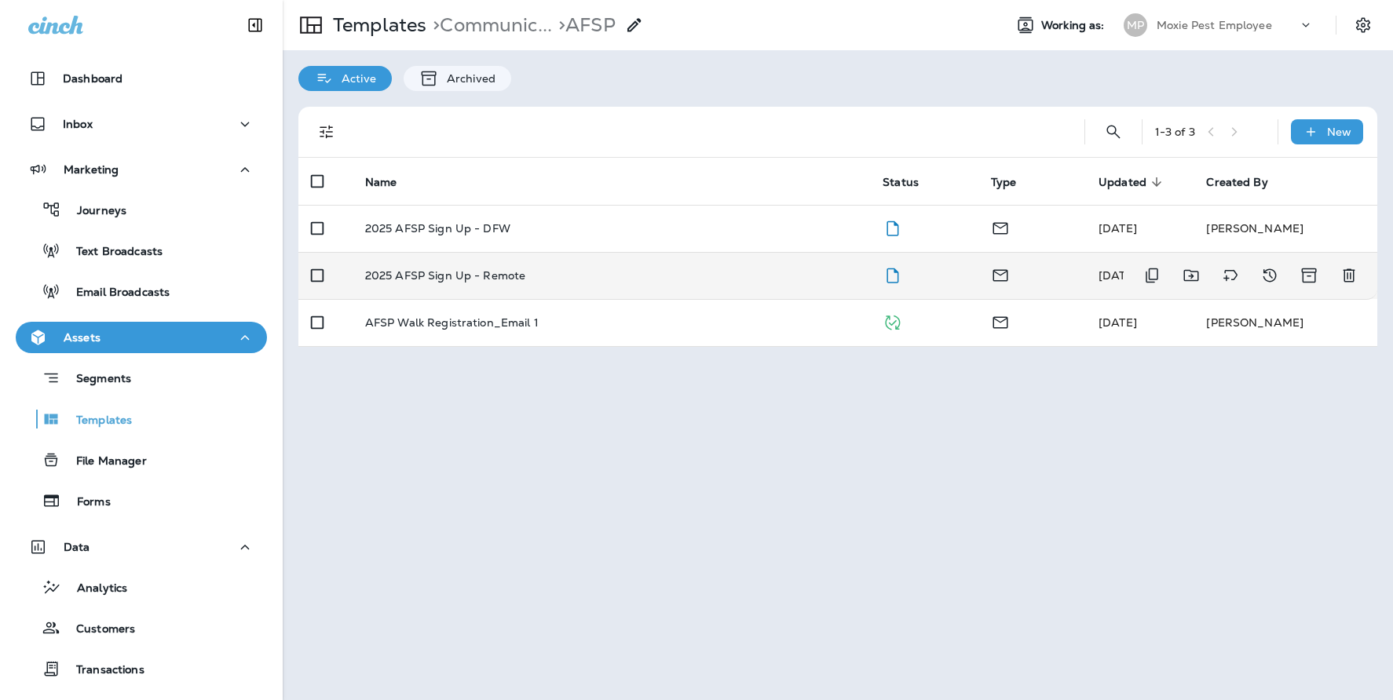
click at [524, 279] on div "2025 AFSP Sign Up - Remote" at bounding box center [611, 275] width 493 height 13
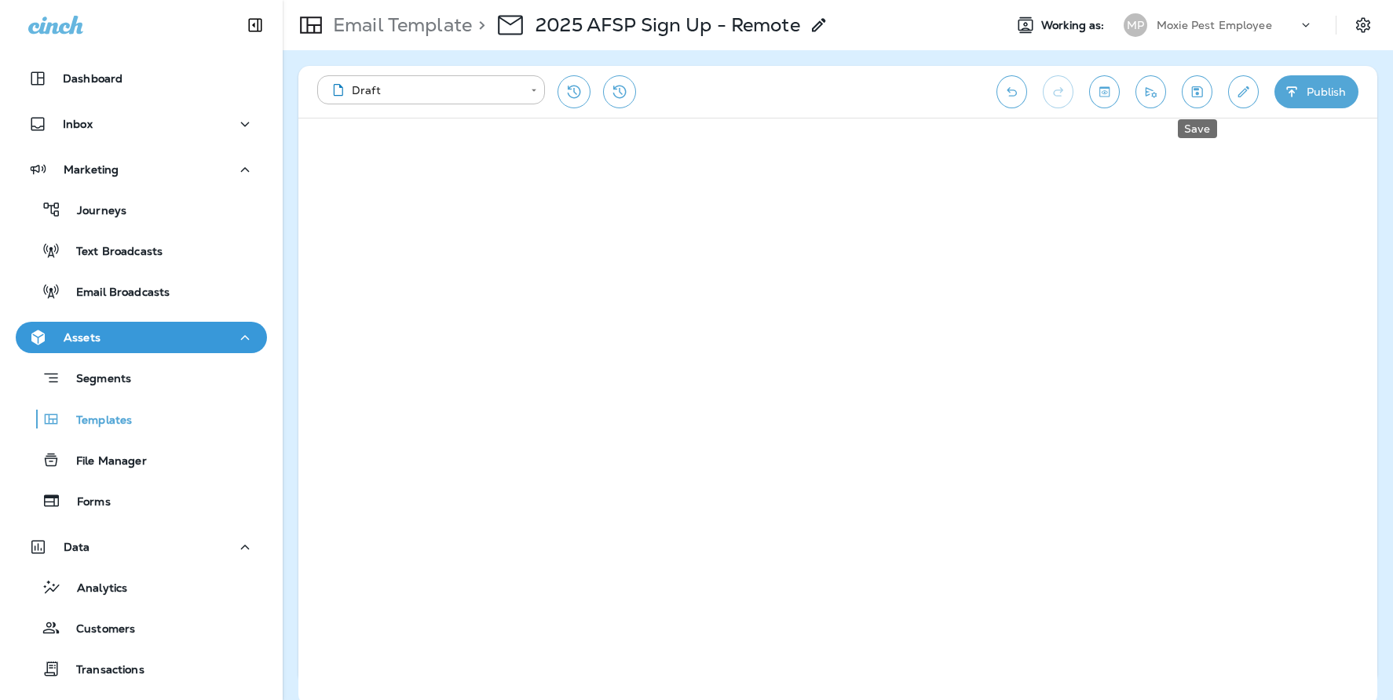
click at [1196, 93] on icon "Save" at bounding box center [1197, 91] width 11 height 11
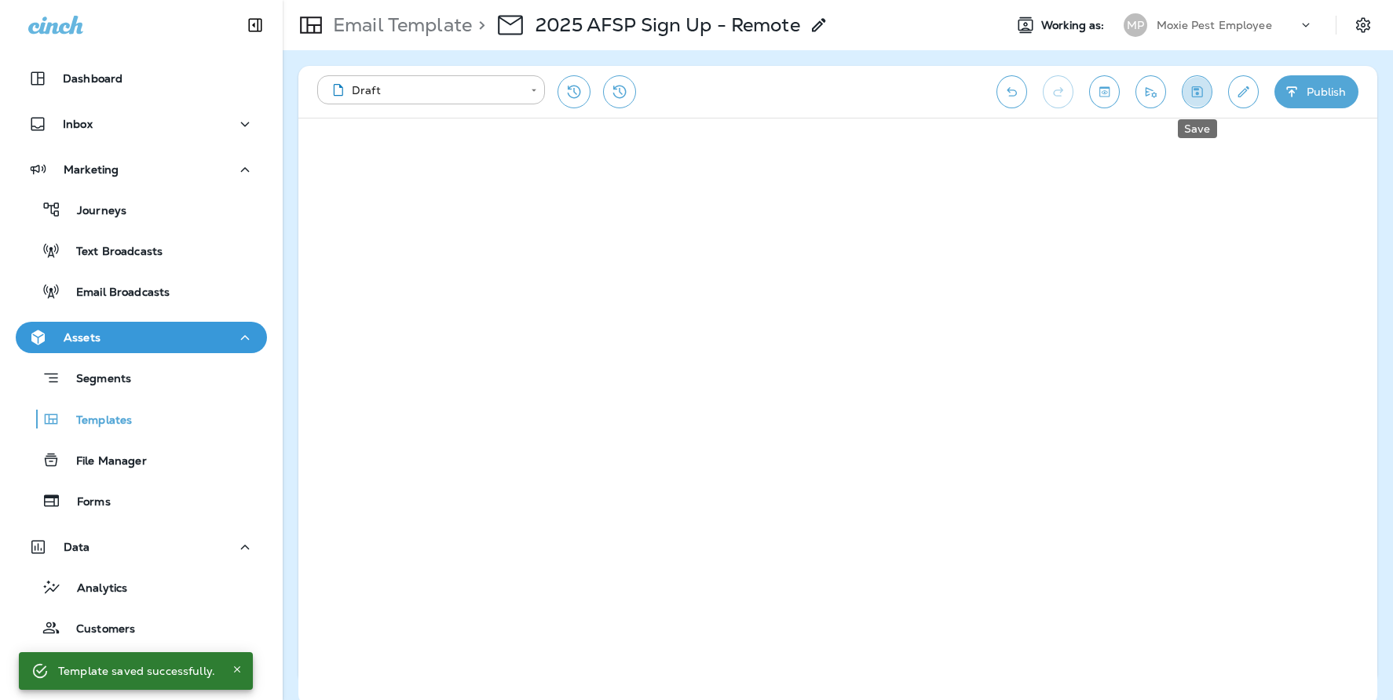
click at [1199, 93] on icon "Save" at bounding box center [1196, 92] width 16 height 16
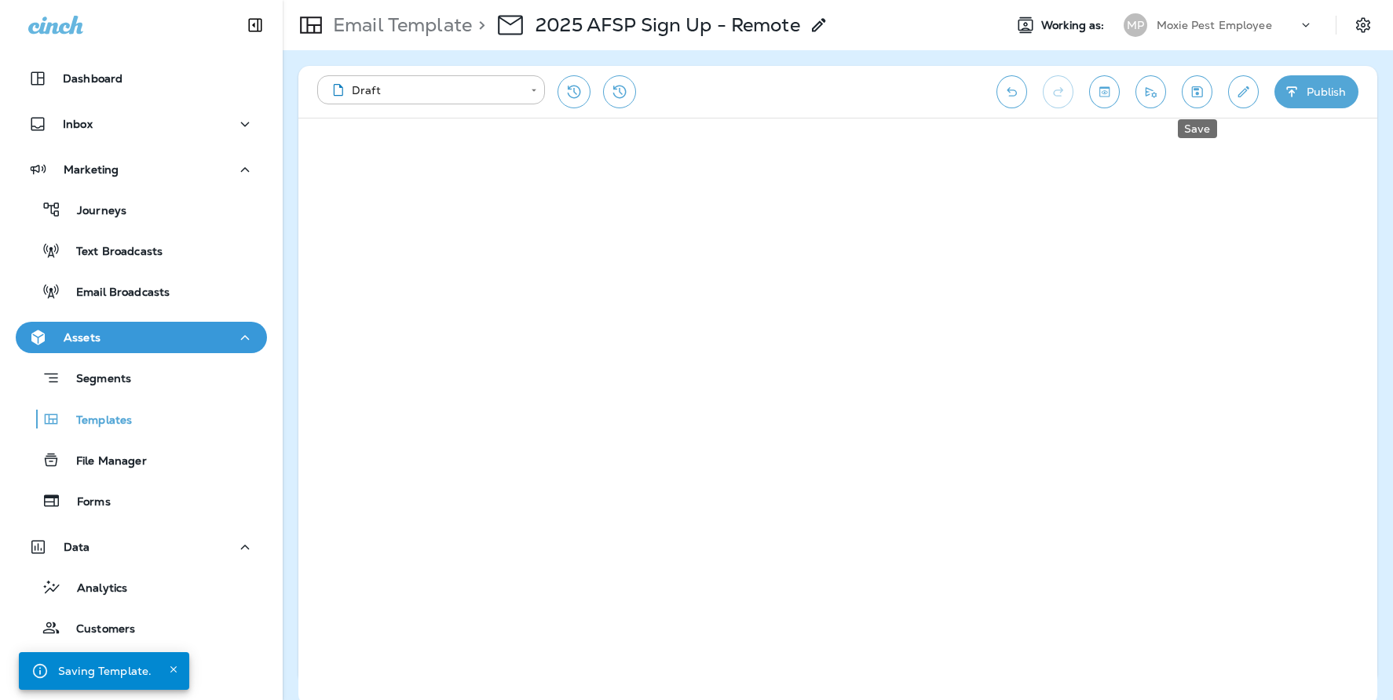
click at [1199, 92] on icon "Save" at bounding box center [1196, 92] width 16 height 16
click at [1199, 93] on icon "Save" at bounding box center [1196, 92] width 16 height 16
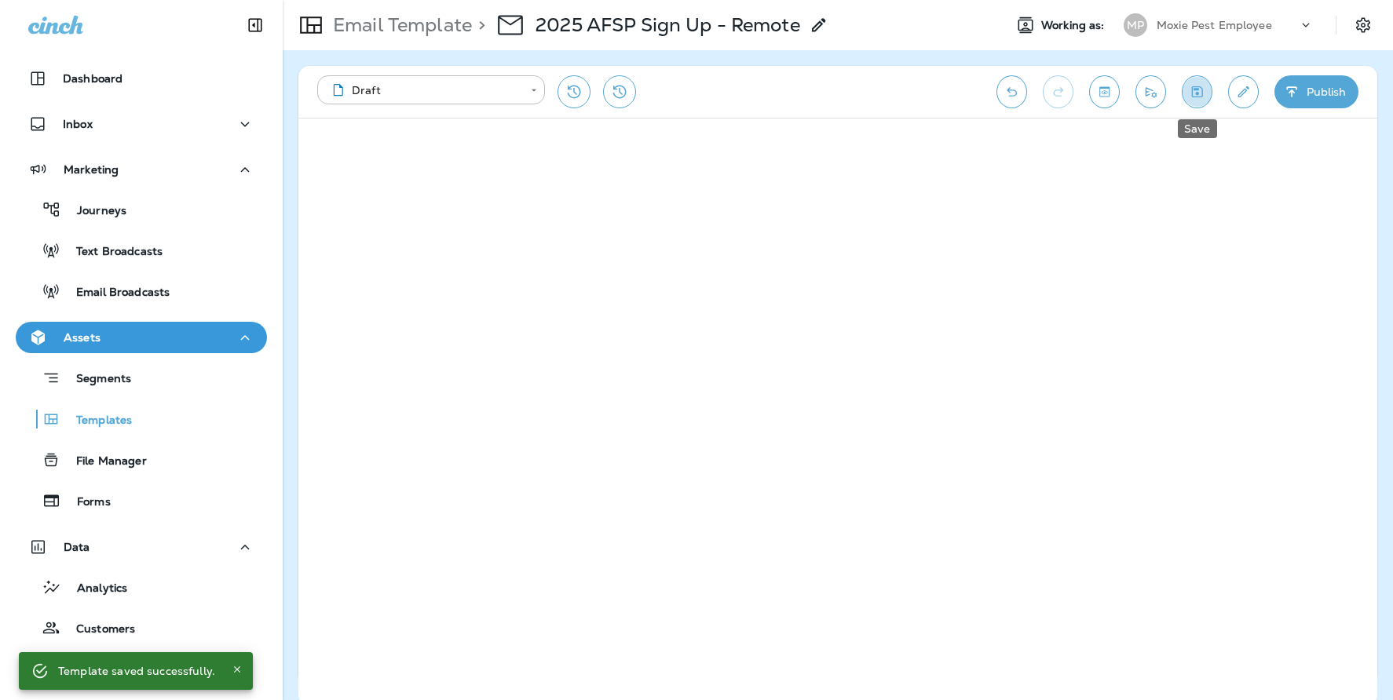
click at [1199, 92] on icon "Save" at bounding box center [1196, 92] width 16 height 16
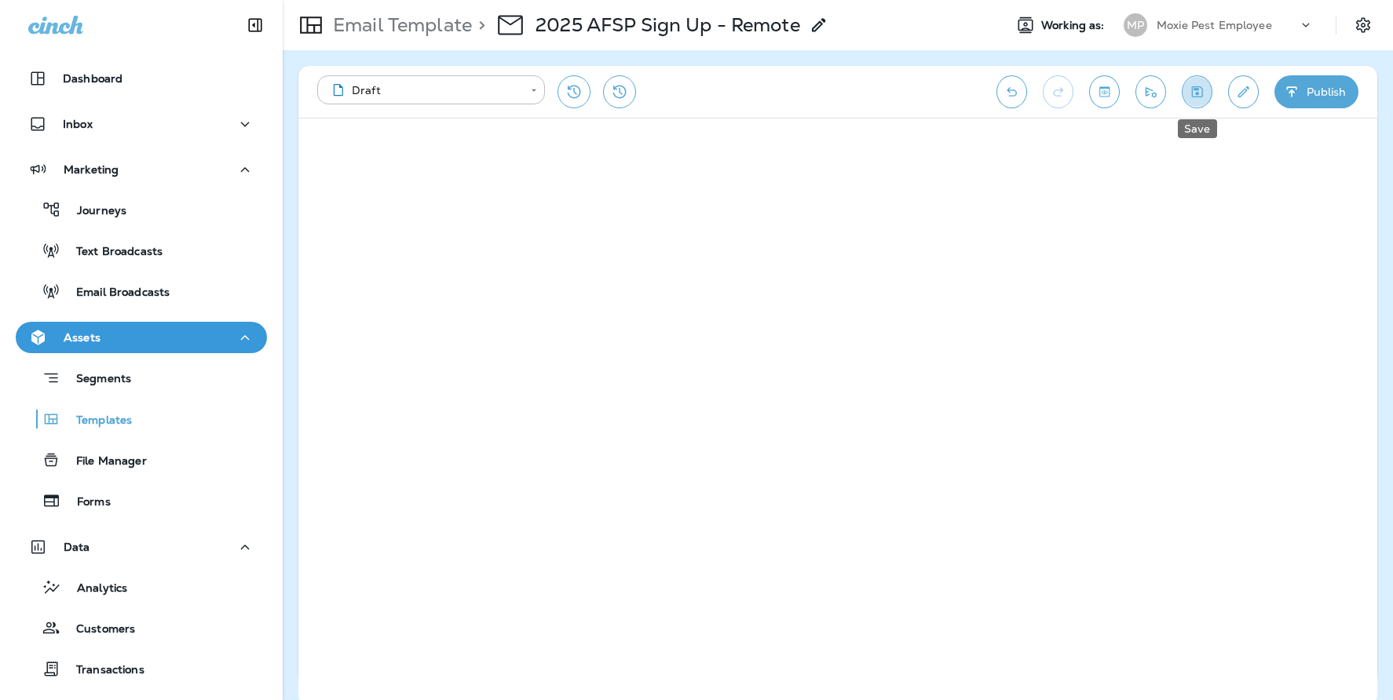
click at [1196, 93] on icon "Save" at bounding box center [1197, 91] width 11 height 11
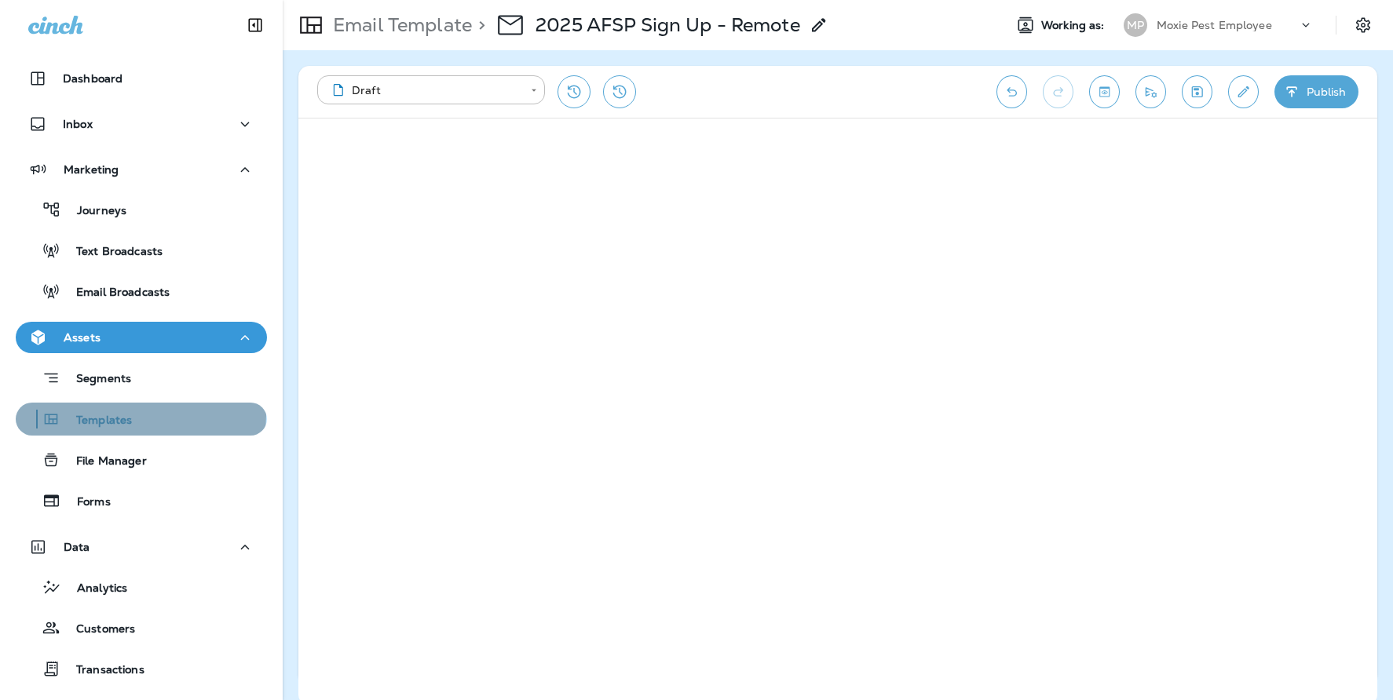
click at [140, 415] on div "Templates" at bounding box center [141, 419] width 239 height 24
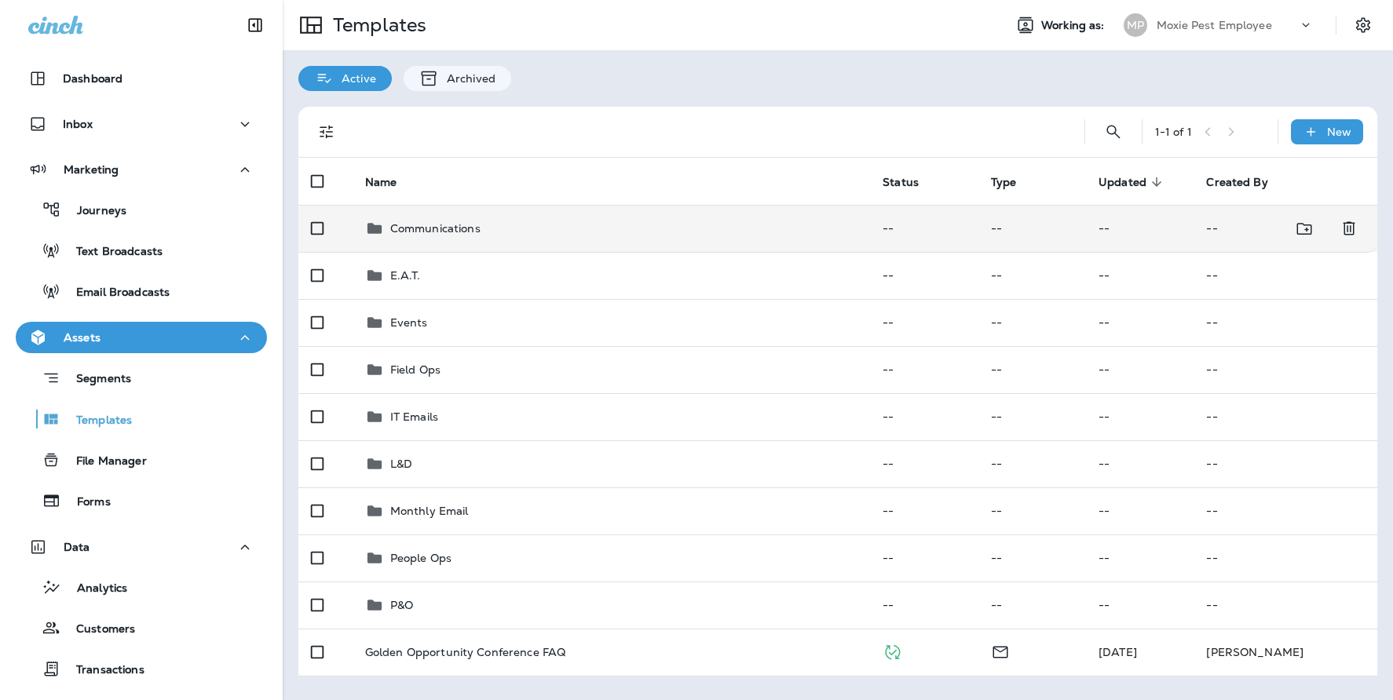
click at [455, 232] on p "Communications" at bounding box center [435, 228] width 90 height 13
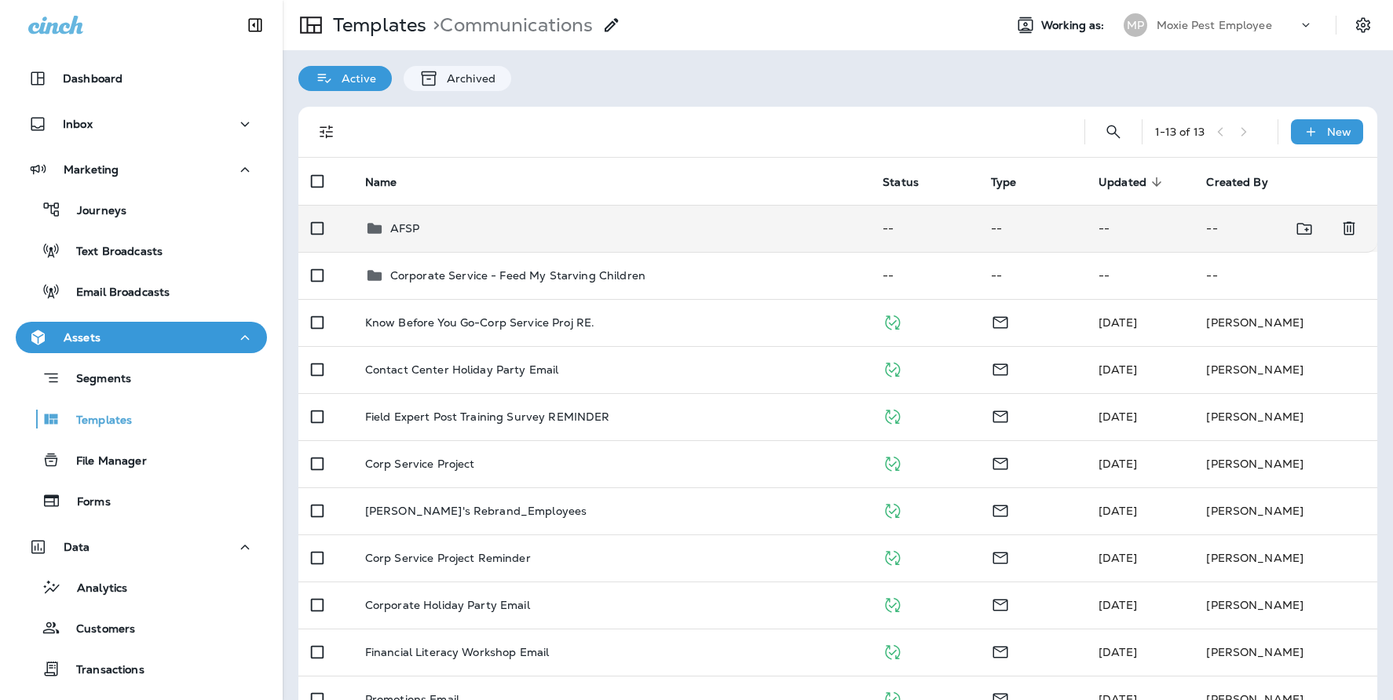
click at [435, 239] on td "AFSP" at bounding box center [611, 228] width 518 height 47
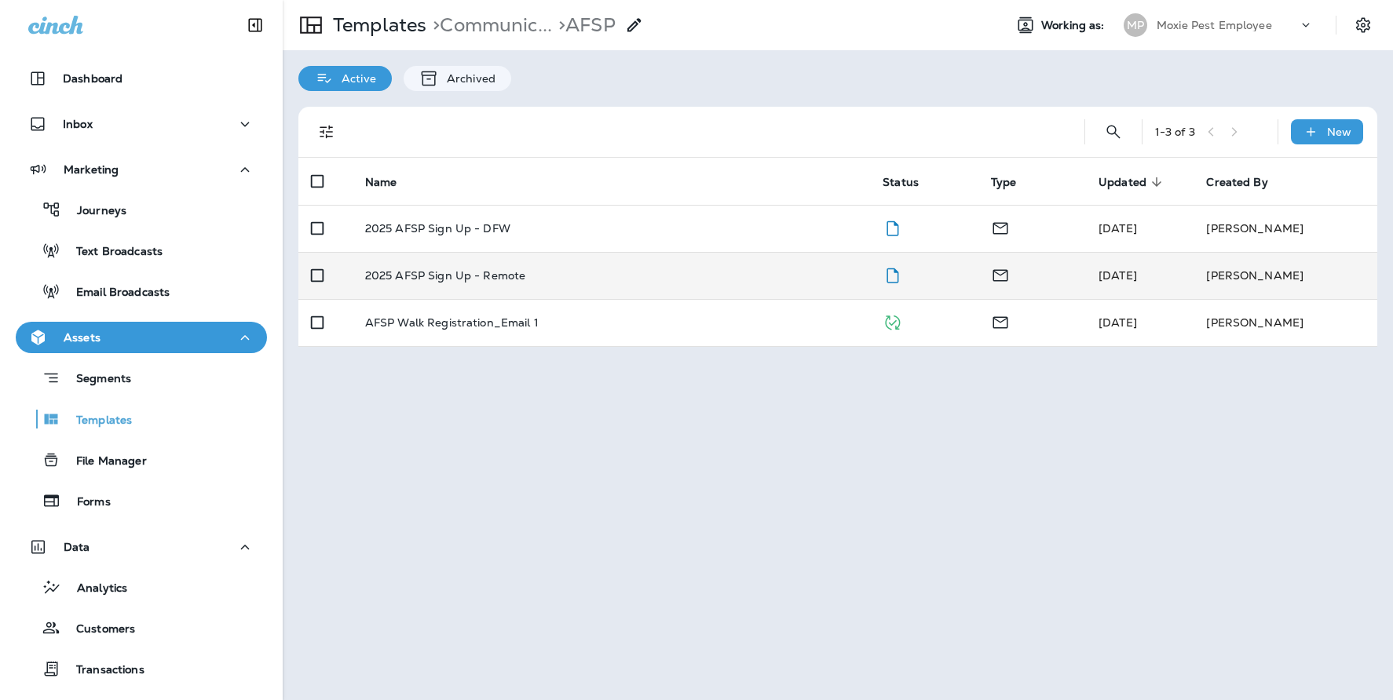
click at [557, 279] on div "2025 AFSP Sign Up - Remote" at bounding box center [611, 275] width 493 height 13
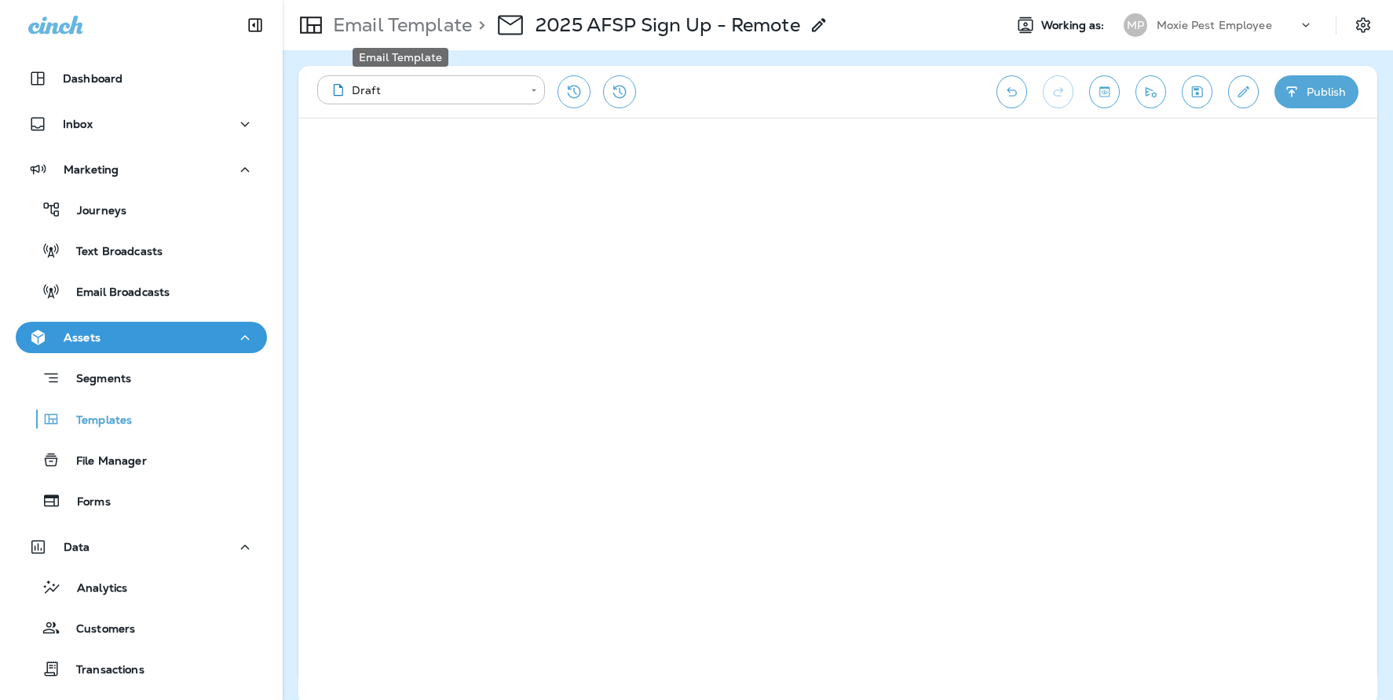
click at [421, 24] on p "Email Template" at bounding box center [399, 25] width 145 height 24
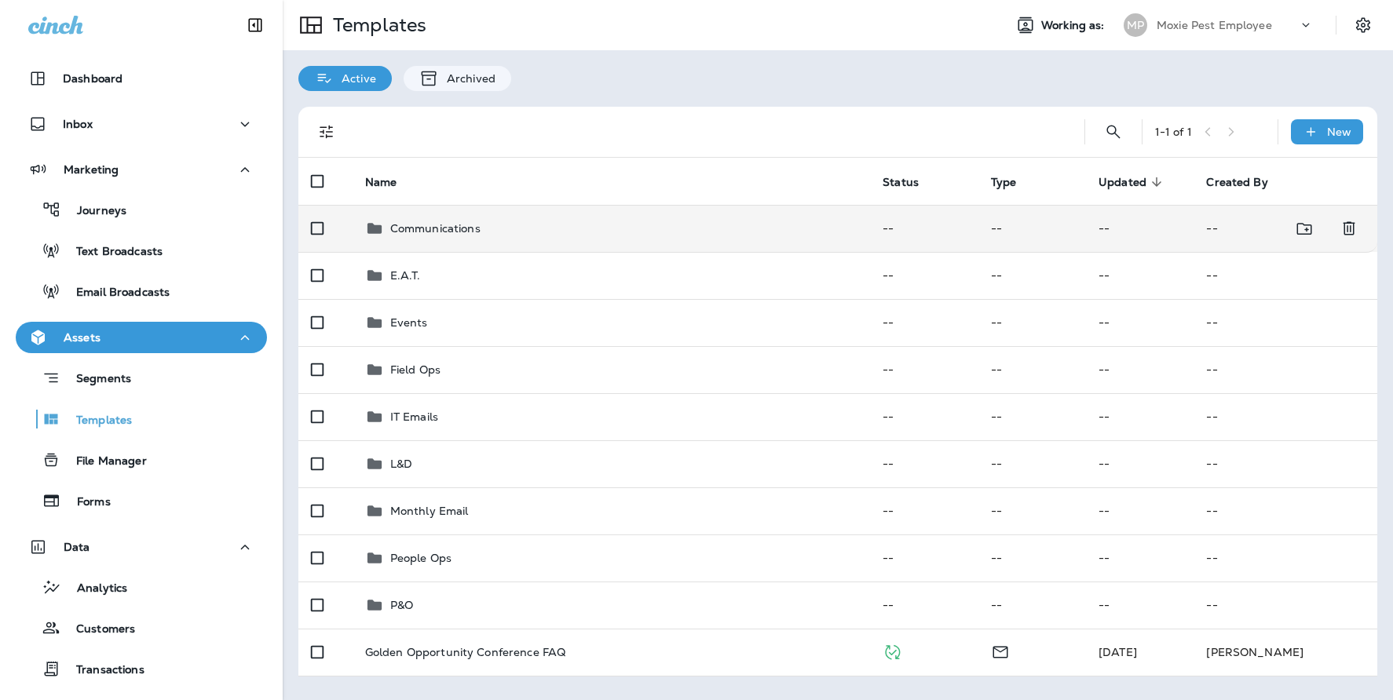
click at [426, 222] on p "Communications" at bounding box center [435, 228] width 90 height 13
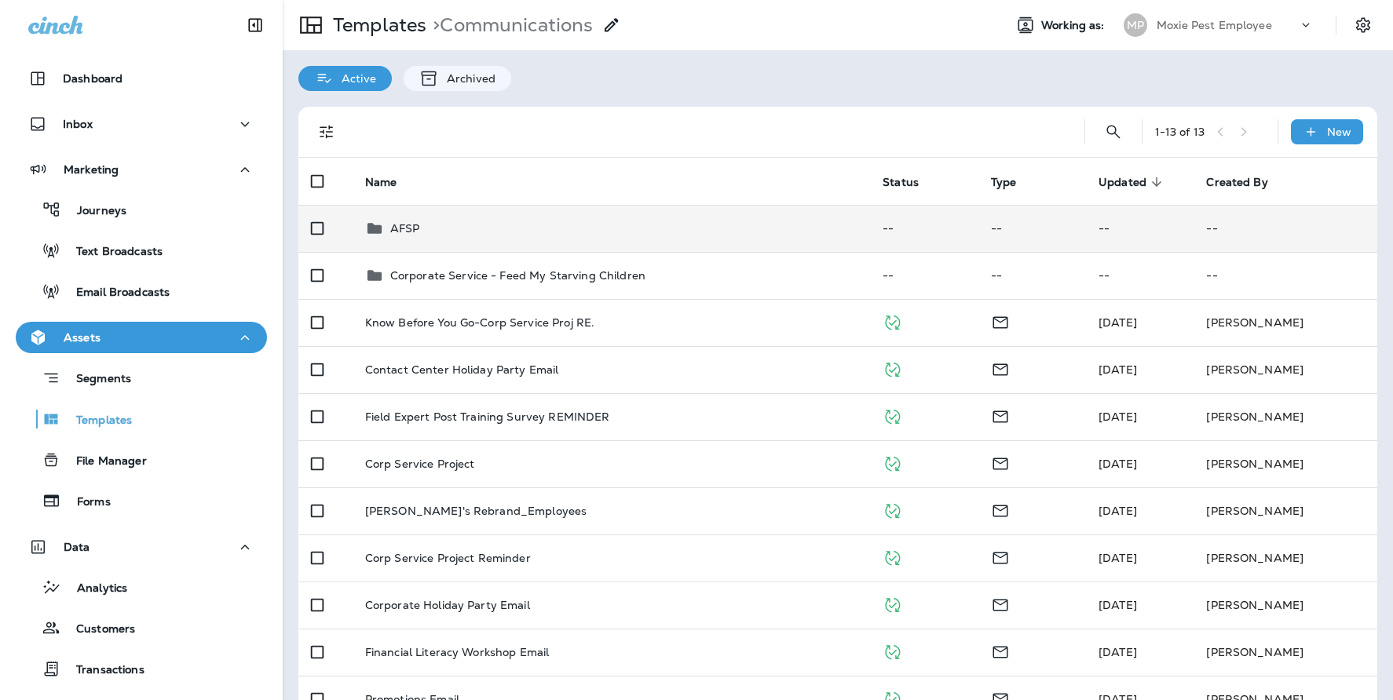
click at [453, 231] on div "AFSP" at bounding box center [611, 228] width 493 height 19
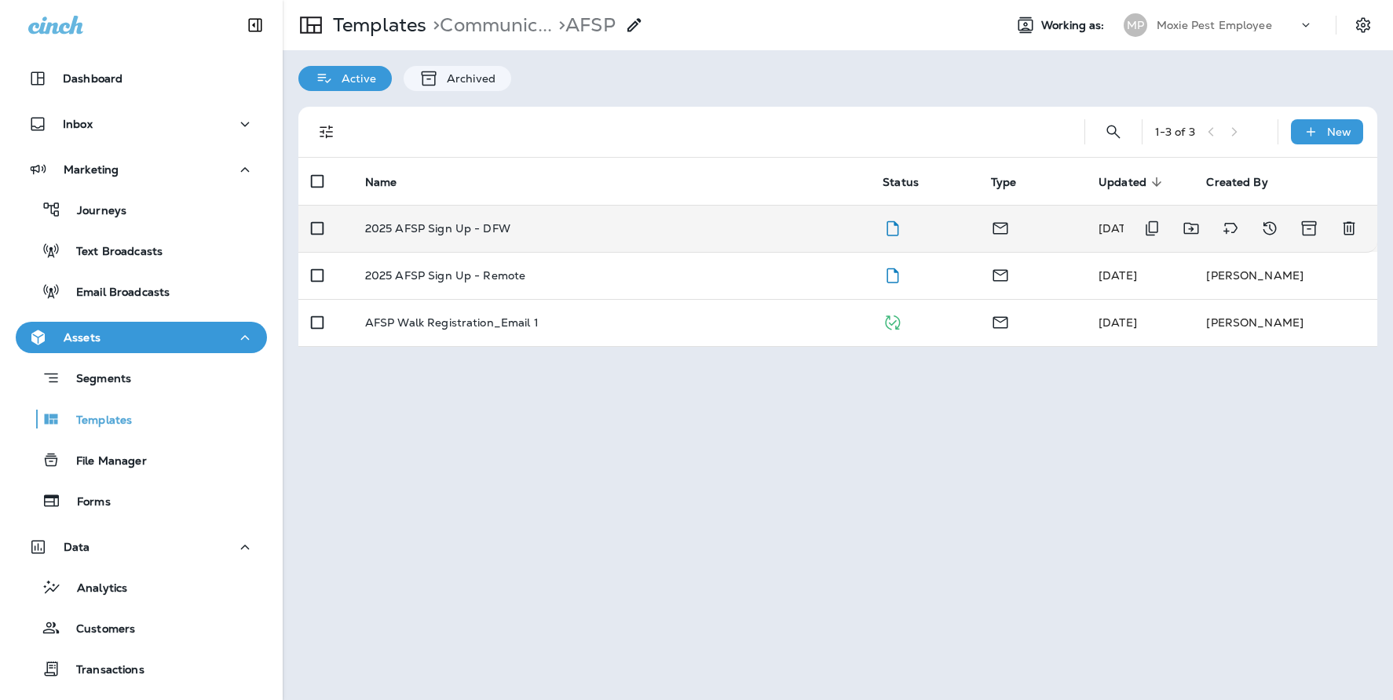
click at [490, 227] on p "2025 AFSP Sign Up - DFW" at bounding box center [437, 228] width 145 height 13
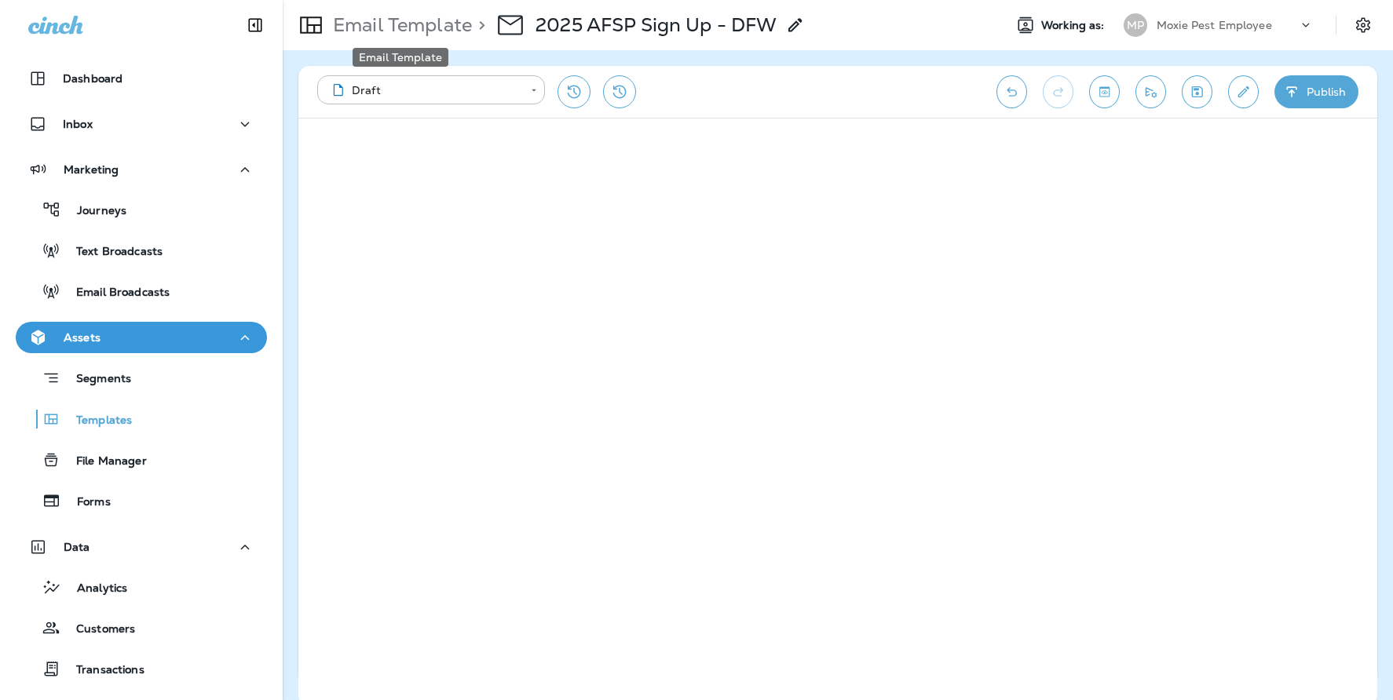
click at [395, 24] on p "Email Template" at bounding box center [399, 25] width 145 height 24
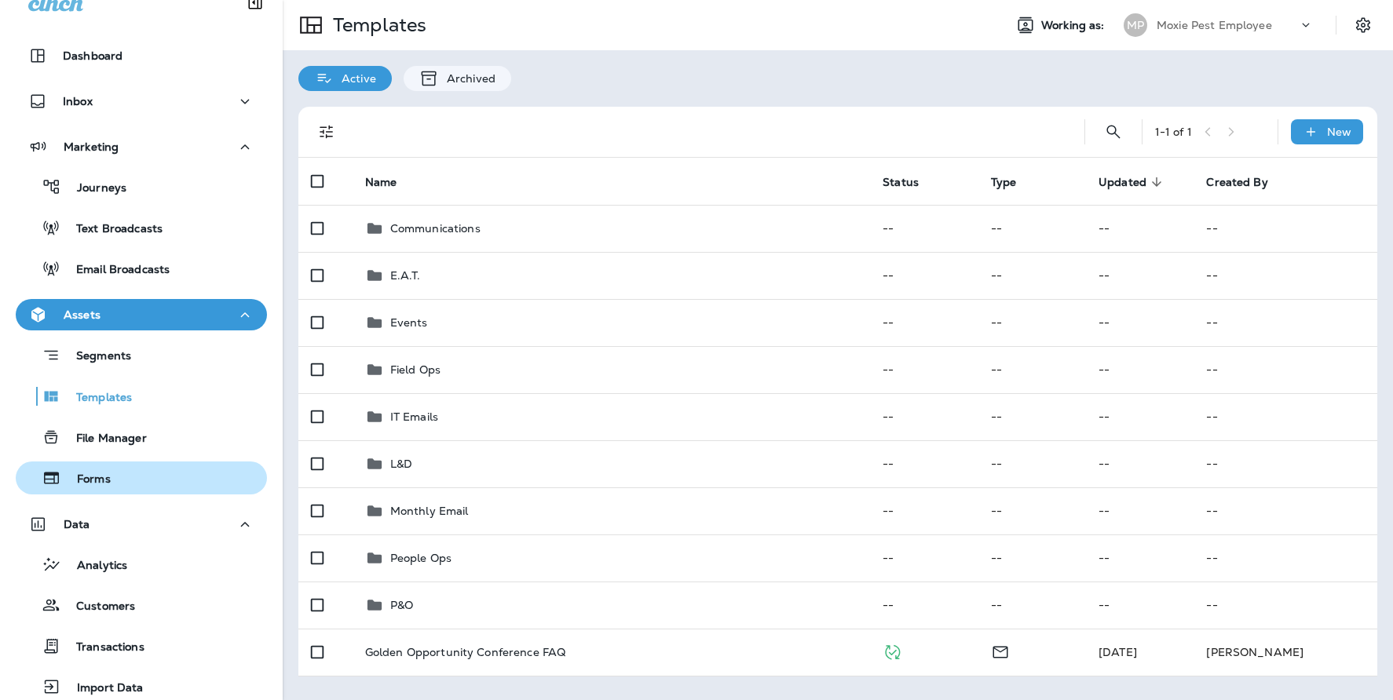
scroll to position [172, 0]
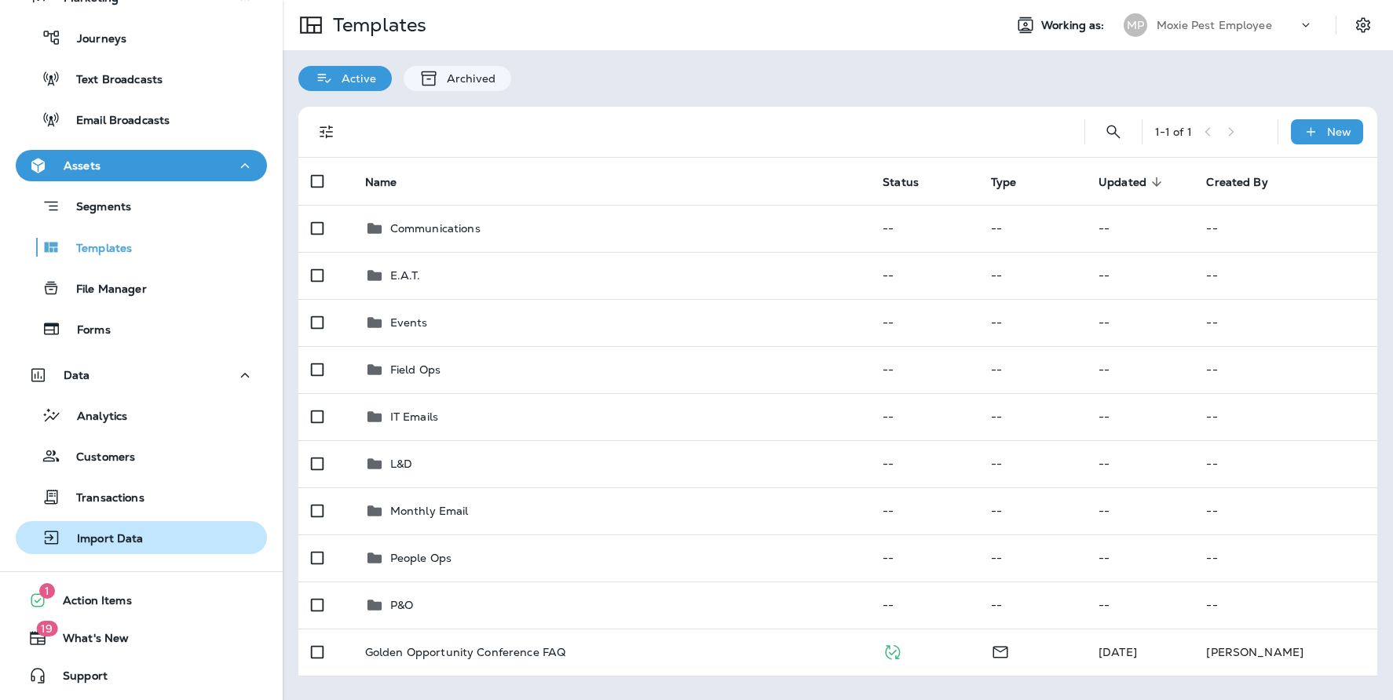
click at [130, 539] on p "Import Data" at bounding box center [102, 539] width 82 height 15
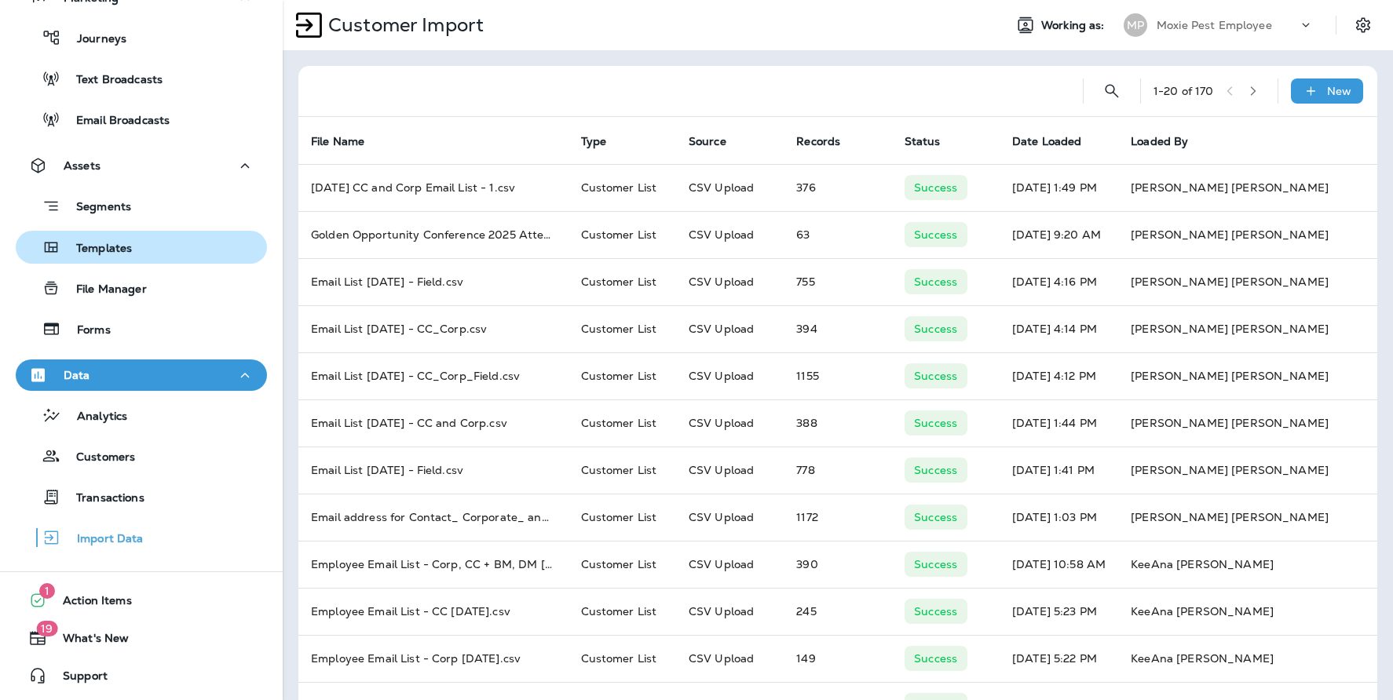
click at [130, 251] on p "Templates" at bounding box center [95, 249] width 71 height 15
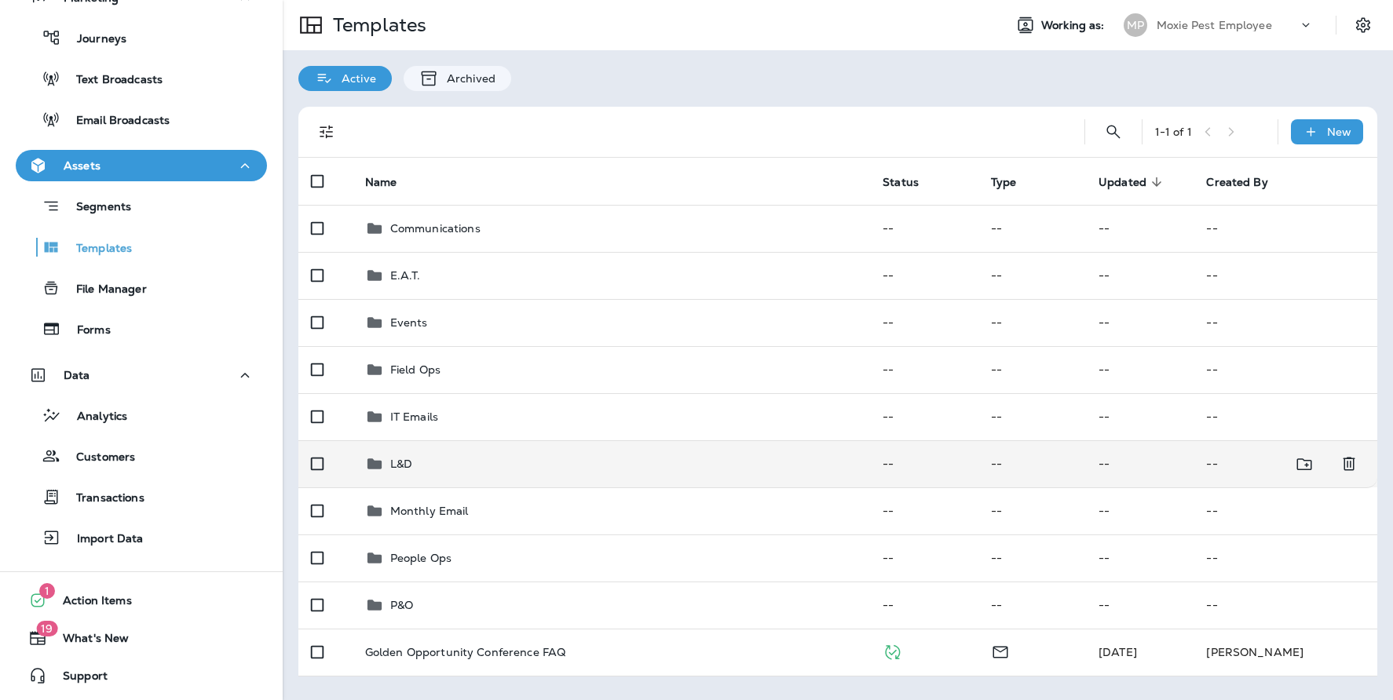
click at [411, 469] on p "L&D" at bounding box center [401, 464] width 22 height 13
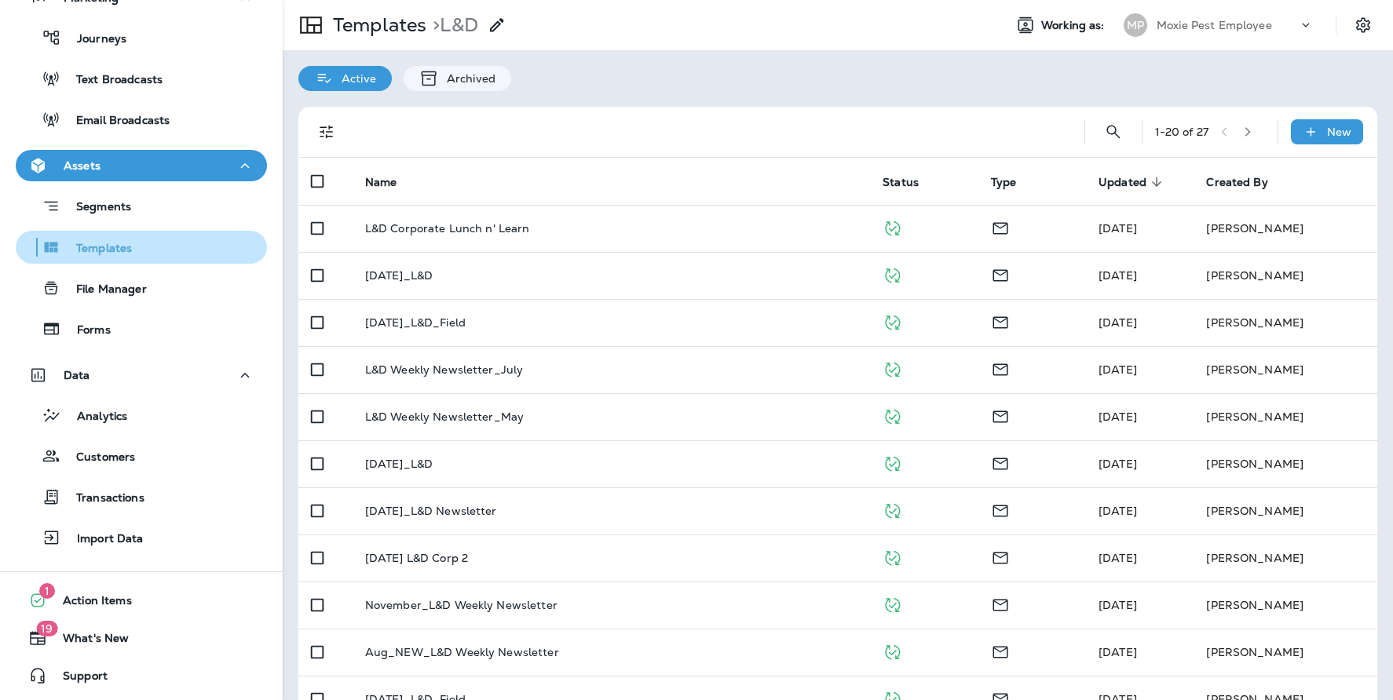
click at [159, 246] on div "Templates" at bounding box center [141, 247] width 239 height 24
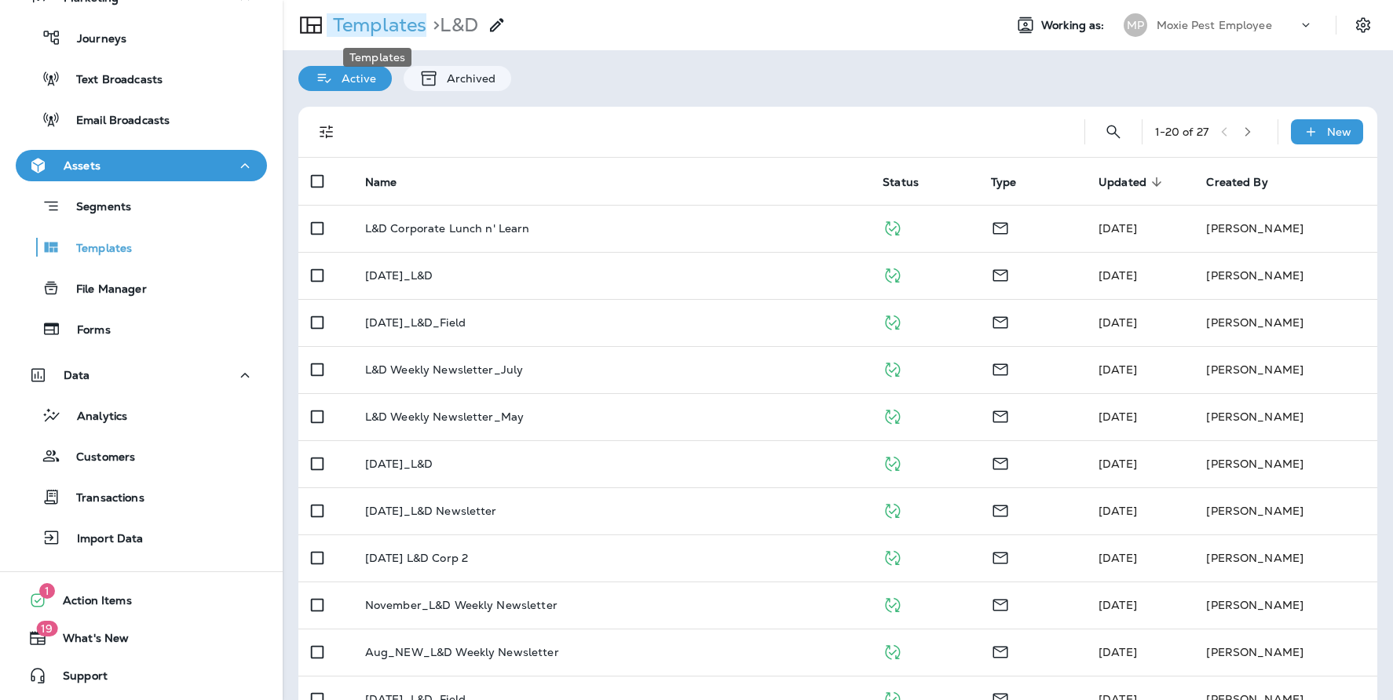
click at [359, 25] on p "Templates" at bounding box center [377, 25] width 100 height 24
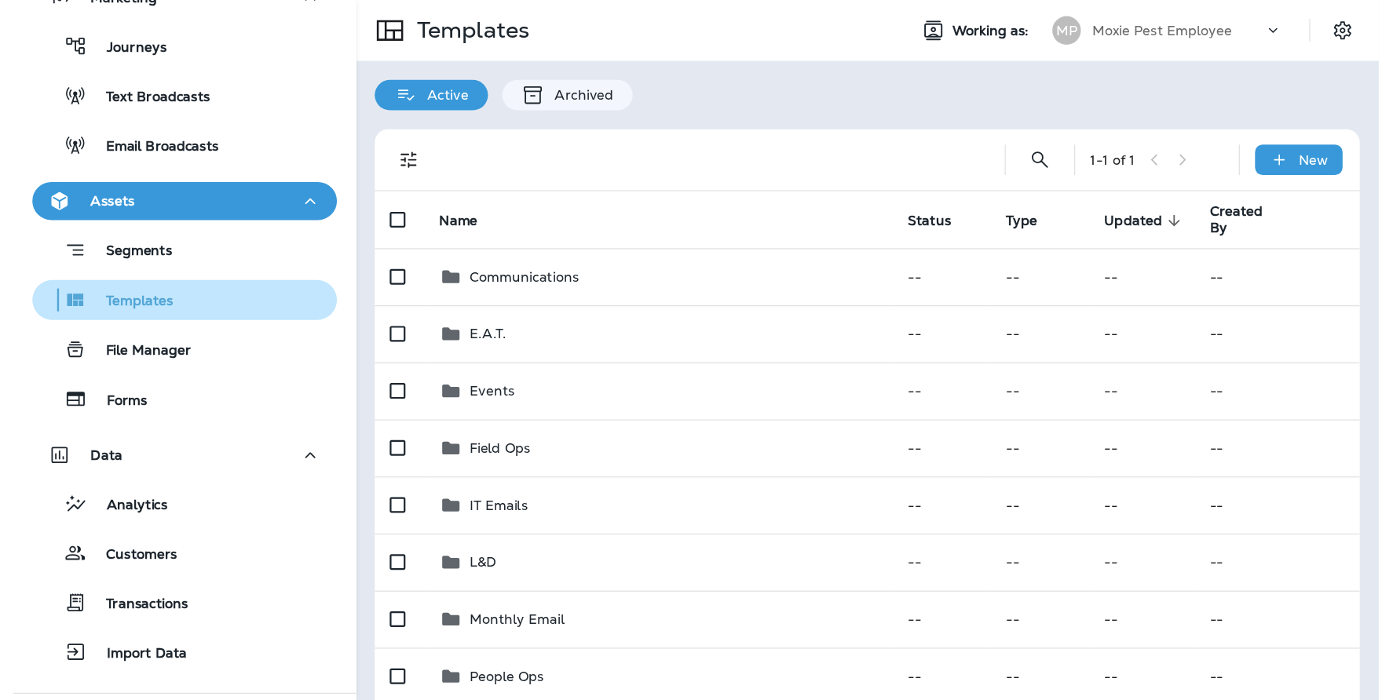
scroll to position [172, 0]
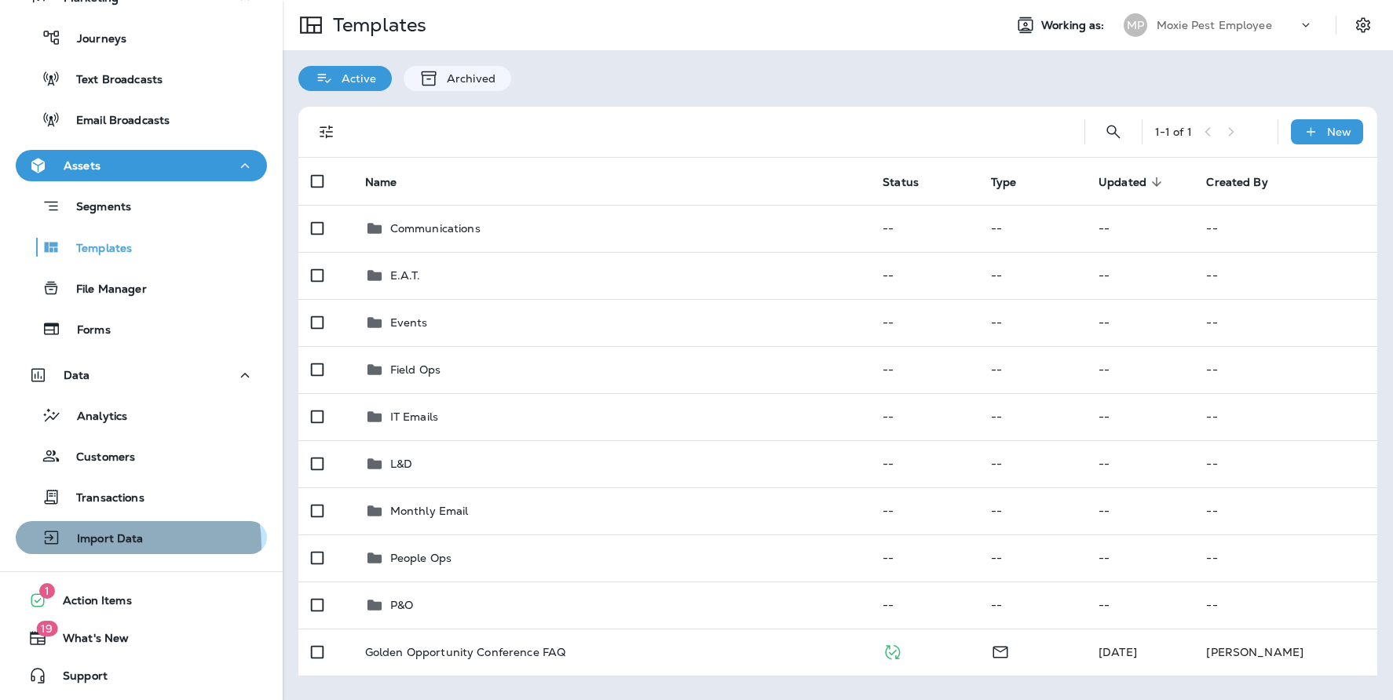
click at [114, 546] on p "Import Data" at bounding box center [102, 539] width 82 height 15
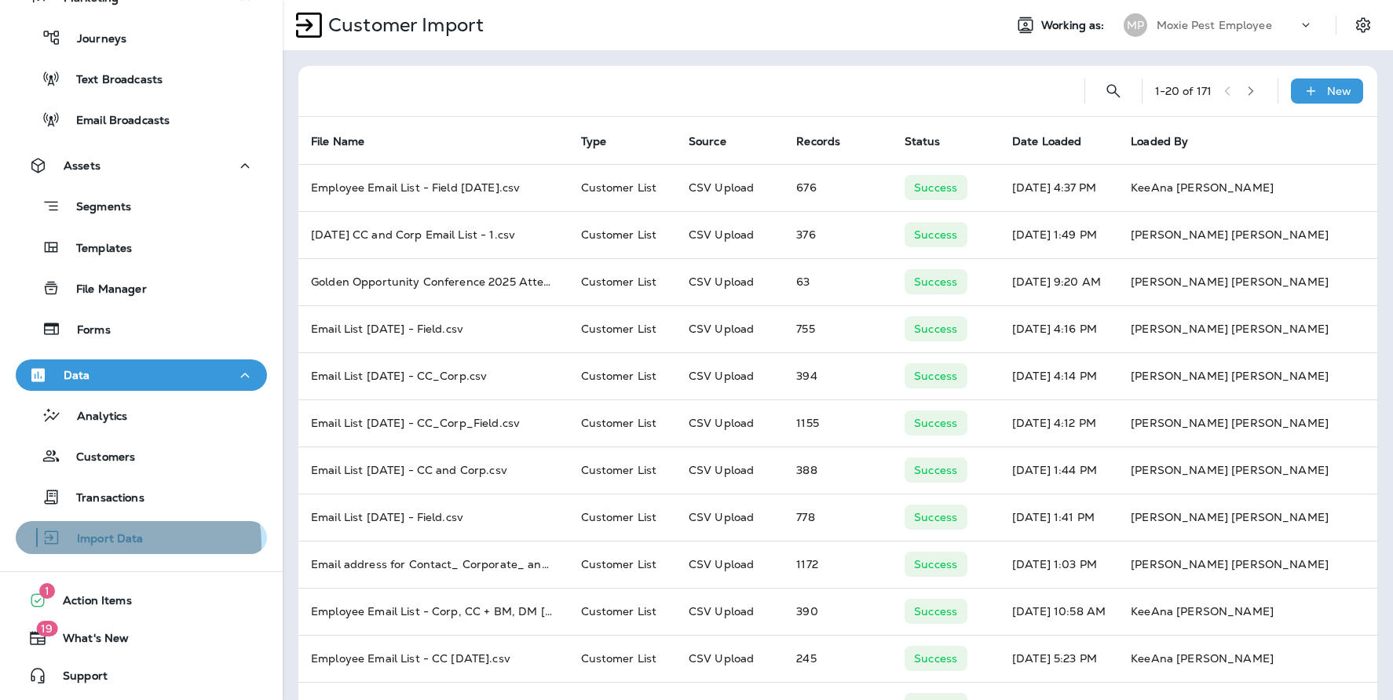
click at [133, 544] on p "Import Data" at bounding box center [102, 539] width 82 height 15
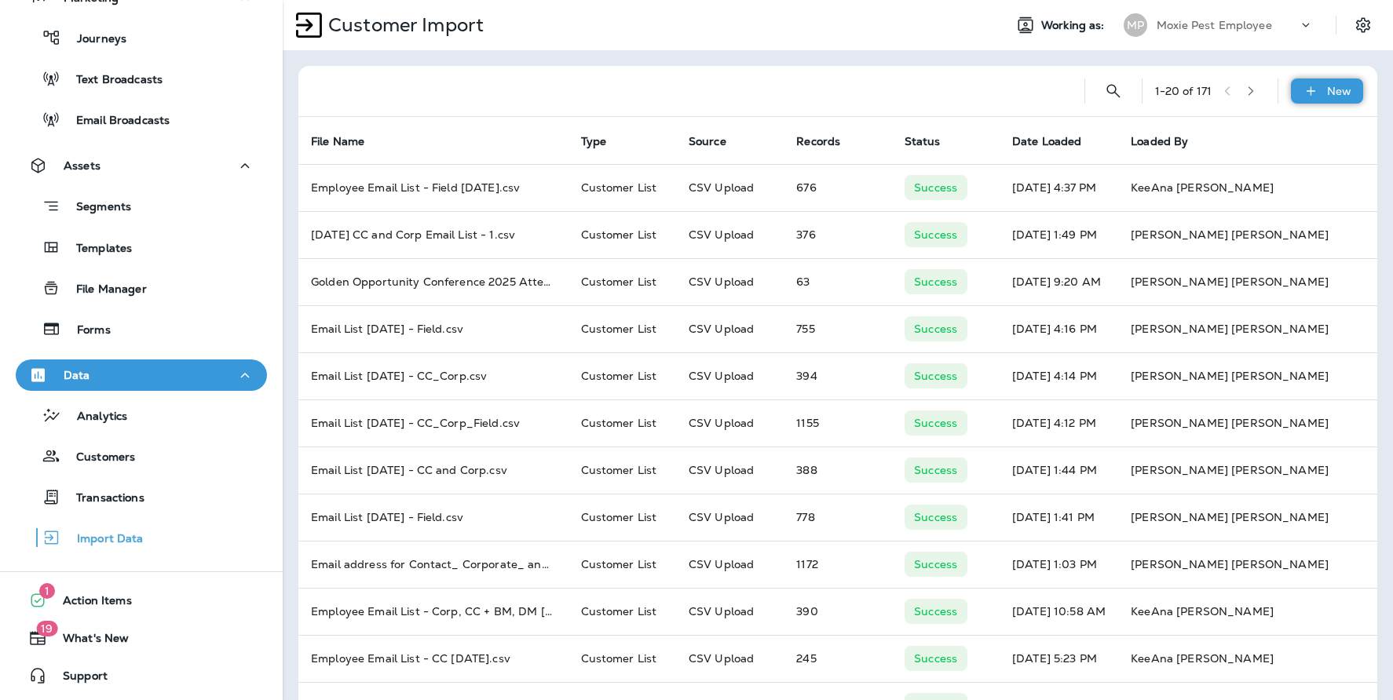
click at [1327, 90] on p "New" at bounding box center [1339, 91] width 24 height 13
click at [1267, 126] on p "Customer list" at bounding box center [1268, 132] width 73 height 13
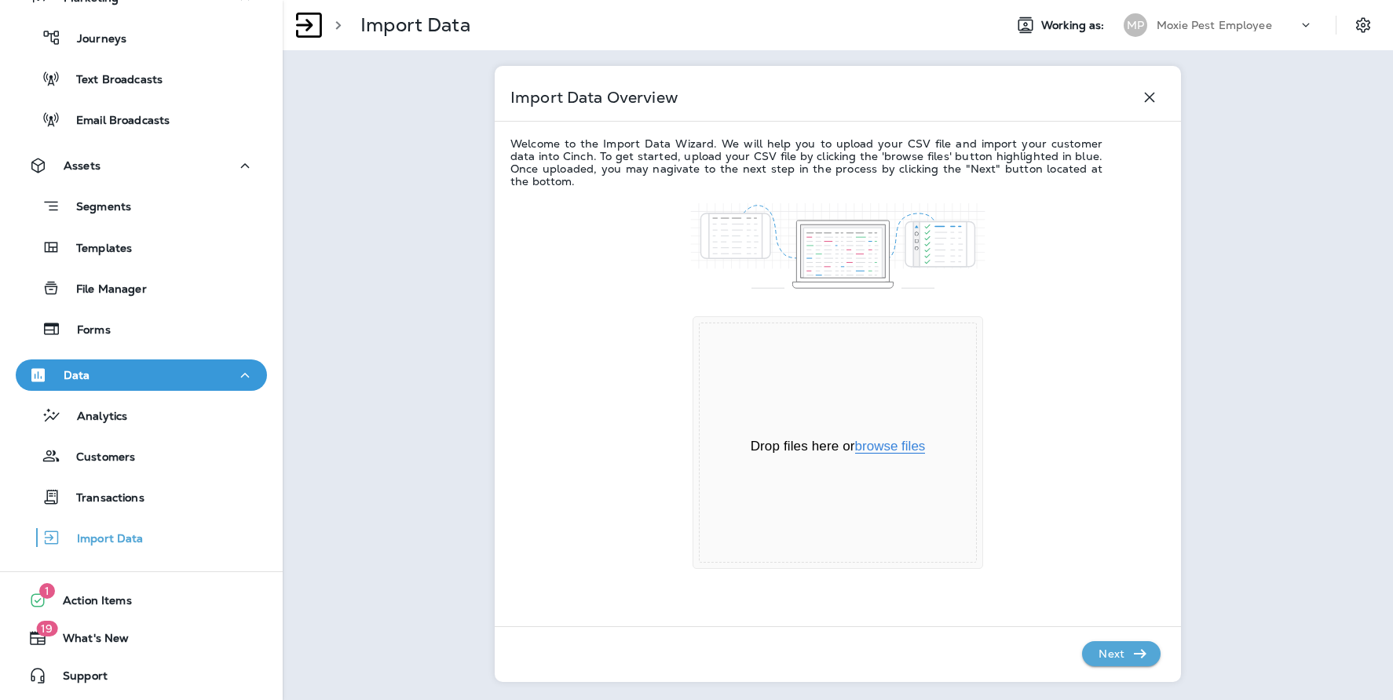
click at [882, 449] on button "browse files" at bounding box center [890, 447] width 71 height 14
click at [1130, 653] on icon "button" at bounding box center [1139, 653] width 19 height 19
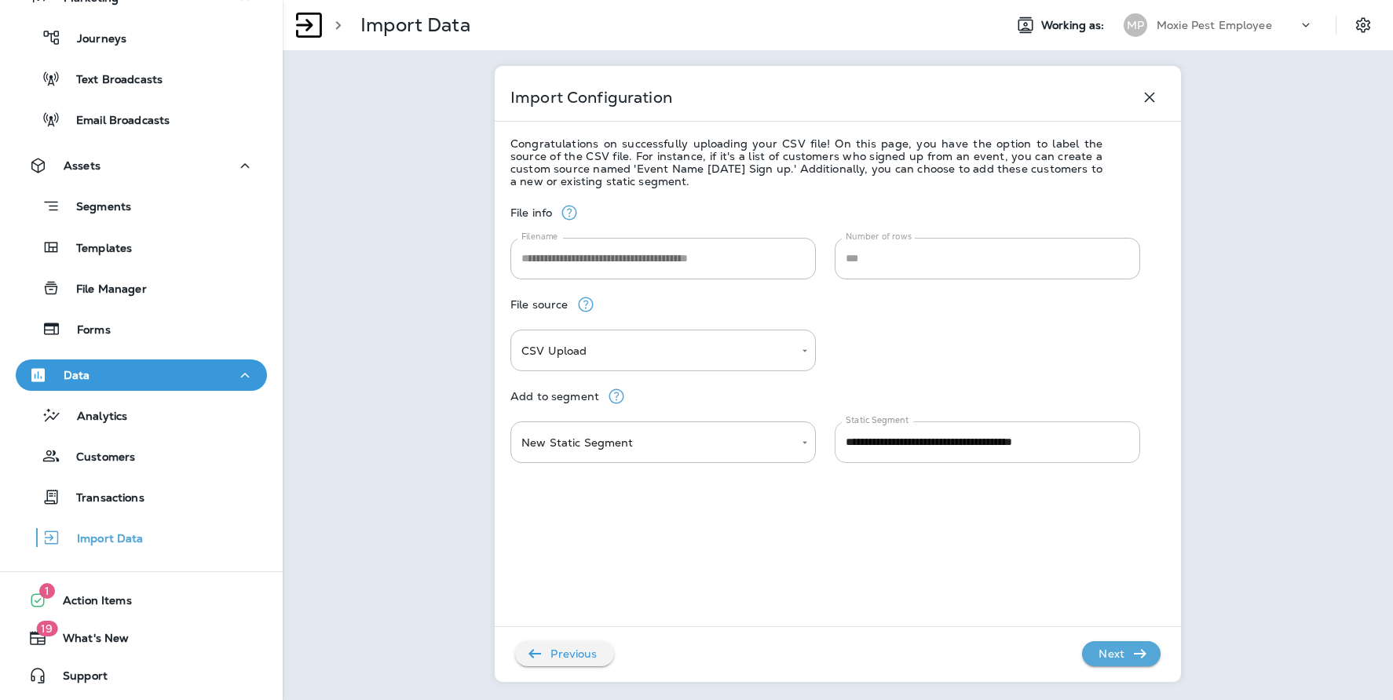
click at [962, 444] on input "**********" at bounding box center [986, 443] width 305 height 42
drag, startPoint x: 956, startPoint y: 443, endPoint x: 1012, endPoint y: 439, distance: 55.9
click at [1012, 439] on input "**********" at bounding box center [986, 443] width 305 height 42
click at [838, 443] on input "**********" at bounding box center [986, 443] width 305 height 42
type input "**********"
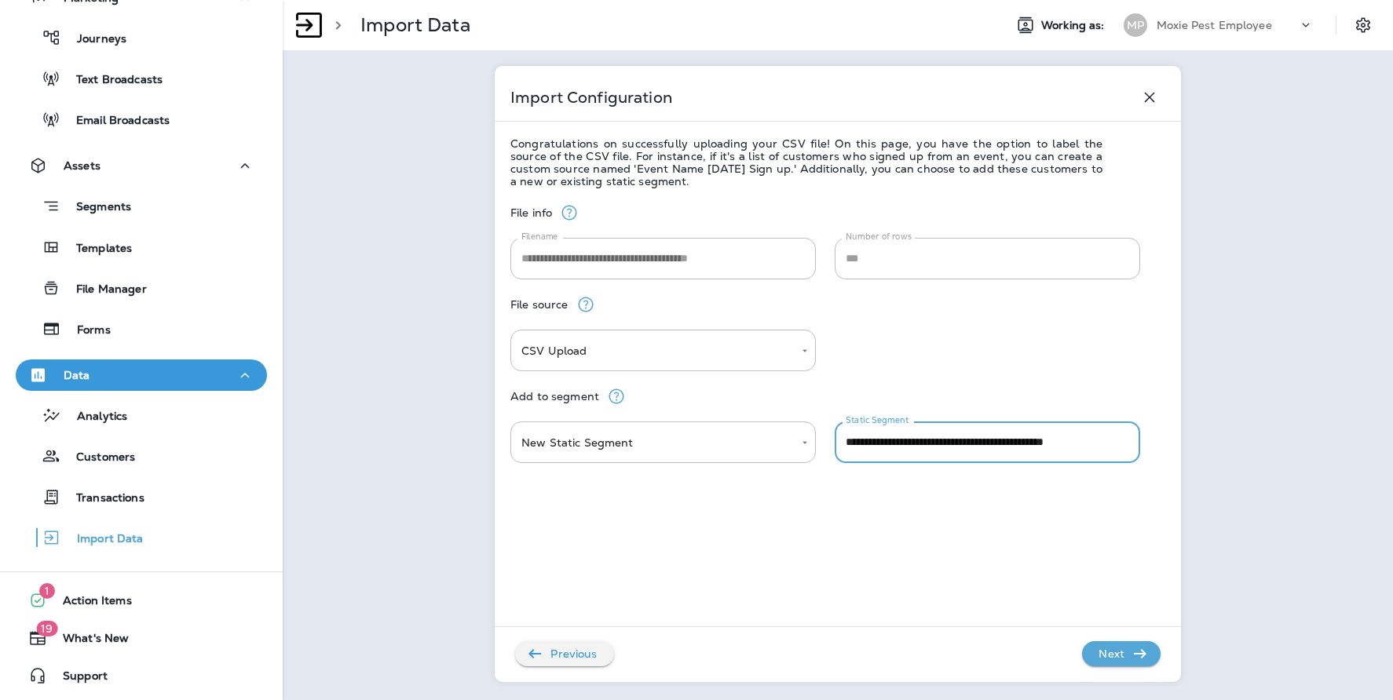
click at [1108, 655] on p "Next" at bounding box center [1111, 653] width 38 height 25
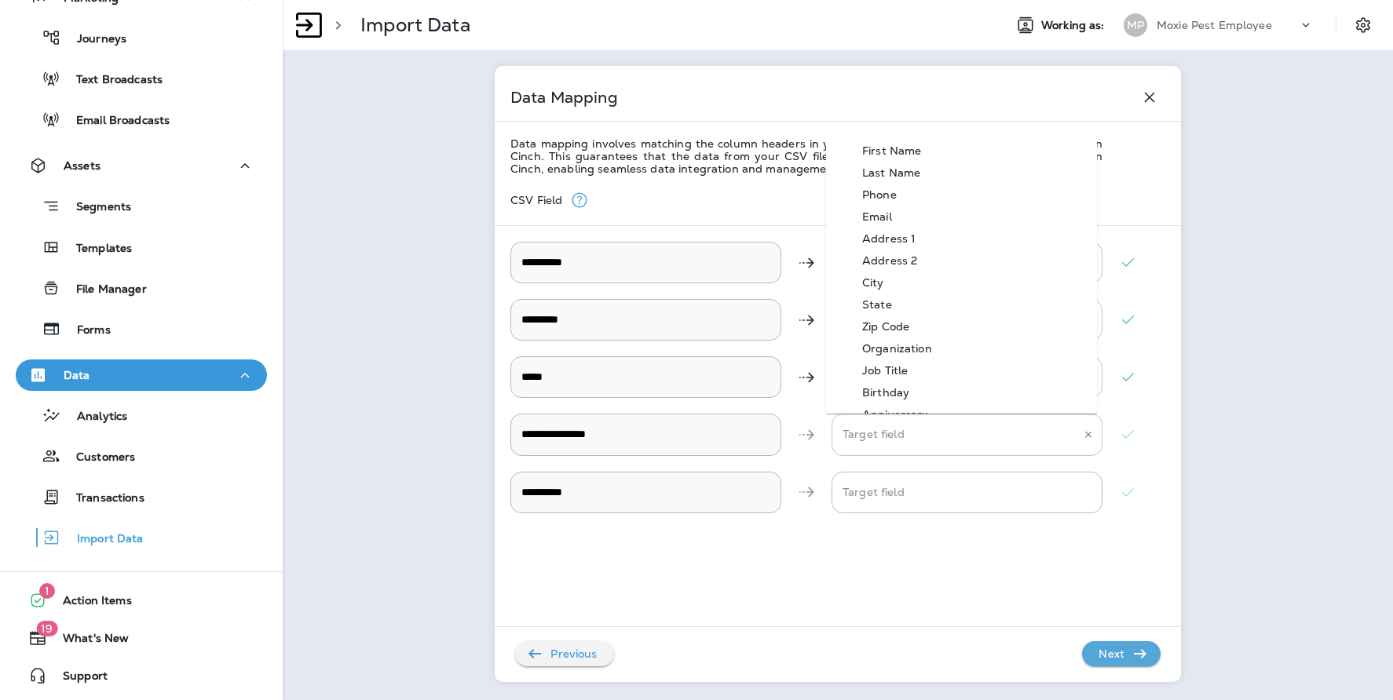
click at [900, 450] on div "Target field" at bounding box center [966, 435] width 271 height 42
click at [894, 349] on div "Organization" at bounding box center [896, 348] width 117 height 13
type input "**********"
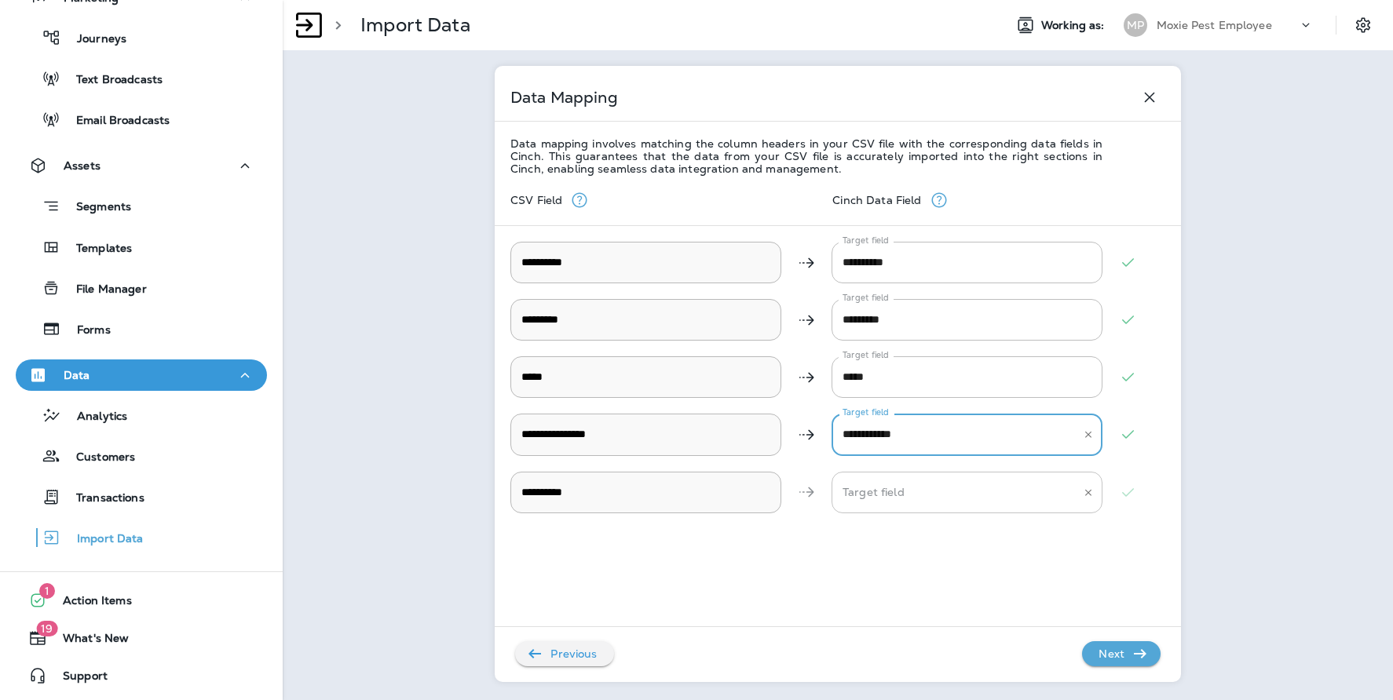
click at [896, 488] on input "Target field" at bounding box center [954, 492] width 233 height 27
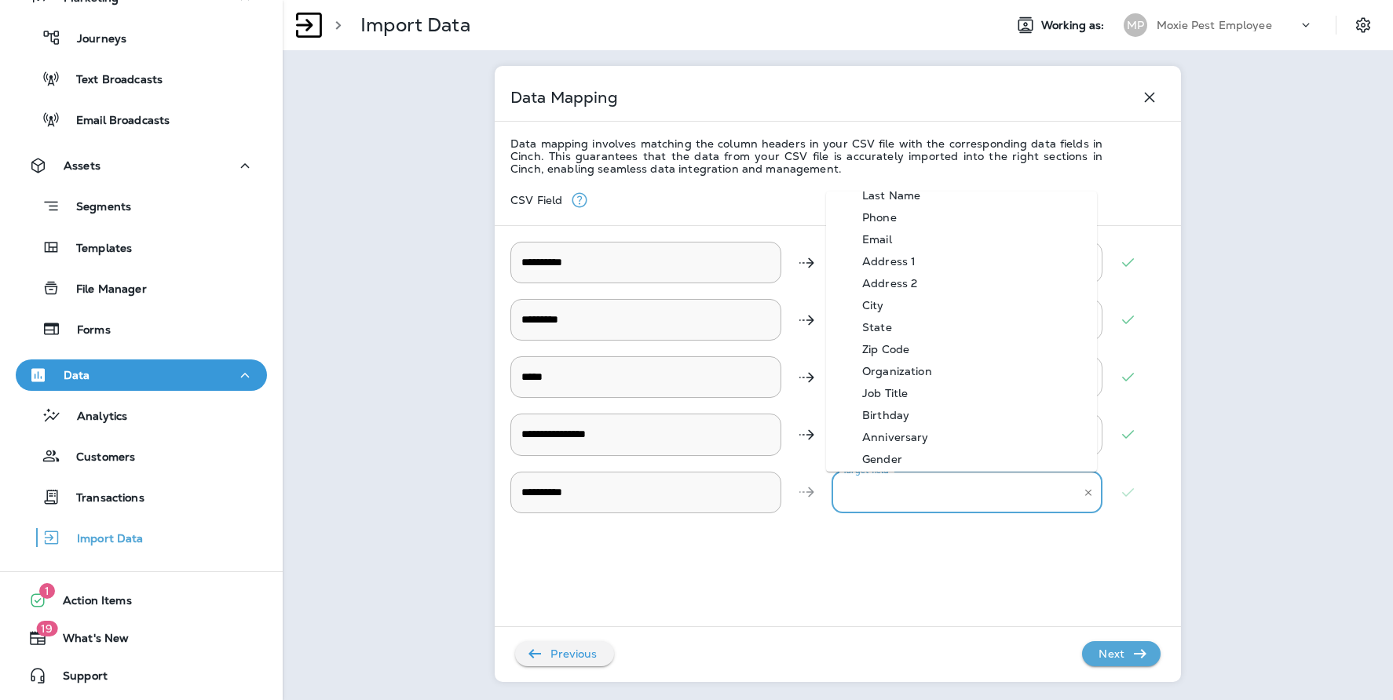
scroll to position [32, 0]
click at [917, 487] on input "Target field" at bounding box center [954, 492] width 233 height 27
click at [902, 479] on input "Target field" at bounding box center [954, 492] width 233 height 27
click at [914, 403] on div "Organization" at bounding box center [896, 406] width 117 height 13
type input "**********"
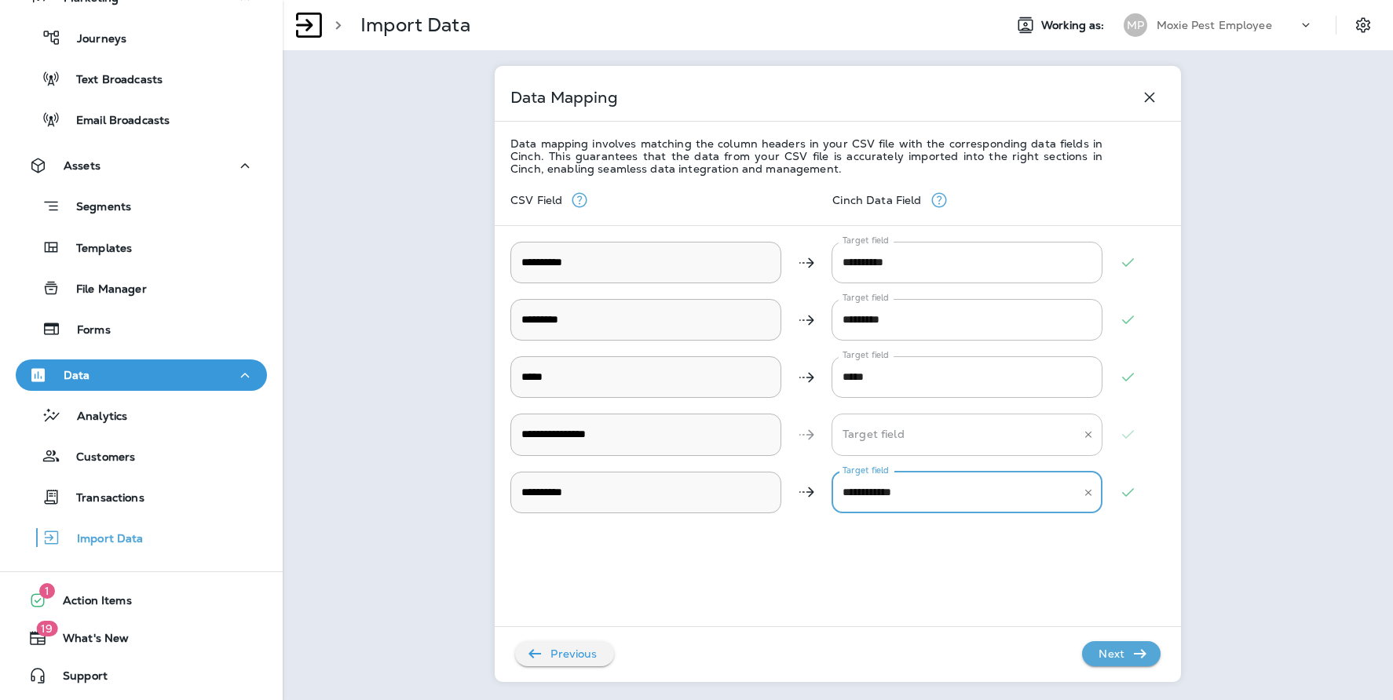
click at [913, 435] on input "Target field" at bounding box center [954, 434] width 233 height 27
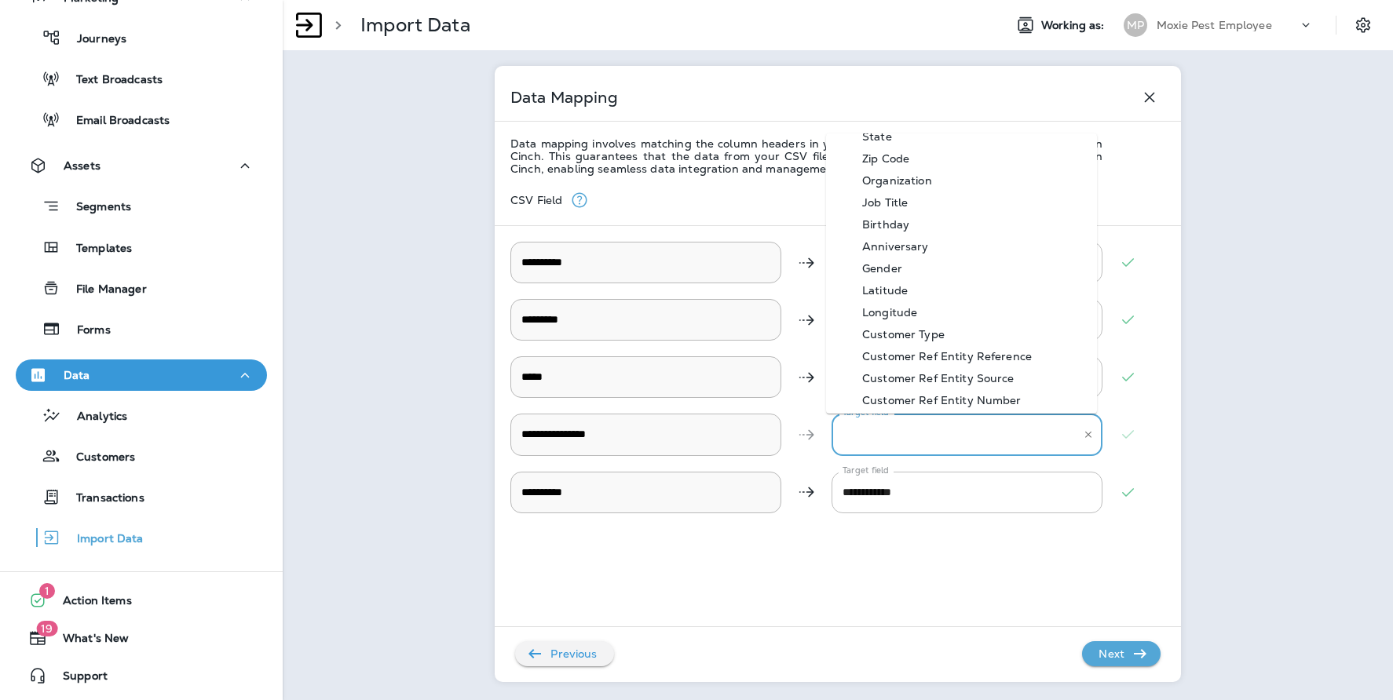
scroll to position [0, 0]
click at [896, 283] on div "City" at bounding box center [872, 282] width 69 height 13
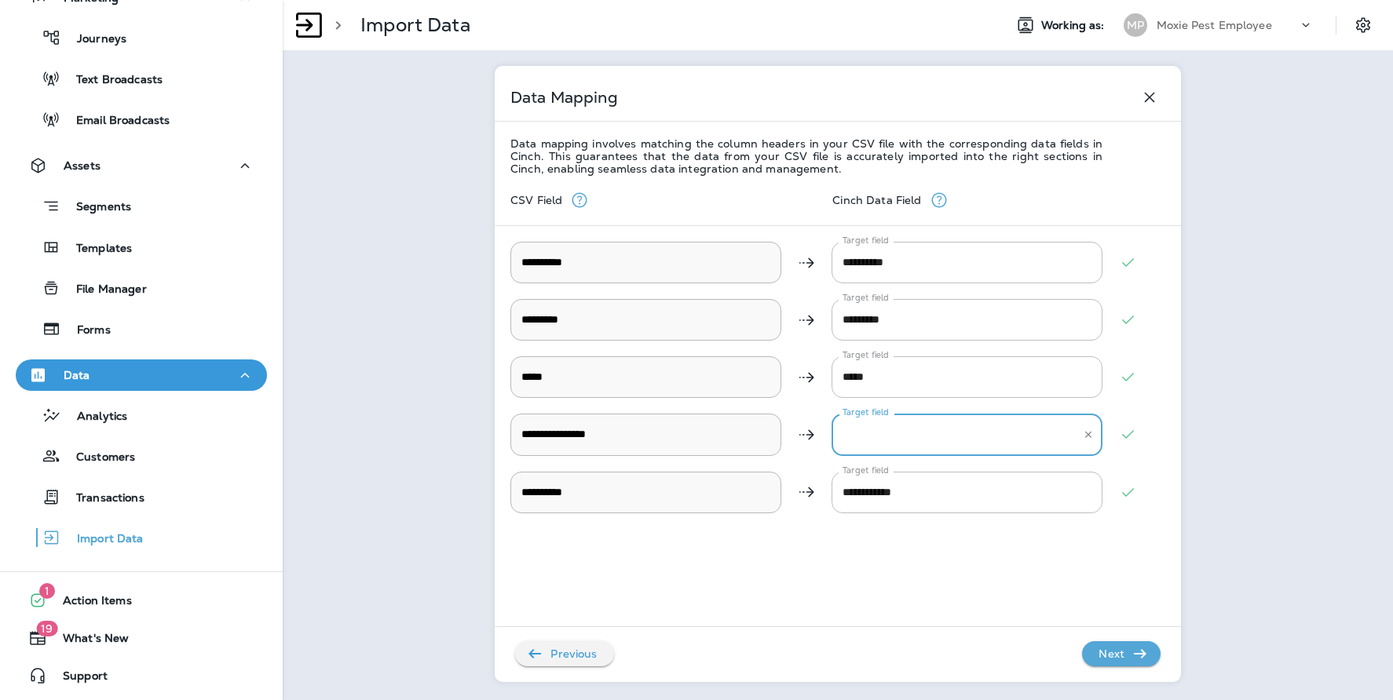
type input "****"
click at [947, 599] on div "**********" at bounding box center [837, 446] width 655 height 543
click at [1117, 658] on p "Next" at bounding box center [1111, 653] width 38 height 25
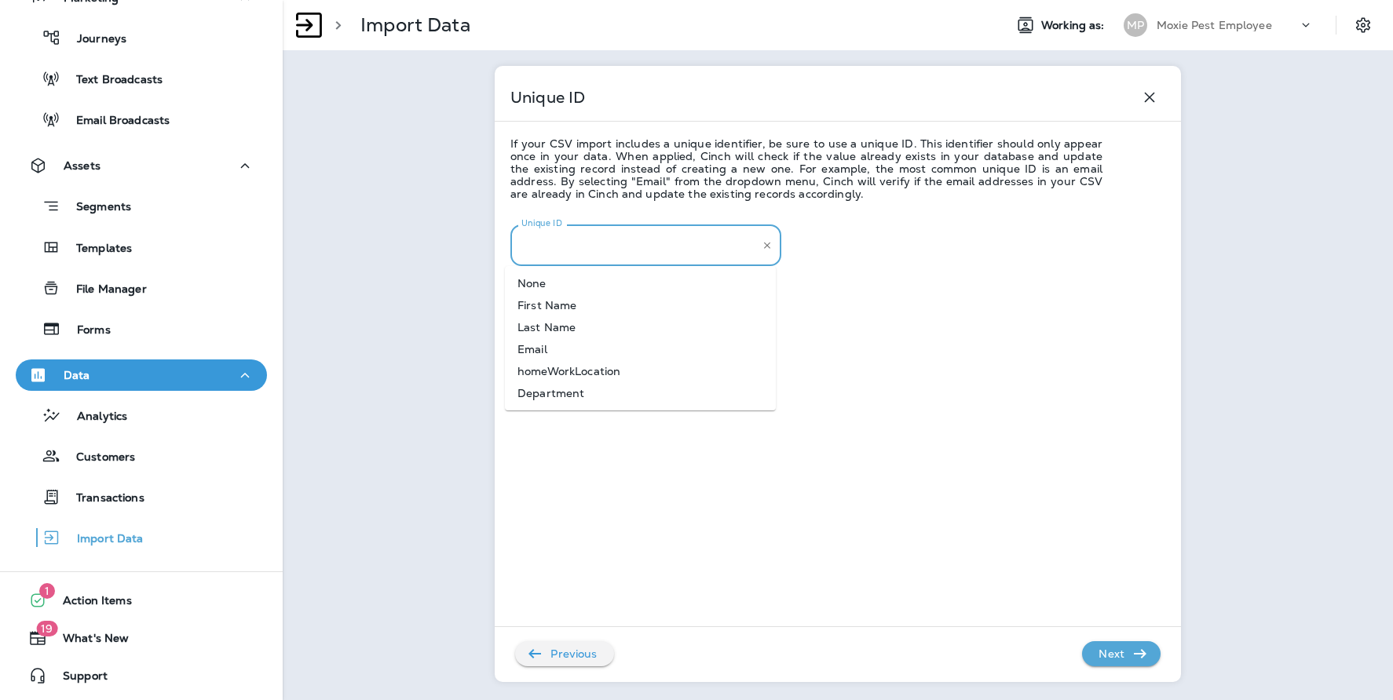
click at [670, 234] on input "Unique ID" at bounding box center [633, 245] width 233 height 27
click at [632, 348] on li "Email" at bounding box center [640, 349] width 271 height 22
type input "*****"
click at [1097, 653] on p "Next" at bounding box center [1111, 653] width 38 height 25
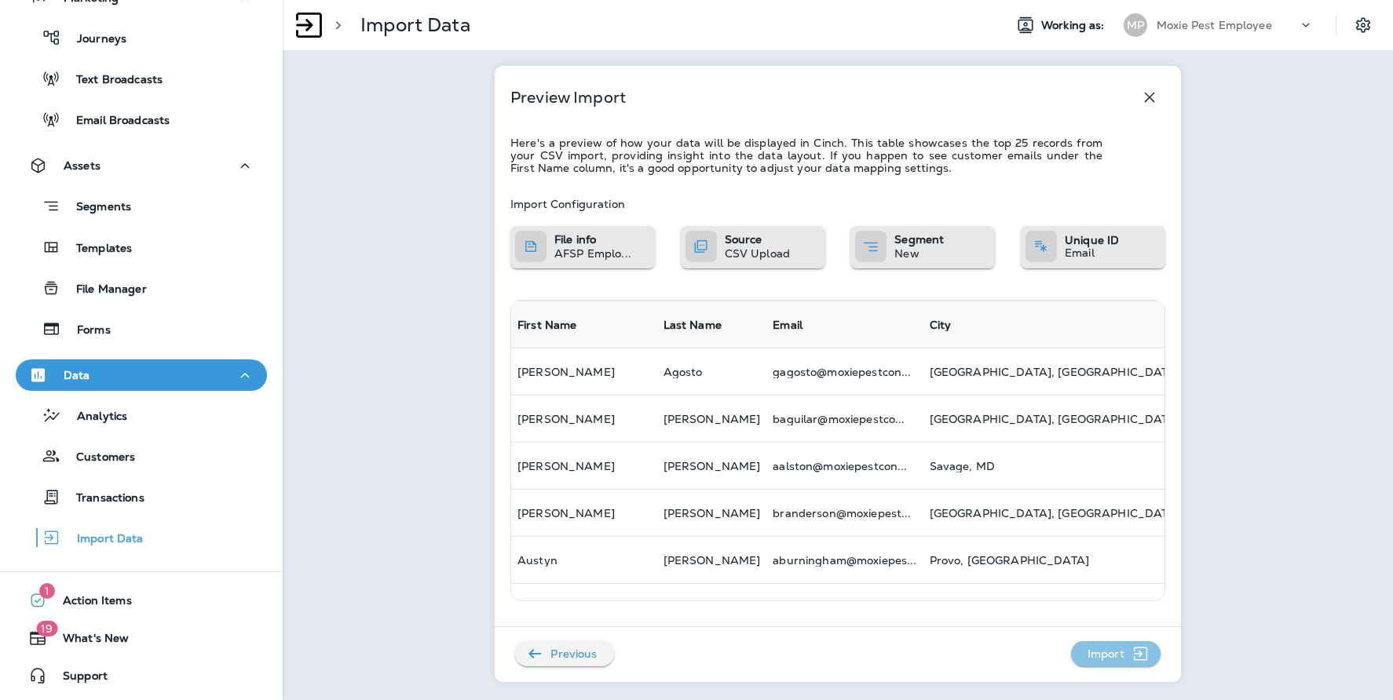
click at [1107, 660] on p "Import" at bounding box center [1105, 653] width 49 height 25
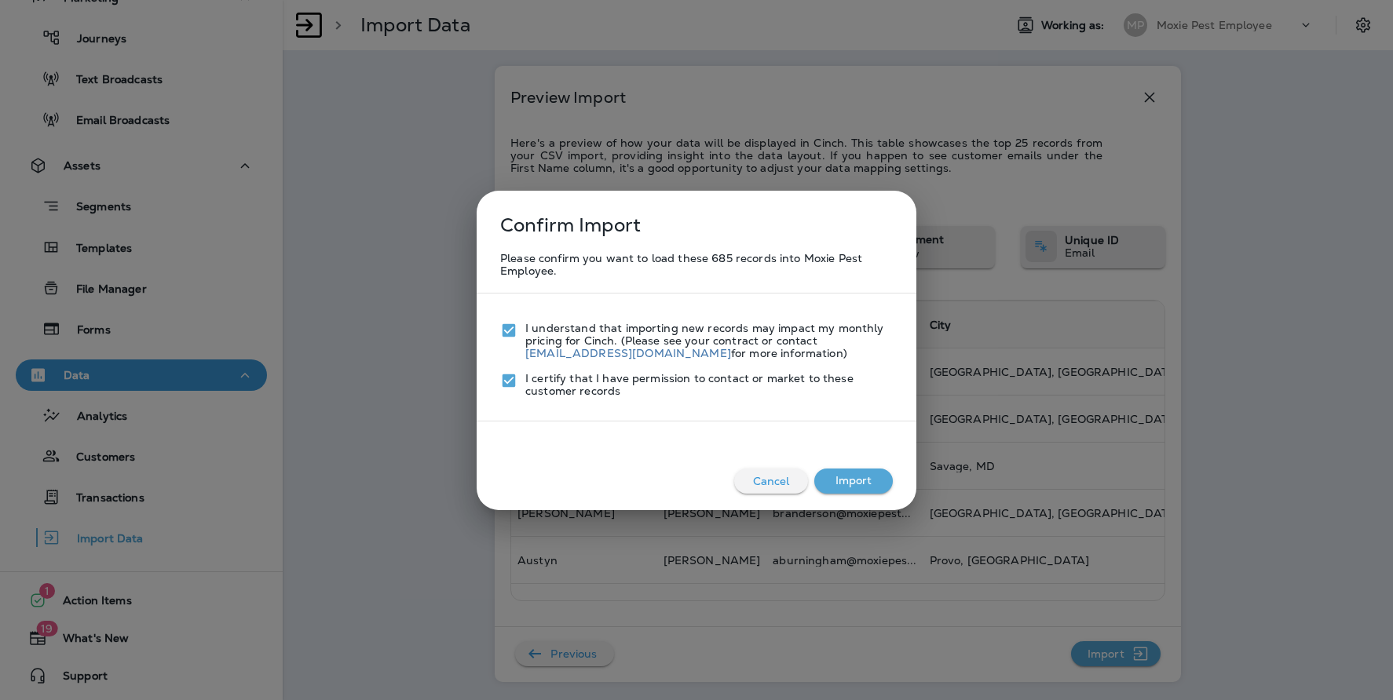
click at [850, 480] on button "Import" at bounding box center [853, 481] width 78 height 25
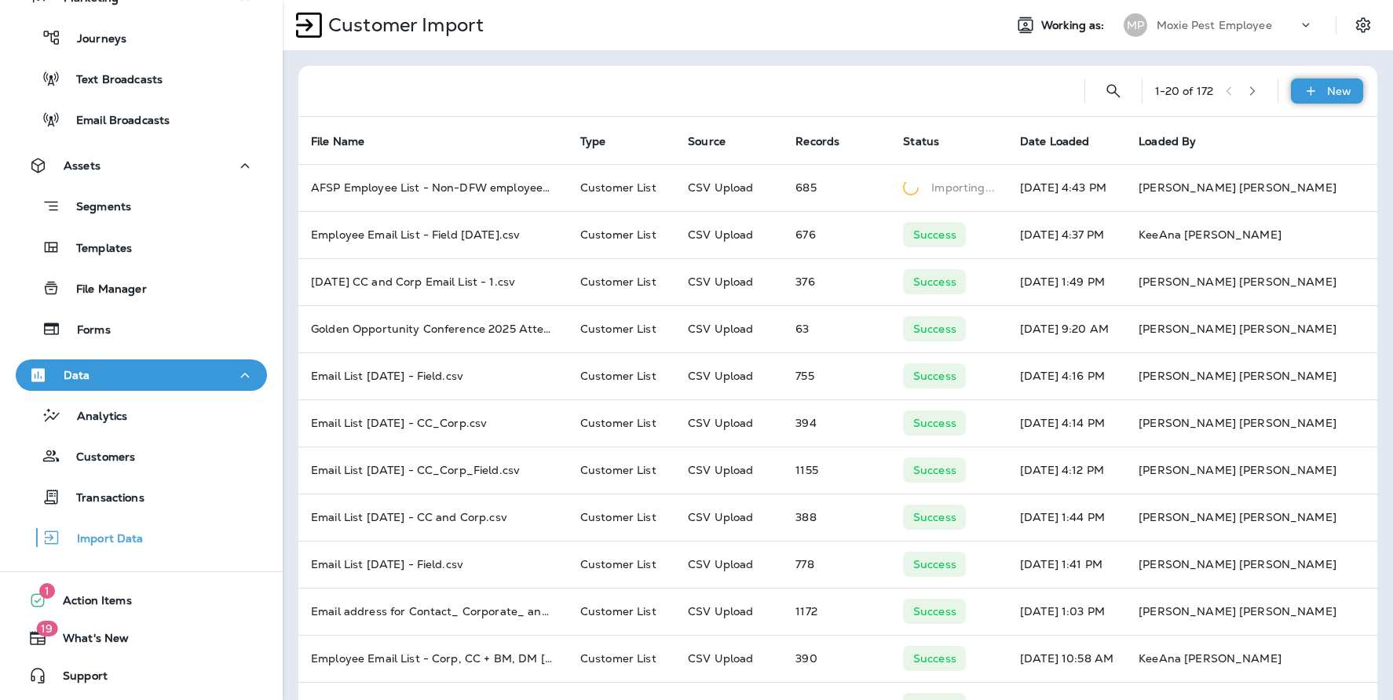
click at [1331, 95] on p "New" at bounding box center [1339, 91] width 24 height 13
click at [1264, 133] on p "Customer list" at bounding box center [1268, 132] width 73 height 13
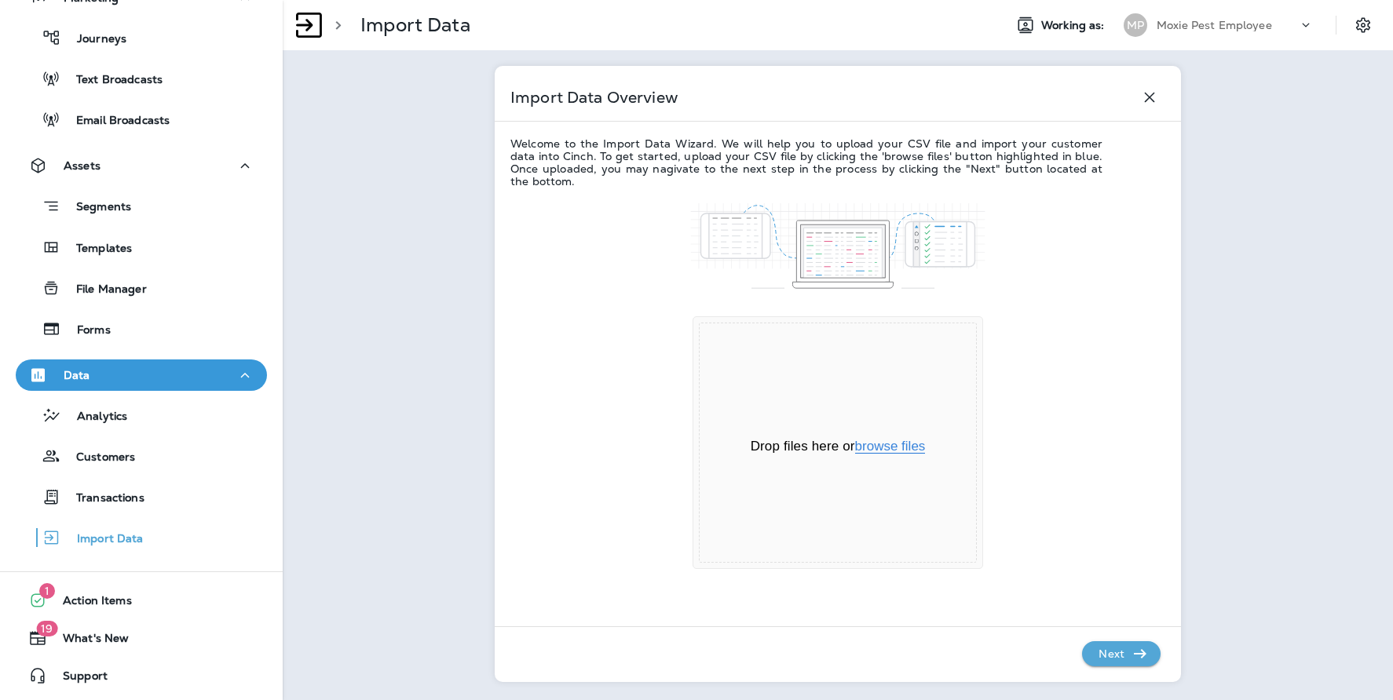
click at [879, 450] on button "browse files" at bounding box center [890, 447] width 71 height 14
click at [1108, 660] on p "Next" at bounding box center [1111, 653] width 38 height 25
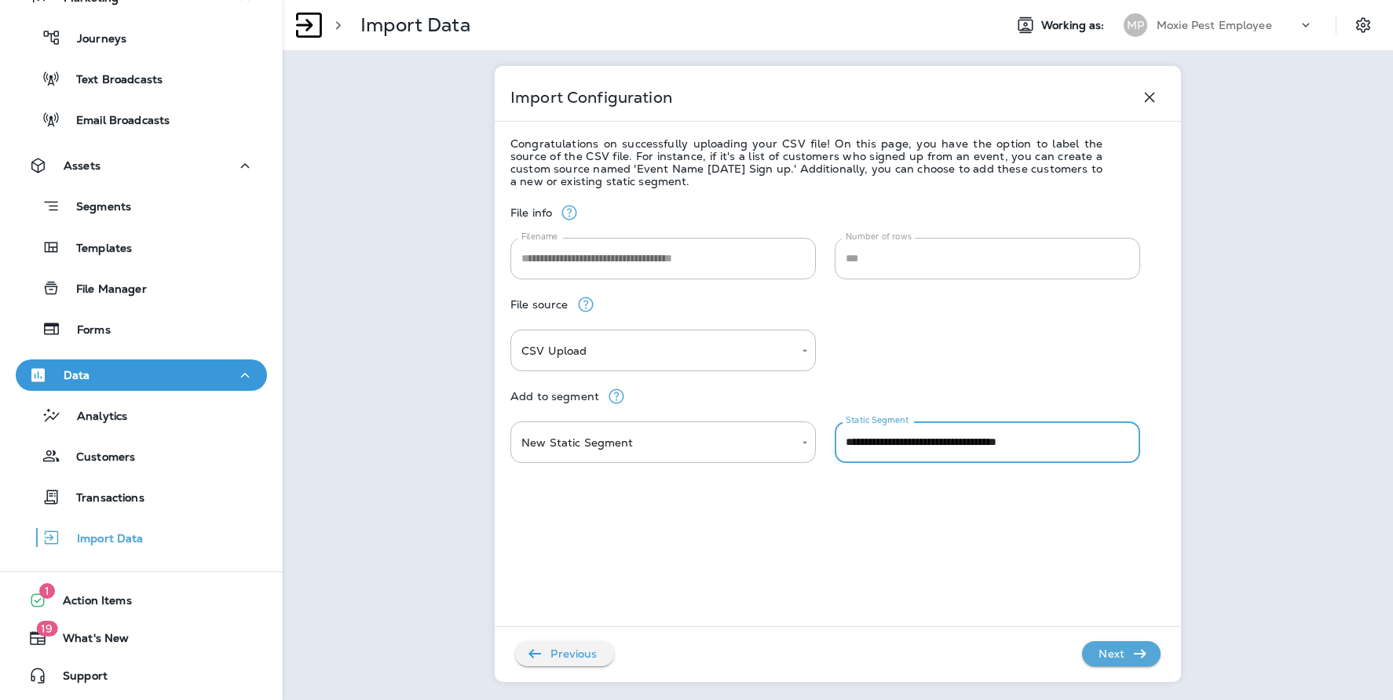
click at [839, 444] on input "**********" at bounding box center [986, 443] width 305 height 42
type input "**********"
click at [1130, 659] on icon "button" at bounding box center [1139, 653] width 19 height 19
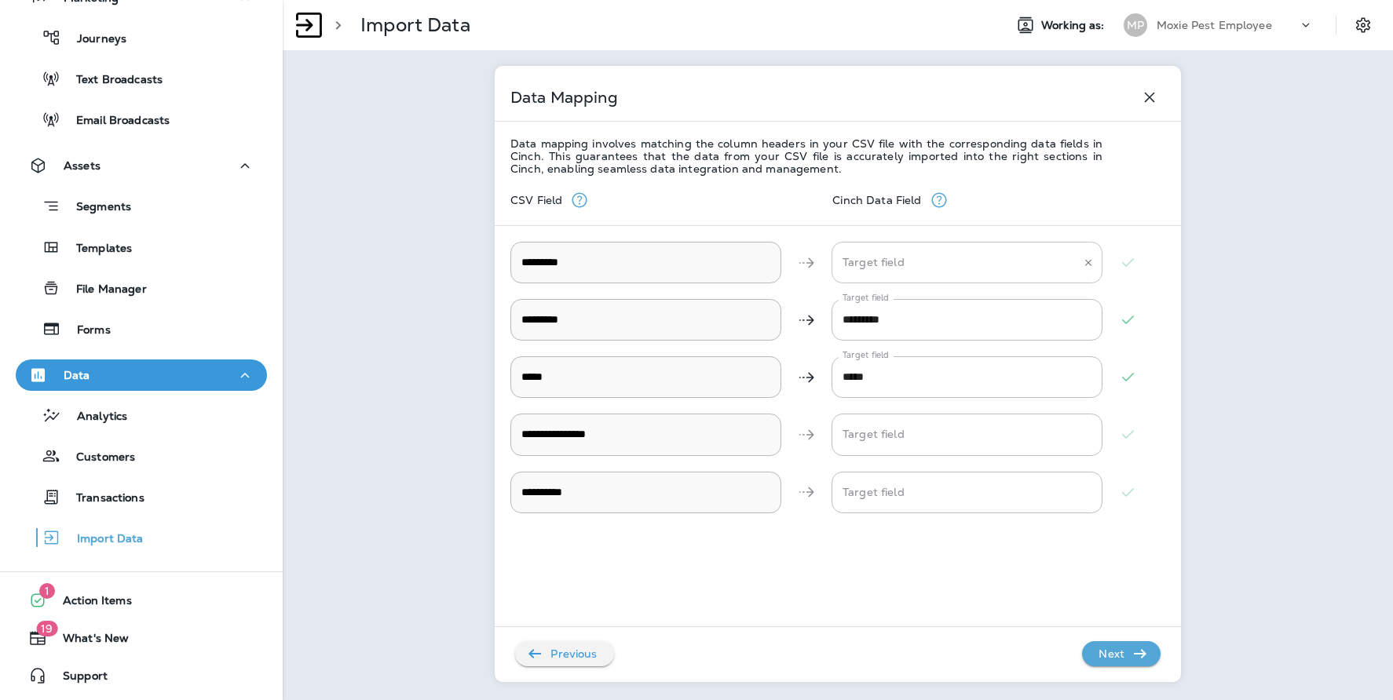
click at [882, 264] on Name "Target field" at bounding box center [954, 262] width 233 height 27
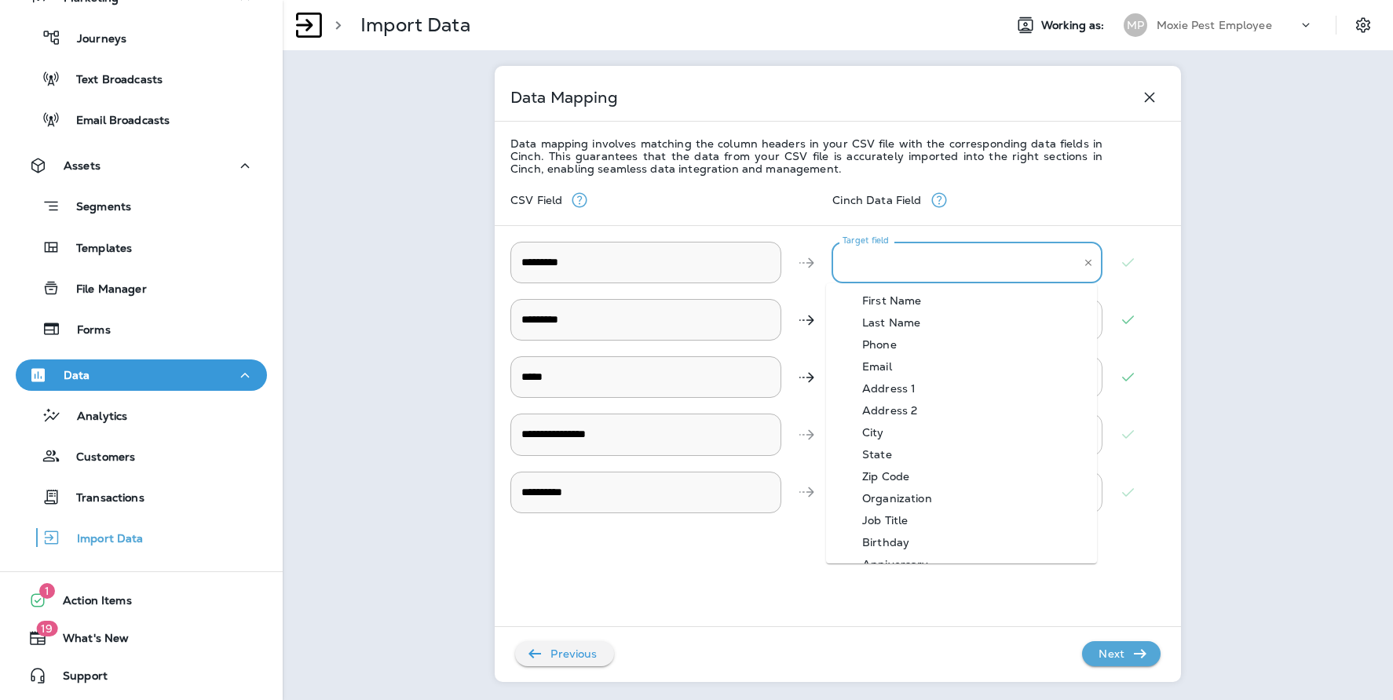
click at [884, 301] on div "First Name" at bounding box center [891, 300] width 106 height 13
type Name "**********"
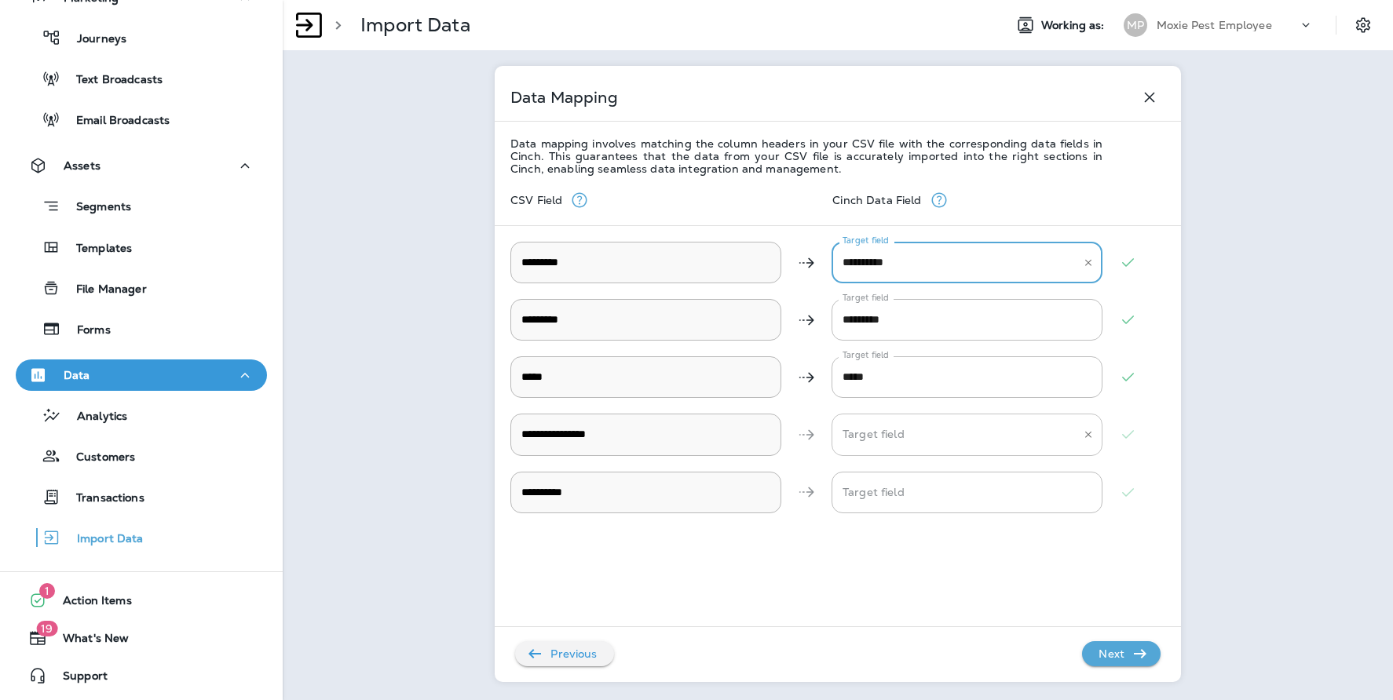
click at [867, 436] on input "Target field" at bounding box center [954, 434] width 233 height 27
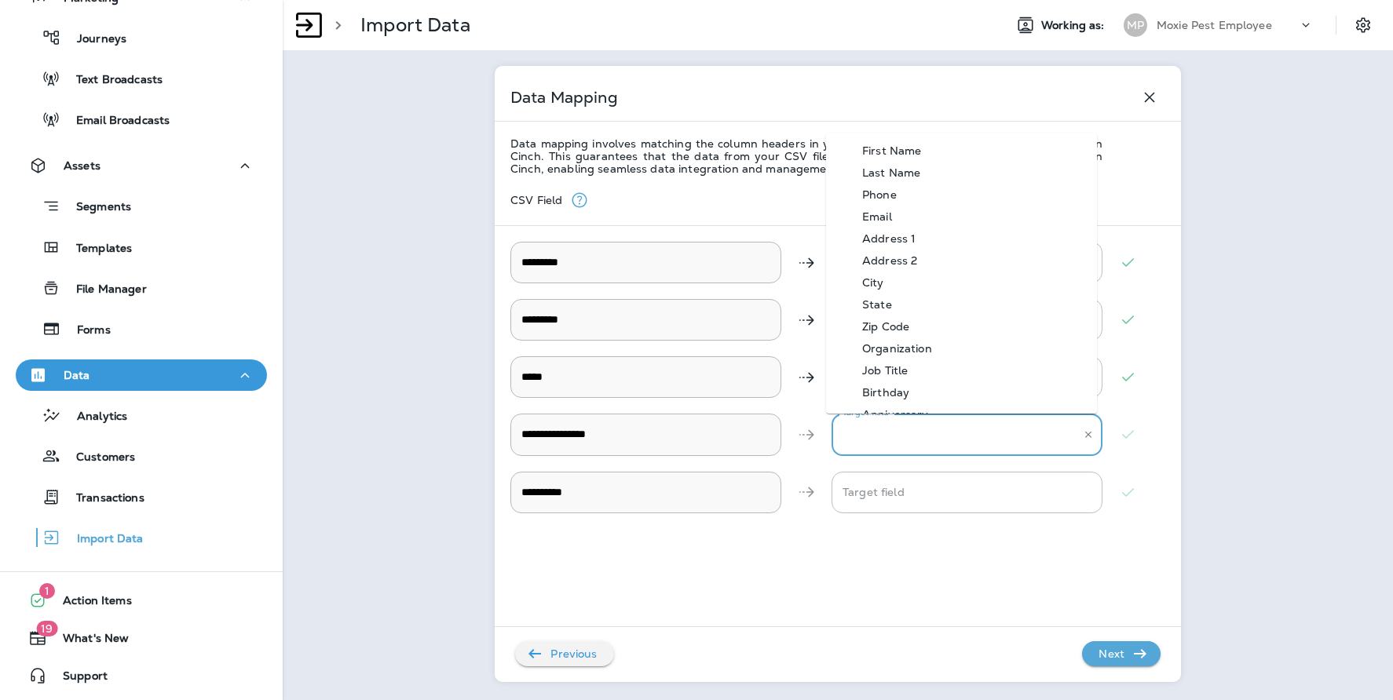
scroll to position [3, 0]
click at [890, 279] on div "City" at bounding box center [872, 279] width 69 height 13
type input "****"
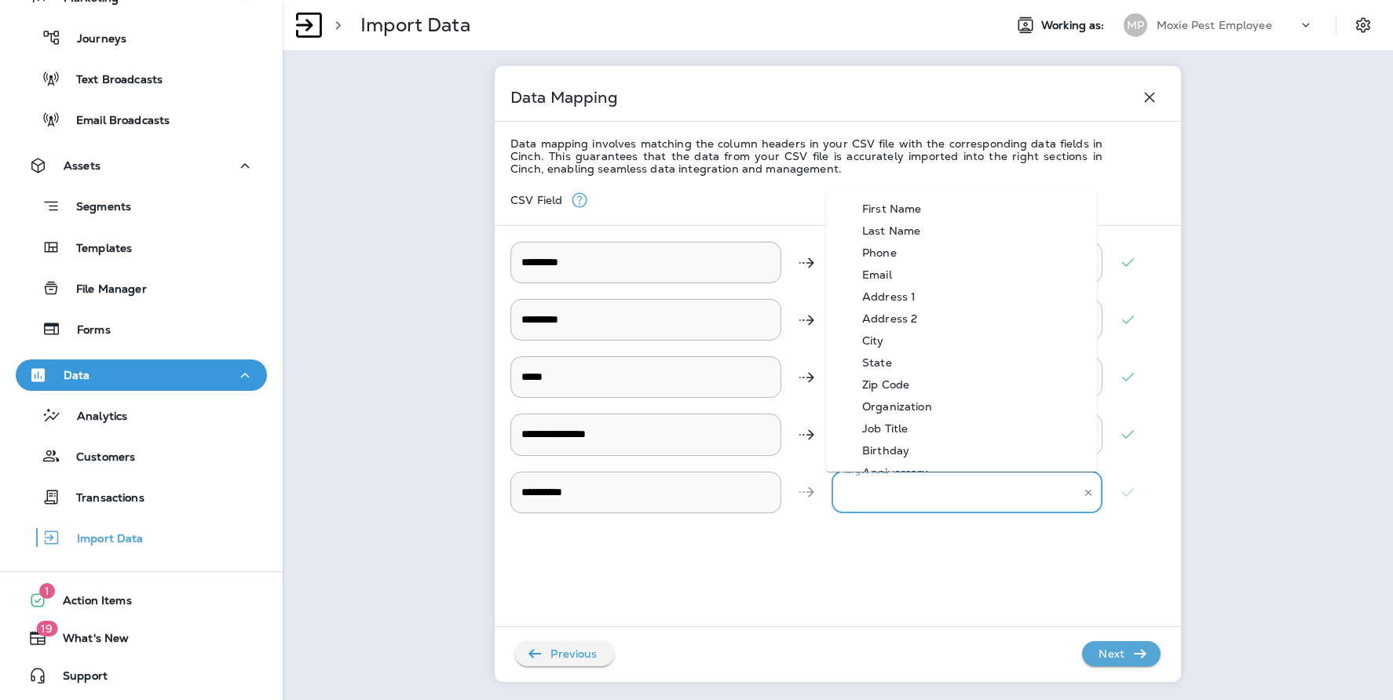
click at [910, 479] on input "Target field" at bounding box center [954, 492] width 233 height 27
click at [919, 414] on li "Organization" at bounding box center [961, 407] width 271 height 22
type input "**********"
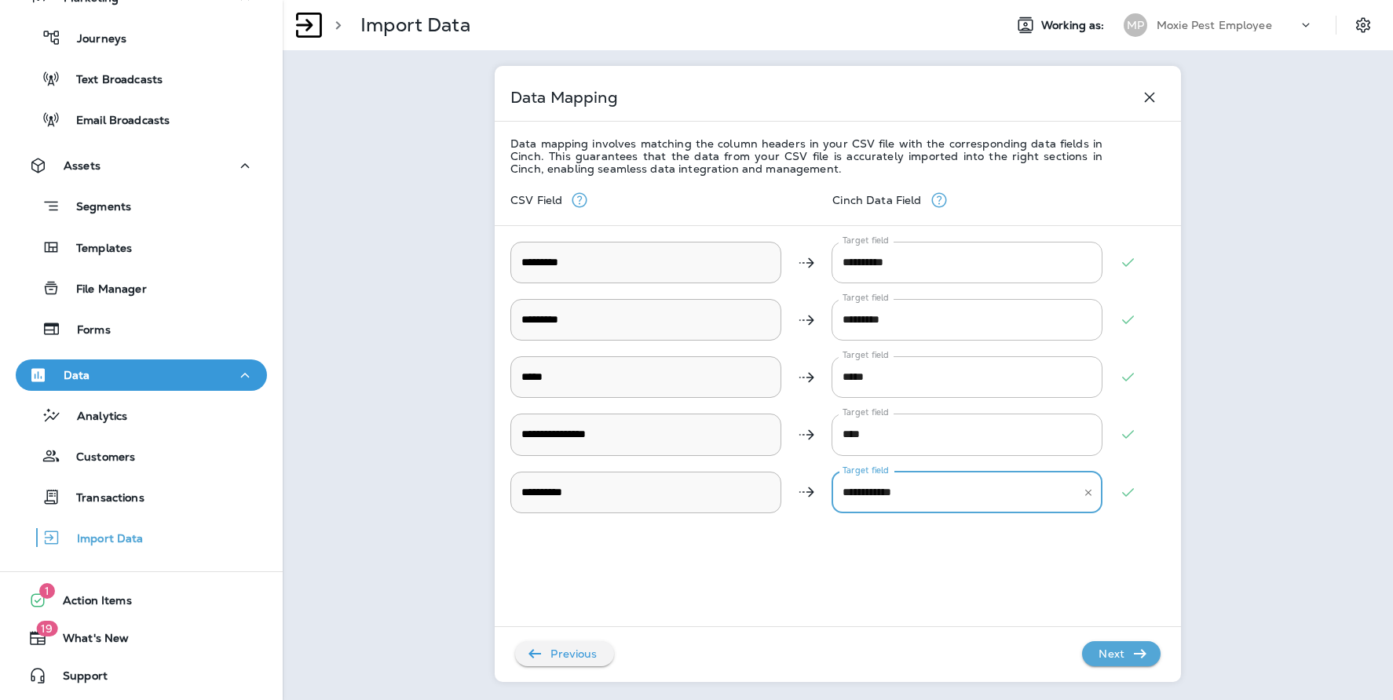
click at [1115, 654] on p "Next" at bounding box center [1111, 653] width 38 height 25
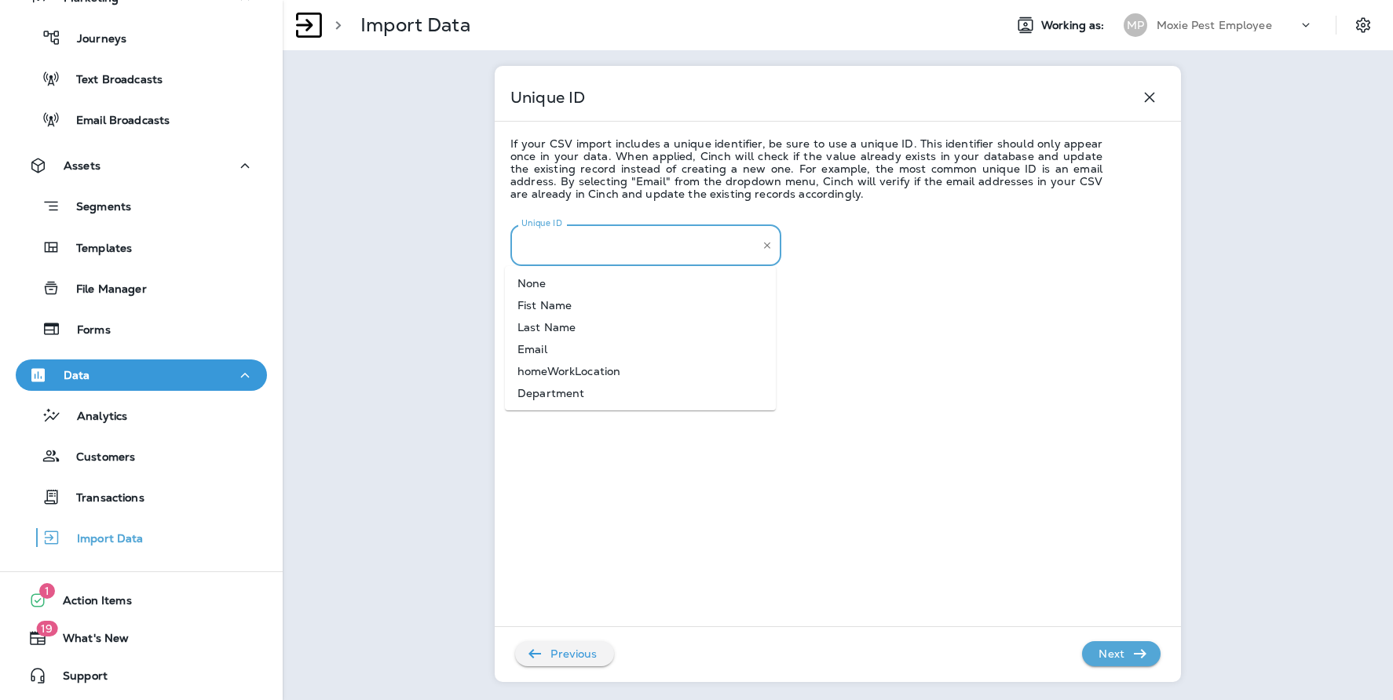
click at [611, 254] on input "Unique ID" at bounding box center [633, 245] width 233 height 27
click at [624, 345] on li "Email" at bounding box center [640, 349] width 271 height 22
type input "*****"
click at [1117, 667] on div "Unique ID ***** Unique ID" at bounding box center [837, 459] width 655 height 518
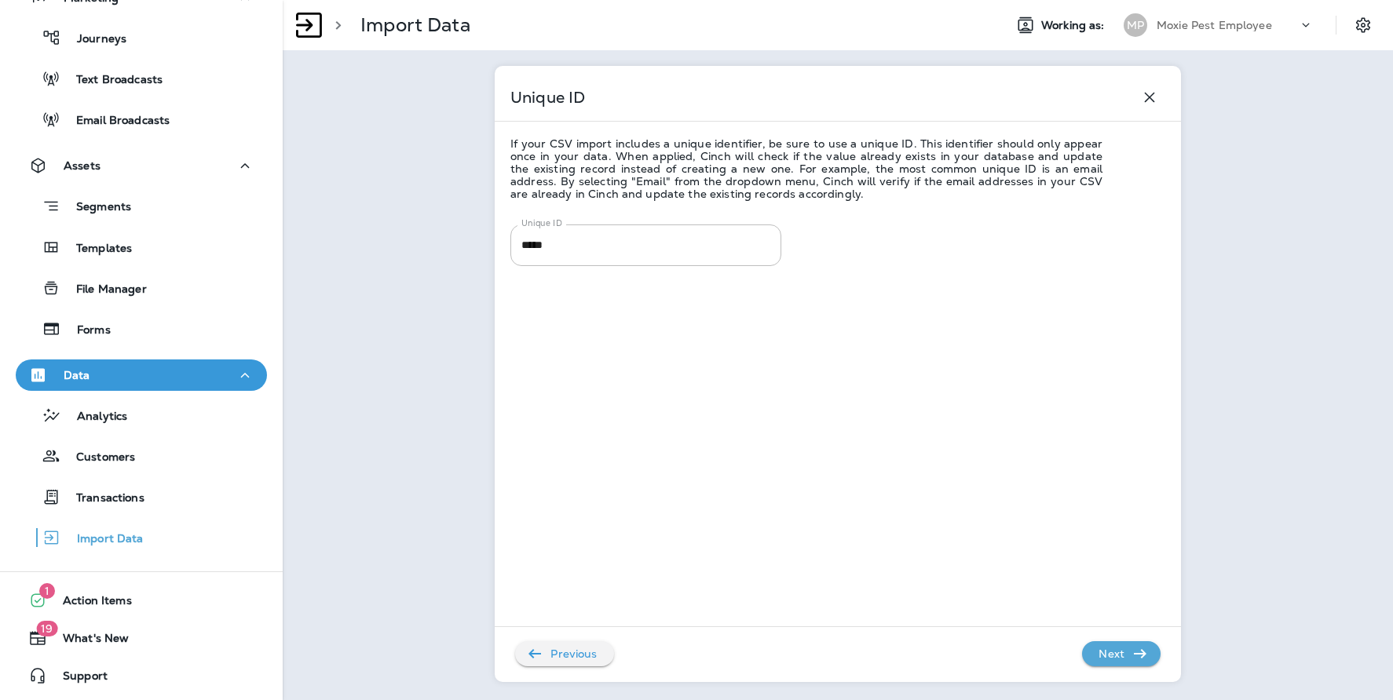
click at [1117, 664] on p "Next" at bounding box center [1111, 653] width 38 height 25
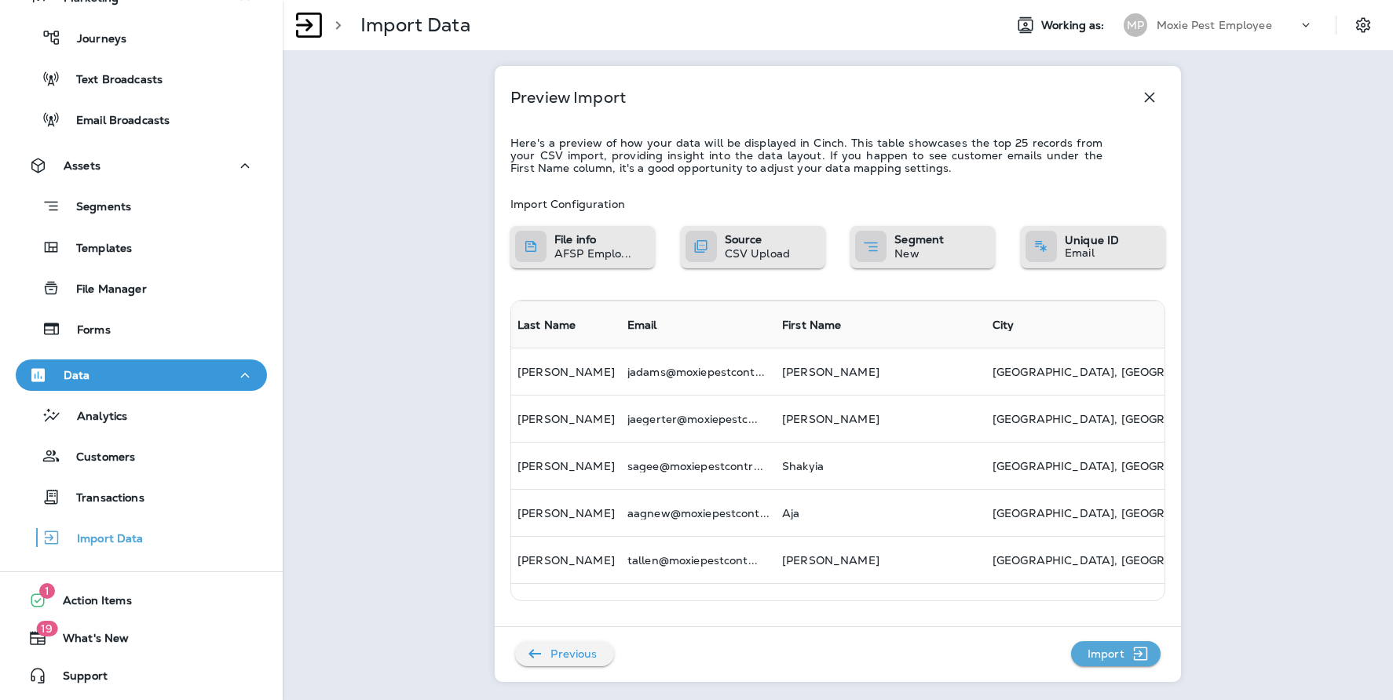
click at [1125, 673] on div "Import Configuration File info AFSP Emplo... Source CSV Upload Segment New Uniq…" at bounding box center [837, 446] width 655 height 544
click at [1122, 662] on p "Import" at bounding box center [1105, 653] width 49 height 25
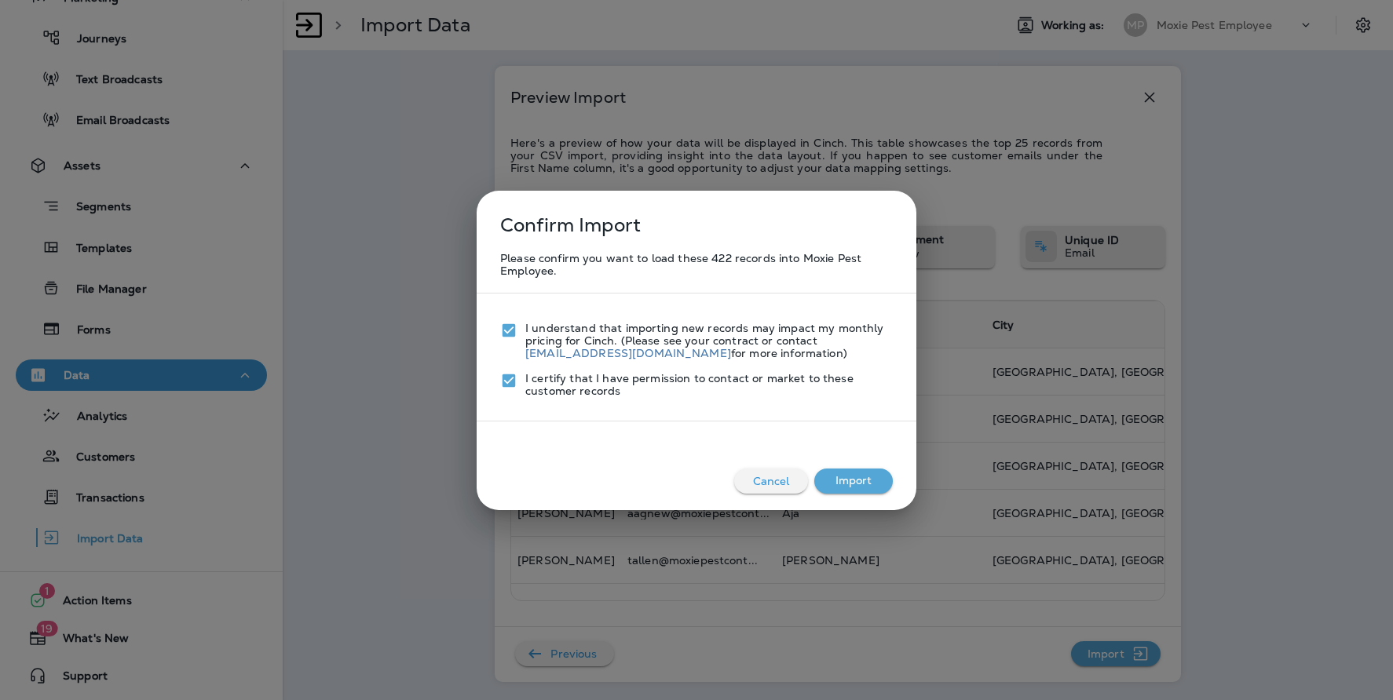
click at [892, 479] on button "Import" at bounding box center [853, 481] width 78 height 25
